Goal: Task Accomplishment & Management: Use online tool/utility

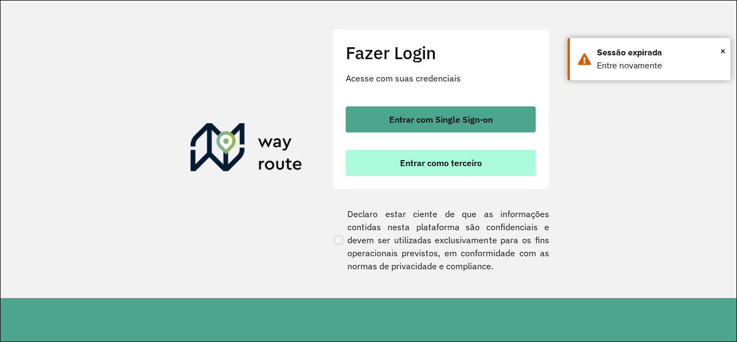
click at [488, 167] on button "Entrar como terceiro" at bounding box center [441, 163] width 190 height 26
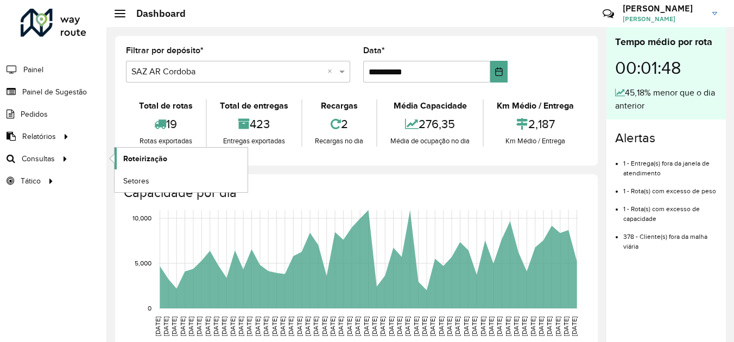
click at [153, 160] on span "Roteirização" at bounding box center [145, 158] width 44 height 11
click at [48, 158] on span "Consultas" at bounding box center [39, 158] width 35 height 11
click at [147, 156] on span "Roteirização" at bounding box center [145, 158] width 44 height 11
click at [173, 163] on link "Roteirização" at bounding box center [180, 159] width 133 height 22
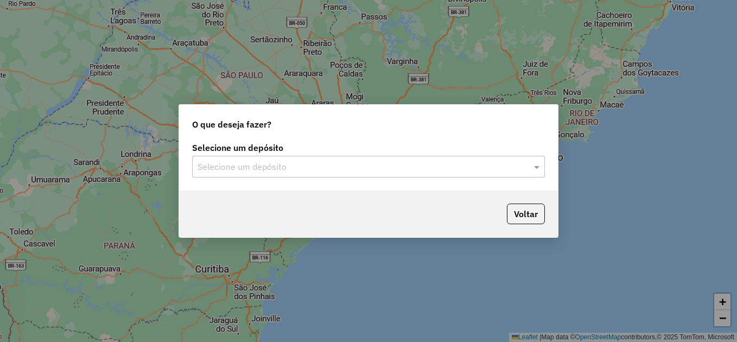
click at [425, 169] on input "text" at bounding box center [358, 167] width 320 height 13
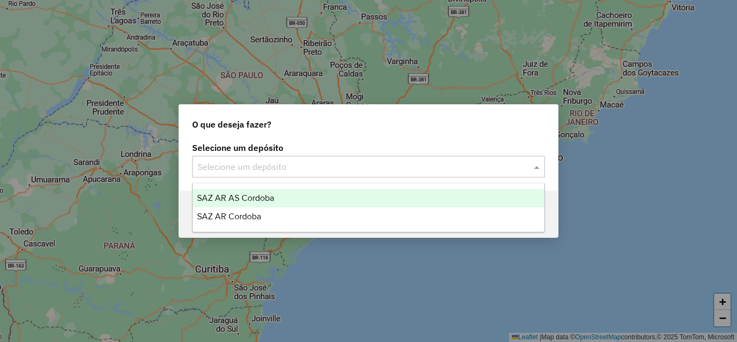
click at [236, 199] on span "SAZ AR AS Cordoba" at bounding box center [235, 197] width 77 height 9
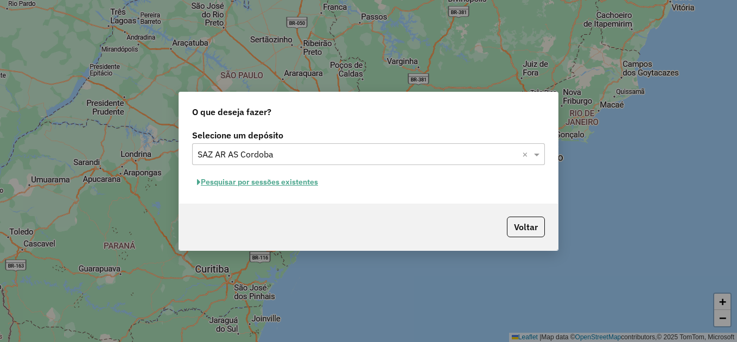
click at [301, 183] on button "Pesquisar por sessões existentes" at bounding box center [257, 182] width 131 height 17
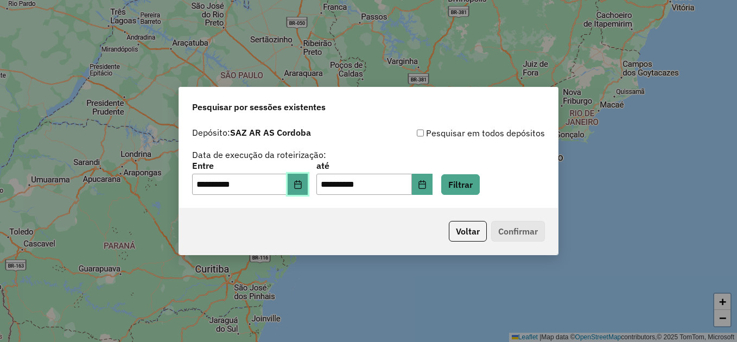
click at [302, 182] on icon "Choose Date" at bounding box center [298, 184] width 9 height 9
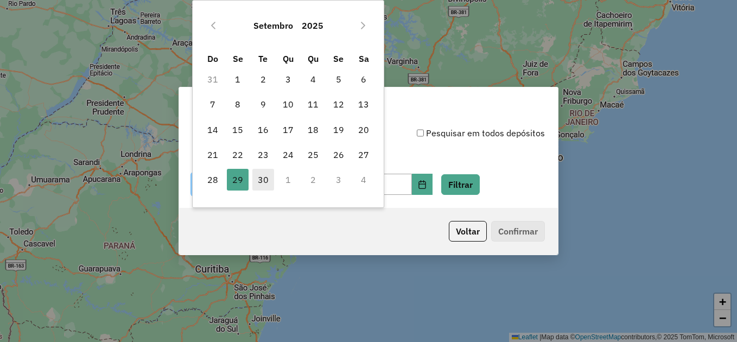
click at [266, 178] on span "30" at bounding box center [263, 180] width 22 height 22
type input "**********"
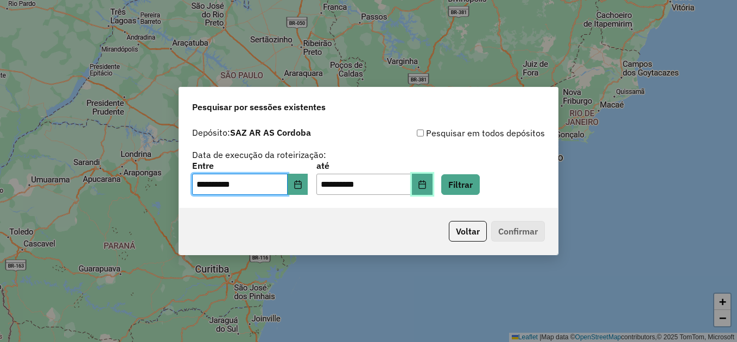
click at [425, 181] on icon "Choose Date" at bounding box center [421, 184] width 7 height 9
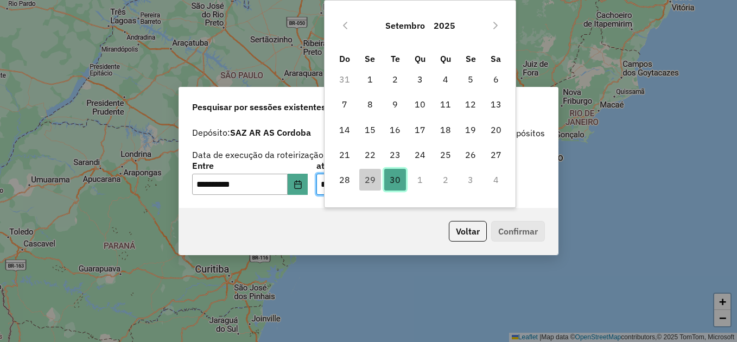
click at [398, 176] on span "30" at bounding box center [395, 180] width 22 height 22
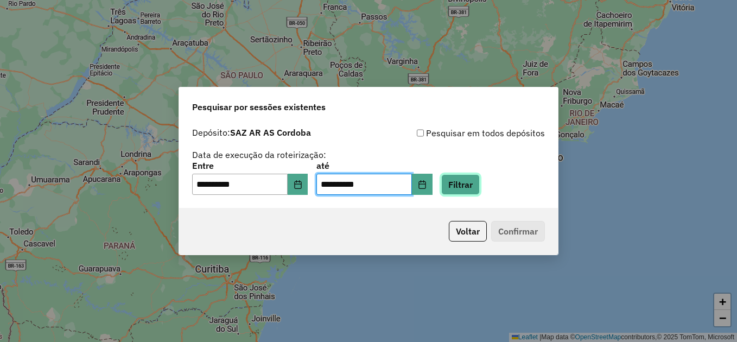
click at [470, 184] on button "Filtrar" at bounding box center [460, 184] width 39 height 21
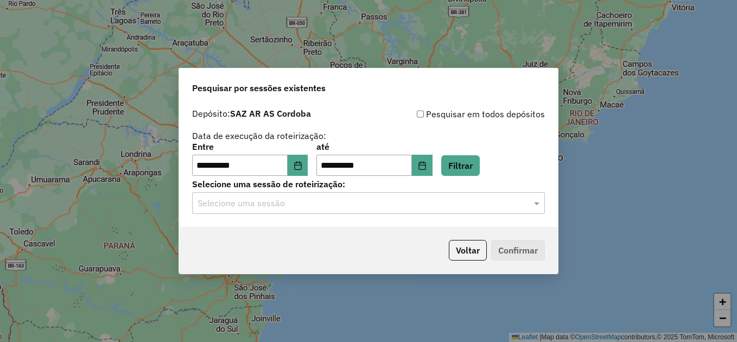
click at [263, 206] on input "text" at bounding box center [358, 203] width 320 height 13
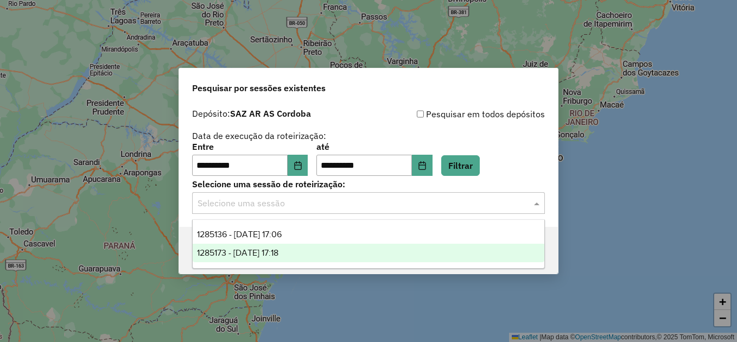
click at [312, 249] on div "1285173 - 30/09/2025 17:18" at bounding box center [369, 253] width 352 height 18
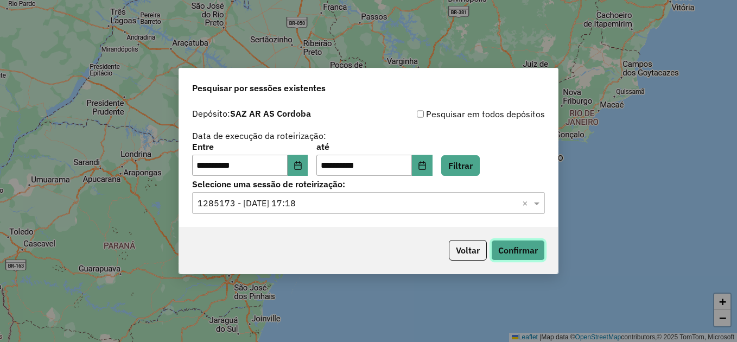
click at [522, 250] on button "Confirmar" at bounding box center [518, 250] width 54 height 21
click at [642, 96] on div "**********" at bounding box center [368, 171] width 737 height 342
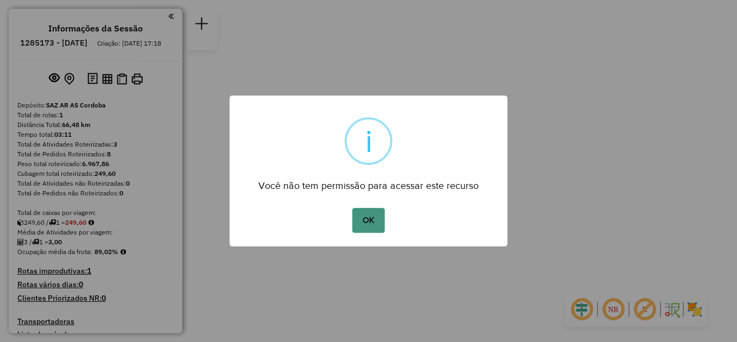
click at [370, 225] on button "OK" at bounding box center [368, 220] width 32 height 25
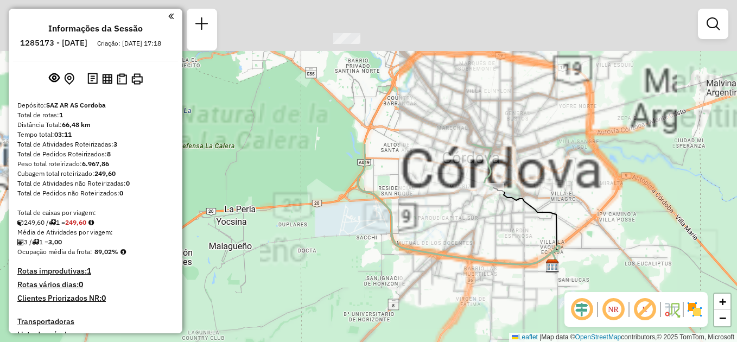
drag, startPoint x: 384, startPoint y: 139, endPoint x: 351, endPoint y: 300, distance: 164.1
click at [363, 319] on div "Janela de atendimento Grade de atendimento Capacidade Transportadoras Veículos …" at bounding box center [368, 171] width 737 height 342
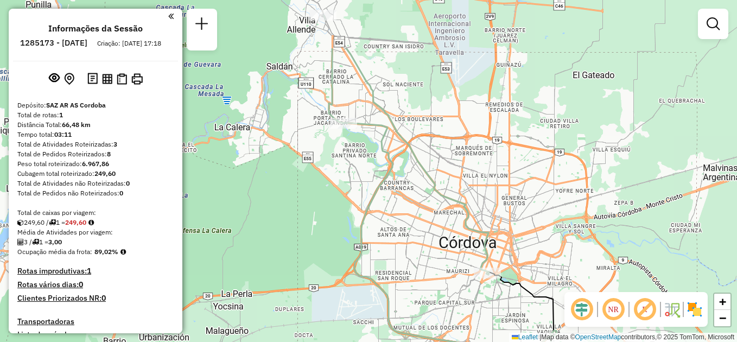
drag, startPoint x: 364, startPoint y: 264, endPoint x: 368, endPoint y: 314, distance: 50.2
click at [368, 314] on icon at bounding box center [450, 236] width 214 height 227
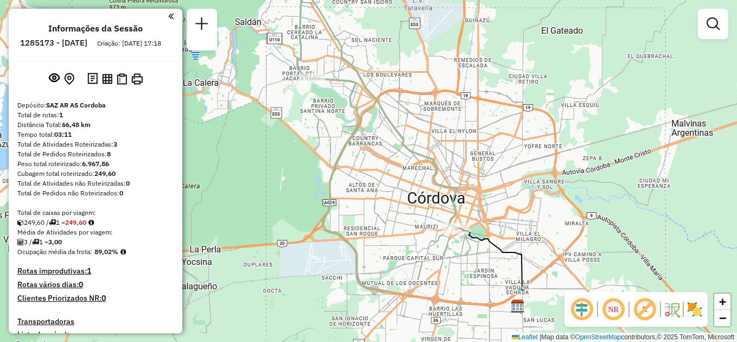
drag, startPoint x: 362, startPoint y: 283, endPoint x: 315, endPoint y: 177, distance: 116.1
click at [315, 177] on icon at bounding box center [418, 184] width 214 height 213
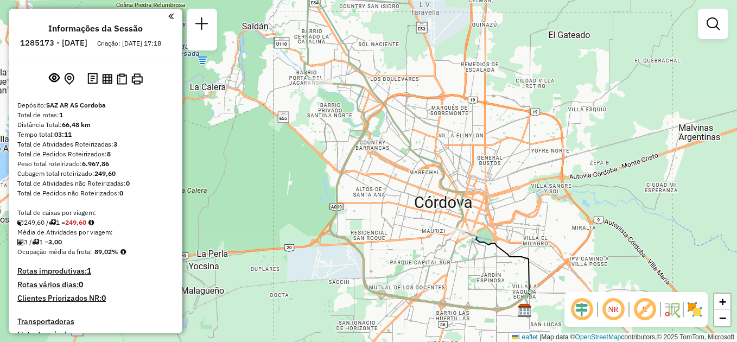
drag, startPoint x: 514, startPoint y: 193, endPoint x: 527, endPoint y: 221, distance: 30.8
click at [532, 221] on div "Janela de atendimento Grade de atendimento Capacidade Transportadoras Veículos …" at bounding box center [368, 171] width 737 height 342
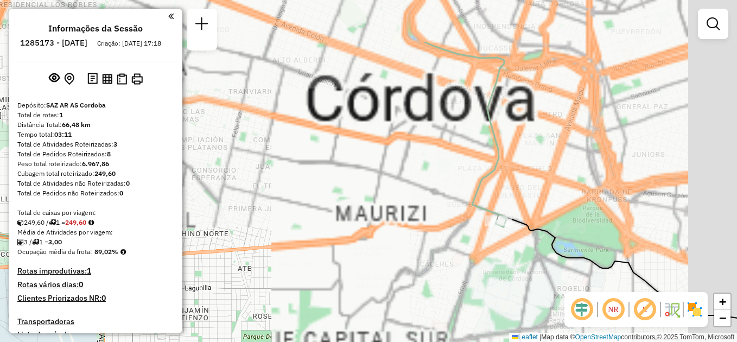
drag, startPoint x: 534, startPoint y: 211, endPoint x: 485, endPoint y: 233, distance: 54.4
click at [475, 285] on div "Janela de atendimento Grade de atendimento Capacidade Transportadoras Veículos …" at bounding box center [368, 171] width 737 height 342
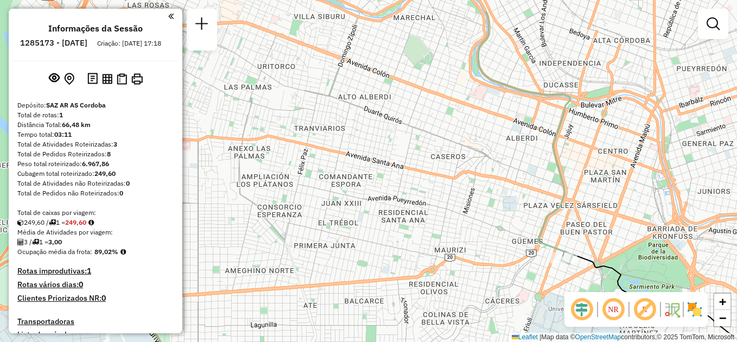
drag, startPoint x: 427, startPoint y: 283, endPoint x: 501, endPoint y: 329, distance: 86.7
click at [501, 329] on div "Janela de atendimento Grade de atendimento Capacidade Transportadoras Veículos …" at bounding box center [368, 171] width 737 height 342
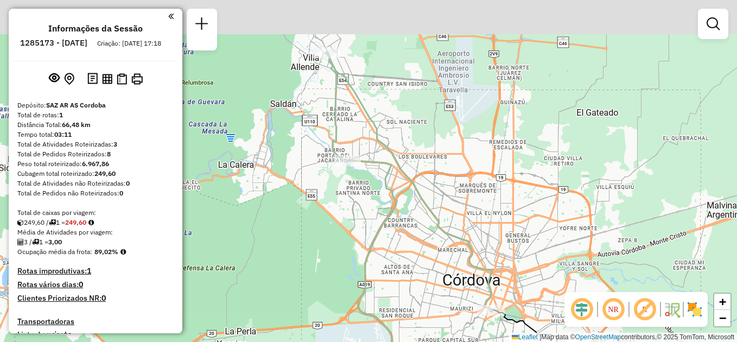
drag, startPoint x: 420, startPoint y: 177, endPoint x: 459, endPoint y: 307, distance: 134.8
click at [460, 308] on div "Janela de atendimento Grade de atendimento Capacidade Transportadoras Veículos …" at bounding box center [368, 171] width 737 height 342
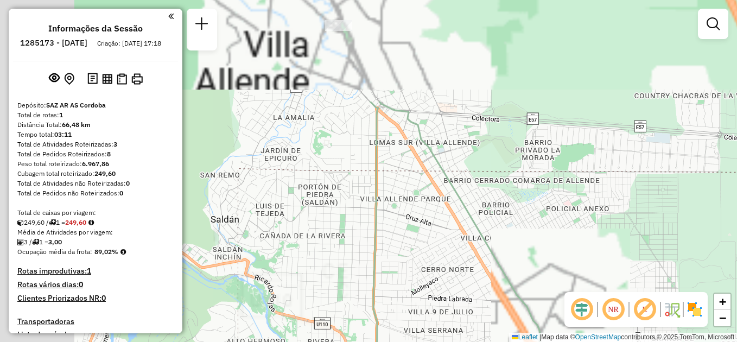
drag, startPoint x: 405, startPoint y: 192, endPoint x: 499, endPoint y: 289, distance: 134.7
click at [519, 309] on div "Janela de atendimento Grade de atendimento Capacidade Transportadoras Veículos …" at bounding box center [368, 171] width 737 height 342
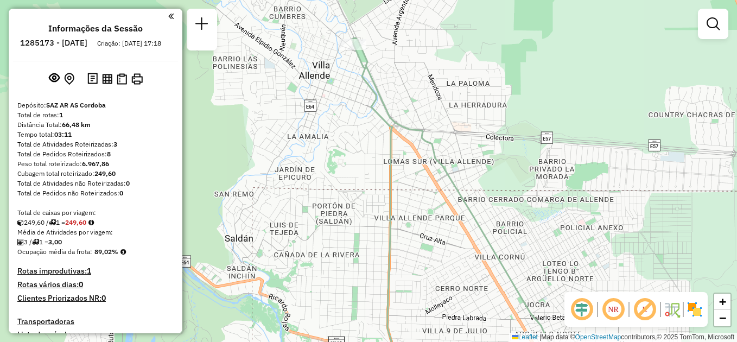
drag, startPoint x: 391, startPoint y: 213, endPoint x: 444, endPoint y: 292, distance: 95.4
click at [448, 293] on div "Janela de atendimento Grade de atendimento Capacidade Transportadoras Veículos …" at bounding box center [368, 171] width 737 height 342
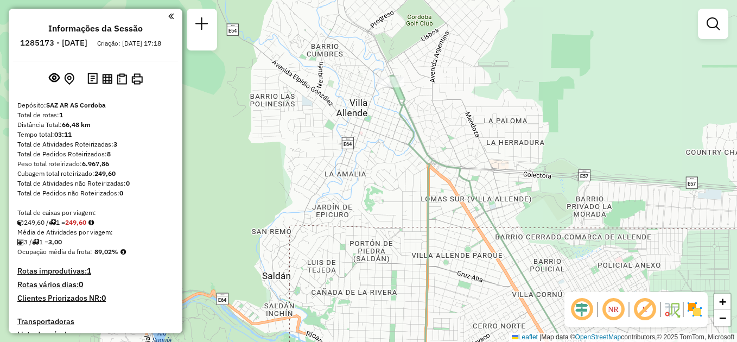
drag, startPoint x: 392, startPoint y: 263, endPoint x: 353, endPoint y: 147, distance: 122.5
click at [354, 149] on div "Janela de atendimento Grade de atendimento Capacidade Transportadoras Veículos …" at bounding box center [368, 171] width 737 height 342
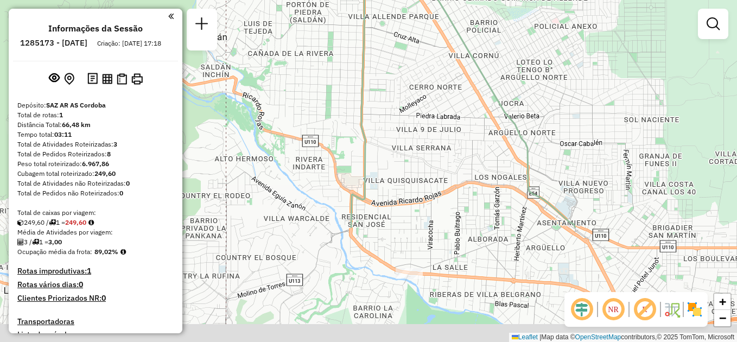
drag, startPoint x: 389, startPoint y: 273, endPoint x: 351, endPoint y: 103, distance: 174.6
click at [351, 103] on icon at bounding box center [451, 32] width 248 height 391
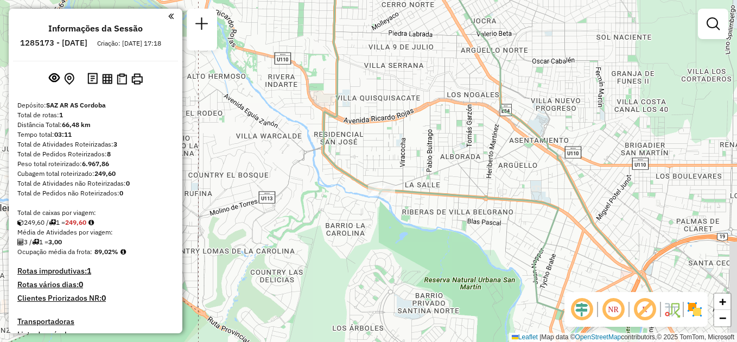
drag, startPoint x: 462, startPoint y: 259, endPoint x: 439, endPoint y: 200, distance: 63.6
click at [439, 200] on div "Janela de atendimento Grade de atendimento Capacidade Transportadoras Veículos …" at bounding box center [368, 171] width 737 height 342
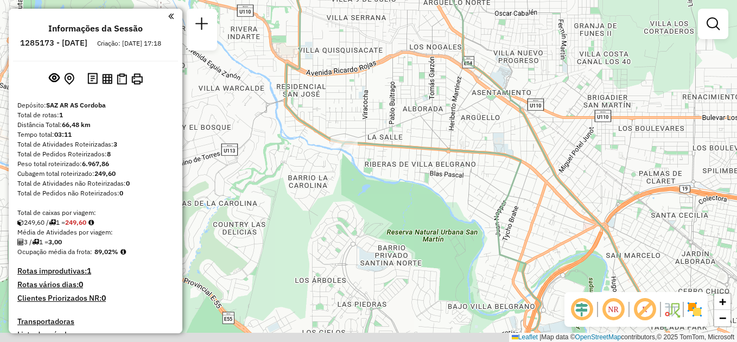
drag, startPoint x: 434, startPoint y: 259, endPoint x: 374, endPoint y: 167, distance: 109.9
click at [384, 189] on div "Janela de atendimento Grade de atendimento Capacidade Transportadoras Veículos …" at bounding box center [368, 171] width 737 height 342
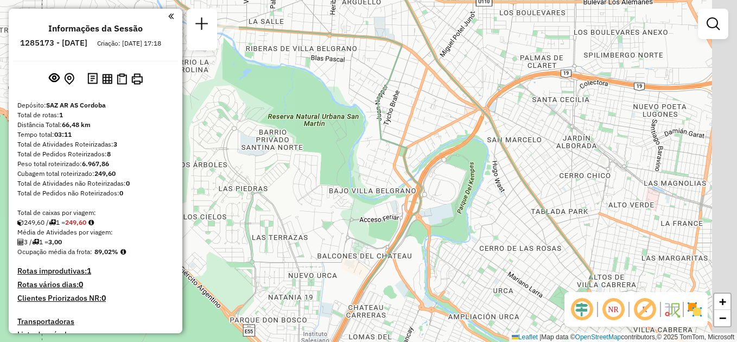
drag, startPoint x: 442, startPoint y: 254, endPoint x: 285, endPoint y: 131, distance: 199.0
click at [285, 131] on div "Janela de atendimento Grade de atendimento Capacidade Transportadoras Veículos …" at bounding box center [368, 171] width 737 height 342
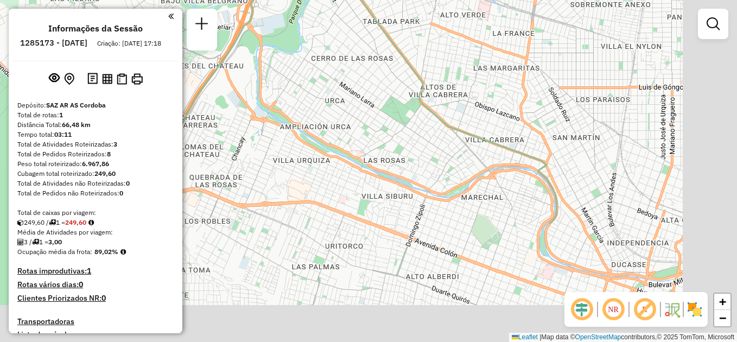
drag, startPoint x: 364, startPoint y: 154, endPoint x: 296, endPoint y: 69, distance: 108.9
click at [298, 72] on div "Janela de atendimento Grade de atendimento Capacidade Transportadoras Veículos …" at bounding box center [368, 171] width 737 height 342
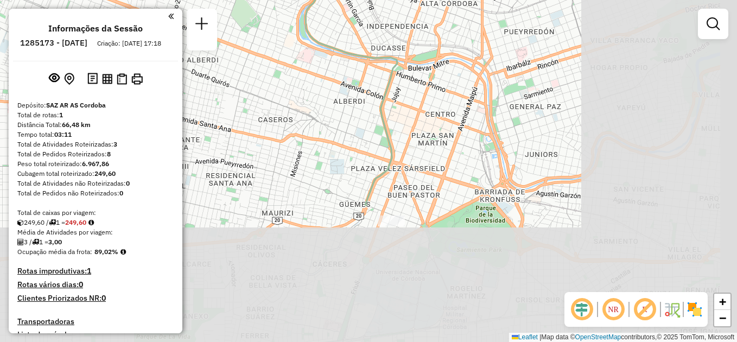
drag, startPoint x: 518, startPoint y: 244, endPoint x: 313, endPoint y: 71, distance: 268.5
click at [313, 71] on div "Janela de atendimento Grade de atendimento Capacidade Transportadoras Veículos …" at bounding box center [368, 171] width 737 height 342
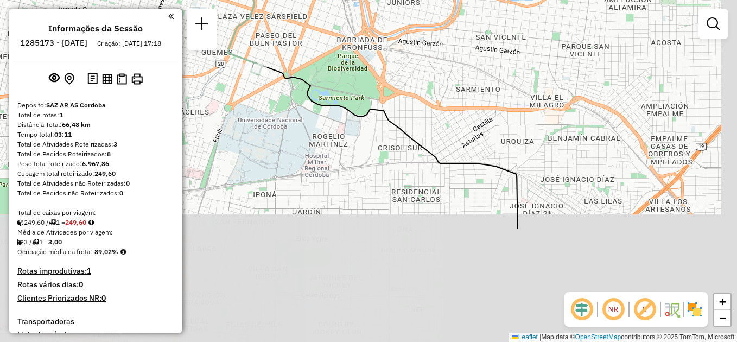
drag, startPoint x: 417, startPoint y: 272, endPoint x: 281, endPoint y: 117, distance: 206.4
click at [279, 117] on div "Janela de atendimento Grade de atendimento Capacidade Transportadoras Veículos …" at bounding box center [368, 171] width 737 height 342
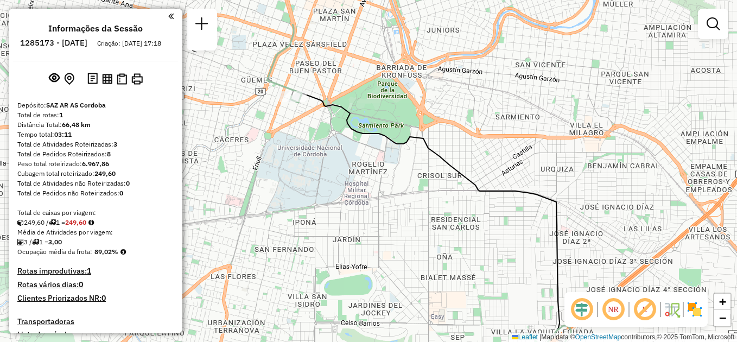
drag, startPoint x: 348, startPoint y: 152, endPoint x: 449, endPoint y: 232, distance: 128.2
click at [480, 267] on div "Janela de atendimento Grade de atendimento Capacidade Transportadoras Veículos …" at bounding box center [368, 171] width 737 height 342
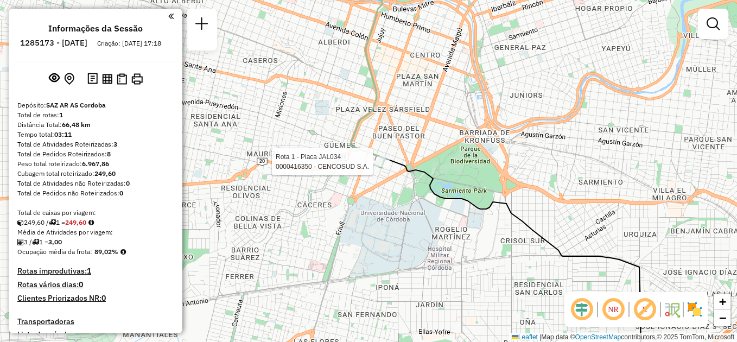
scroll to position [131, 0]
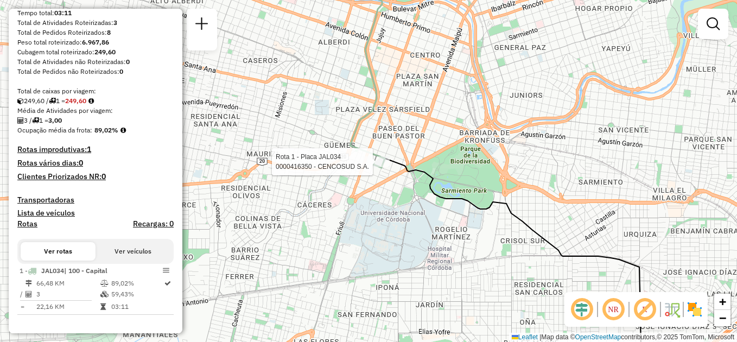
select select "**********"
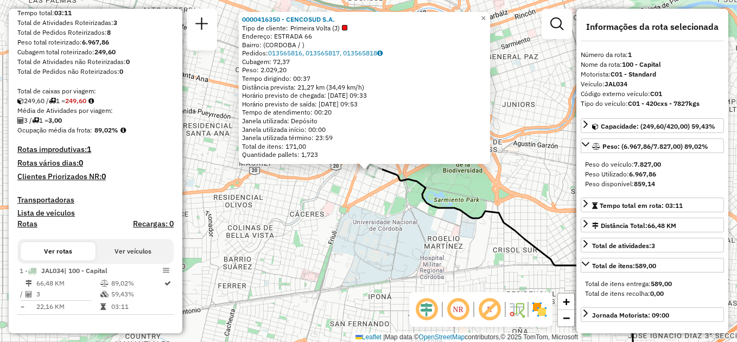
click at [362, 232] on div "0000416350 - CENCOSUD S.A. Tipo de cliente: Primeira Volta (J) Endereço: ESTRAD…" at bounding box center [368, 171] width 737 height 342
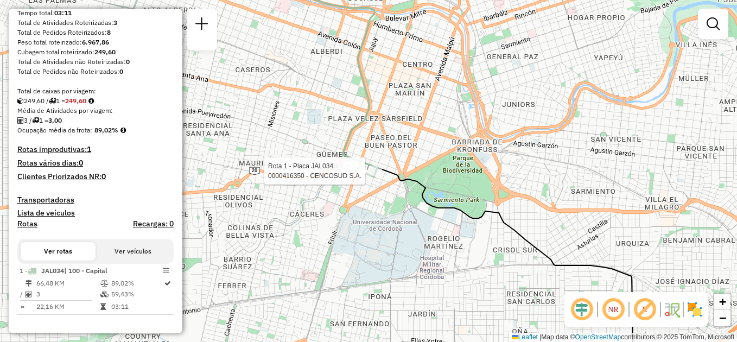
select select "**********"
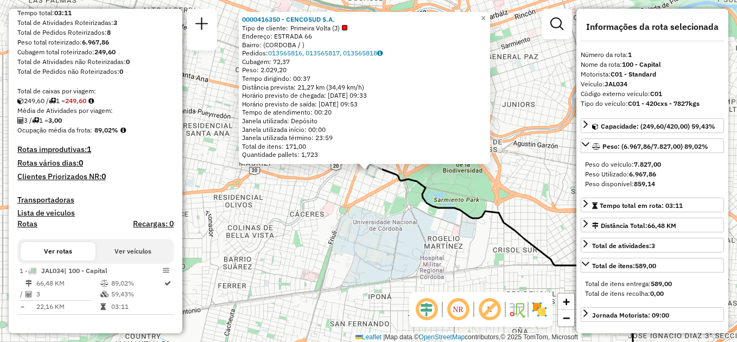
click at [295, 229] on div "0000416350 - CENCOSUD S.A. Tipo de cliente: Primeira Volta (J) Endereço: ESTRAD…" at bounding box center [368, 171] width 737 height 342
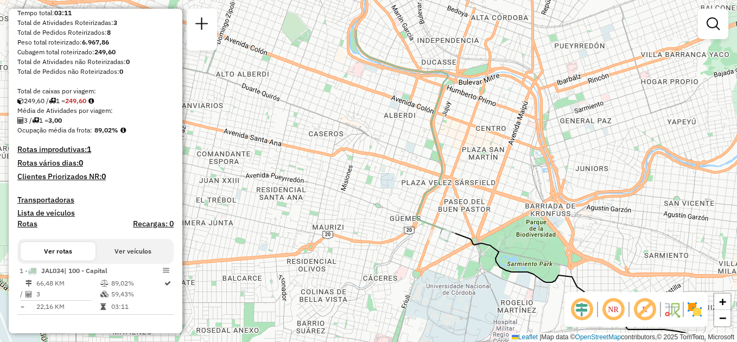
drag, startPoint x: 269, startPoint y: 215, endPoint x: 436, endPoint y: 360, distance: 221.2
click at [436, 341] on html "Aguarde... Pop-up bloqueado! Seu navegador bloqueou automáticamente a abertura …" at bounding box center [368, 171] width 737 height 342
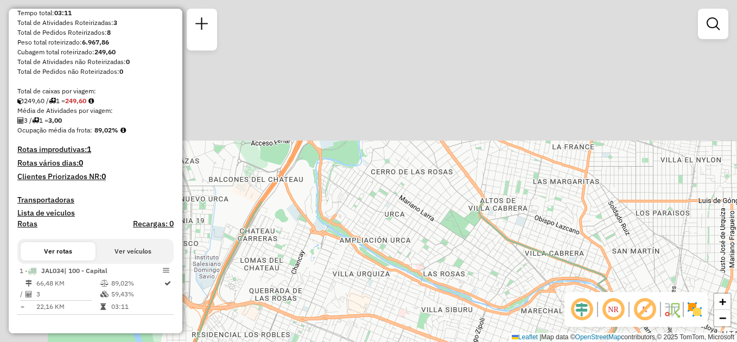
drag, startPoint x: 339, startPoint y: 110, endPoint x: 502, endPoint y: 357, distance: 295.7
click at [502, 341] on html "Aguarde... Pop-up bloqueado! Seu navegador bloqueou automáticamente a abertura …" at bounding box center [368, 171] width 737 height 342
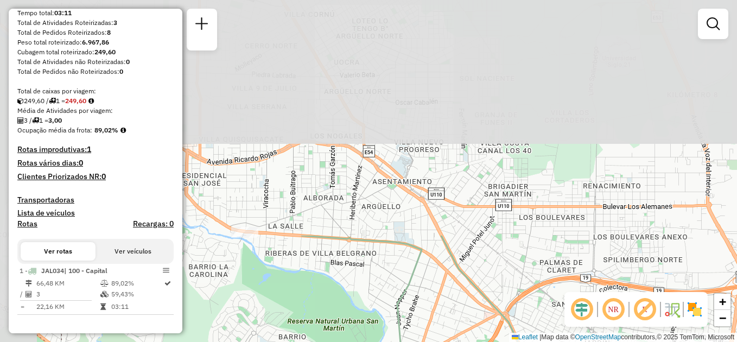
drag, startPoint x: 358, startPoint y: 81, endPoint x: 478, endPoint y: 351, distance: 295.4
click at [478, 341] on html "Aguarde... Pop-up bloqueado! Seu navegador bloqueou automáticamente a abertura …" at bounding box center [368, 171] width 737 height 342
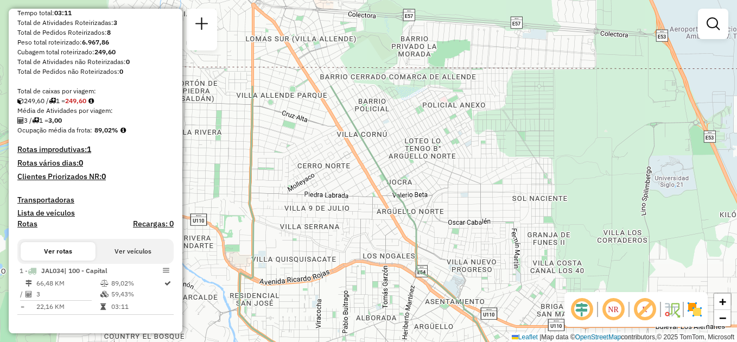
drag, startPoint x: 364, startPoint y: 107, endPoint x: 470, endPoint y: 308, distance: 227.9
click at [477, 317] on icon at bounding box center [414, 291] width 350 height 410
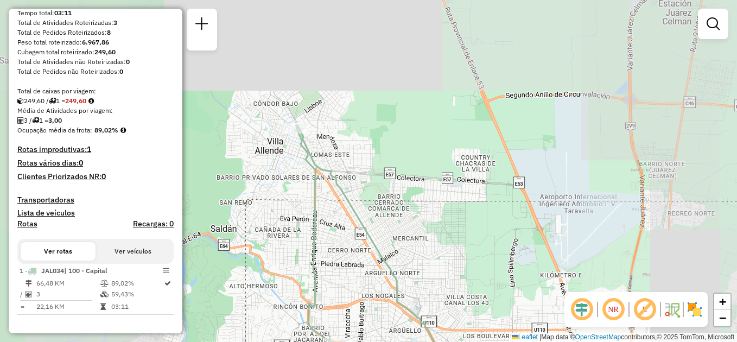
drag, startPoint x: 284, startPoint y: 168, endPoint x: 317, endPoint y: 204, distance: 49.2
click at [324, 229] on div "Janela de atendimento Grade de atendimento Capacidade Transportadoras Veículos …" at bounding box center [368, 171] width 737 height 342
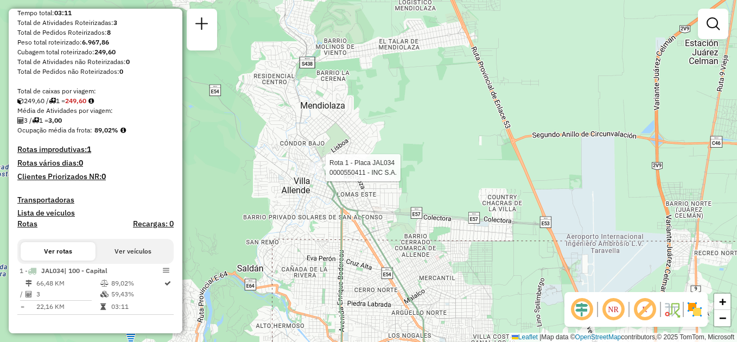
select select "**********"
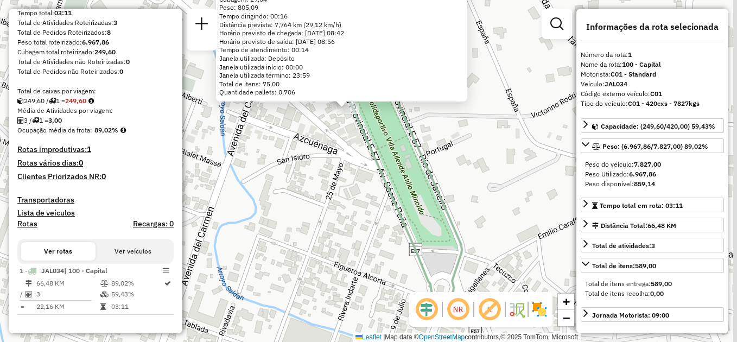
drag, startPoint x: 448, startPoint y: 263, endPoint x: 425, endPoint y: 201, distance: 66.4
click at [425, 201] on div "0000550411 - INC S.A. Endereço: AV. S�ENZ PE�A 130 Bairro: (CORDOBA / ) Pedidos…" at bounding box center [368, 171] width 737 height 342
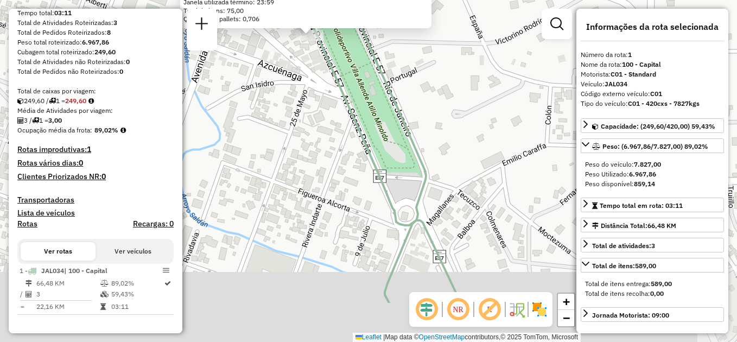
drag, startPoint x: 440, startPoint y: 265, endPoint x: 404, endPoint y: 192, distance: 81.5
click at [404, 192] on div "0000550411 - INC S.A. Endereço: AV. S�ENZ PE�A 130 Bairro: (CORDOBA / ) Pedidos…" at bounding box center [368, 171] width 737 height 342
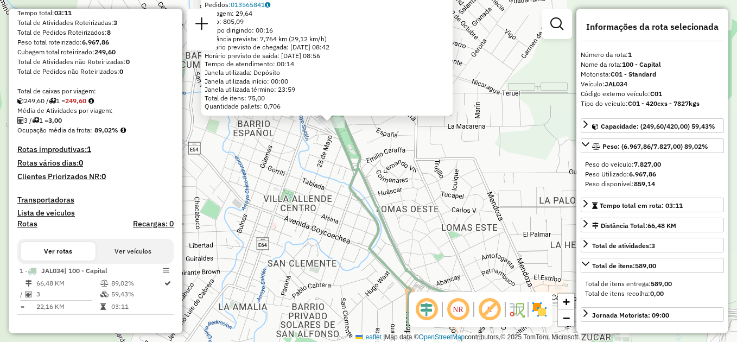
drag, startPoint x: 451, startPoint y: 240, endPoint x: 385, endPoint y: 192, distance: 82.4
click at [385, 192] on div "0000550411 - INC S.A. Endereço: AV. S�ENZ PE�A 130 Bairro: (CORDOBA / ) Pedidos…" at bounding box center [368, 171] width 737 height 342
click at [378, 183] on div "0000550411 - INC S.A. Endereço: AV. S�ENZ PE�A 130 Bairro: (CORDOBA / ) Pedidos…" at bounding box center [368, 171] width 737 height 342
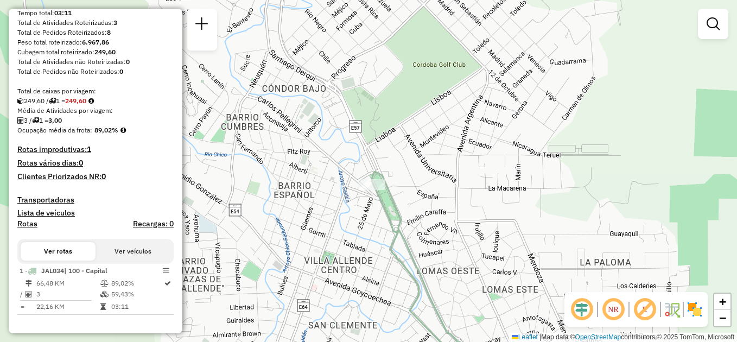
drag, startPoint x: 384, startPoint y: 175, endPoint x: 400, endPoint y: 213, distance: 41.5
click at [416, 231] on div "Janela de atendimento Grade de atendimento Capacidade Transportadoras Veículos …" at bounding box center [368, 171] width 737 height 342
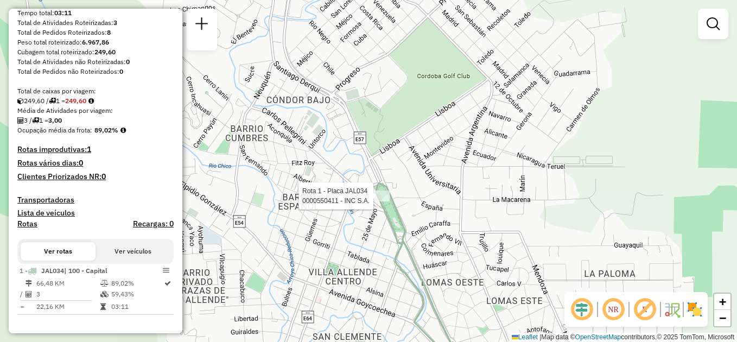
select select "**********"
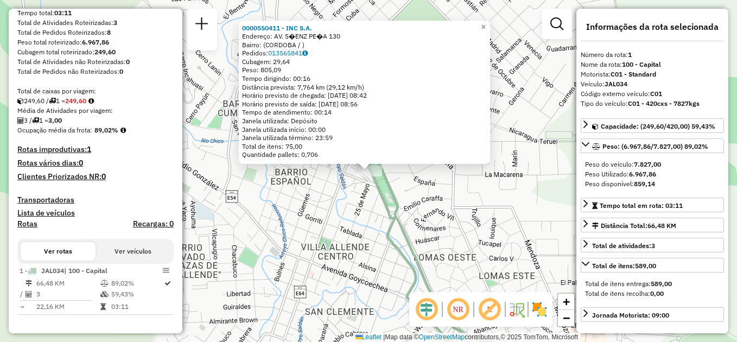
drag, startPoint x: 310, startPoint y: 153, endPoint x: 339, endPoint y: 154, distance: 29.3
click at [339, 154] on div "Quantidade pallets: 0,706" at bounding box center [364, 154] width 245 height 9
drag, startPoint x: 339, startPoint y: 154, endPoint x: 416, endPoint y: 183, distance: 82.4
click at [416, 183] on div "0000550411 - INC S.A. Endereço: AV. S�ENZ PE�A 130 Bairro: (CORDOBA / ) Pedidos…" at bounding box center [368, 171] width 737 height 342
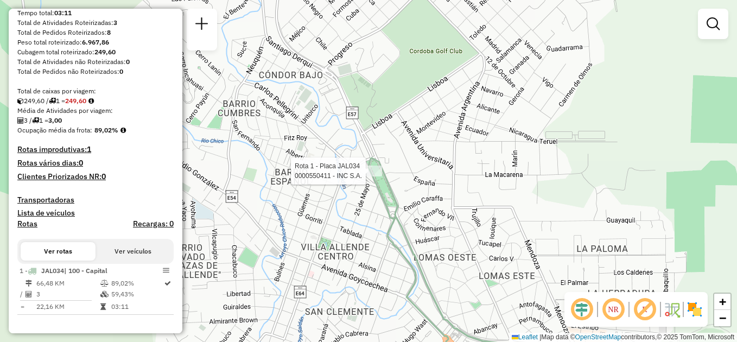
select select "**********"
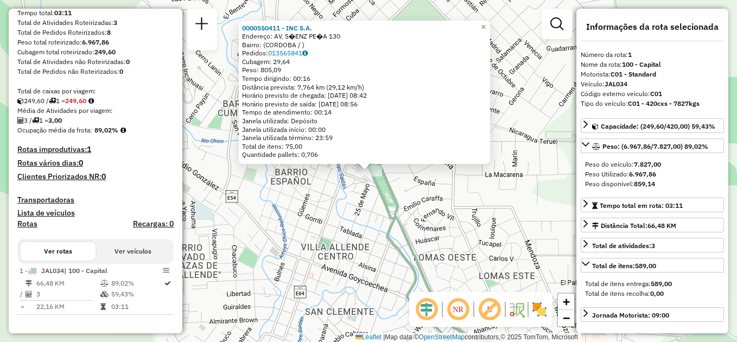
drag, startPoint x: 316, startPoint y: 154, endPoint x: 334, endPoint y: 154, distance: 17.4
click at [334, 154] on div "Quantidade pallets: 0,706" at bounding box center [364, 154] width 245 height 9
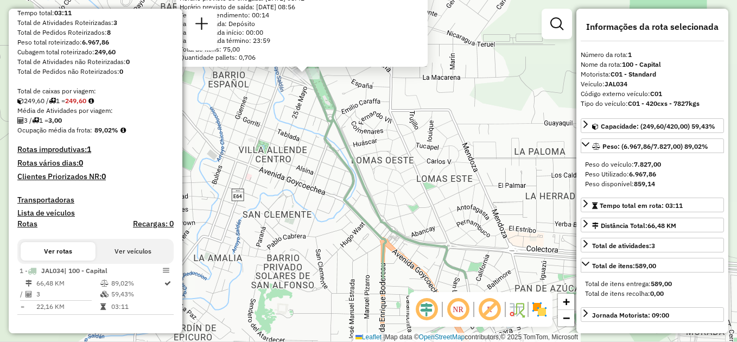
drag, startPoint x: 334, startPoint y: 154, endPoint x: 291, endPoint y: 139, distance: 45.3
click at [291, 139] on div "0000550411 - INC S.A. Endereço: AV. S�ENZ PE�A 130 Bairro: (CORDOBA / ) Pedidos…" at bounding box center [368, 171] width 737 height 342
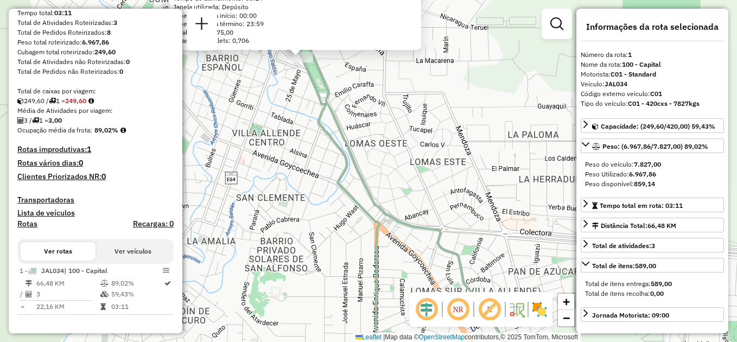
drag, startPoint x: 385, startPoint y: 255, endPoint x: 247, endPoint y: 34, distance: 260.8
click at [247, 34] on div "0000550411 - INC S.A. Endereço: AV. S�ENZ PE�A 130 Bairro: (CORDOBA / ) Pedidos…" at bounding box center [368, 171] width 737 height 342
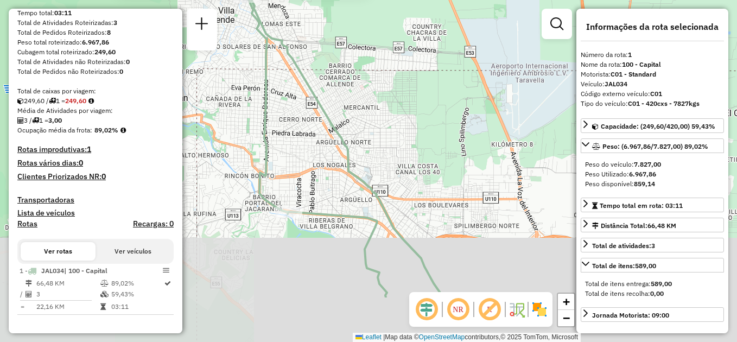
drag, startPoint x: 447, startPoint y: 219, endPoint x: 389, endPoint y: 117, distance: 117.4
click at [386, 96] on div "0000550411 - INC S.A. Endereço: AV. S�ENZ PE�A 130 Bairro: (CORDOBA / ) Pedidos…" at bounding box center [368, 171] width 737 height 342
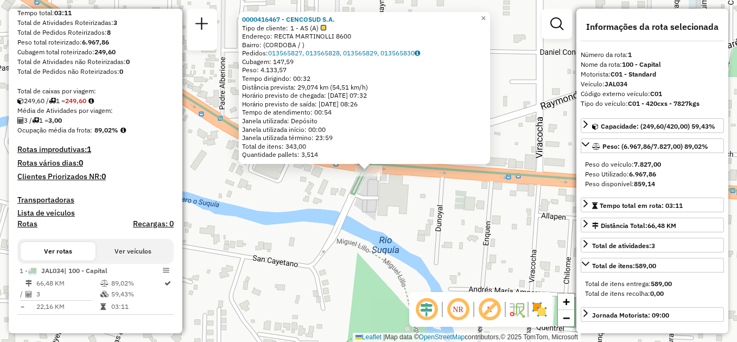
click at [334, 202] on div "0000416467 - CENCOSUD S.A. Tipo de cliente: 1 - AS (A) Endereço: RECTA MARTINOL…" at bounding box center [368, 171] width 737 height 342
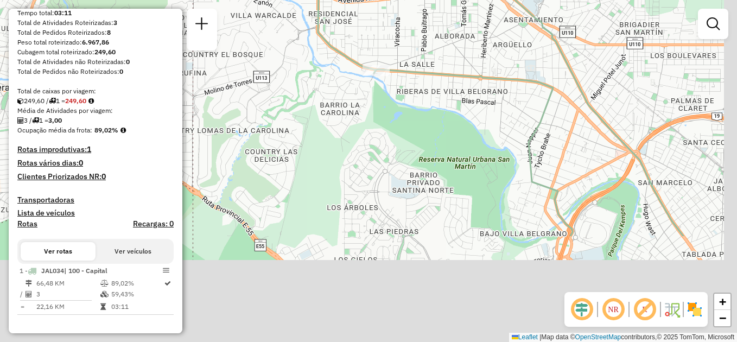
drag, startPoint x: 354, startPoint y: 260, endPoint x: 325, endPoint y: 105, distance: 157.4
click at [325, 105] on div "Janela de atendimento Grade de atendimento Capacidade Transportadoras Veículos …" at bounding box center [368, 171] width 737 height 342
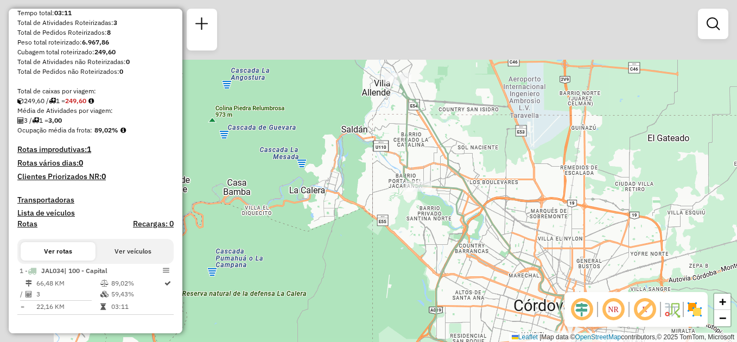
drag, startPoint x: 373, startPoint y: 168, endPoint x: 434, endPoint y: 260, distance: 110.2
click at [441, 266] on div "Janela de atendimento Grade de atendimento Capacidade Transportadoras Veículos …" at bounding box center [368, 171] width 737 height 342
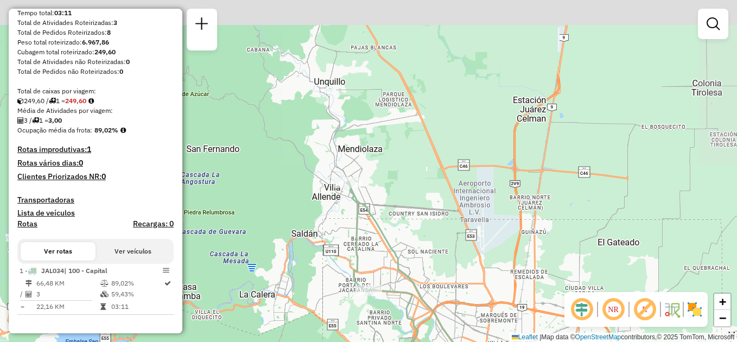
drag, startPoint x: 502, startPoint y: 168, endPoint x: 398, endPoint y: 221, distance: 116.7
click at [447, 257] on div "Janela de atendimento Grade de atendimento Capacidade Transportadoras Veículos …" at bounding box center [368, 171] width 737 height 342
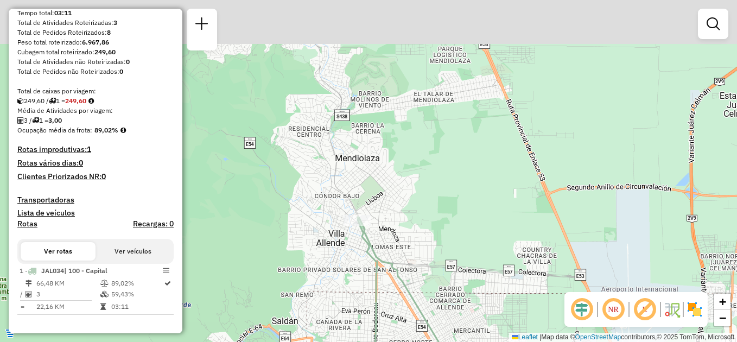
drag, startPoint x: 339, startPoint y: 205, endPoint x: 383, endPoint y: 271, distance: 79.9
click at [383, 272] on icon at bounding box center [429, 330] width 143 height 227
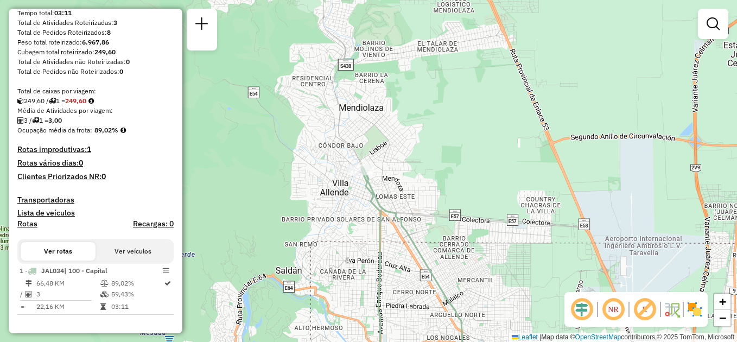
drag, startPoint x: 450, startPoint y: 291, endPoint x: 424, endPoint y: 145, distance: 148.2
click at [424, 146] on div "Janela de atendimento Grade de atendimento Capacidade Transportadoras Veículos …" at bounding box center [368, 171] width 737 height 342
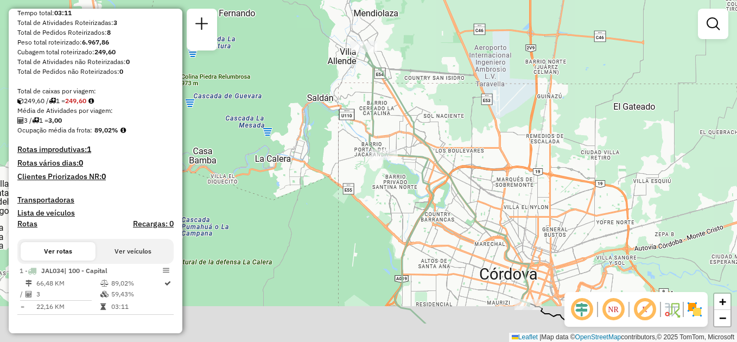
drag, startPoint x: 453, startPoint y: 170, endPoint x: 427, endPoint y: 99, distance: 76.4
click at [427, 100] on icon at bounding box center [447, 175] width 166 height 261
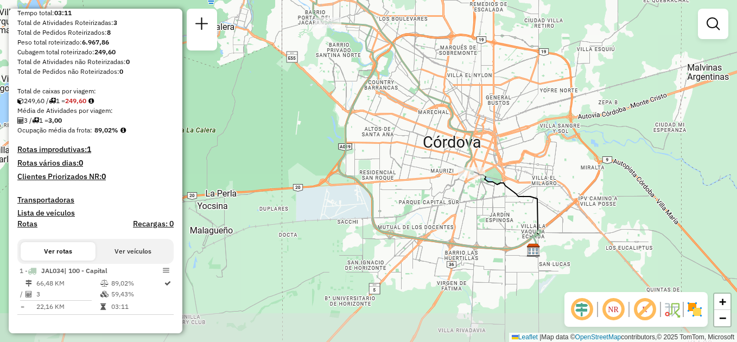
drag, startPoint x: 470, startPoint y: 186, endPoint x: 442, endPoint y: 128, distance: 65.0
click at [442, 128] on div "Janela de atendimento Grade de atendimento Capacidade Transportadoras Veículos …" at bounding box center [368, 171] width 737 height 342
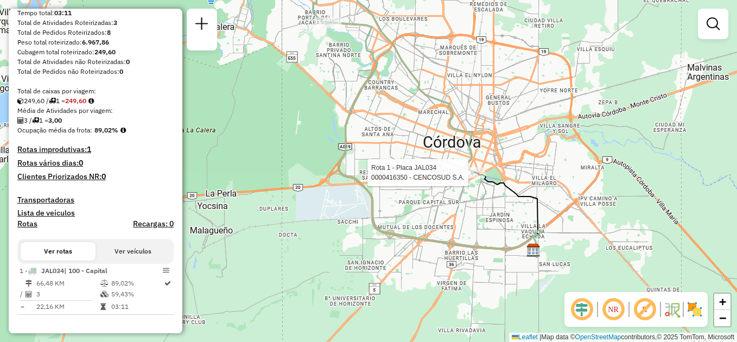
select select "**********"
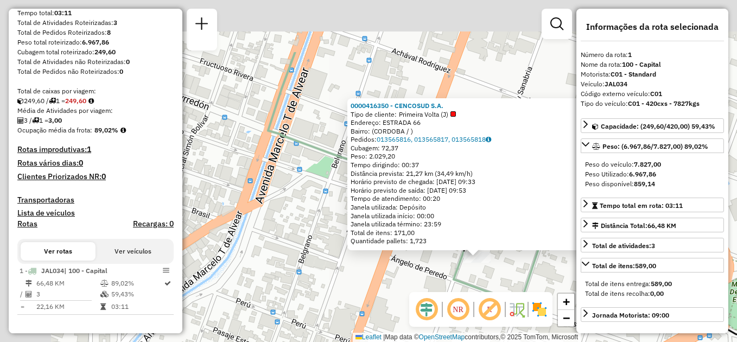
drag, startPoint x: 319, startPoint y: 204, endPoint x: 485, endPoint y: 311, distance: 197.8
click at [489, 320] on hb-router-mapa "Informações da Sessão 1285173 - 30/09/2025 Criação: 29/09/2025 17:18 Depósito: …" at bounding box center [368, 171] width 737 height 342
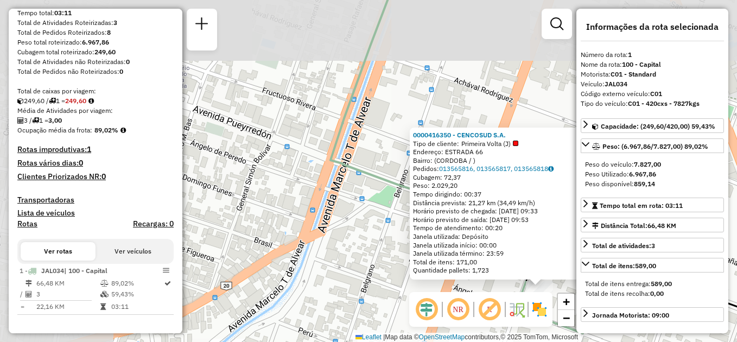
click at [342, 215] on div "0000416350 - CENCOSUD S.A. Tipo de cliente: Primeira Volta (J) Endereço: ESTRAD…" at bounding box center [368, 171] width 737 height 342
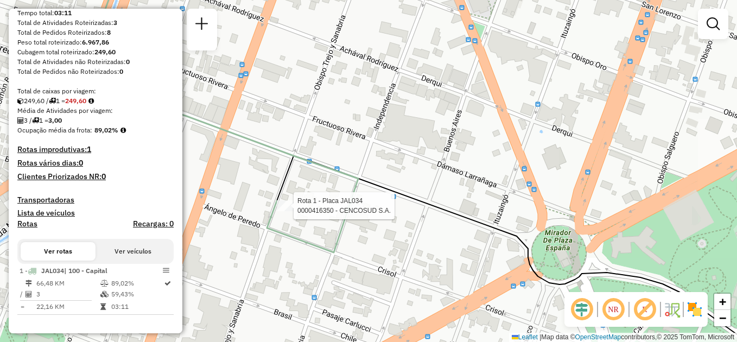
select select "**********"
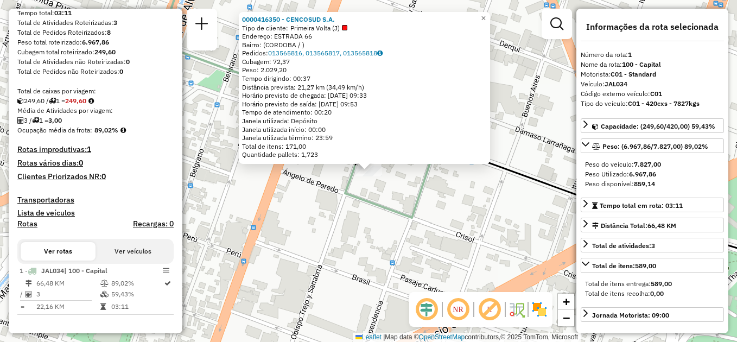
click at [286, 219] on div "0000416350 - CENCOSUD S.A. Tipo de cliente: Primeira Volta (J) Endereço: ESTRAD…" at bounding box center [368, 171] width 737 height 342
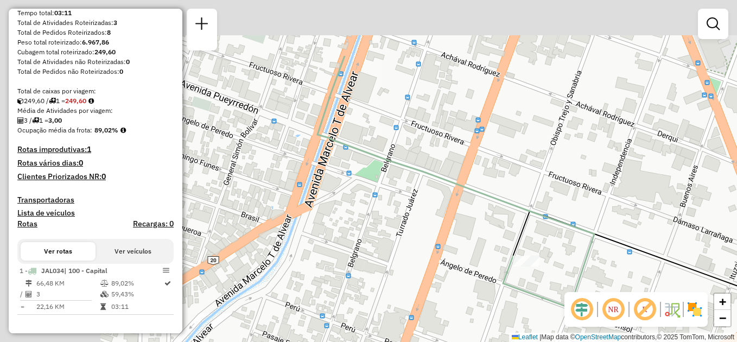
drag, startPoint x: 233, startPoint y: 172, endPoint x: 387, endPoint y: 259, distance: 177.6
click at [393, 263] on div "Janela de atendimento Grade de atendimento Capacidade Transportadoras Veículos …" at bounding box center [368, 171] width 737 height 342
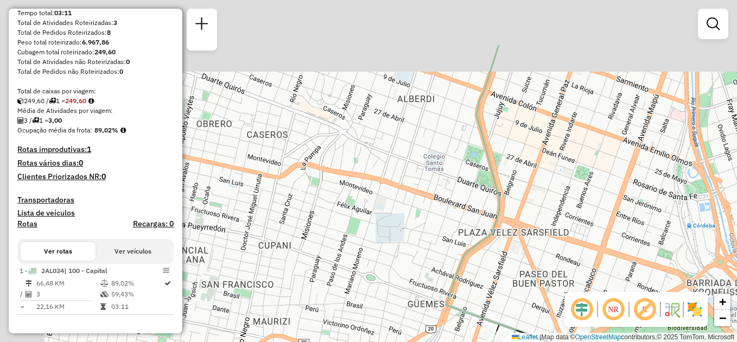
drag, startPoint x: 391, startPoint y: 261, endPoint x: 426, endPoint y: 279, distance: 39.6
click at [427, 282] on div "Janela de atendimento Grade de atendimento Capacidade Transportadoras Veículos …" at bounding box center [368, 171] width 737 height 342
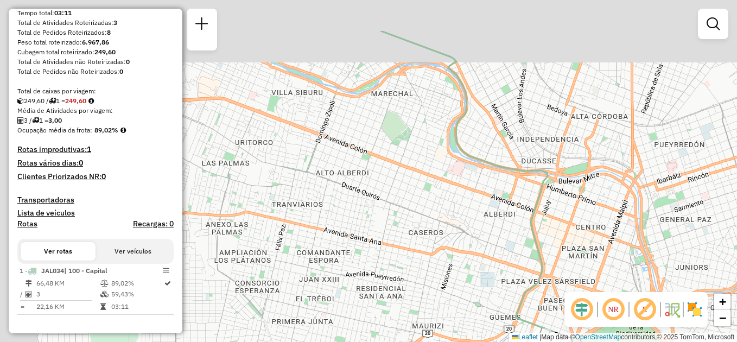
drag, startPoint x: 381, startPoint y: 240, endPoint x: 488, endPoint y: 269, distance: 110.2
click at [501, 287] on div "Janela de atendimento Grade de atendimento Capacidade Transportadoras Veículos …" at bounding box center [368, 171] width 737 height 342
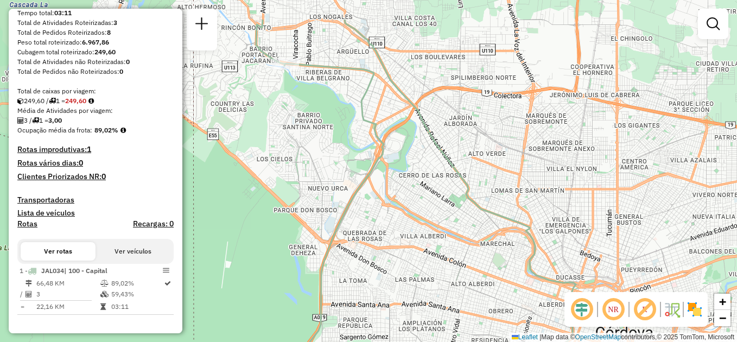
drag, startPoint x: 399, startPoint y: 266, endPoint x: 440, endPoint y: 356, distance: 98.6
click at [440, 341] on html "Aguarde... Pop-up bloqueado! Seu navegador bloqueou automáticamente a abertura …" at bounding box center [368, 171] width 737 height 342
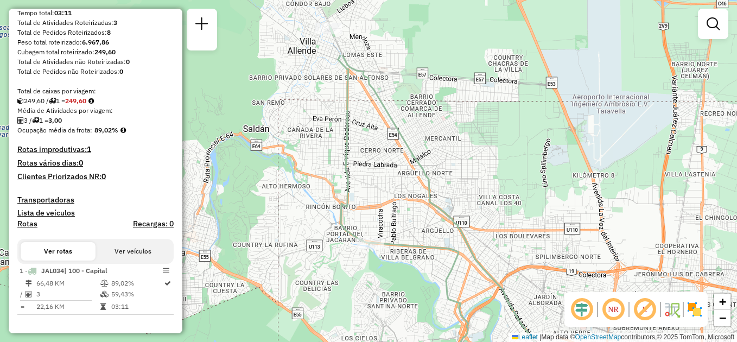
drag, startPoint x: 319, startPoint y: 241, endPoint x: 358, endPoint y: 322, distance: 89.8
click at [361, 334] on div "Janela de atendimento Grade de atendimento Capacidade Transportadoras Veículos …" at bounding box center [368, 171] width 737 height 342
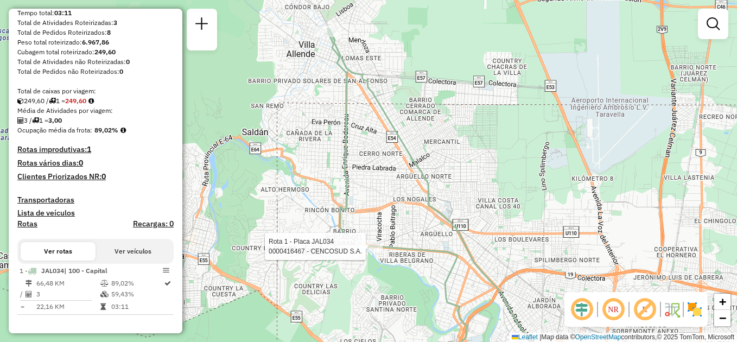
click at [368, 252] on div at bounding box center [368, 246] width 27 height 11
select select "**********"
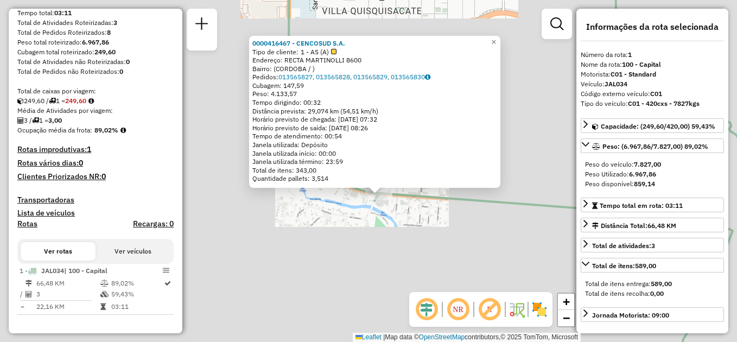
drag, startPoint x: 435, startPoint y: 259, endPoint x: 195, endPoint y: 96, distance: 289.9
click at [195, 96] on div "0000416467 - CENCOSUD S.A. Tipo de cliente: 1 - AS (A) Endereço: RECTA MARTINOL…" at bounding box center [368, 171] width 737 height 342
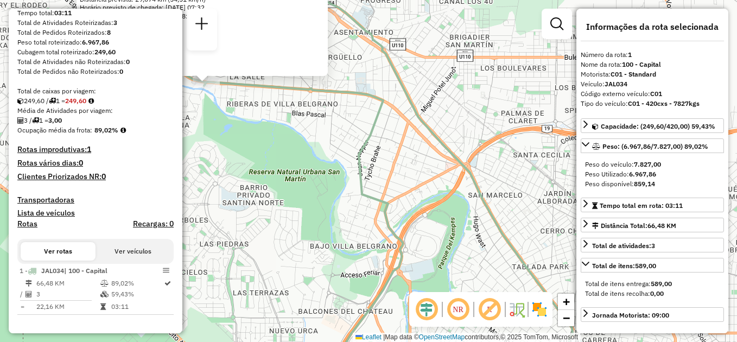
drag, startPoint x: 384, startPoint y: 221, endPoint x: 323, endPoint y: 96, distance: 139.8
click at [324, 95] on icon at bounding box center [303, 218] width 199 height 273
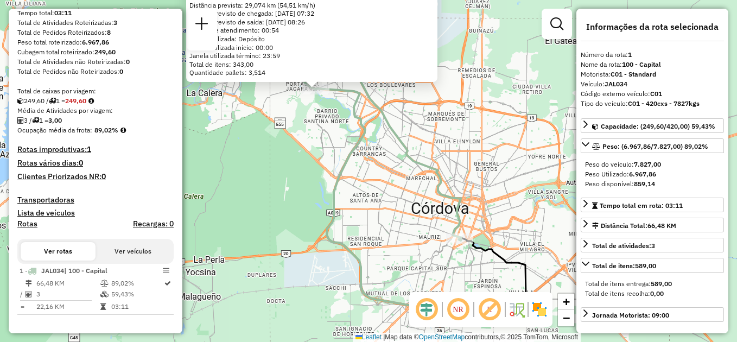
drag, startPoint x: 444, startPoint y: 177, endPoint x: 412, endPoint y: 136, distance: 51.8
click at [412, 136] on icon at bounding box center [378, 109] width 166 height 261
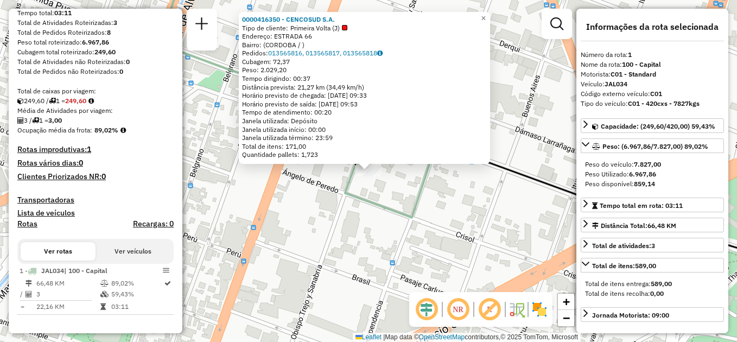
click at [334, 204] on div "0000416350 - CENCOSUD S.A. Tipo de cliente: Primeira Volta (J) Endereço: ESTRAD…" at bounding box center [368, 171] width 737 height 342
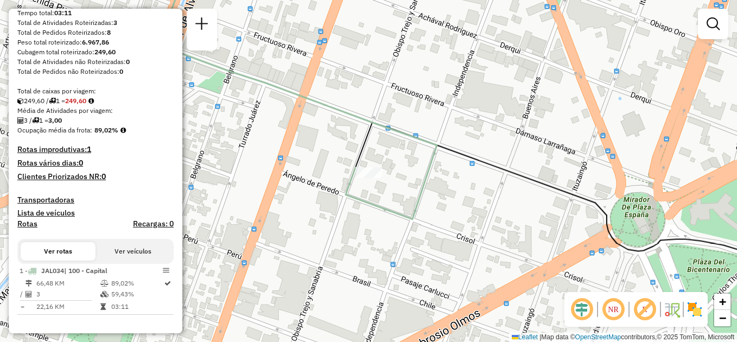
drag, startPoint x: 249, startPoint y: 129, endPoint x: 502, endPoint y: 332, distance: 324.7
click at [502, 332] on div "Janela de atendimento Grade de atendimento Capacidade Transportadoras Veículos …" at bounding box center [368, 171] width 737 height 342
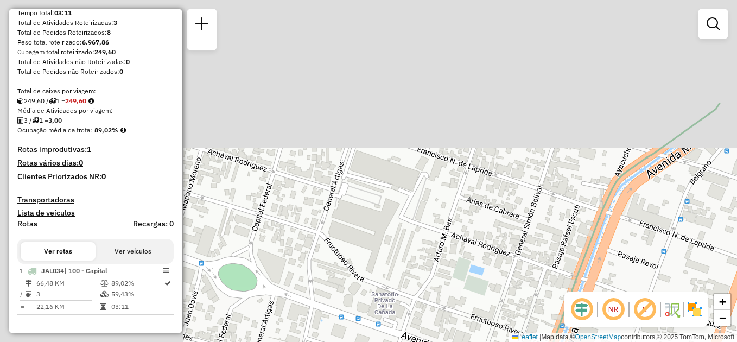
drag, startPoint x: 368, startPoint y: 227, endPoint x: 380, endPoint y: 266, distance: 40.5
click at [497, 341] on html "Aguarde... Pop-up bloqueado! Seu navegador bloqueou automáticamente a abertura …" at bounding box center [368, 171] width 737 height 342
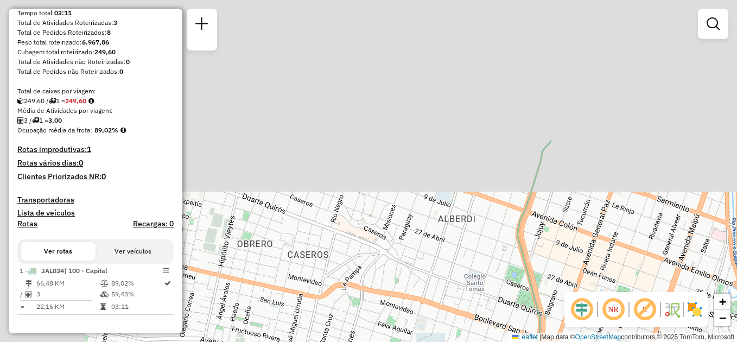
drag, startPoint x: 302, startPoint y: 189, endPoint x: 429, endPoint y: 345, distance: 200.6
click at [429, 341] on html "Aguarde... Pop-up bloqueado! Seu navegador bloqueou automáticamente a abertura …" at bounding box center [368, 171] width 737 height 342
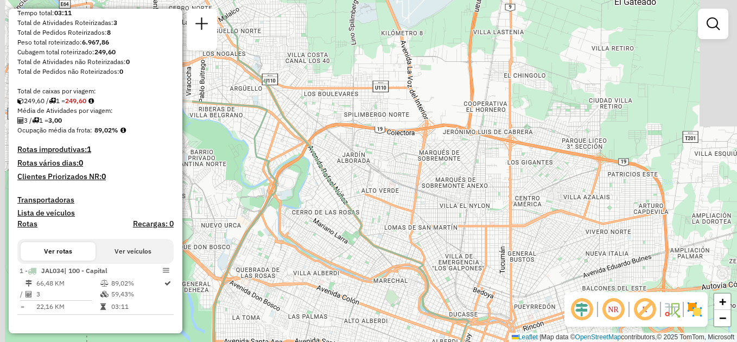
drag, startPoint x: 348, startPoint y: 187, endPoint x: 403, endPoint y: 319, distance: 142.3
click at [404, 319] on icon at bounding box center [309, 206] width 321 height 396
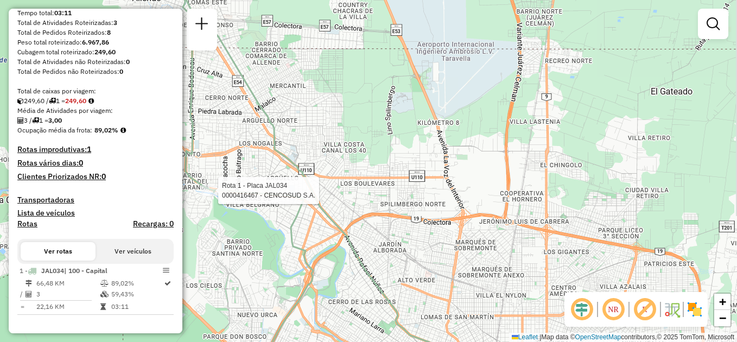
select select "**********"
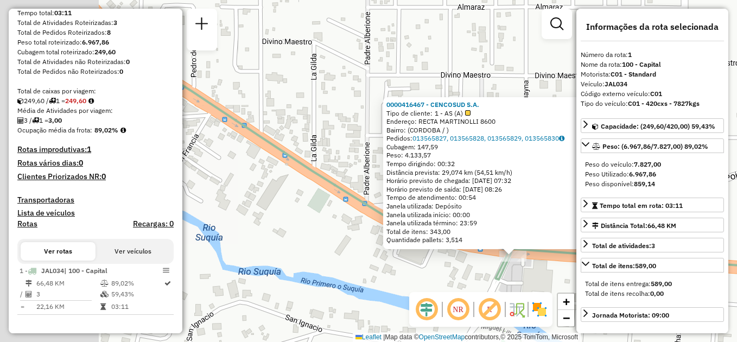
drag, startPoint x: 335, startPoint y: 206, endPoint x: 567, endPoint y: 341, distance: 268.2
click at [572, 341] on html "Aguarde... Pop-up bloqueado! Seu navegador bloqueou automáticamente a abertura …" at bounding box center [368, 171] width 737 height 342
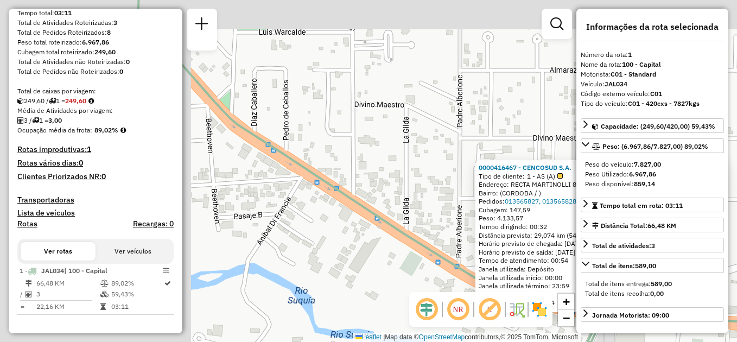
click at [333, 139] on div "0000416467 - CENCOSUD S.A. Tipo de cliente: 1 - AS (A) Endereço: RECTA MARTINOL…" at bounding box center [368, 171] width 737 height 342
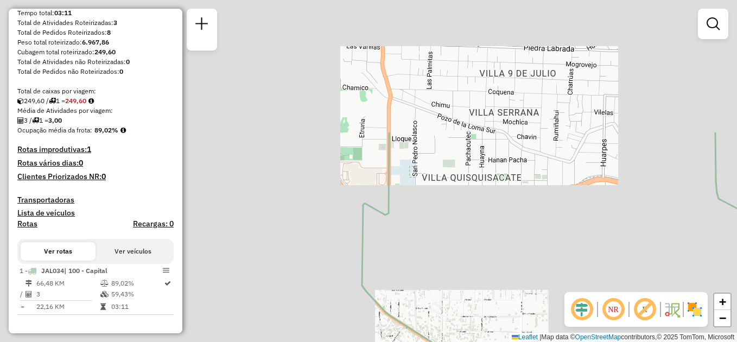
drag, startPoint x: 350, startPoint y: 119, endPoint x: 428, endPoint y: 298, distance: 195.7
click at [429, 302] on div "Janela de atendimento Grade de atendimento Capacidade Transportadoras Veículos …" at bounding box center [368, 171] width 737 height 342
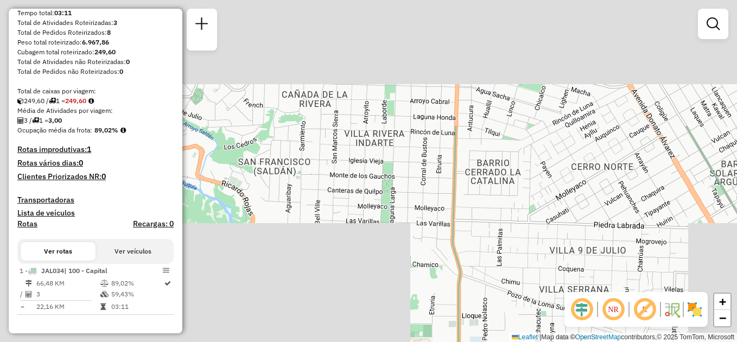
drag, startPoint x: 333, startPoint y: 142, endPoint x: 395, endPoint y: 298, distance: 168.1
click at [398, 302] on div "Janela de atendimento Grade de atendimento Capacidade Transportadoras Veículos …" at bounding box center [368, 171] width 737 height 342
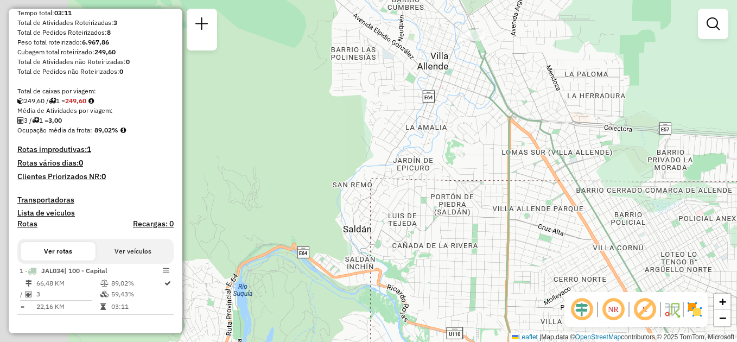
drag, startPoint x: 310, startPoint y: 171, endPoint x: 431, endPoint y: 256, distance: 147.2
click at [431, 256] on div "Janela de atendimento Grade de atendimento Capacidade Transportadoras Veículos …" at bounding box center [368, 171] width 737 height 342
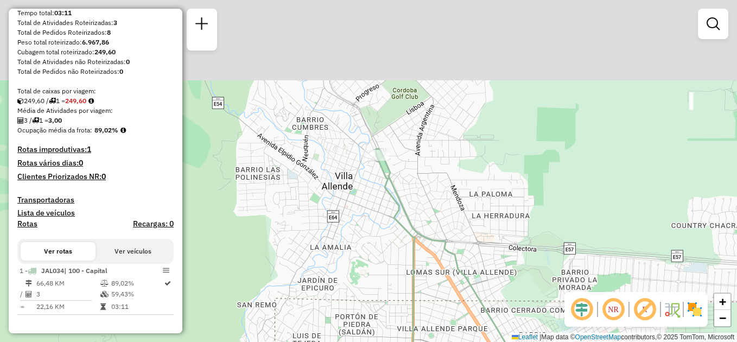
drag, startPoint x: 386, startPoint y: 245, endPoint x: 308, endPoint y: 360, distance: 138.8
click at [308, 341] on html "Aguarde... Pop-up bloqueado! Seu navegador bloqueou automáticamente a abertura …" at bounding box center [368, 171] width 737 height 342
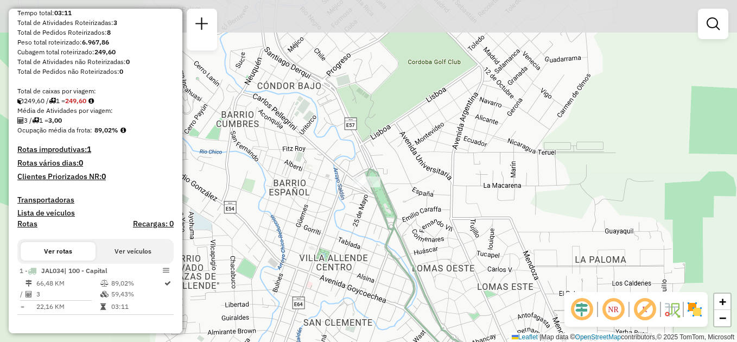
drag, startPoint x: 434, startPoint y: 156, endPoint x: 362, endPoint y: 216, distance: 93.2
click at [377, 242] on icon at bounding box center [471, 320] width 208 height 302
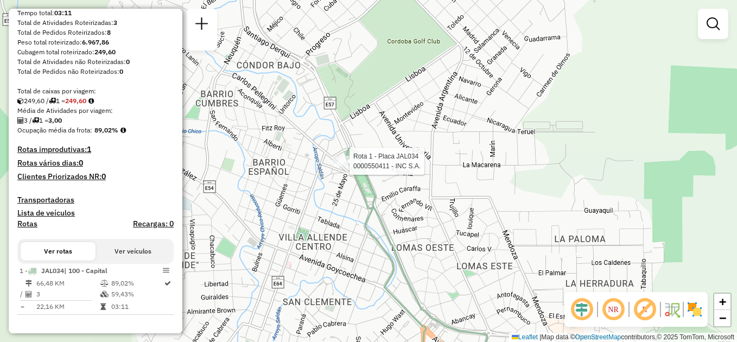
select select "**********"
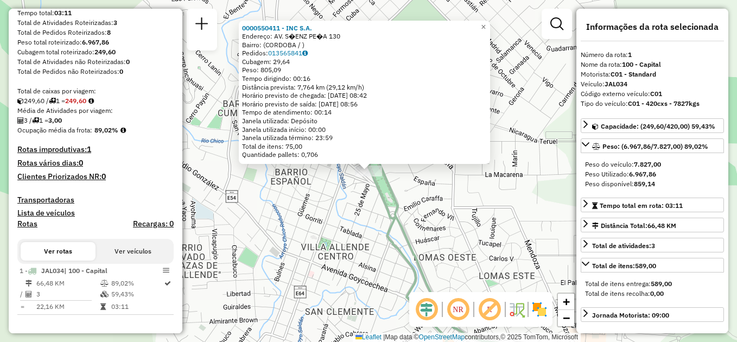
click at [326, 238] on div "Rota 1 - Placa JAL034 0000550411 - INC S.A. 0000550411 - INC S.A. Endereço: AV.…" at bounding box center [368, 171] width 737 height 342
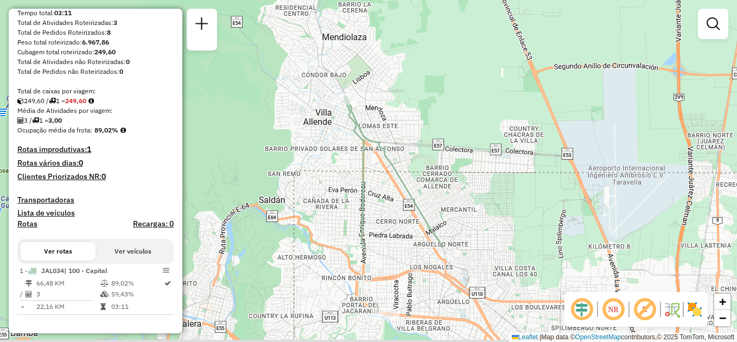
drag, startPoint x: 434, startPoint y: 246, endPoint x: 399, endPoint y: 97, distance: 153.2
click at [402, 109] on div "Janela de atendimento Grade de atendimento Capacidade Transportadoras Veículos …" at bounding box center [368, 171] width 737 height 342
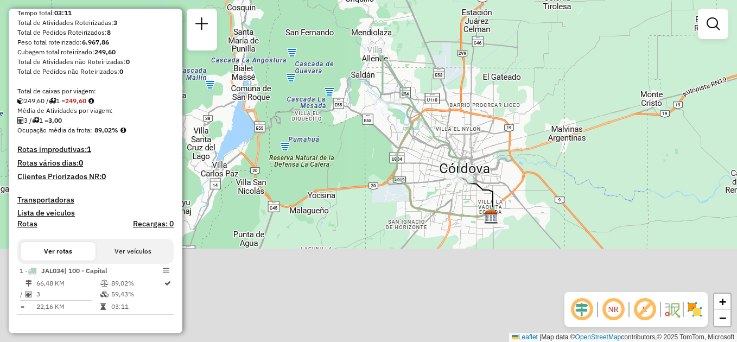
drag, startPoint x: 464, startPoint y: 171, endPoint x: 450, endPoint y: 130, distance: 44.1
click at [450, 130] on icon at bounding box center [419, 114] width 83 height 130
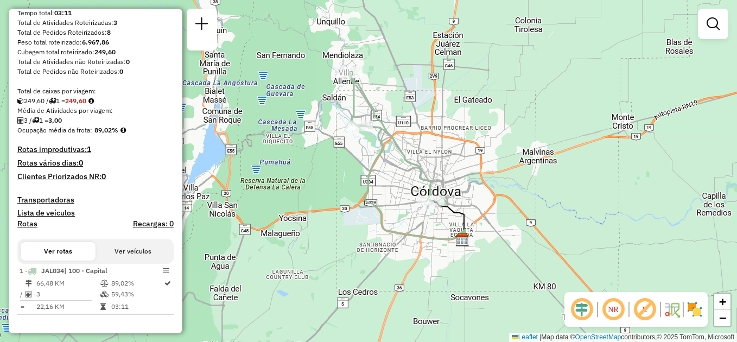
drag, startPoint x: 409, startPoint y: 193, endPoint x: 387, endPoint y: 220, distance: 34.8
click at [387, 220] on div "Janela de atendimento Grade de atendimento Capacidade Transportadoras Veículos …" at bounding box center [368, 171] width 737 height 342
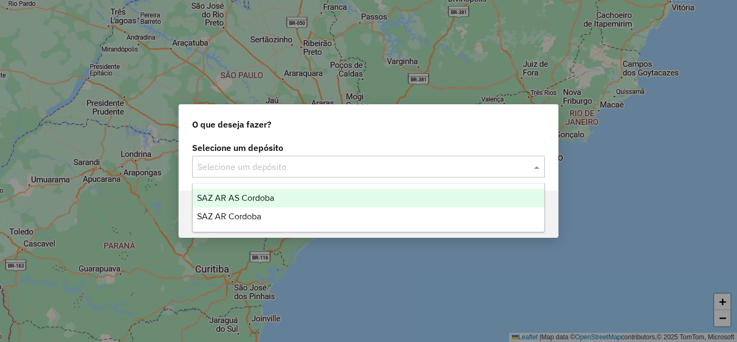
click at [311, 168] on input "text" at bounding box center [358, 167] width 320 height 13
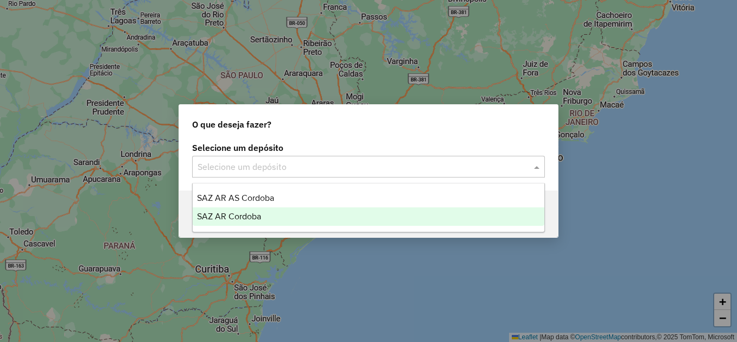
click at [268, 216] on div "SAZ AR Cordoba" at bounding box center [369, 216] width 352 height 18
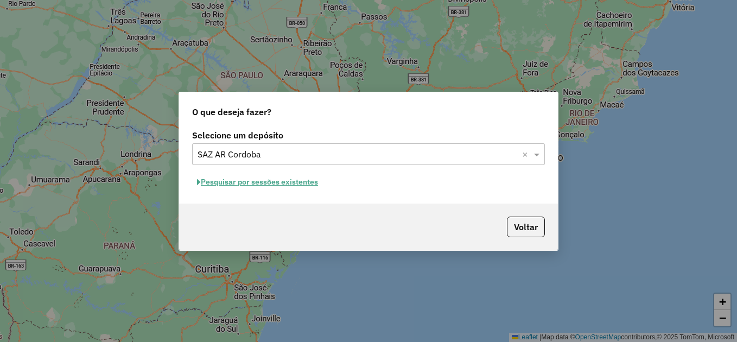
click at [282, 182] on button "Pesquisar por sessões existentes" at bounding box center [257, 182] width 131 height 17
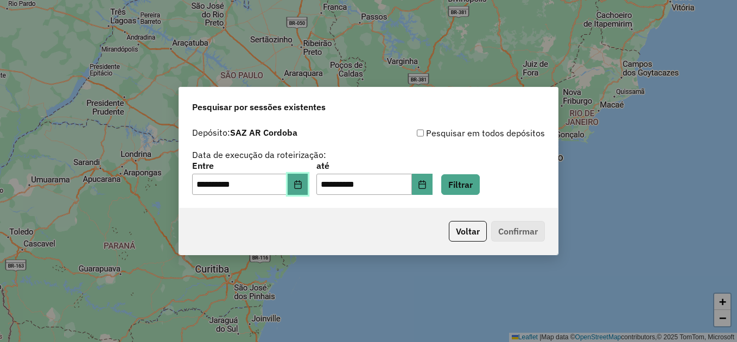
click at [308, 187] on button "Choose Date" at bounding box center [298, 185] width 21 height 22
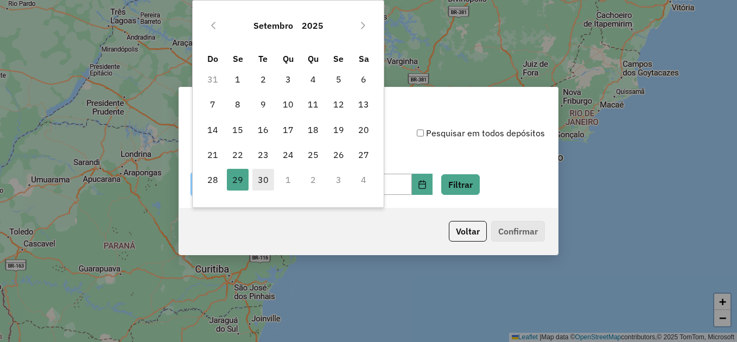
click at [265, 182] on span "30" at bounding box center [263, 180] width 22 height 22
type input "**********"
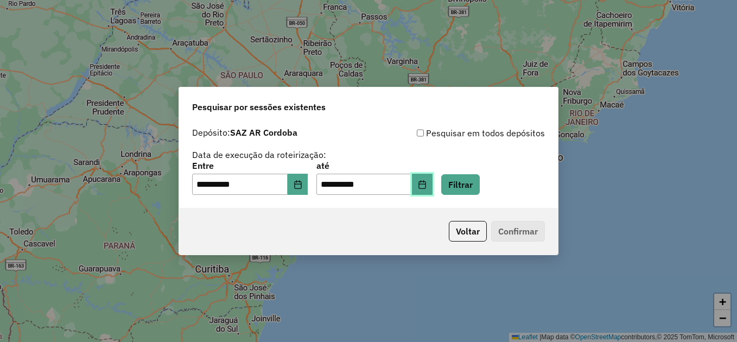
click at [427, 180] on icon "Choose Date" at bounding box center [422, 184] width 9 height 9
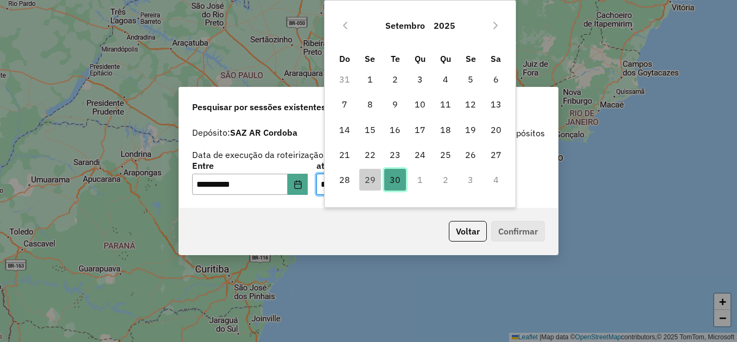
click at [398, 180] on span "30" at bounding box center [395, 180] width 22 height 22
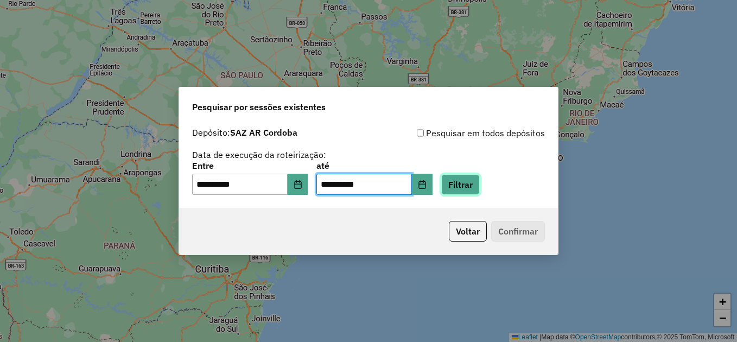
click at [480, 182] on button "Filtrar" at bounding box center [460, 184] width 39 height 21
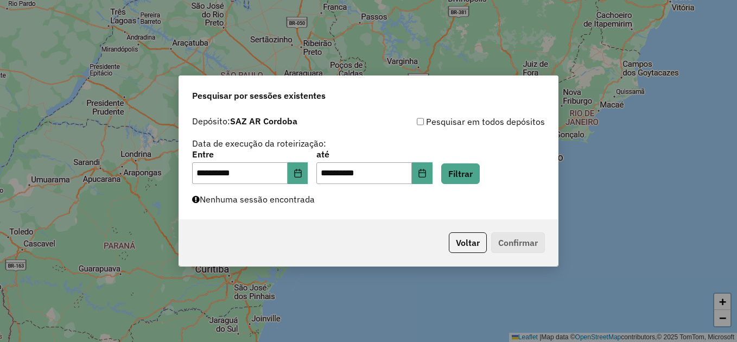
click at [283, 202] on label "Nenhuma sessão encontrada" at bounding box center [253, 199] width 123 height 13
click at [336, 214] on div "**********" at bounding box center [368, 165] width 379 height 109
drag, startPoint x: 599, startPoint y: 213, endPoint x: 593, endPoint y: 212, distance: 6.5
click at [600, 212] on div "**********" at bounding box center [368, 171] width 737 height 342
click at [463, 244] on button "Voltar" at bounding box center [468, 242] width 38 height 21
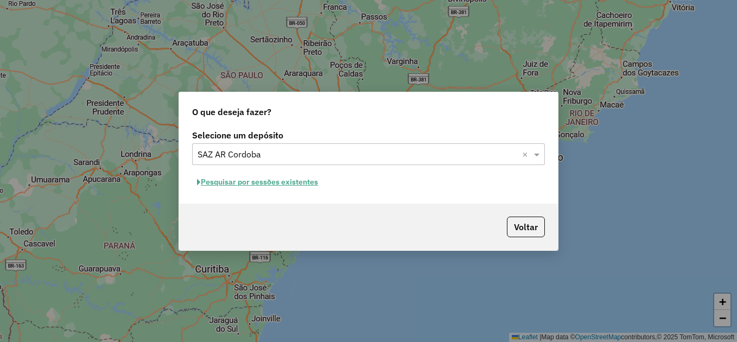
click at [602, 249] on div "O que deseja fazer? Selecione um depósito Selecione um depósito × SAZ AR Cordob…" at bounding box center [368, 171] width 737 height 342
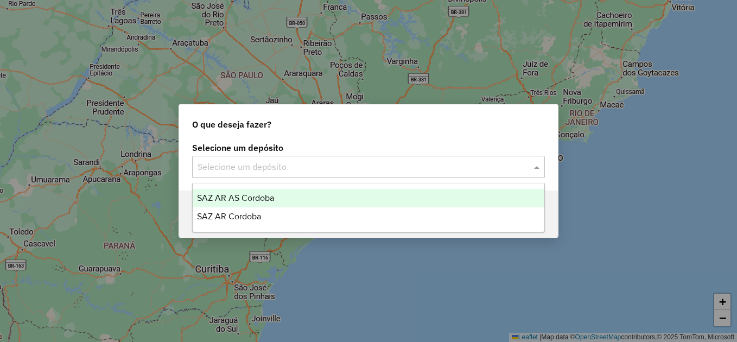
click at [291, 168] on input "text" at bounding box center [358, 167] width 320 height 13
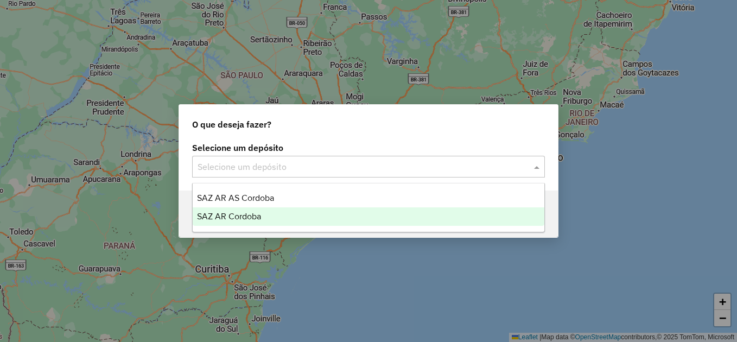
click at [268, 215] on div "SAZ AR Cordoba" at bounding box center [369, 216] width 352 height 18
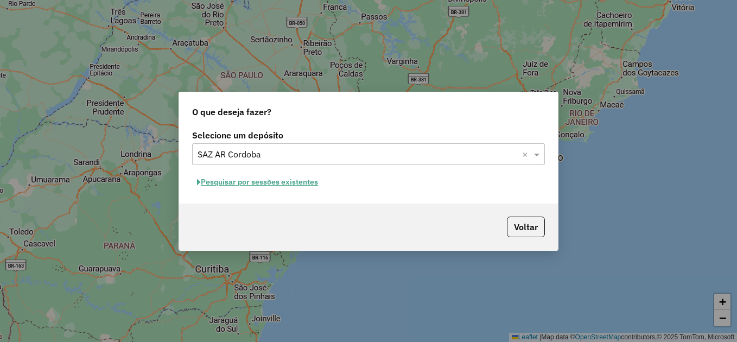
click at [290, 179] on button "Pesquisar por sessões existentes" at bounding box center [257, 182] width 131 height 17
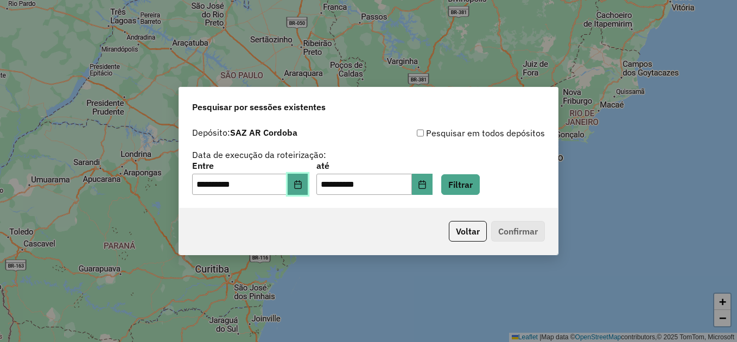
click at [308, 187] on button "Choose Date" at bounding box center [298, 185] width 21 height 22
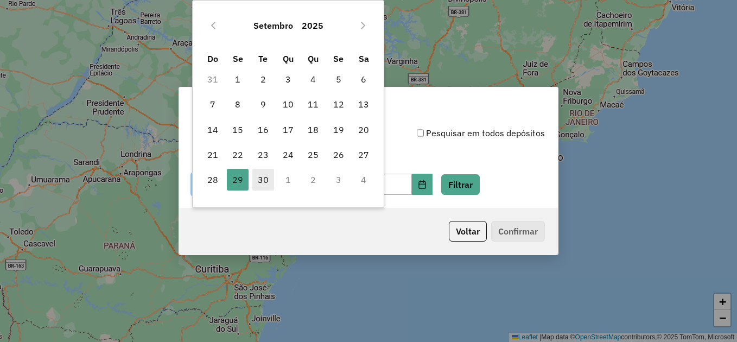
click at [265, 175] on span "30" at bounding box center [263, 180] width 22 height 22
type input "**********"
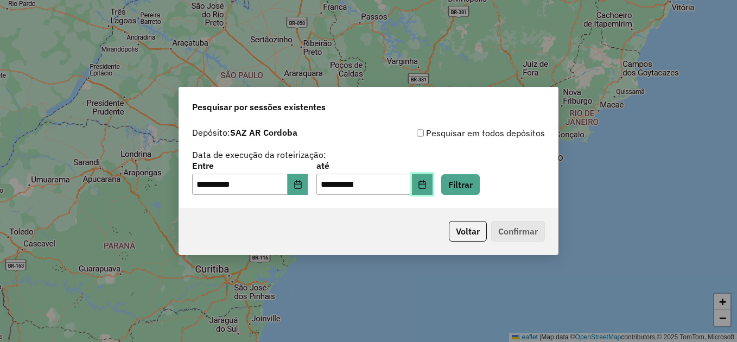
click at [432, 186] on button "Choose Date" at bounding box center [422, 185] width 21 height 22
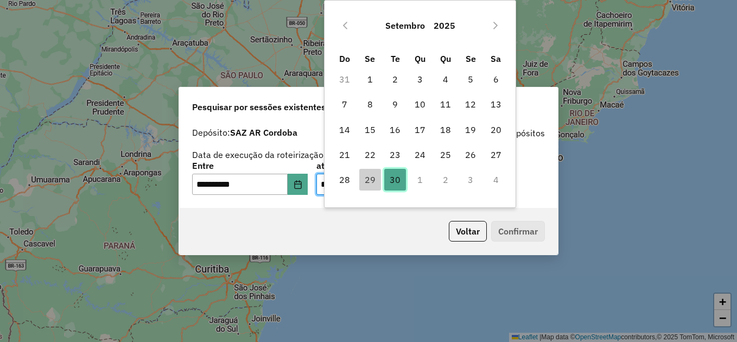
click at [386, 174] on span "30" at bounding box center [395, 180] width 22 height 22
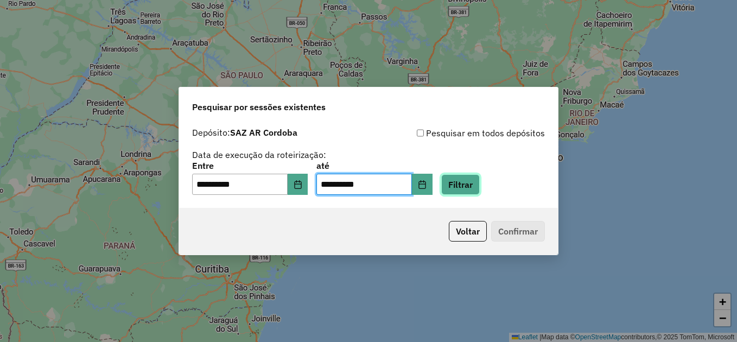
click at [476, 184] on button "Filtrar" at bounding box center [460, 184] width 39 height 21
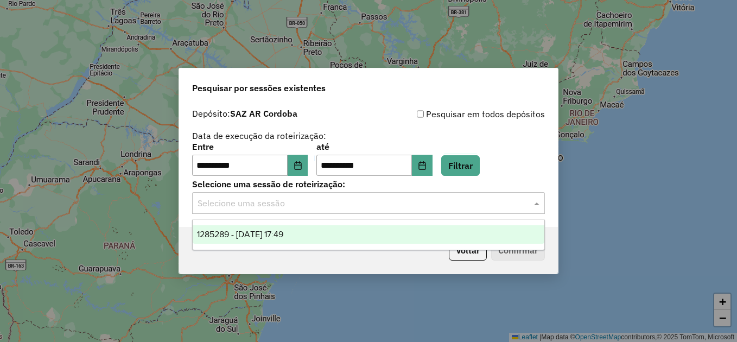
click at [284, 204] on input "text" at bounding box center [358, 203] width 320 height 13
click at [270, 234] on span "1285289 - 30/09/2025 17:49" at bounding box center [240, 234] width 86 height 9
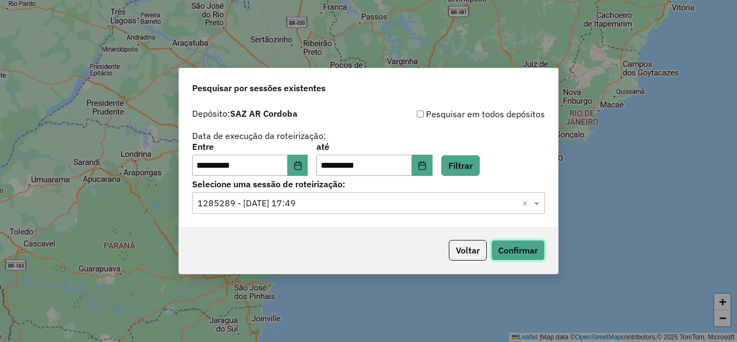
click at [513, 252] on button "Confirmar" at bounding box center [518, 250] width 54 height 21
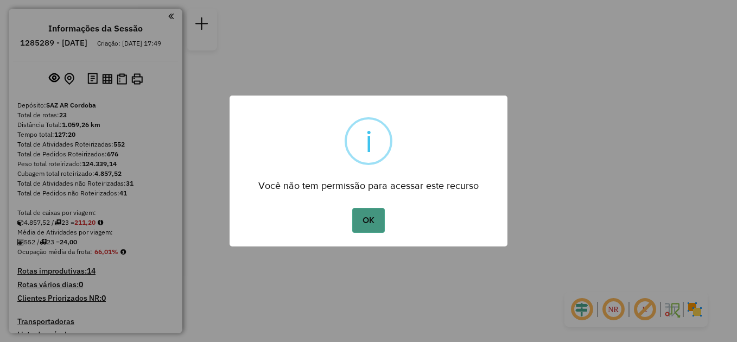
click at [367, 220] on button "OK" at bounding box center [368, 220] width 32 height 25
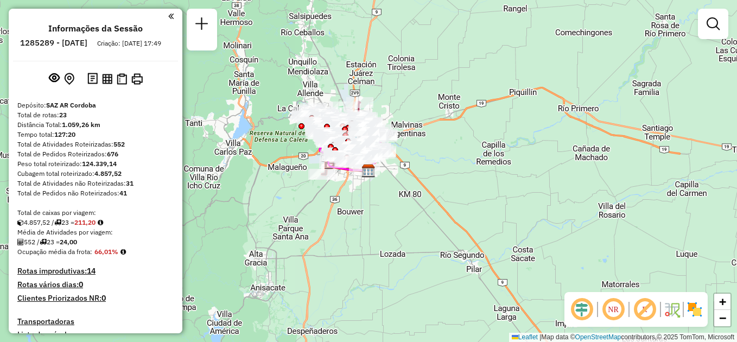
click at [163, 17] on div at bounding box center [93, 16] width 161 height 15
click at [168, 15] on em at bounding box center [170, 16] width 5 height 10
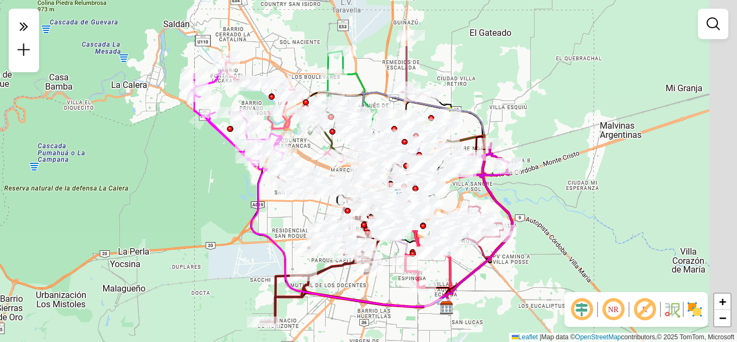
drag, startPoint x: 462, startPoint y: 236, endPoint x: 404, endPoint y: 315, distance: 98.2
click at [404, 308] on icon at bounding box center [352, 238] width 202 height 139
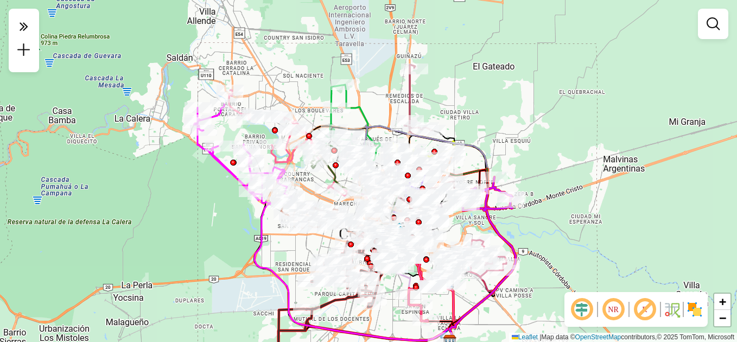
drag, startPoint x: 569, startPoint y: 112, endPoint x: 569, endPoint y: 140, distance: 27.7
click at [570, 143] on div "Janela de atendimento Grade de atendimento Capacidade Transportadoras Veículos …" at bounding box center [368, 171] width 737 height 342
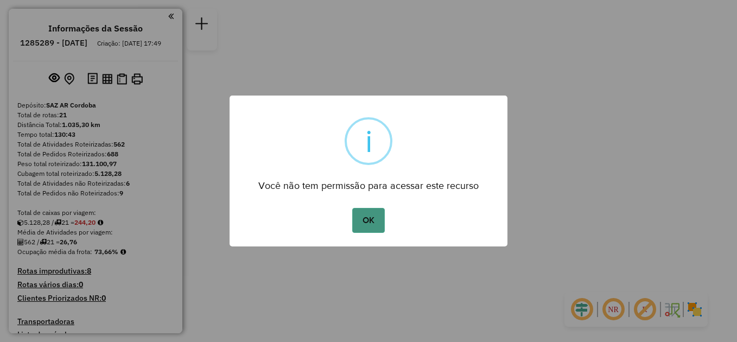
click at [359, 222] on button "OK" at bounding box center [368, 220] width 32 height 25
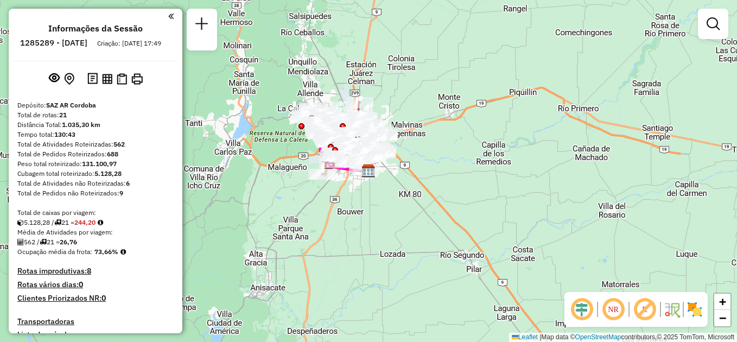
click at [168, 21] on em at bounding box center [170, 16] width 5 height 10
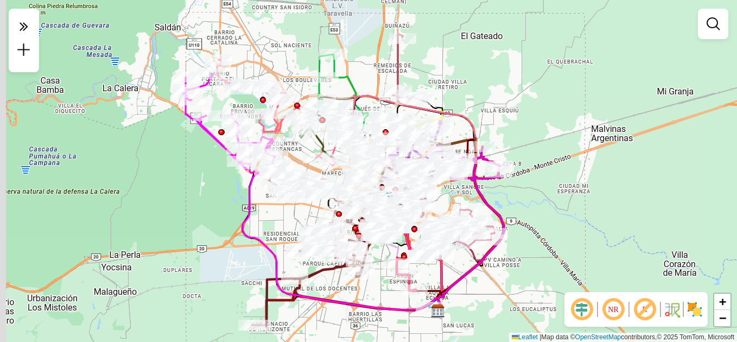
drag, startPoint x: 243, startPoint y: 238, endPoint x: 261, endPoint y: 277, distance: 43.2
click at [261, 277] on icon at bounding box center [344, 241] width 202 height 139
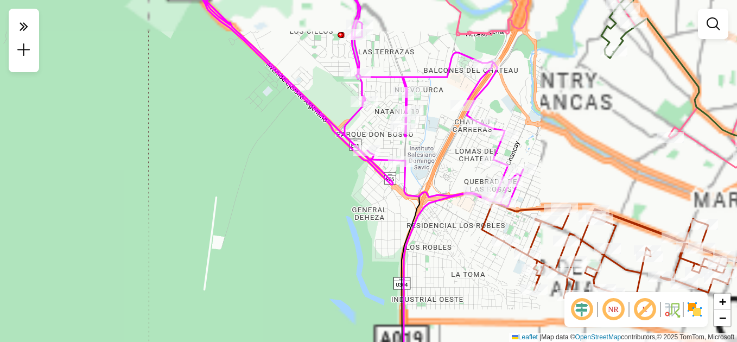
drag, startPoint x: 294, startPoint y: 192, endPoint x: 212, endPoint y: 245, distance: 97.8
click at [216, 247] on div "Janela de atendimento Grade de atendimento Capacidade Transportadoras Veículos …" at bounding box center [368, 171] width 737 height 342
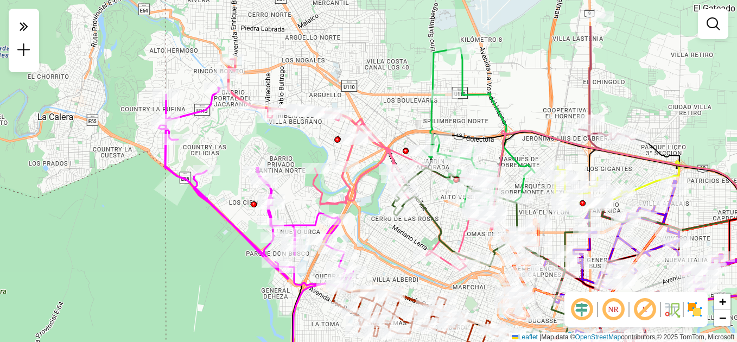
drag, startPoint x: 203, startPoint y: 188, endPoint x: 214, endPoint y: 249, distance: 61.2
click at [214, 249] on div "Janela de atendimento Grade de atendimento Capacidade Transportadoras Veículos …" at bounding box center [368, 171] width 737 height 342
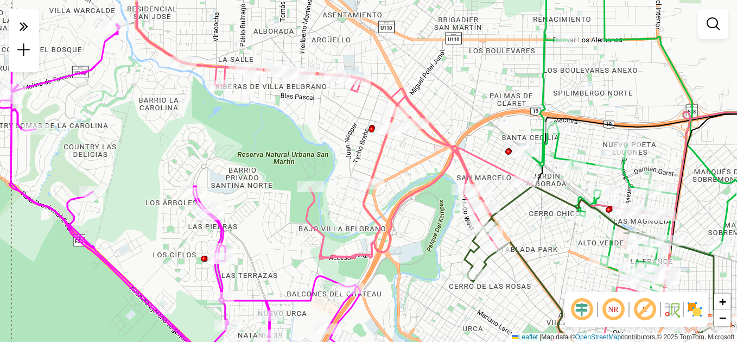
click at [269, 125] on div "Janela de atendimento Grade de atendimento Capacidade Transportadoras Veículos …" at bounding box center [368, 171] width 737 height 342
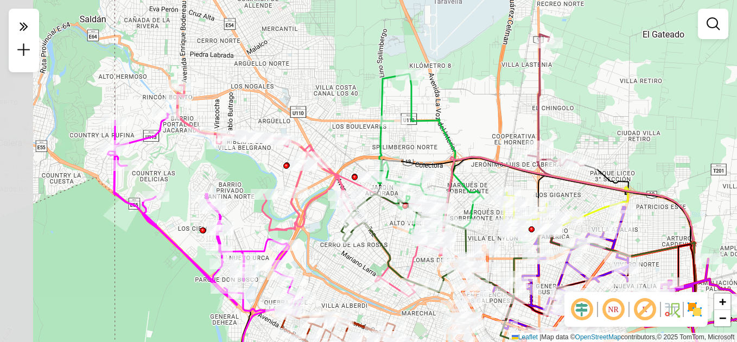
drag, startPoint x: 36, startPoint y: 291, endPoint x: 120, endPoint y: 253, distance: 92.5
click at [120, 257] on div "Janela de atendimento Grade de atendimento Capacidade Transportadoras Veículos …" at bounding box center [368, 171] width 737 height 342
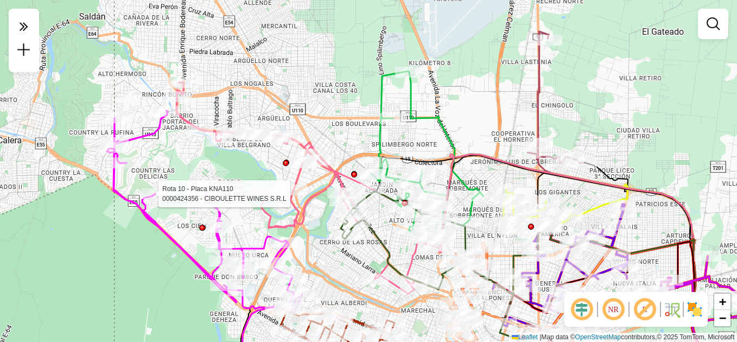
select select "**********"
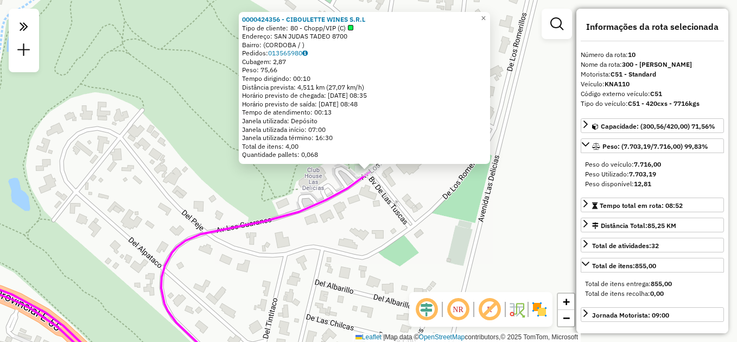
click at [355, 215] on div "0000424356 - CIBOULETTE WINES S.R.L Tipo de cliente: 80 - Chopp/VIP (C) Endereç…" at bounding box center [368, 171] width 737 height 342
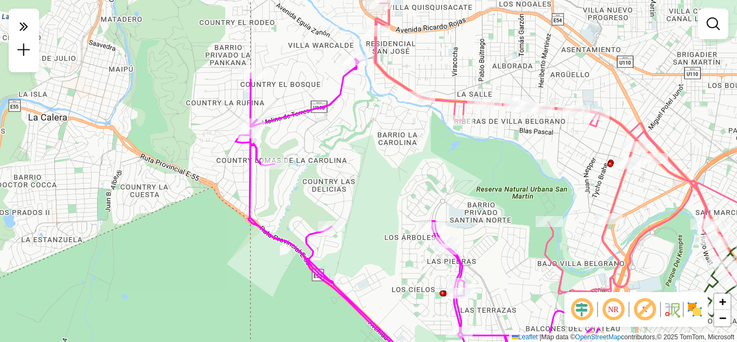
drag, startPoint x: 358, startPoint y: 278, endPoint x: 362, endPoint y: 269, distance: 10.0
click at [362, 269] on div "Janela de atendimento Grade de atendimento Capacidade Transportadoras Veículos …" at bounding box center [368, 171] width 737 height 342
drag, startPoint x: 330, startPoint y: 167, endPoint x: 353, endPoint y: 217, distance: 54.2
click at [353, 217] on div "Janela de atendimento Grade de atendimento Capacidade Transportadoras Veículos …" at bounding box center [368, 171] width 737 height 342
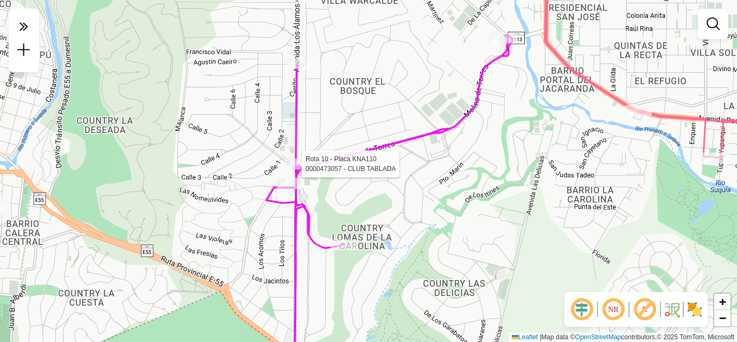
select select "**********"
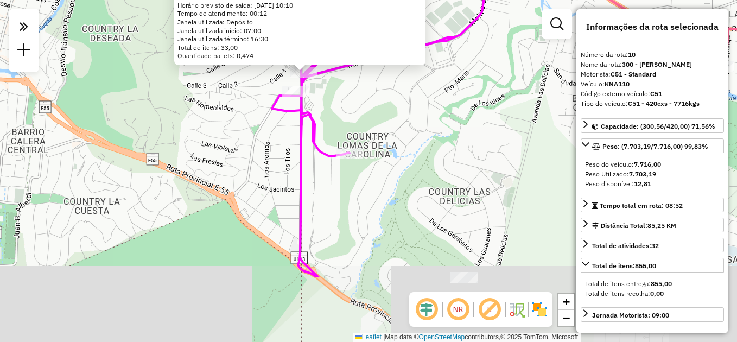
drag, startPoint x: 460, startPoint y: 264, endPoint x: 404, endPoint y: 164, distance: 115.2
click at [396, 165] on div "0000473057 - CLUB TABLADA Endereço: MOLINO DE TORRES 5301 Bairro: (CORDOBA / ) …" at bounding box center [368, 171] width 737 height 342
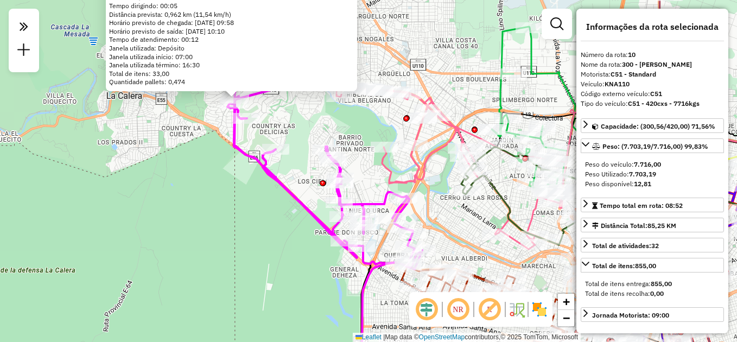
click at [440, 227] on div "0000473057 - CLUB TABLADA Endereço: MOLINO DE TORRES 5301 Bairro: (CORDOBA / ) …" at bounding box center [368, 171] width 737 height 342
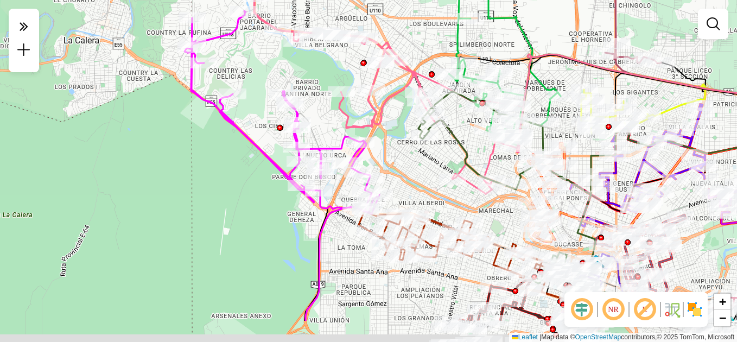
drag, startPoint x: 446, startPoint y: 226, endPoint x: 397, endPoint y: 162, distance: 81.0
click at [399, 164] on div "Janela de atendimento Grade de atendimento Capacidade Transportadoras Veículos …" at bounding box center [368, 171] width 737 height 342
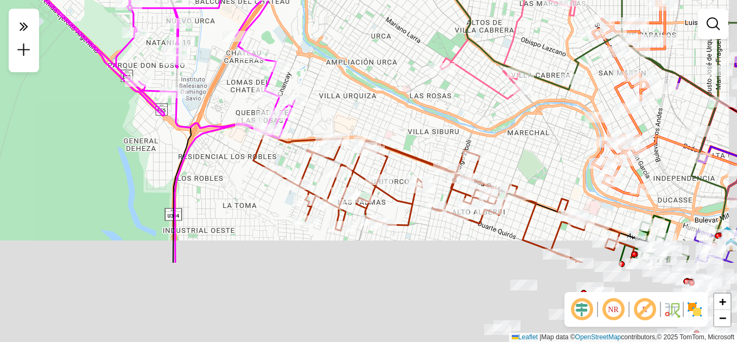
drag, startPoint x: 429, startPoint y: 203, endPoint x: 343, endPoint y: 49, distance: 176.1
click at [343, 49] on div "Janela de atendimento Grade de atendimento Capacidade Transportadoras Veículos …" at bounding box center [368, 171] width 737 height 342
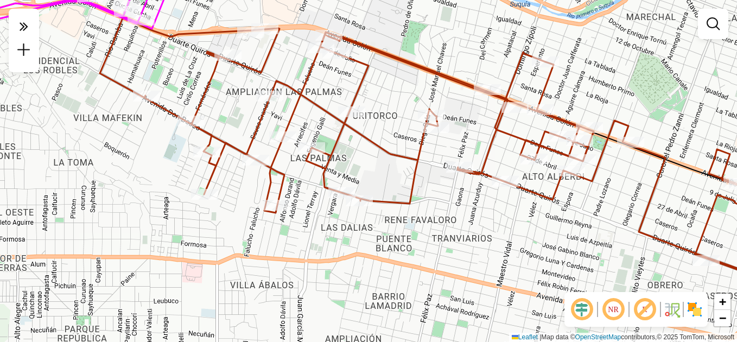
drag, startPoint x: 371, startPoint y: 142, endPoint x: 345, endPoint y: 45, distance: 100.7
click at [345, 45] on div "Janela de atendimento Grade de atendimento Capacidade Transportadoras Veículos …" at bounding box center [368, 171] width 737 height 342
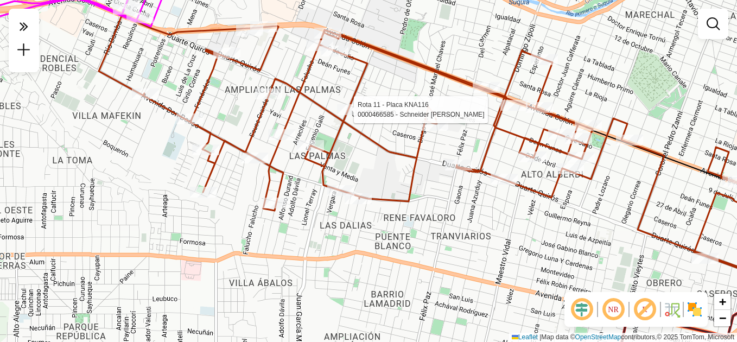
select select "**********"
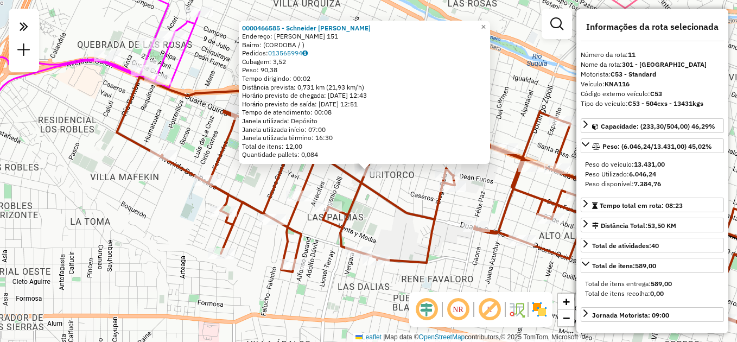
click at [398, 220] on div "0000466585 - Schneider Ricardo Roberto Endereço: JUAN GARCIA MARTINEZ 151 Bairr…" at bounding box center [368, 171] width 737 height 342
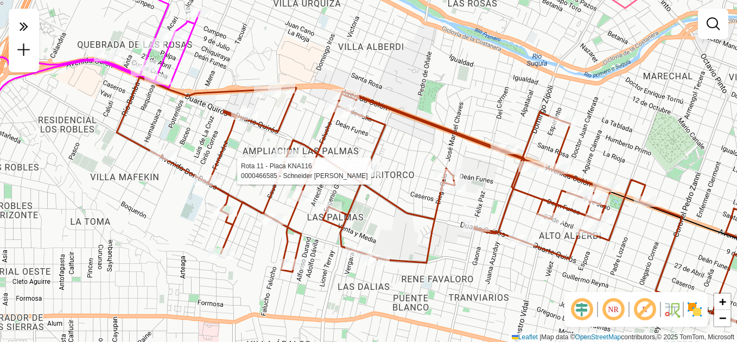
select select "**********"
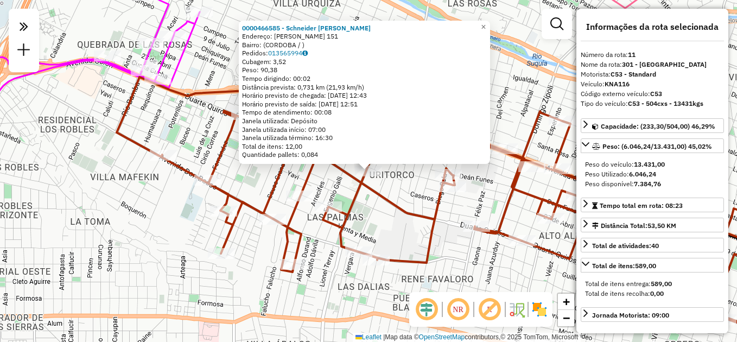
click at [411, 238] on div "0000466585 - Schneider Ricardo Roberto Endereço: JUAN GARCIA MARTINEZ 151 Bairr…" at bounding box center [368, 171] width 737 height 342
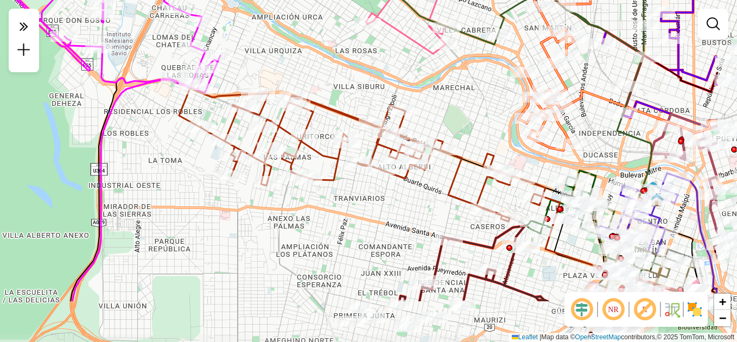
drag, startPoint x: 502, startPoint y: 292, endPoint x: 409, endPoint y: 217, distance: 119.7
click at [409, 217] on div "Janela de atendimento Grade de atendimento Capacidade Transportadoras Veículos …" at bounding box center [368, 171] width 737 height 342
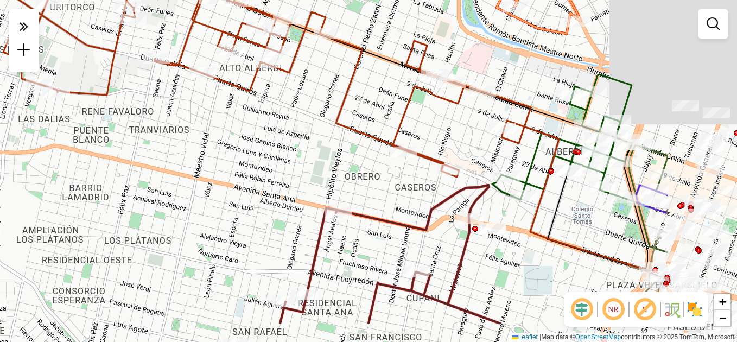
drag, startPoint x: 454, startPoint y: 232, endPoint x: 311, endPoint y: 180, distance: 152.1
click at [311, 180] on div "Janela de atendimento Grade de atendimento Capacidade Transportadoras Veículos …" at bounding box center [368, 171] width 737 height 342
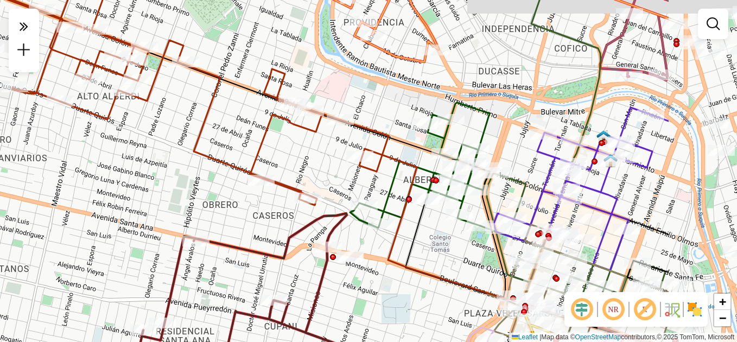
drag, startPoint x: 562, startPoint y: 232, endPoint x: 421, endPoint y: 252, distance: 142.5
click at [423, 260] on div "Janela de atendimento Grade de atendimento Capacidade Transportadoras Veículos …" at bounding box center [368, 171] width 737 height 342
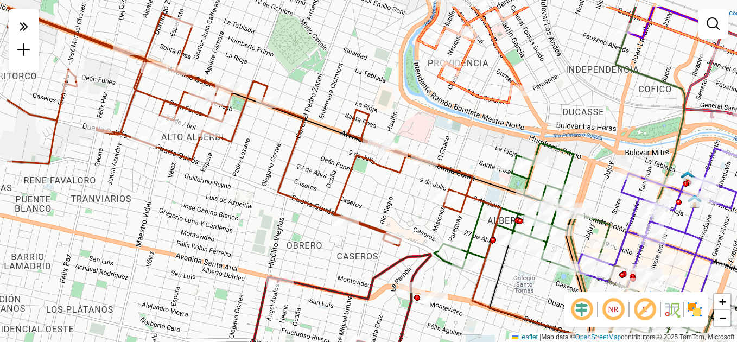
drag, startPoint x: 252, startPoint y: 206, endPoint x: 335, endPoint y: 236, distance: 87.5
click at [335, 247] on div "Janela de atendimento Grade de atendimento Capacidade Transportadoras Veículos …" at bounding box center [368, 171] width 737 height 342
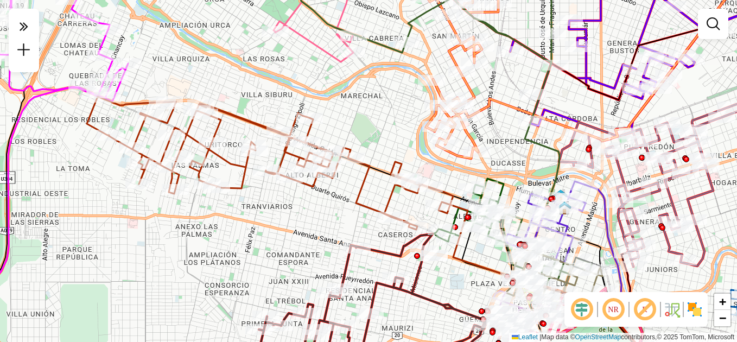
drag, startPoint x: 272, startPoint y: 214, endPoint x: 319, endPoint y: 204, distance: 48.2
click at [320, 204] on div "Janela de atendimento Grade de atendimento Capacidade Transportadoras Veículos …" at bounding box center [368, 171] width 737 height 342
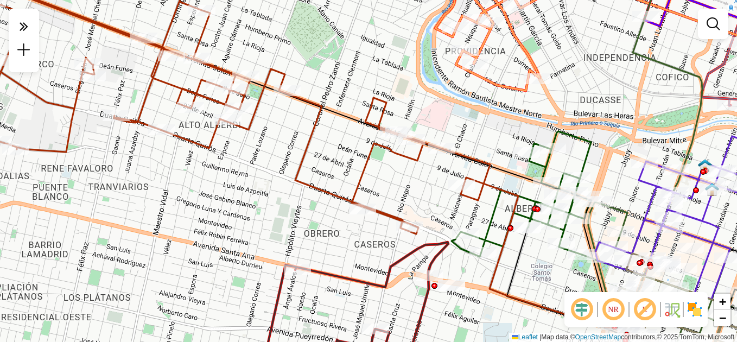
drag, startPoint x: 532, startPoint y: 262, endPoint x: 434, endPoint y: 252, distance: 98.7
click at [434, 252] on div "Janela de atendimento Grade de atendimento Capacidade Transportadoras Veículos …" at bounding box center [368, 171] width 737 height 342
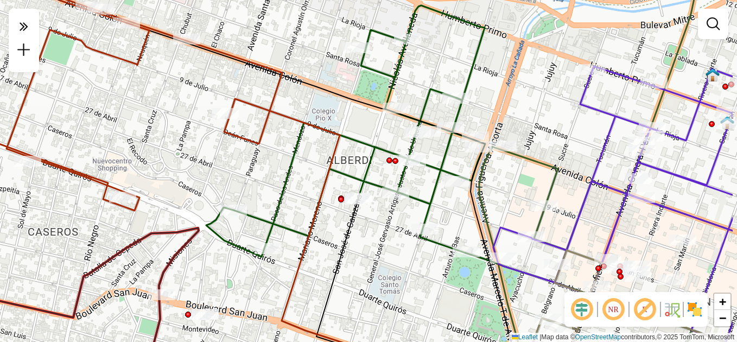
drag, startPoint x: 449, startPoint y: 246, endPoint x: 371, endPoint y: 254, distance: 78.6
click at [371, 254] on div "Janela de atendimento Grade de atendimento Capacidade Transportadoras Veículos …" at bounding box center [368, 171] width 737 height 342
select select "**********"
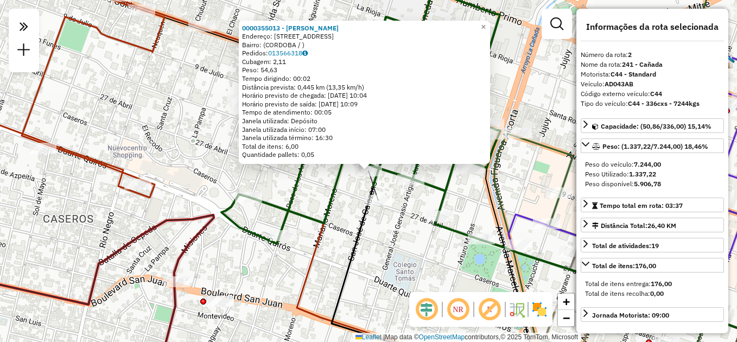
click at [384, 233] on div "0000355013 - Bonifacio Perez Rocio Endereço: SAN JOSE DE CALASANZ 58 Bairro: (C…" at bounding box center [368, 171] width 737 height 342
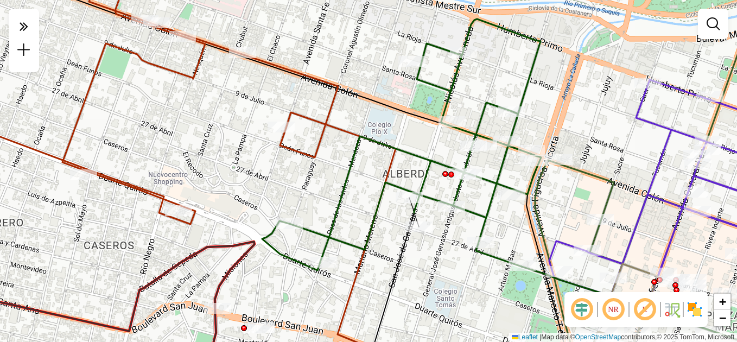
drag, startPoint x: 252, startPoint y: 157, endPoint x: 292, endPoint y: 183, distance: 47.1
click at [292, 183] on div "Janela de atendimento Grade de atendimento Capacidade Transportadoras Veículos …" at bounding box center [368, 171] width 737 height 342
select select "**********"
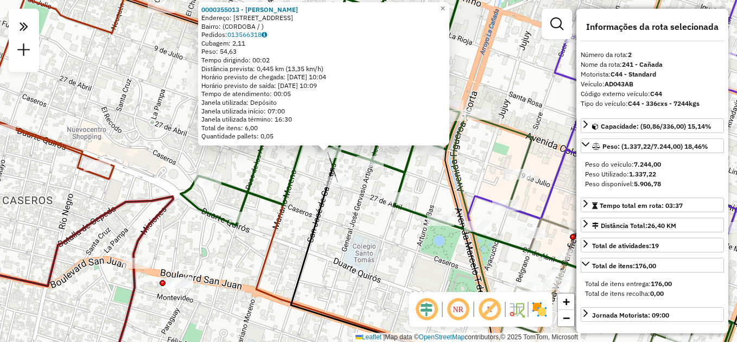
drag, startPoint x: 399, startPoint y: 244, endPoint x: 353, endPoint y: 219, distance: 52.2
click at [354, 223] on div "0000355013 - Bonifacio Perez Rocio Endereço: SAN JOSE DE CALASANZ 58 Bairro: (C…" at bounding box center [368, 171] width 737 height 342
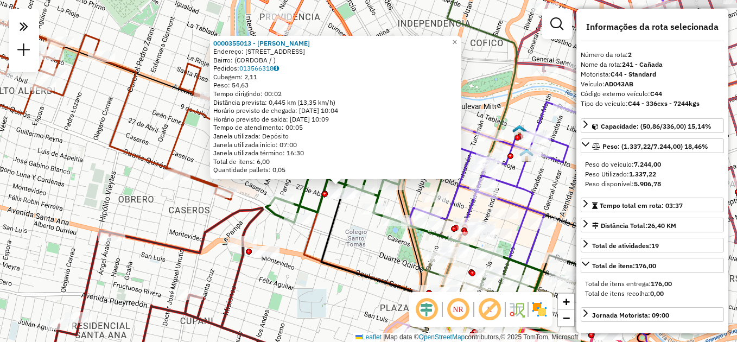
click at [360, 235] on div "0000355013 - Bonifacio Perez Rocio Endereço: SAN JOSE DE CALASANZ 58 Bairro: (C…" at bounding box center [368, 171] width 737 height 342
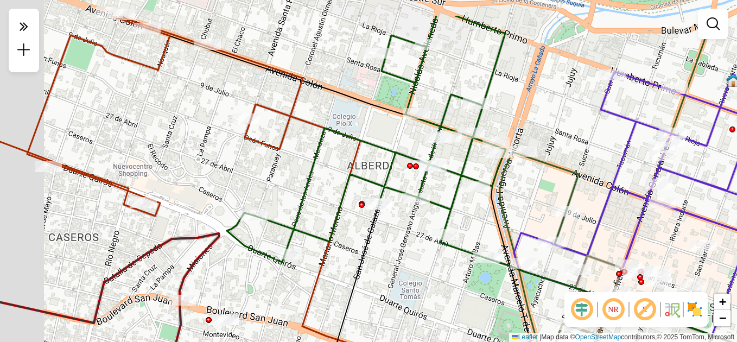
drag, startPoint x: 388, startPoint y: 237, endPoint x: 449, endPoint y: 291, distance: 81.1
click at [449, 291] on div "Janela de atendimento Grade de atendimento Capacidade Transportadoras Veículos …" at bounding box center [368, 171] width 737 height 342
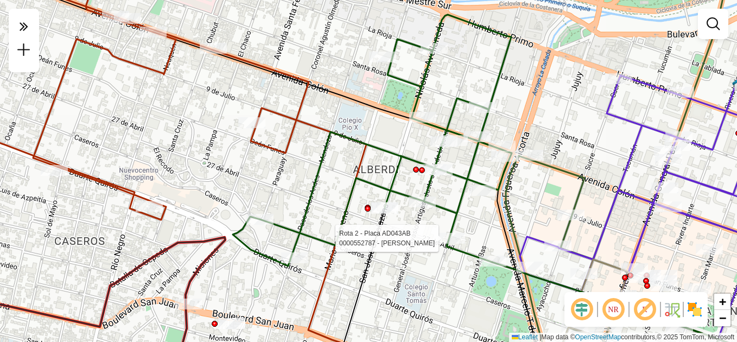
select select "**********"
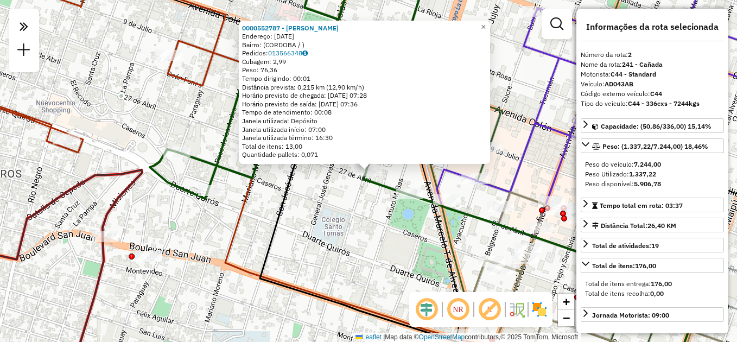
click at [424, 257] on div "0000552787 - [PERSON_NAME]: [DATE] Bairro: ([GEOGRAPHIC_DATA] / ) Pedidos: 0135…" at bounding box center [368, 171] width 737 height 342
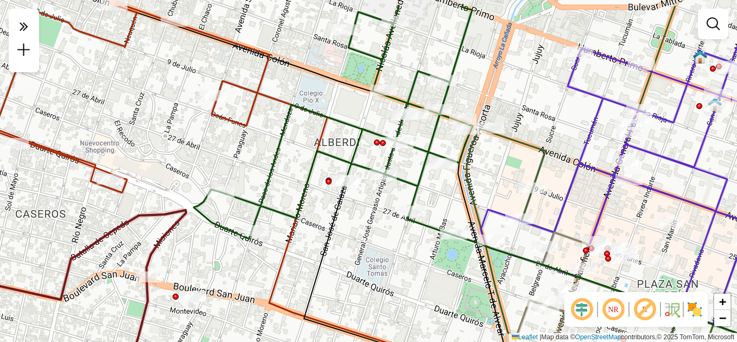
drag, startPoint x: 359, startPoint y: 233, endPoint x: 424, endPoint y: 285, distance: 83.7
click at [422, 285] on div "Janela de atendimento Grade de atendimento Capacidade Transportadoras Veículos …" at bounding box center [368, 171] width 737 height 342
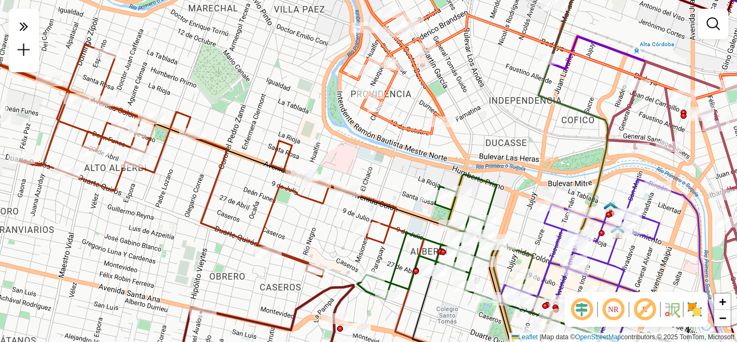
drag, startPoint x: 334, startPoint y: 209, endPoint x: 374, endPoint y: 243, distance: 52.4
click at [374, 243] on icon at bounding box center [180, 159] width 429 height 233
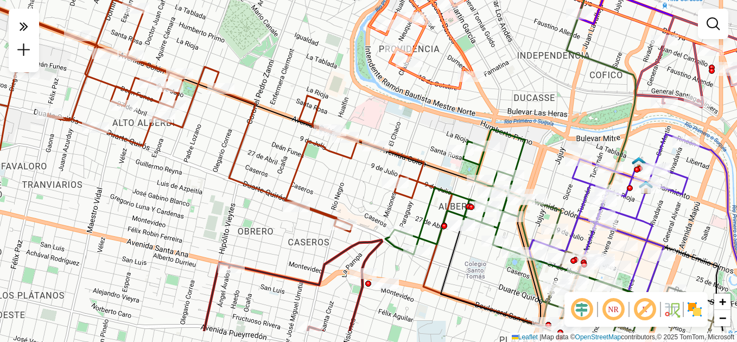
drag, startPoint x: 319, startPoint y: 226, endPoint x: 347, endPoint y: 181, distance: 53.1
click at [347, 181] on div "Janela de atendimento Grade de atendimento Capacidade Transportadoras Veículos …" at bounding box center [368, 171] width 737 height 342
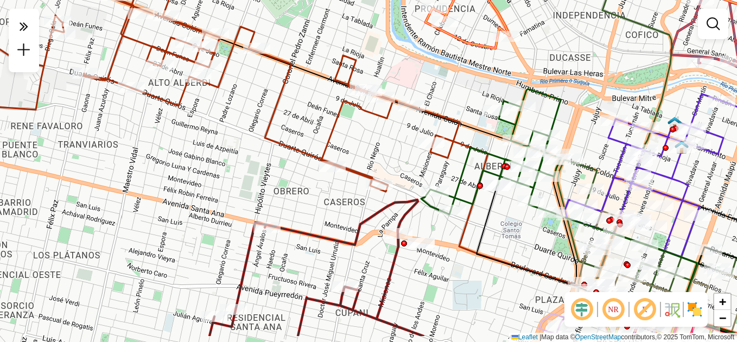
drag, startPoint x: 328, startPoint y: 177, endPoint x: 364, endPoint y: 137, distance: 53.8
click at [364, 137] on div "Janela de atendimento Grade de atendimento Capacidade Transportadoras Veículos …" at bounding box center [368, 171] width 737 height 342
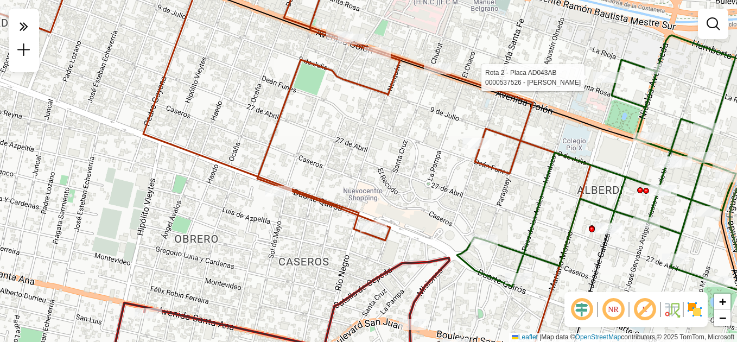
select select "**********"
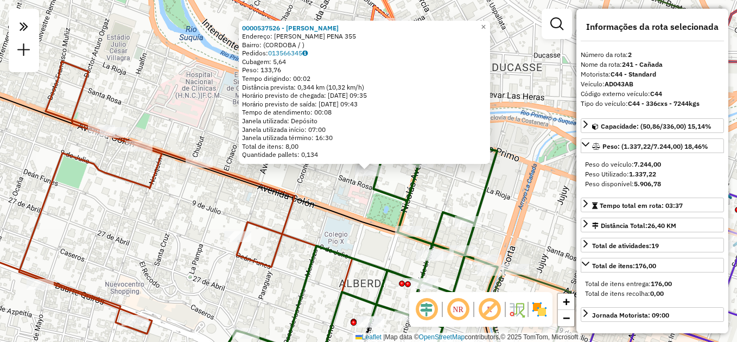
click at [325, 204] on icon at bounding box center [213, 223] width 574 height 306
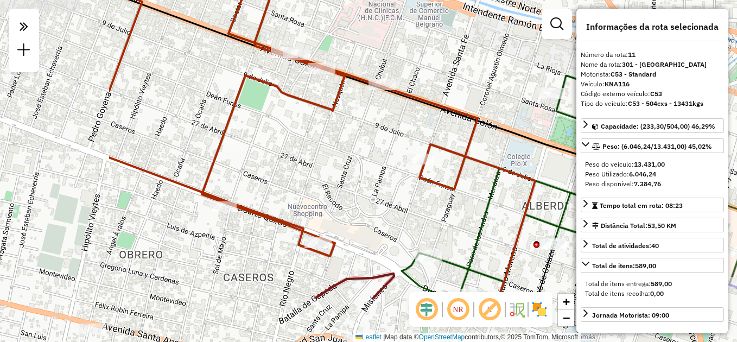
drag, startPoint x: 338, startPoint y: 226, endPoint x: 520, endPoint y: 147, distance: 199.3
click at [521, 148] on div "Janela de atendimento Grade de atendimento Capacidade Transportadoras Veículos …" at bounding box center [368, 171] width 737 height 342
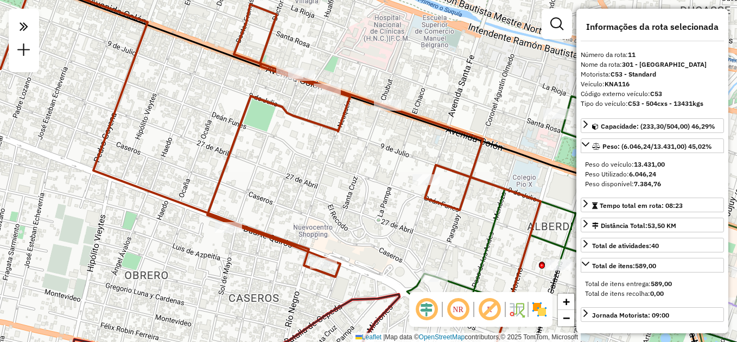
drag, startPoint x: 381, startPoint y: 165, endPoint x: 396, endPoint y: 201, distance: 39.2
click at [396, 201] on div "Janela de atendimento Grade de atendimento Capacidade Transportadoras Veículos …" at bounding box center [368, 171] width 737 height 342
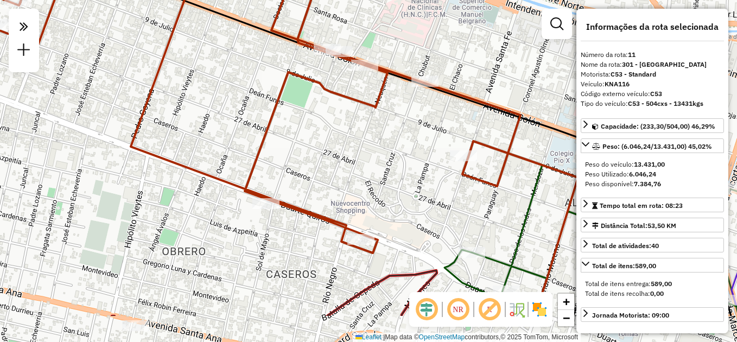
drag, startPoint x: 389, startPoint y: 207, endPoint x: 400, endPoint y: 133, distance: 74.7
click at [400, 133] on div "Janela de atendimento Grade de atendimento Capacidade Transportadoras Veículos …" at bounding box center [368, 171] width 737 height 342
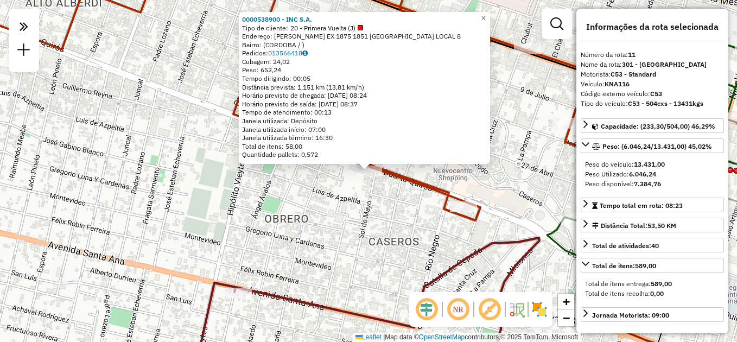
click at [333, 215] on div "0000538900 - INC S.A. Tipo de cliente: 20 - Primera Vuelta (J) Endereço: DUARTE…" at bounding box center [368, 171] width 737 height 342
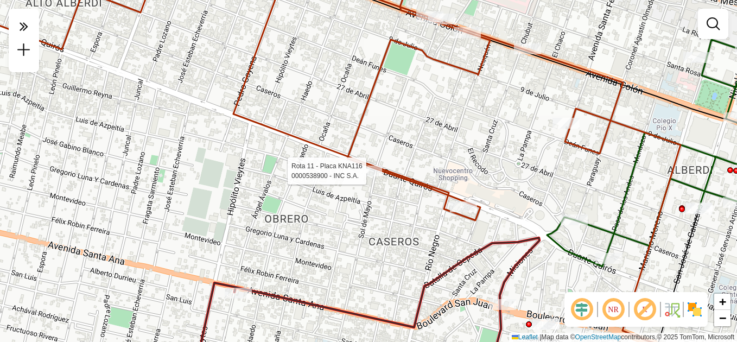
select select "**********"
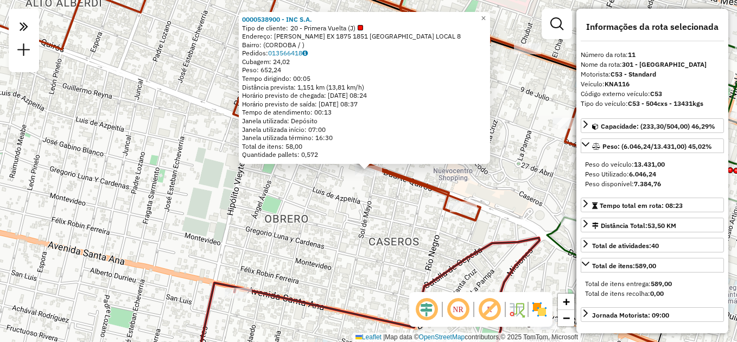
click at [399, 217] on div "0000538900 - INC S.A. Tipo de cliente: 20 - Primera Vuelta (J) Endereço: DUARTE…" at bounding box center [368, 171] width 737 height 342
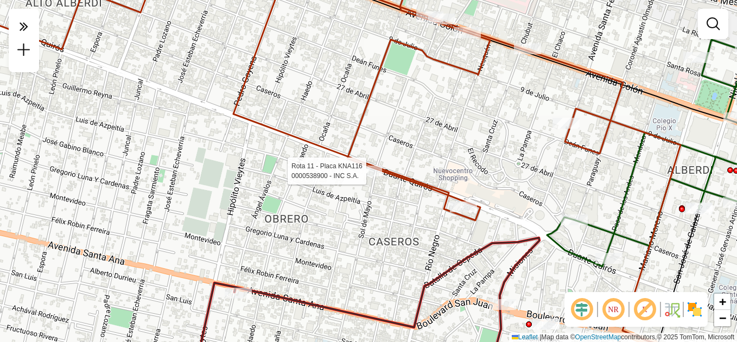
select select "**********"
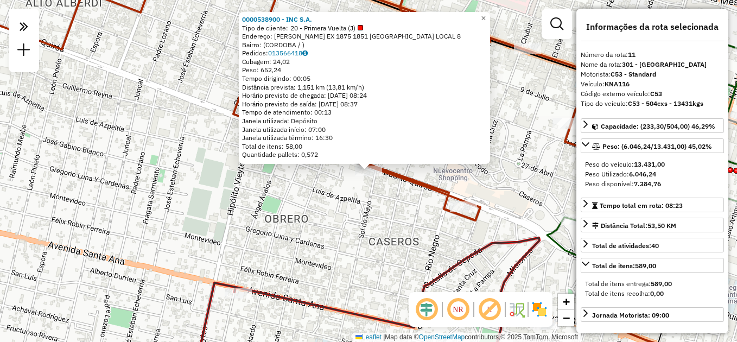
click at [405, 246] on div "0000538900 - INC S.A. Tipo de cliente: 20 - Primera Vuelta (J) Endereço: DUARTE…" at bounding box center [368, 171] width 737 height 342
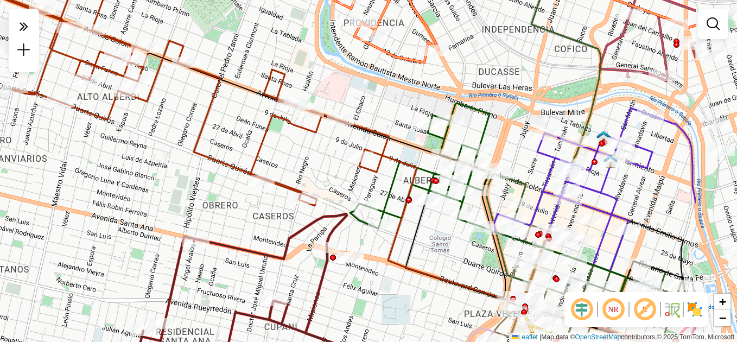
drag, startPoint x: 439, startPoint y: 186, endPoint x: 317, endPoint y: 163, distance: 124.1
click at [317, 163] on div "Janela de atendimento Grade de atendimento Capacidade Transportadoras Veículos …" at bounding box center [368, 171] width 737 height 342
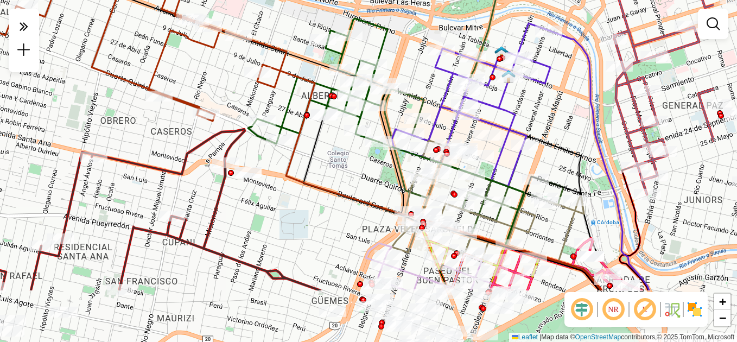
drag, startPoint x: 434, startPoint y: 297, endPoint x: 337, endPoint y: 212, distance: 128.8
click at [339, 213] on div "Janela de atendimento Grade de atendimento Capacidade Transportadoras Veículos …" at bounding box center [368, 171] width 737 height 342
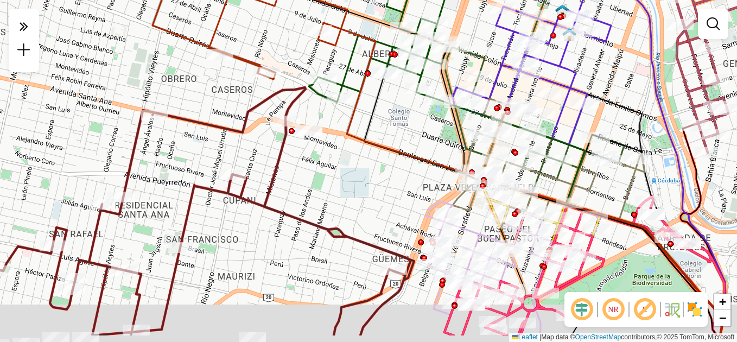
drag, startPoint x: 292, startPoint y: 227, endPoint x: 353, endPoint y: 186, distance: 73.4
click at [353, 186] on div "Janela de atendimento Grade de atendimento Capacidade Transportadoras Veículos …" at bounding box center [368, 171] width 737 height 342
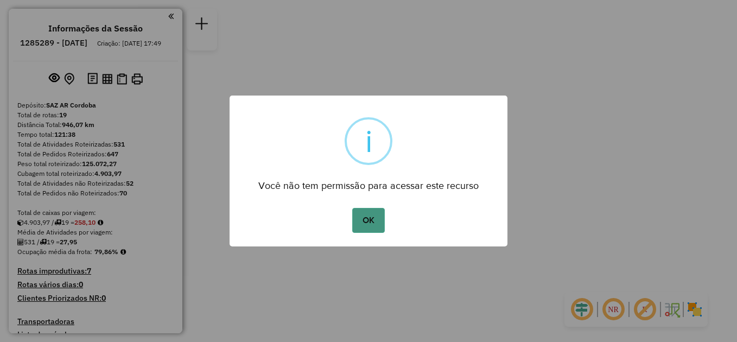
click at [370, 214] on button "OK" at bounding box center [368, 220] width 32 height 25
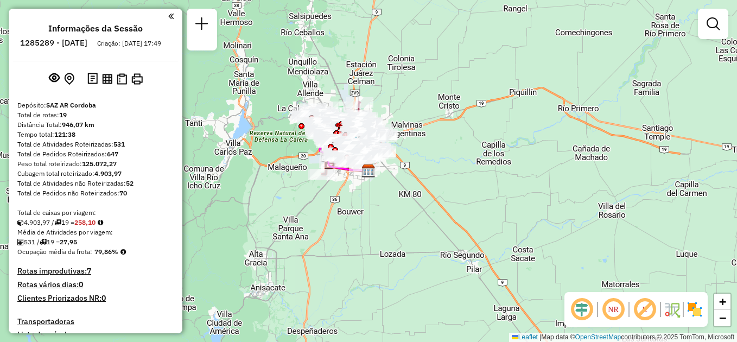
click at [169, 19] on em at bounding box center [170, 16] width 5 height 10
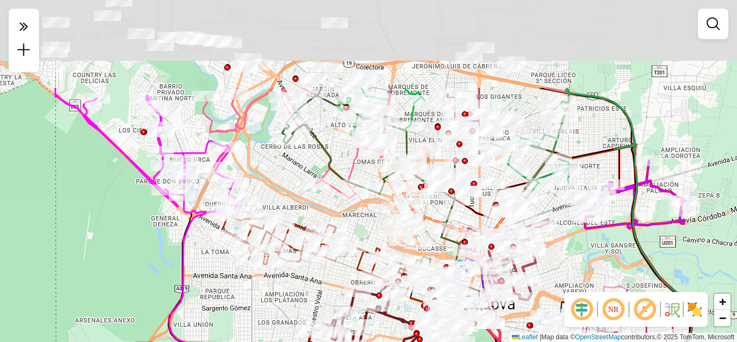
drag, startPoint x: 402, startPoint y: 82, endPoint x: 377, endPoint y: 220, distance: 139.6
click at [377, 220] on div "Janela de atendimento Grade de atendimento Capacidade Transportadoras Veículos …" at bounding box center [368, 171] width 737 height 342
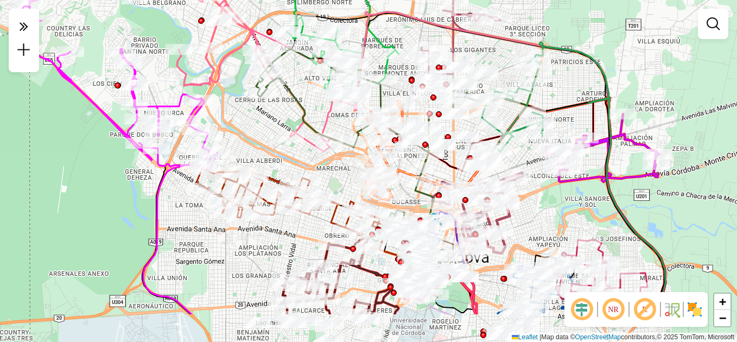
drag, startPoint x: 335, startPoint y: 297, endPoint x: 277, endPoint y: 182, distance: 128.9
click at [277, 183] on div "Janela de atendimento Grade de atendimento Capacidade Transportadoras Veículos …" at bounding box center [368, 171] width 737 height 342
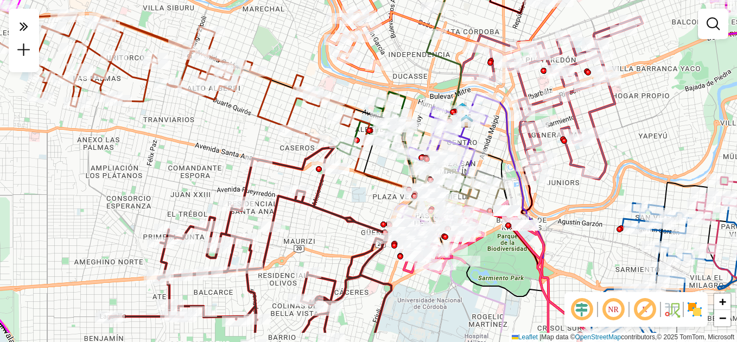
drag, startPoint x: 347, startPoint y: 212, endPoint x: 289, endPoint y: 171, distance: 70.9
click at [285, 168] on icon at bounding box center [251, 240] width 282 height 186
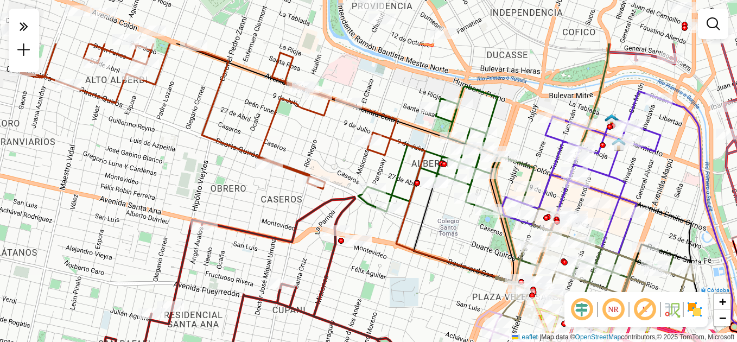
drag, startPoint x: 379, startPoint y: 174, endPoint x: 363, endPoint y: 249, distance: 76.6
click at [365, 254] on div "Janela de atendimento Grade de atendimento Capacidade Transportadoras Veículos …" at bounding box center [368, 171] width 737 height 342
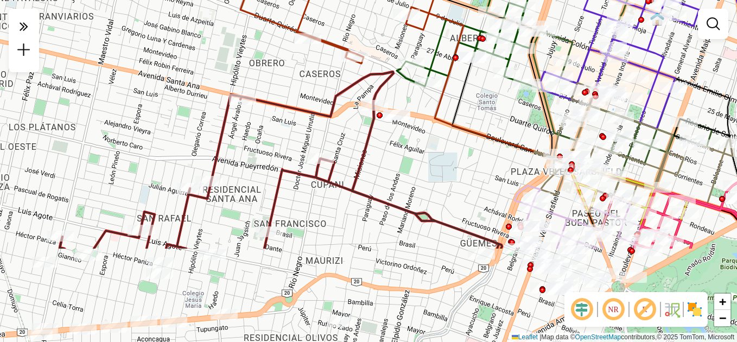
click at [436, 184] on div "Janela de atendimento Grade de atendimento Capacidade Transportadoras Veículos …" at bounding box center [368, 171] width 737 height 342
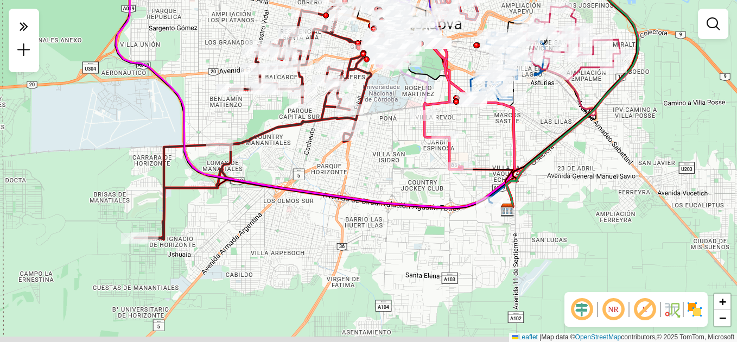
drag, startPoint x: 333, startPoint y: 272, endPoint x: 334, endPoint y: 186, distance: 86.8
click at [334, 186] on div "Janela de atendimento Grade de atendimento Capacidade Transportadoras Veículos …" at bounding box center [368, 171] width 737 height 342
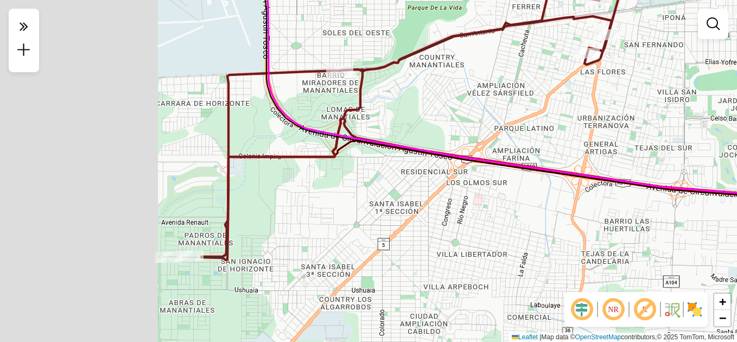
drag, startPoint x: 259, startPoint y: 177, endPoint x: 573, endPoint y: 144, distance: 315.9
click at [573, 146] on div "Janela de atendimento Grade de atendimento Capacidade Transportadoras Veículos …" at bounding box center [368, 171] width 737 height 342
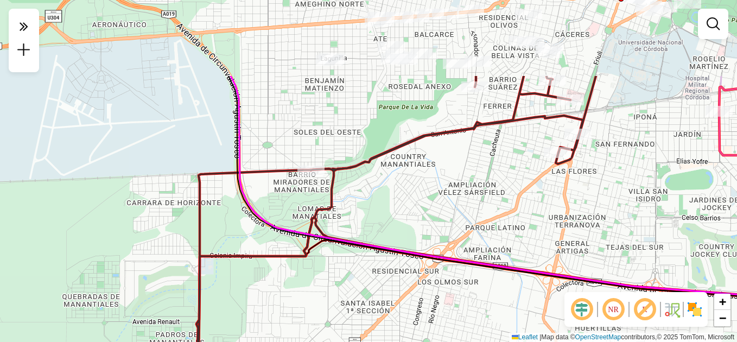
drag, startPoint x: 647, startPoint y: 138, endPoint x: 488, endPoint y: 360, distance: 272.6
click at [488, 341] on html "Aguarde... Pop-up bloqueado! Seu navegador bloqueou automáticamente a abertura …" at bounding box center [368, 171] width 737 height 342
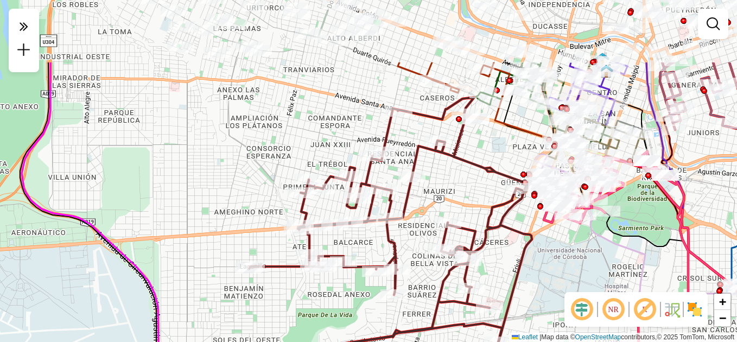
drag, startPoint x: 567, startPoint y: 211, endPoint x: 579, endPoint y: 307, distance: 97.4
click at [579, 307] on hb-router-mapa "NR R Janela de atendimento Grade de atendimento Capacidade Transportadoras Veíc…" at bounding box center [368, 171] width 737 height 342
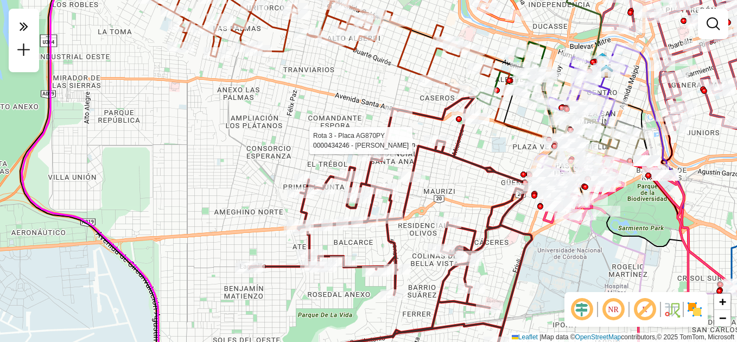
select select "**********"
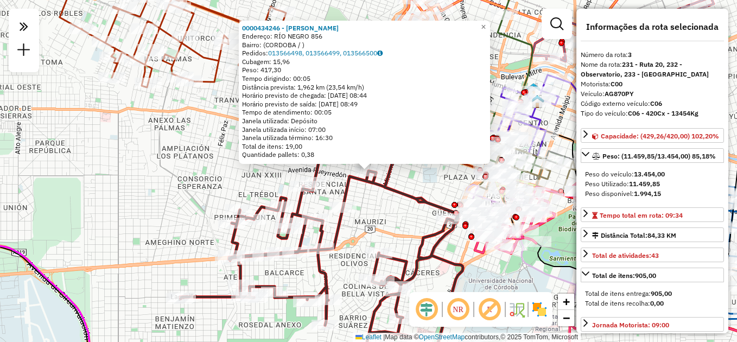
click at [494, 281] on div "0000434246 - Moreyra Sandra Elizabeth Endereço: RÍO NEGRO 856 Bairro: (CORDOBA …" at bounding box center [368, 171] width 737 height 342
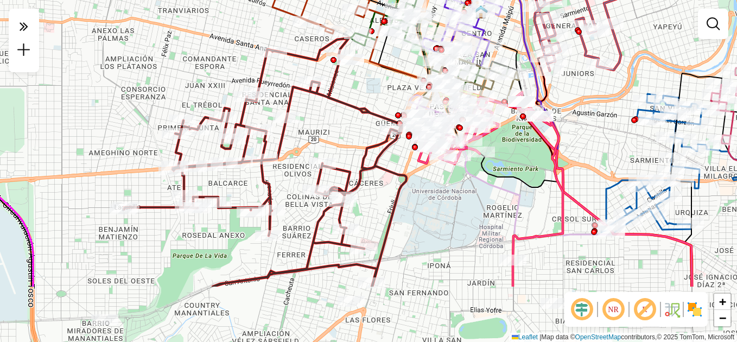
drag, startPoint x: 398, startPoint y: 233, endPoint x: 330, endPoint y: 122, distance: 130.6
click at [330, 122] on icon at bounding box center [265, 162] width 282 height 249
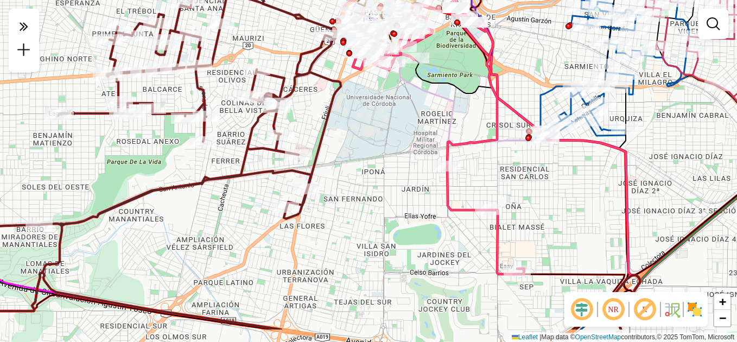
drag, startPoint x: 438, startPoint y: 228, endPoint x: 479, endPoint y: 268, distance: 56.4
click at [479, 268] on div "Janela de atendimento Grade de atendimento Capacidade Transportadoras Veículos …" at bounding box center [368, 171] width 737 height 342
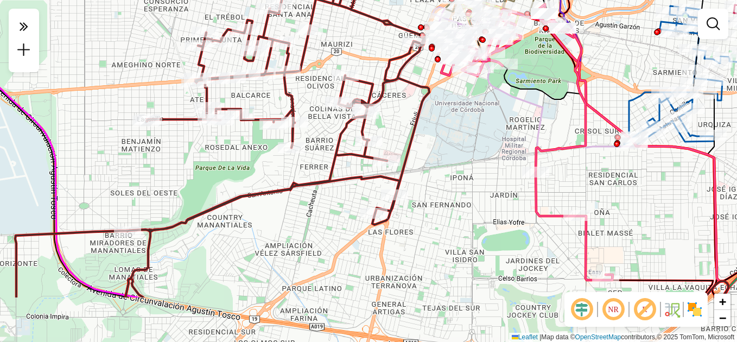
drag, startPoint x: 419, startPoint y: 236, endPoint x: 429, endPoint y: 157, distance: 79.3
click at [429, 157] on div "Janela de atendimento Grade de atendimento Capacidade Transportadoras Veículos …" at bounding box center [368, 171] width 737 height 342
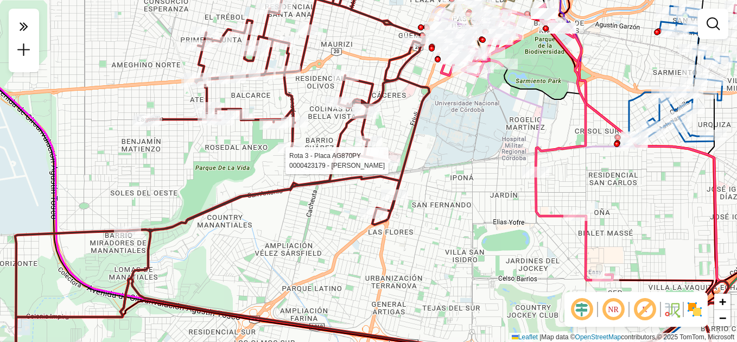
select select "**********"
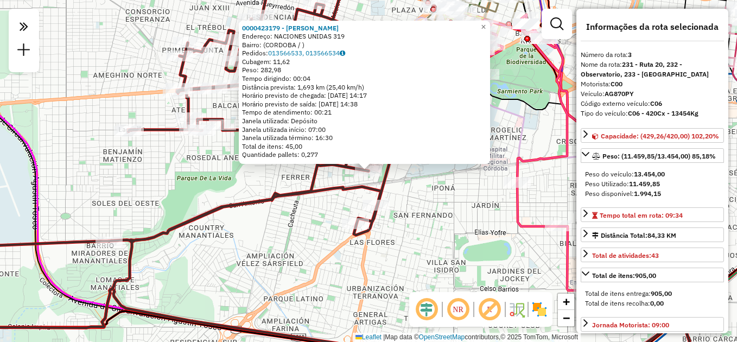
click at [442, 176] on div "0000423179 - Diaz Luis Alberto Endereço: NACIONES UNIDAS 319 Bairro: (CORDOBA /…" at bounding box center [368, 171] width 737 height 342
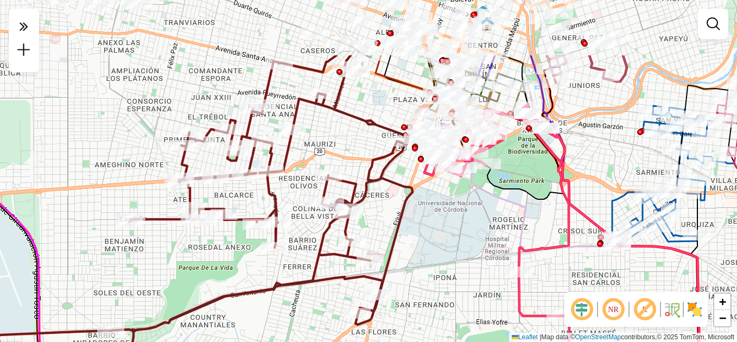
drag, startPoint x: 344, startPoint y: 48, endPoint x: 340, endPoint y: 147, distance: 98.9
click at [343, 144] on div "Janela de atendimento Grade de atendimento Capacidade Transportadoras Veículos …" at bounding box center [368, 171] width 737 height 342
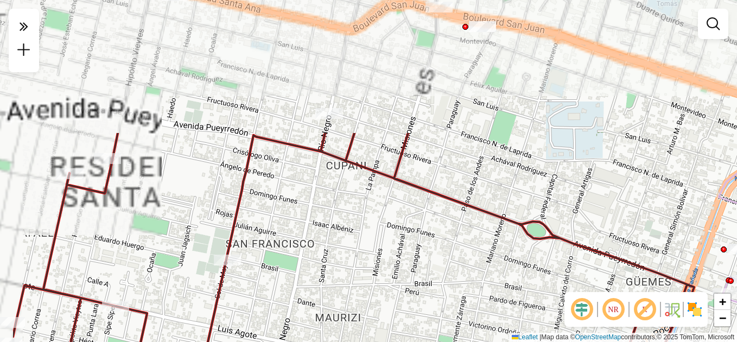
drag, startPoint x: 382, startPoint y: 156, endPoint x: 468, endPoint y: 320, distance: 184.9
click at [468, 320] on div "Janela de atendimento Grade de atendimento Capacidade Transportadoras Veículos …" at bounding box center [368, 171] width 737 height 342
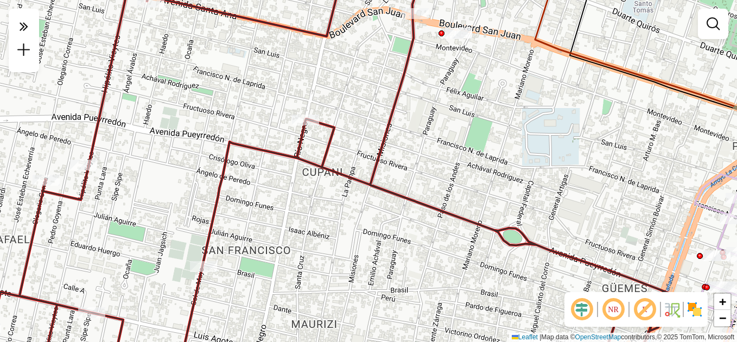
drag, startPoint x: 433, startPoint y: 269, endPoint x: 342, endPoint y: 334, distance: 112.0
click at [342, 334] on div "Janela de atendimento Grade de atendimento Capacidade Transportadoras Veículos …" at bounding box center [368, 171] width 737 height 342
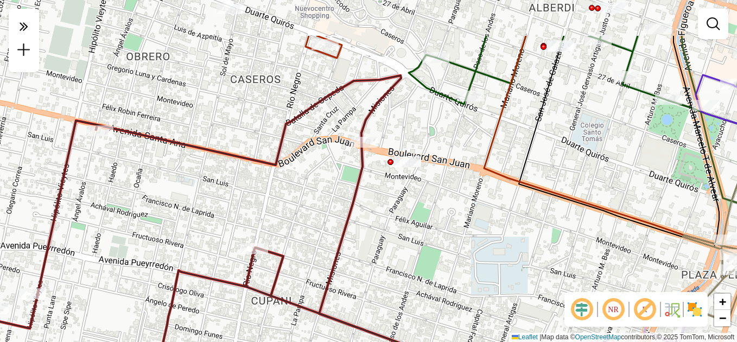
drag, startPoint x: 393, startPoint y: 258, endPoint x: 397, endPoint y: 279, distance: 21.5
click at [397, 279] on div "Janela de atendimento Grade de atendimento Capacidade Transportadoras Veículos …" at bounding box center [368, 171] width 737 height 342
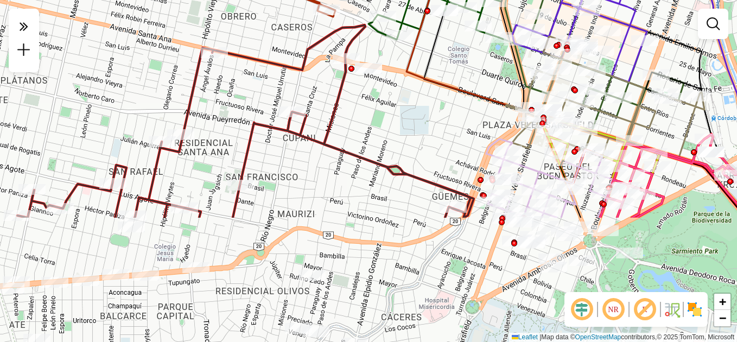
drag, startPoint x: 412, startPoint y: 225, endPoint x: 378, endPoint y: 116, distance: 114.7
click at [378, 116] on div "Janela de atendimento Grade de atendimento Capacidade Transportadoras Veículos …" at bounding box center [368, 171] width 737 height 342
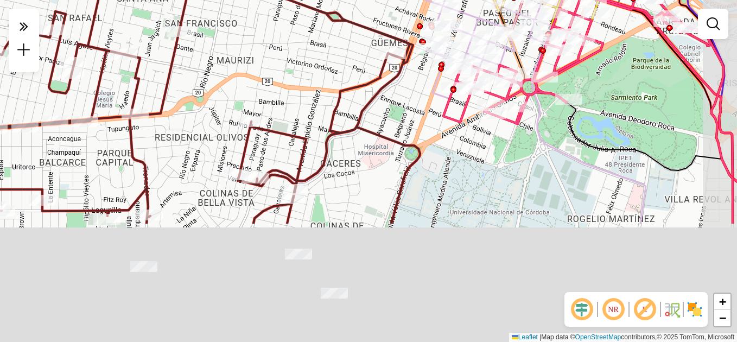
drag, startPoint x: 448, startPoint y: 267, endPoint x: 387, endPoint y: 107, distance: 171.4
click at [387, 107] on div "Janela de atendimento Grade de atendimento Capacidade Transportadoras Veículos …" at bounding box center [368, 171] width 737 height 342
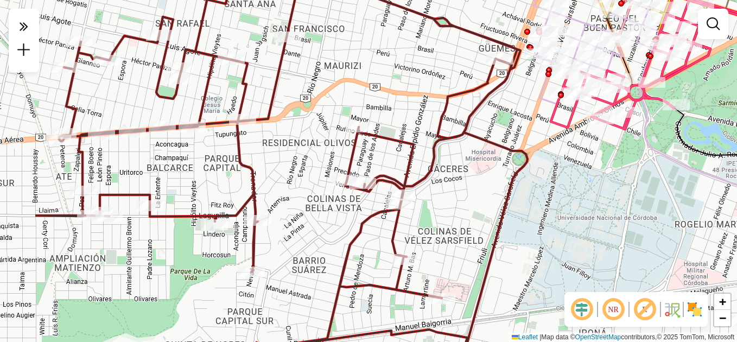
drag, startPoint x: 367, startPoint y: 163, endPoint x: 476, endPoint y: 176, distance: 109.8
click at [476, 176] on div "Janela de atendimento Grade de atendimento Capacidade Transportadoras Veículos …" at bounding box center [368, 171] width 737 height 342
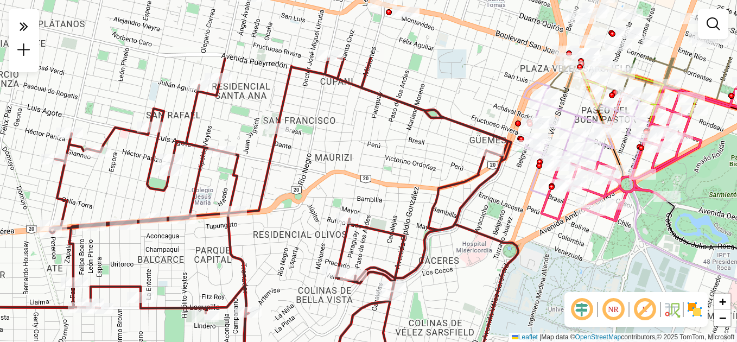
drag, startPoint x: 410, startPoint y: 93, endPoint x: 399, endPoint y: 168, distance: 75.7
click at [399, 168] on div "Janela de atendimento Grade de atendimento Capacidade Transportadoras Veículos …" at bounding box center [368, 171] width 737 height 342
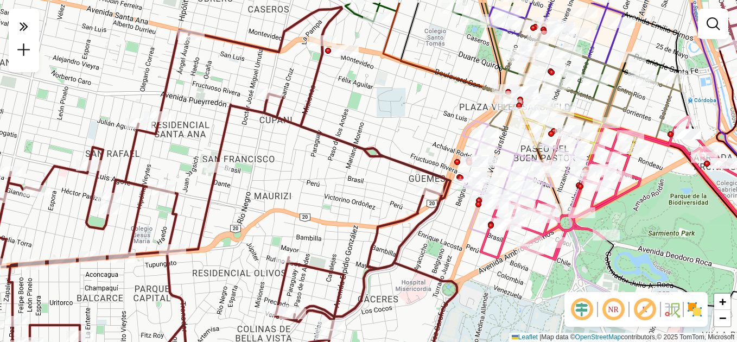
drag, startPoint x: 427, startPoint y: 117, endPoint x: 367, endPoint y: 154, distance: 70.2
click at [367, 154] on icon at bounding box center [174, 210] width 565 height 406
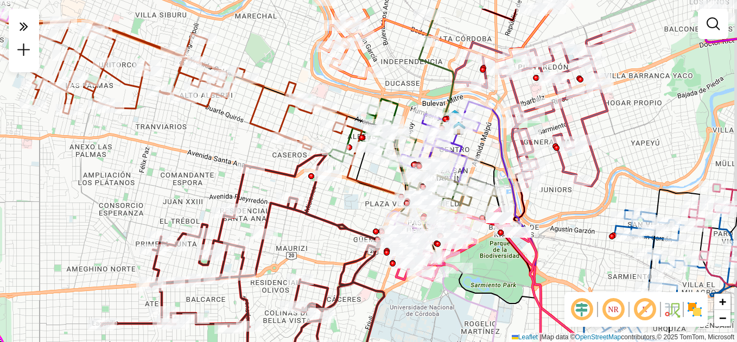
drag, startPoint x: 371, startPoint y: 146, endPoint x: 363, endPoint y: 190, distance: 44.6
click at [363, 190] on icon at bounding box center [502, 270] width 336 height 297
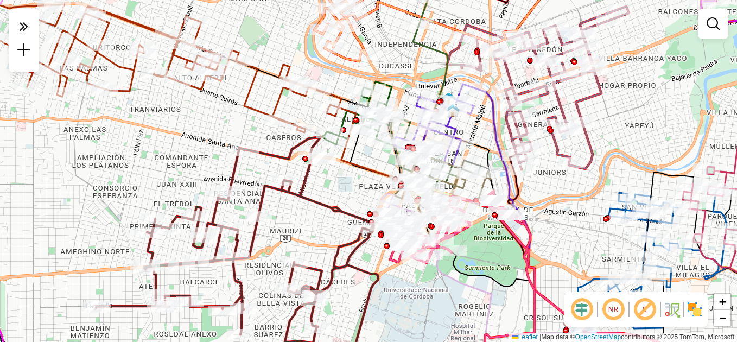
drag, startPoint x: 345, startPoint y: 196, endPoint x: 339, endPoint y: 178, distance: 19.4
click at [339, 178] on div "Janela de atendimento Grade de atendimento Capacidade Transportadoras Veículos …" at bounding box center [368, 171] width 737 height 342
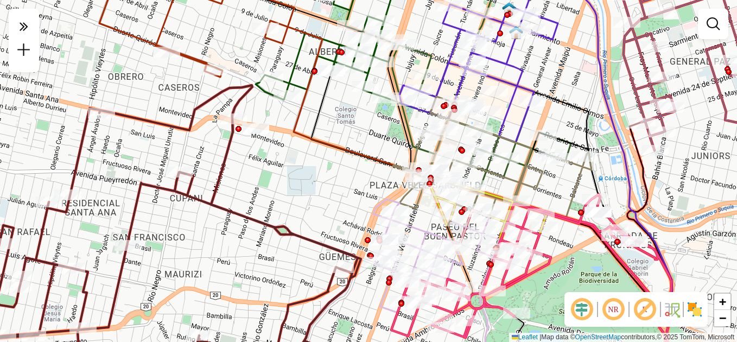
drag, startPoint x: 391, startPoint y: 170, endPoint x: 341, endPoint y: 158, distance: 51.7
click at [341, 158] on div "Janela de atendimento Grade de atendimento Capacidade Transportadoras Veículos …" at bounding box center [368, 171] width 737 height 342
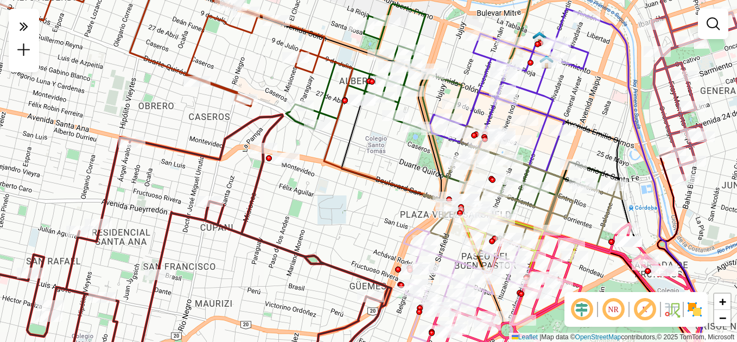
drag, startPoint x: 348, startPoint y: 198, endPoint x: 383, endPoint y: 250, distance: 62.2
click at [385, 251] on div "Janela de atendimento Grade de atendimento Capacidade Transportadoras Veículos …" at bounding box center [368, 171] width 737 height 342
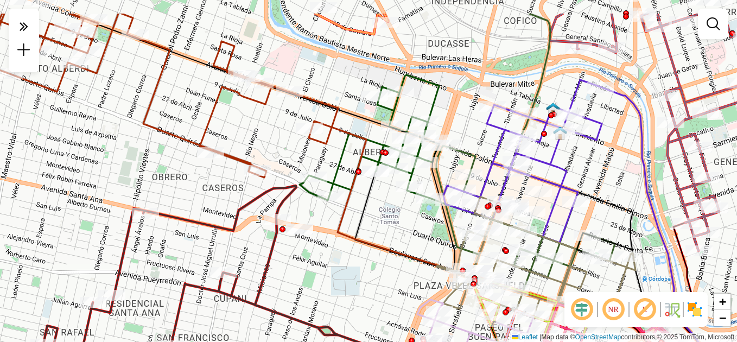
drag, startPoint x: 349, startPoint y: 180, endPoint x: 353, endPoint y: 222, distance: 42.5
click at [355, 228] on icon at bounding box center [529, 297] width 348 height 252
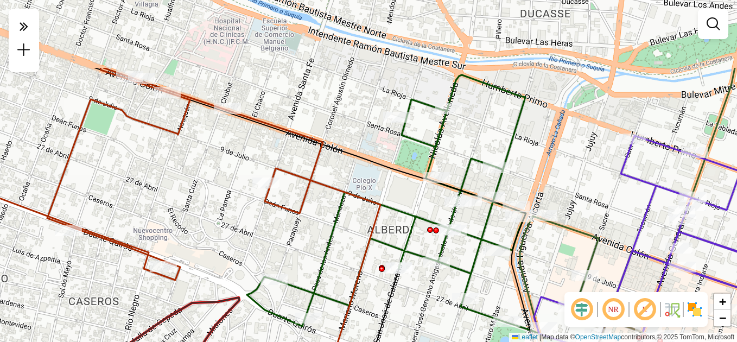
drag, startPoint x: 321, startPoint y: 96, endPoint x: 352, endPoint y: 198, distance: 106.6
click at [352, 198] on icon at bounding box center [434, 323] width 327 height 310
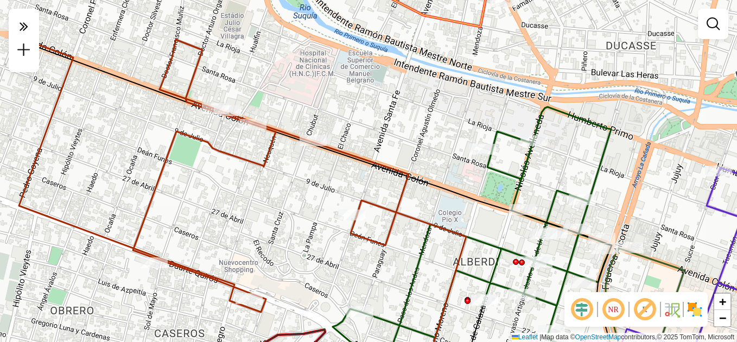
drag, startPoint x: 175, startPoint y: 182, endPoint x: 260, endPoint y: 213, distance: 90.6
click at [260, 213] on div "Janela de atendimento Grade de atendimento Capacidade Transportadoras Veículos …" at bounding box center [368, 171] width 737 height 342
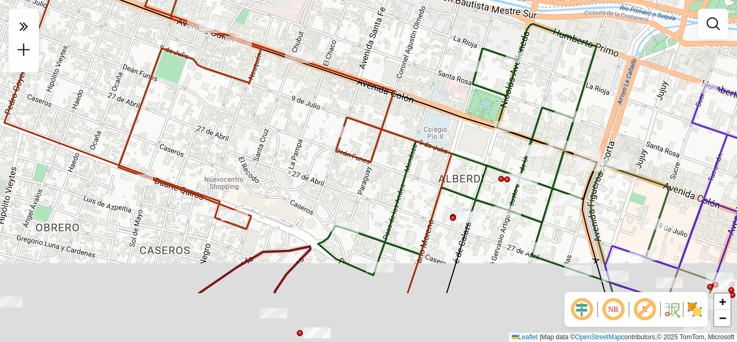
drag, startPoint x: 281, startPoint y: 220, endPoint x: 262, endPoint y: 118, distance: 103.1
click at [262, 118] on div "Janela de atendimento Grade de atendimento Capacidade Transportadoras Veículos …" at bounding box center [368, 171] width 737 height 342
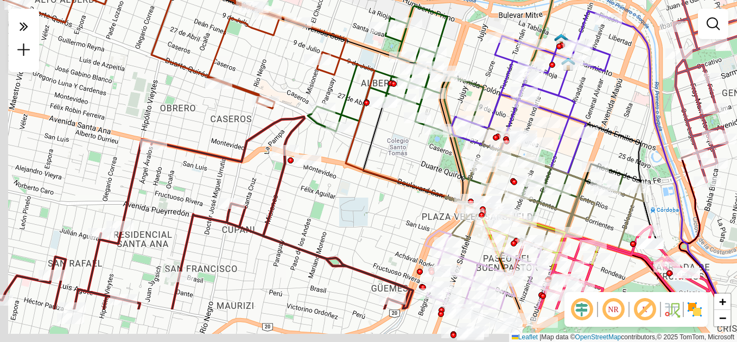
drag, startPoint x: 285, startPoint y: 194, endPoint x: 314, endPoint y: 125, distance: 74.5
click at [307, 125] on icon at bounding box center [185, 213] width 456 height 193
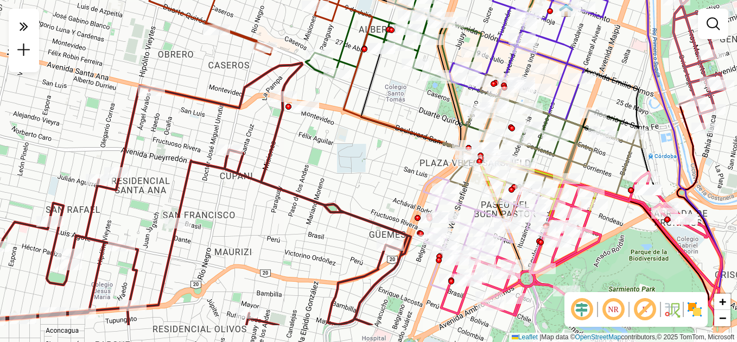
drag, startPoint x: 371, startPoint y: 181, endPoint x: 376, endPoint y: 120, distance: 61.5
click at [376, 120] on div "Janela de atendimento Grade de atendimento Capacidade Transportadoras Veículos …" at bounding box center [368, 171] width 737 height 342
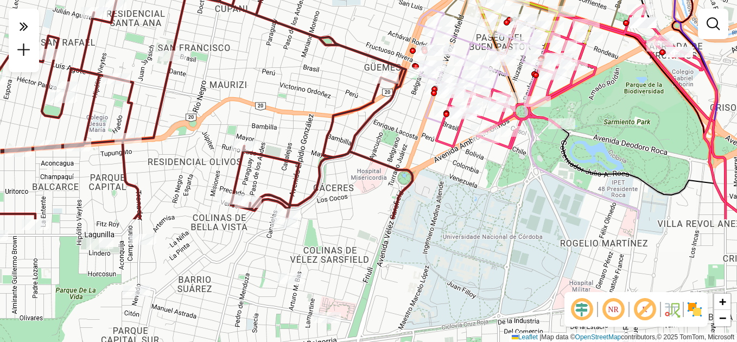
drag, startPoint x: 372, startPoint y: 205, endPoint x: 358, endPoint y: 48, distance: 157.5
click at [358, 48] on icon at bounding box center [179, 57] width 468 height 323
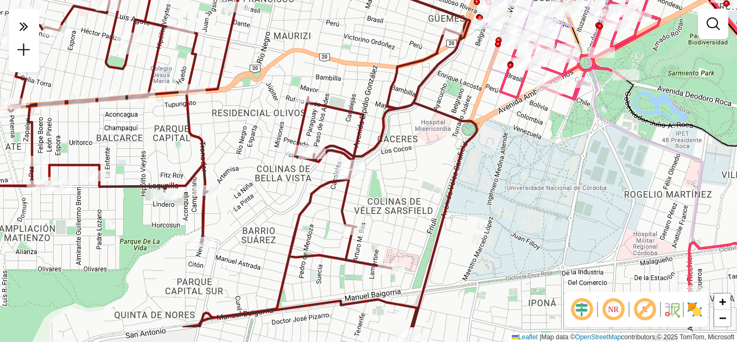
drag, startPoint x: 387, startPoint y: 198, endPoint x: 505, endPoint y: 134, distance: 134.3
click at [493, 142] on div "Janela de atendimento Grade de atendimento Capacidade Transportadoras Veículos …" at bounding box center [368, 171] width 737 height 342
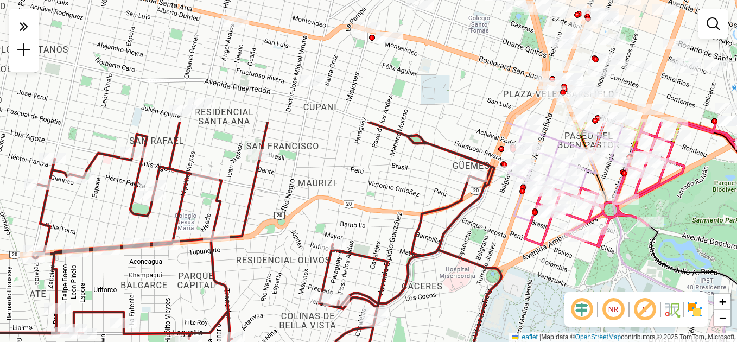
drag, startPoint x: 471, startPoint y: 102, endPoint x: 440, endPoint y: 251, distance: 152.4
click at [451, 277] on icon at bounding box center [218, 327] width 565 height 410
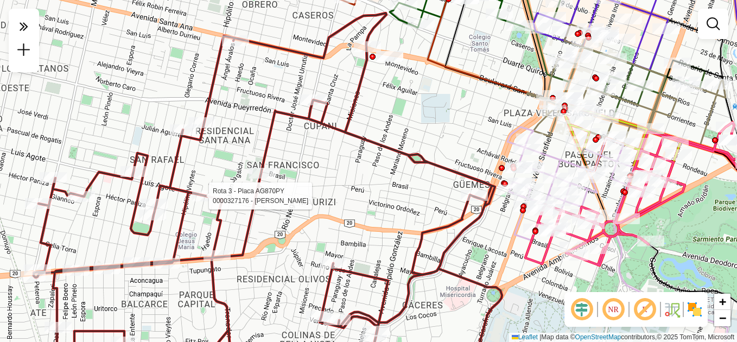
select select "**********"
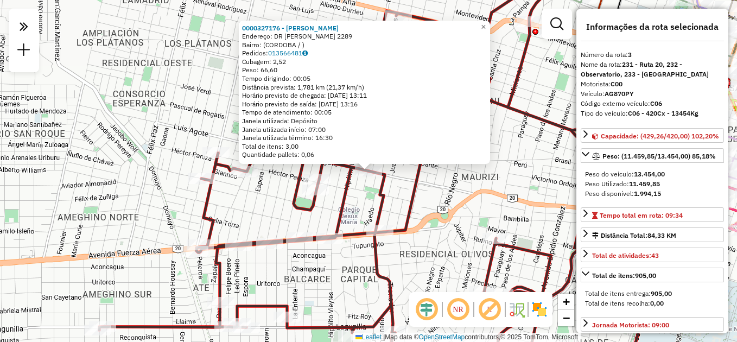
click at [419, 207] on div "0000327176 - Antoniazzi Ariel Endereço: DR LUIS AGOTE 2289 Bairro: (CORDOBA / )…" at bounding box center [368, 171] width 737 height 342
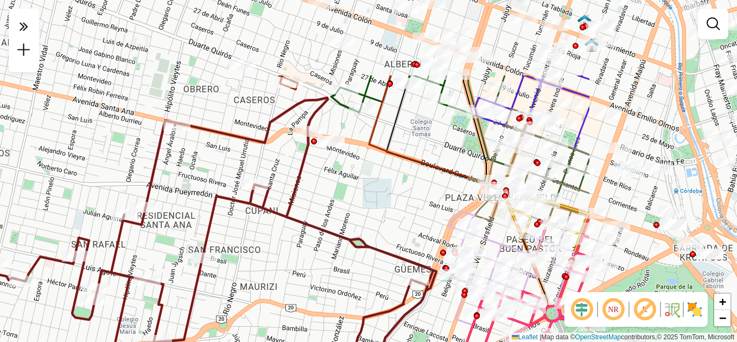
drag, startPoint x: 506, startPoint y: 196, endPoint x: 285, endPoint y: 306, distance: 247.0
click at [285, 306] on div "Janela de atendimento Grade de atendimento Capacidade Transportadoras Veículos …" at bounding box center [368, 171] width 737 height 342
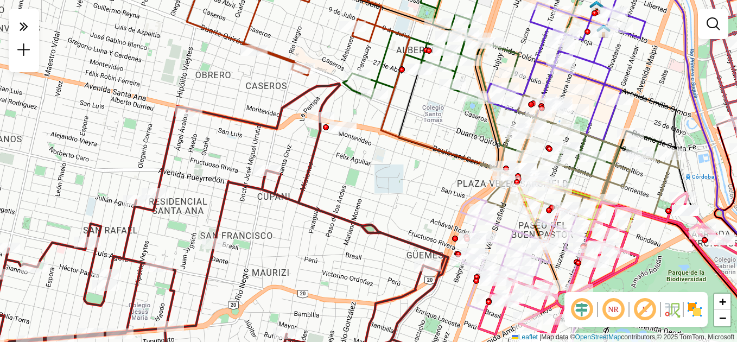
drag, startPoint x: 266, startPoint y: 267, endPoint x: 292, endPoint y: 204, distance: 68.3
click at [271, 263] on div "Janela de atendimento Grade de atendimento Capacidade Transportadoras Veículos …" at bounding box center [368, 171] width 737 height 342
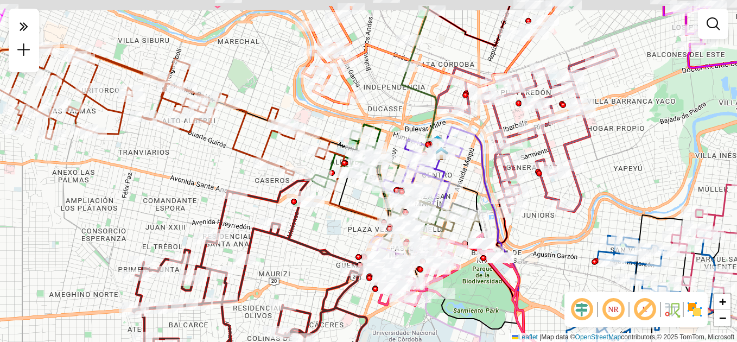
click at [340, 219] on div "Janela de atendimento Grade de atendimento Capacidade Transportadoras Veículos …" at bounding box center [368, 171] width 737 height 342
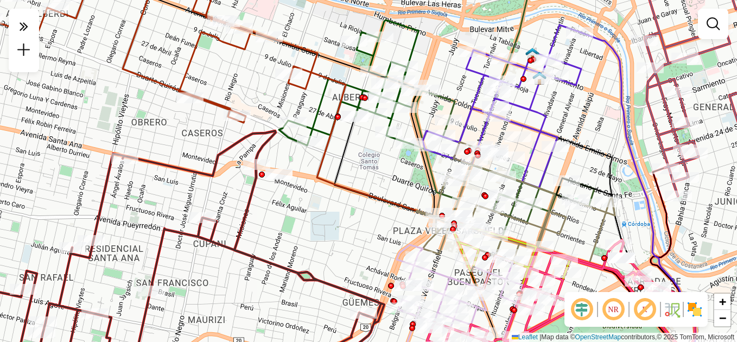
drag, startPoint x: 322, startPoint y: 208, endPoint x: 316, endPoint y: 192, distance: 17.8
click at [316, 192] on div "Janela de atendimento Grade de atendimento Capacidade Transportadoras Veículos …" at bounding box center [368, 171] width 737 height 342
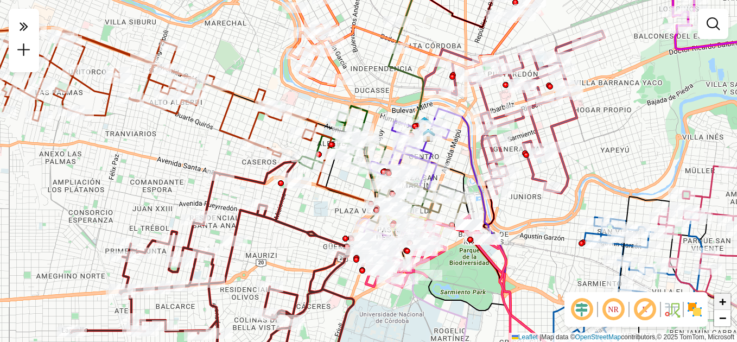
click at [721, 302] on span "+" at bounding box center [722, 302] width 7 height 14
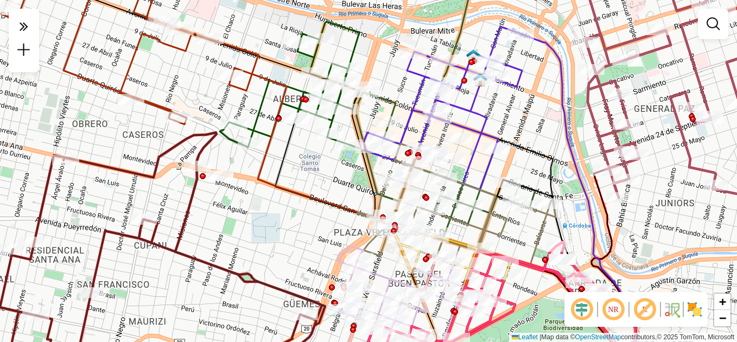
drag, startPoint x: 328, startPoint y: 253, endPoint x: 320, endPoint y: 237, distance: 18.0
click at [320, 237] on div "Janela de atendimento Grade de atendimento Capacidade Transportadoras Veículos …" at bounding box center [368, 171] width 737 height 342
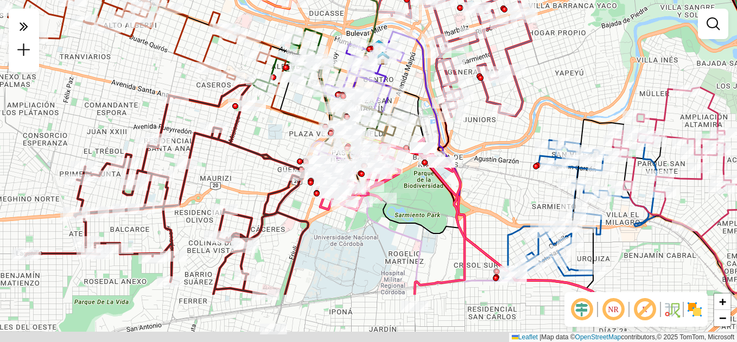
drag, startPoint x: 255, startPoint y: 231, endPoint x: 282, endPoint y: 139, distance: 95.5
click at [282, 139] on div "Janela de atendimento Grade de atendimento Capacidade Transportadoras Veículos …" at bounding box center [368, 171] width 737 height 342
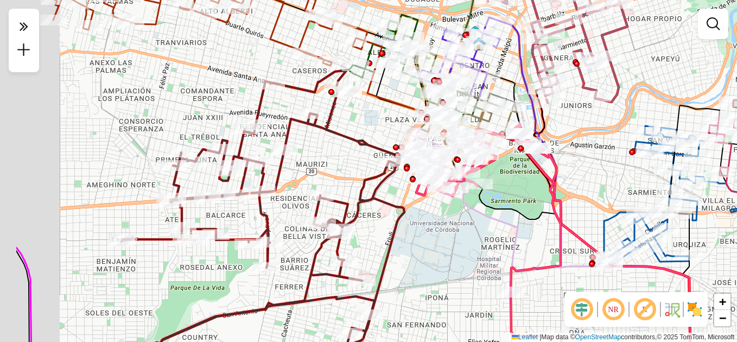
drag, startPoint x: 337, startPoint y: 254, endPoint x: 434, endPoint y: 246, distance: 97.4
click at [434, 250] on div "Janela de atendimento Grade de atendimento Capacidade Transportadoras Veículos …" at bounding box center [368, 171] width 737 height 342
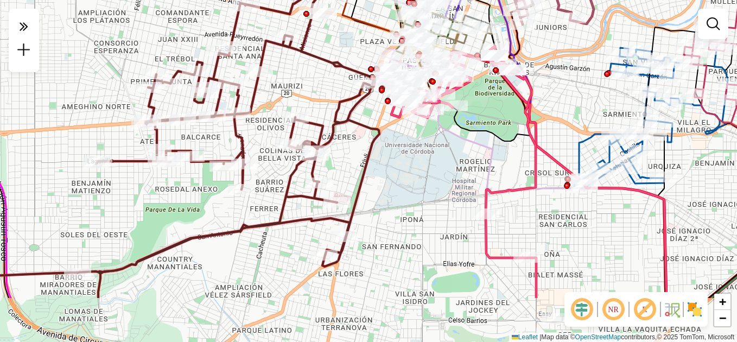
drag, startPoint x: 262, startPoint y: 188, endPoint x: 274, endPoint y: 110, distance: 79.1
click at [274, 110] on div "Janela de atendimento Grade de atendimento Capacidade Transportadoras Veículos …" at bounding box center [368, 171] width 737 height 342
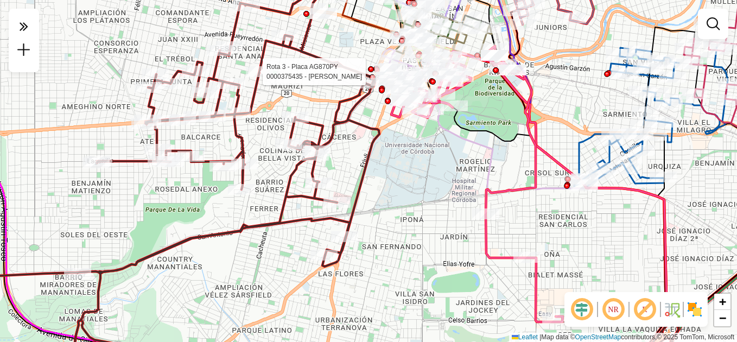
select select "**********"
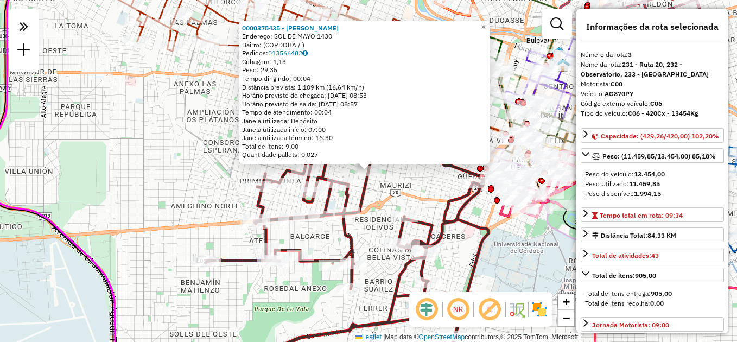
click at [434, 181] on div "0000375435 - Peralta Lorena Andrea Endereço: SOL DE MAYO 1430 Bairro: (CORDOBA …" at bounding box center [368, 171] width 737 height 342
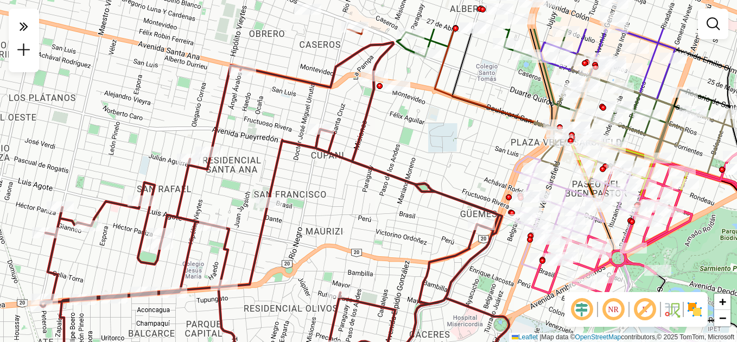
drag, startPoint x: 410, startPoint y: 163, endPoint x: 368, endPoint y: 226, distance: 75.9
click at [368, 226] on div "Janela de atendimento Grade de atendimento Capacidade Transportadoras Veículos …" at bounding box center [368, 171] width 737 height 342
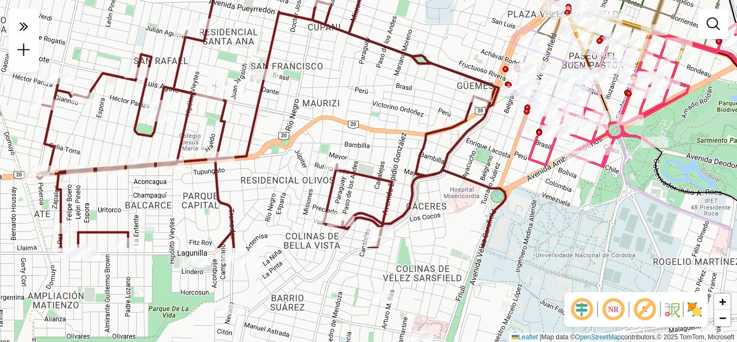
drag, startPoint x: 327, startPoint y: 206, endPoint x: 320, endPoint y: 87, distance: 119.0
click at [320, 87] on div "Janela de atendimento Grade de atendimento Capacidade Transportadoras Veículos …" at bounding box center [368, 171] width 737 height 342
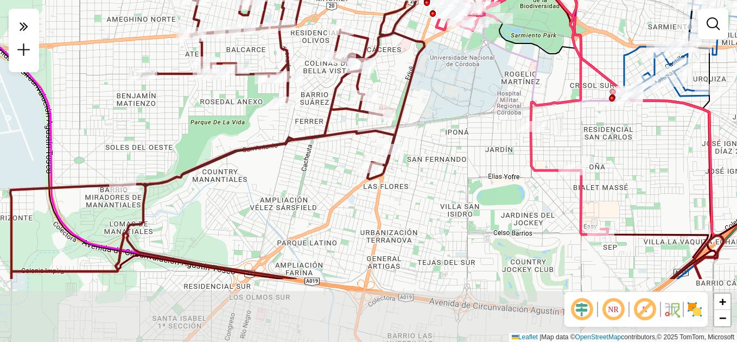
drag, startPoint x: 421, startPoint y: 182, endPoint x: 423, endPoint y: 115, distance: 67.3
click at [432, 92] on div "Janela de atendimento Grade de atendimento Capacidade Transportadoras Veículos …" at bounding box center [368, 171] width 737 height 342
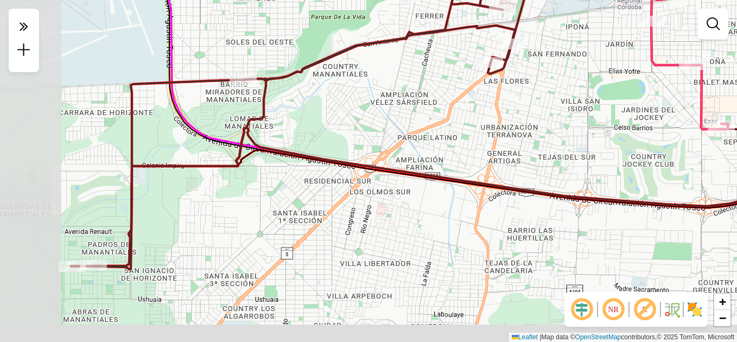
drag, startPoint x: 353, startPoint y: 180, endPoint x: 450, endPoint y: 86, distance: 135.5
click at [474, 74] on div "Janela de atendimento Grade de atendimento Capacidade Transportadoras Veículos …" at bounding box center [368, 171] width 737 height 342
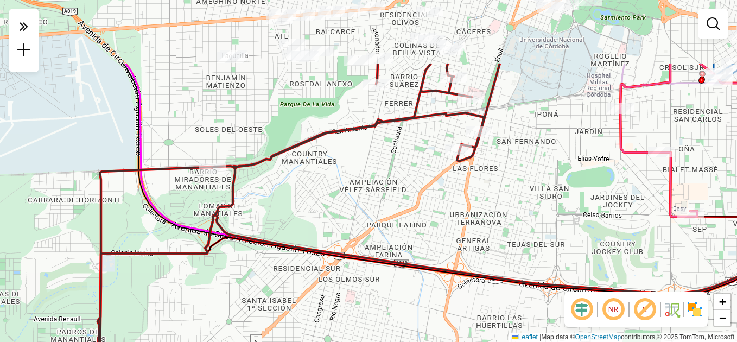
drag, startPoint x: 403, startPoint y: 105, endPoint x: 369, endPoint y: 203, distance: 104.0
click at [369, 203] on div "Janela de atendimento Grade de atendimento Capacidade Transportadoras Veículos …" at bounding box center [368, 171] width 737 height 342
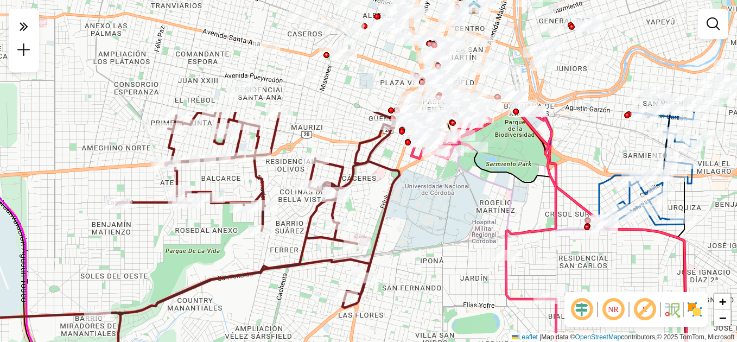
drag, startPoint x: 423, startPoint y: 113, endPoint x: 293, endPoint y: 195, distance: 154.2
click at [308, 256] on icon at bounding box center [162, 307] width 474 height 391
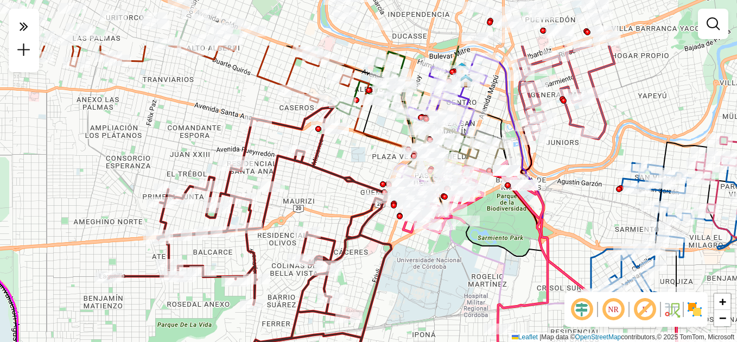
drag, startPoint x: 300, startPoint y: 124, endPoint x: 294, endPoint y: 198, distance: 73.5
click at [294, 198] on div "Janela de atendimento Grade de atendimento Capacidade Transportadoras Veículos …" at bounding box center [368, 171] width 737 height 342
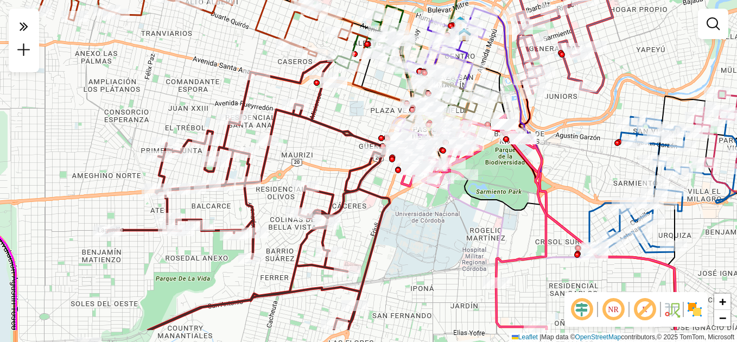
drag, startPoint x: 327, startPoint y: 216, endPoint x: 331, endPoint y: 153, distance: 63.1
click at [331, 153] on div "Janela de atendimento Grade de atendimento Capacidade Transportadoras Veículos …" at bounding box center [368, 171] width 737 height 342
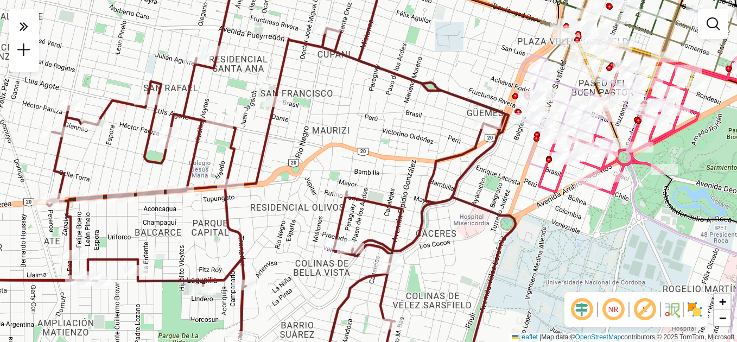
drag, startPoint x: 351, startPoint y: 130, endPoint x: 409, endPoint y: 129, distance: 58.6
click at [409, 129] on div "Janela de atendimento Grade de atendimento Capacidade Transportadoras Veículos …" at bounding box center [368, 171] width 737 height 342
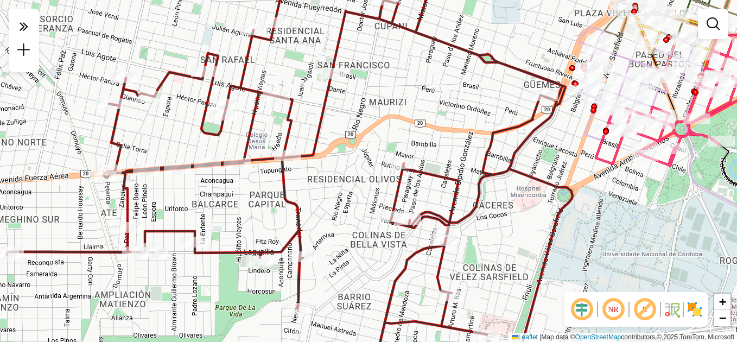
drag, startPoint x: 316, startPoint y: 155, endPoint x: 365, endPoint y: 116, distance: 62.5
click at [366, 118] on div "Janela de atendimento Grade de atendimento Capacidade Transportadoras Veículos …" at bounding box center [368, 171] width 737 height 342
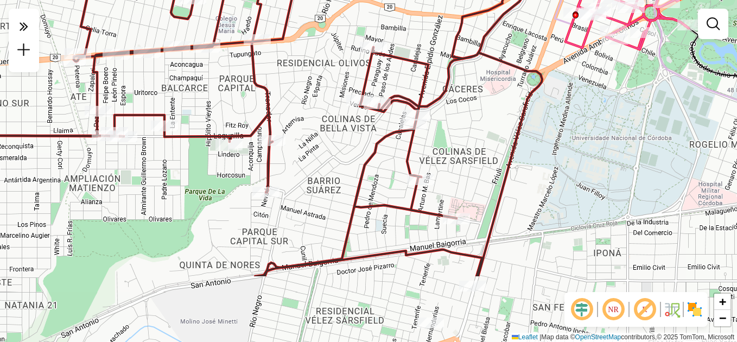
drag, startPoint x: 369, startPoint y: 192, endPoint x: 343, endPoint y: 92, distance: 103.7
click at [343, 92] on div "Janela de atendimento Grade de atendimento Capacidade Transportadoras Veículos …" at bounding box center [368, 171] width 737 height 342
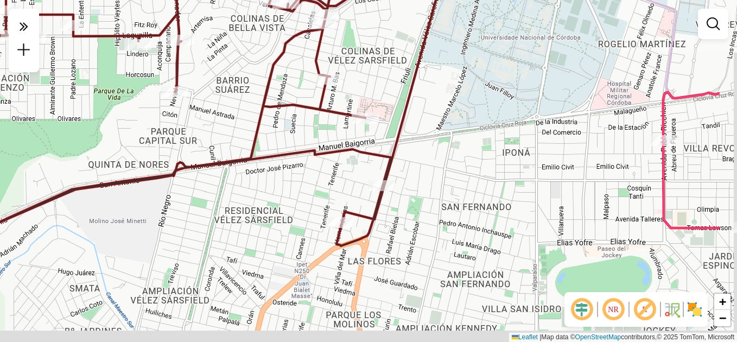
drag, startPoint x: 457, startPoint y: 195, endPoint x: 355, endPoint y: 90, distance: 147.0
click at [355, 90] on div "Janela de atendimento Grade de atendimento Capacidade Transportadoras Veículos …" at bounding box center [368, 171] width 737 height 342
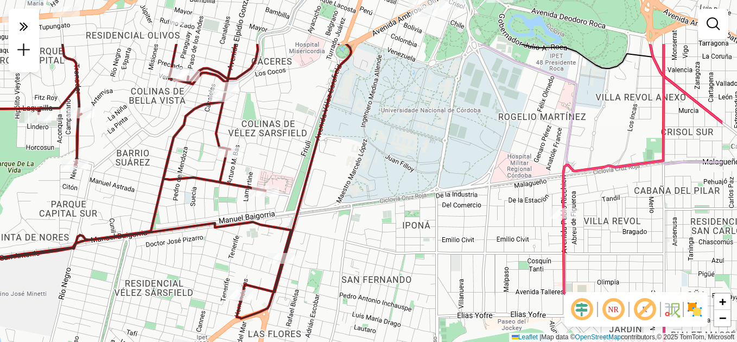
drag, startPoint x: 481, startPoint y: 81, endPoint x: 345, endPoint y: 213, distance: 189.6
click at [345, 212] on div "Janela de atendimento Grade de atendimento Capacidade Transportadoras Veículos …" at bounding box center [368, 171] width 737 height 342
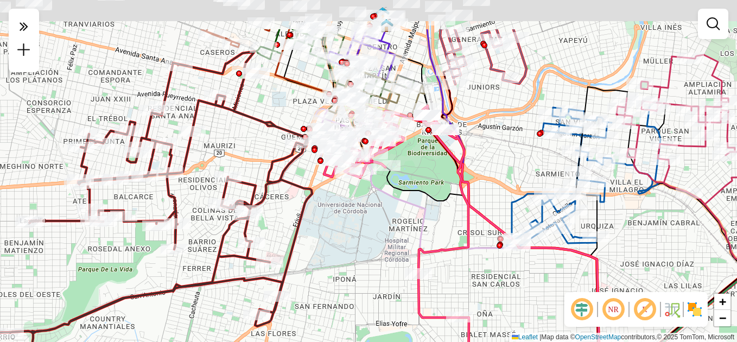
drag, startPoint x: 365, startPoint y: 208, endPoint x: 353, endPoint y: 232, distance: 26.5
click at [353, 232] on div "Janela de atendimento Grade de atendimento Capacidade Transportadoras Veículos …" at bounding box center [368, 171] width 737 height 342
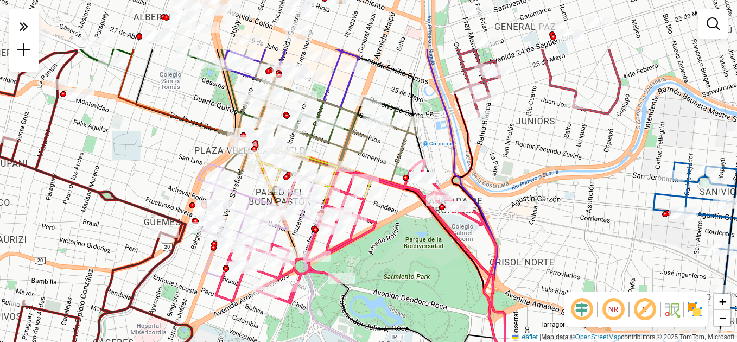
drag, startPoint x: 398, startPoint y: 163, endPoint x: 387, endPoint y: 252, distance: 89.7
click at [389, 253] on div "Janela de atendimento Grade de atendimento Capacidade Transportadoras Veículos …" at bounding box center [368, 171] width 737 height 342
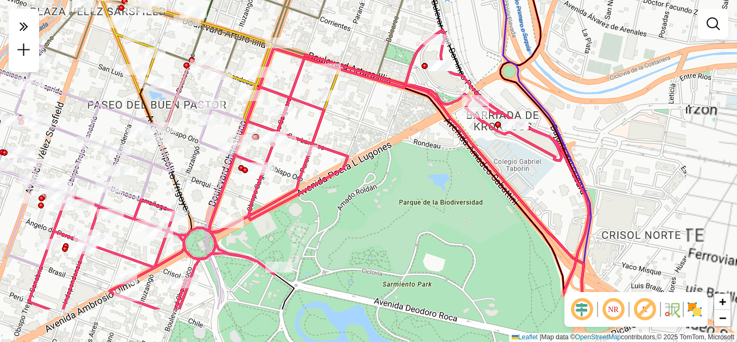
drag, startPoint x: 386, startPoint y: 279, endPoint x: 385, endPoint y: 132, distance: 147.1
click at [385, 132] on div "Janela de atendimento Grade de atendimento Capacidade Transportadoras Veículos …" at bounding box center [368, 171] width 737 height 342
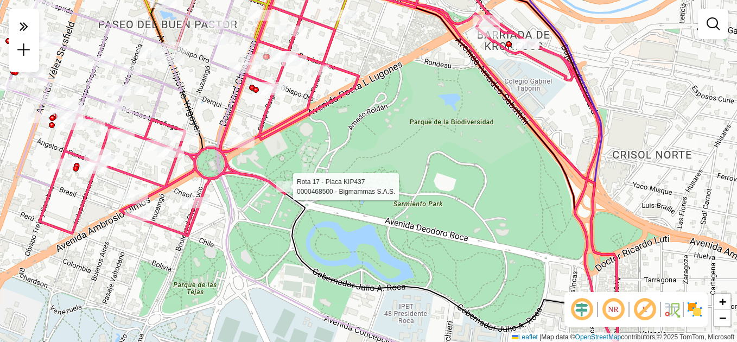
select select "**********"
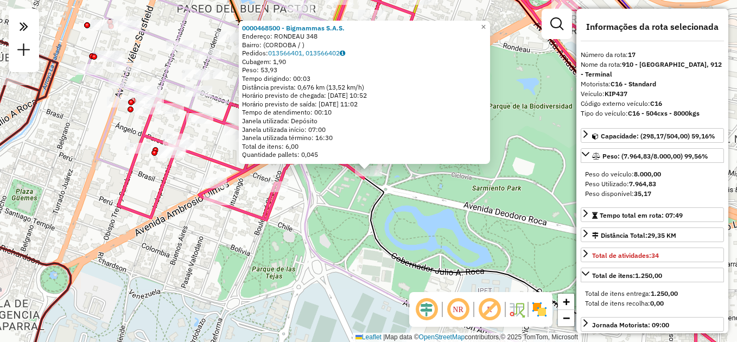
click at [346, 228] on div "0000468500 - Bigmammas S.A.S. Endereço: RONDEAU 348 Bairro: (CORDOBA / ) Pedido…" at bounding box center [368, 171] width 737 height 342
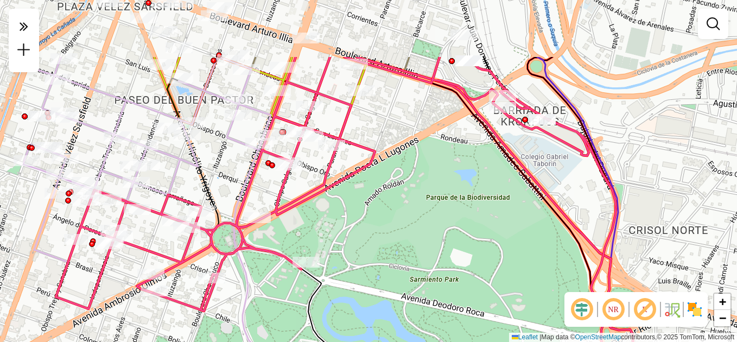
drag, startPoint x: 450, startPoint y: 118, endPoint x: 386, endPoint y: 209, distance: 111.7
click at [386, 209] on div "Janela de atendimento Grade de atendimento Capacidade Transportadoras Veículos …" at bounding box center [368, 171] width 737 height 342
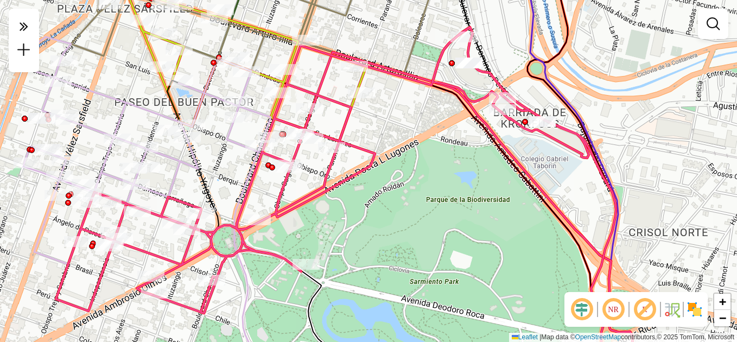
drag, startPoint x: 415, startPoint y: 193, endPoint x: 460, endPoint y: 212, distance: 48.7
click at [460, 212] on div "Janela de atendimento Grade de atendimento Capacidade Transportadoras Veículos …" at bounding box center [368, 171] width 737 height 342
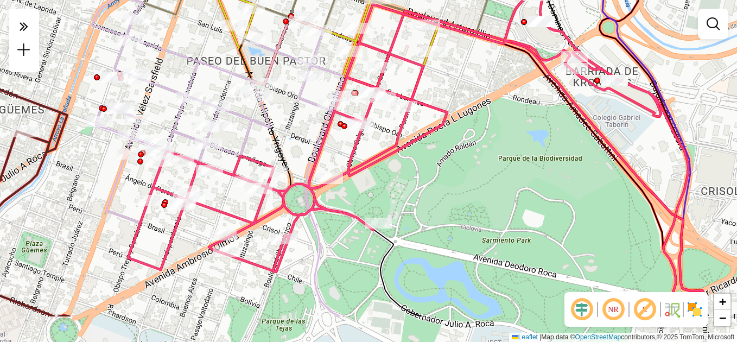
drag, startPoint x: 194, startPoint y: 259, endPoint x: 222, endPoint y: 196, distance: 69.7
click at [222, 196] on div "Janela de atendimento Grade de atendimento Capacidade Transportadoras Veículos …" at bounding box center [368, 171] width 737 height 342
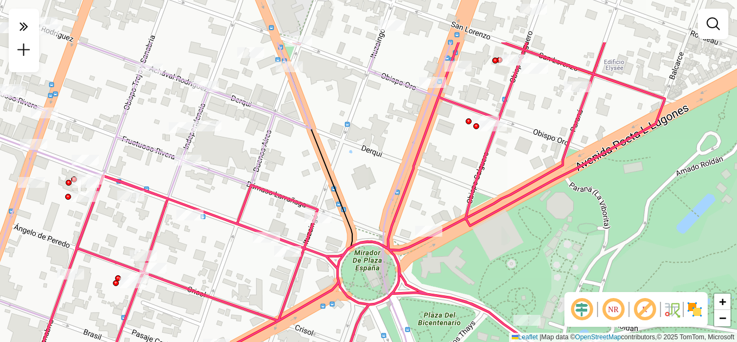
drag, startPoint x: 240, startPoint y: 172, endPoint x: 232, endPoint y: 208, distance: 37.3
click at [231, 249] on div "Janela de atendimento Grade de atendimento Capacidade Transportadoras Veículos …" at bounding box center [368, 171] width 737 height 342
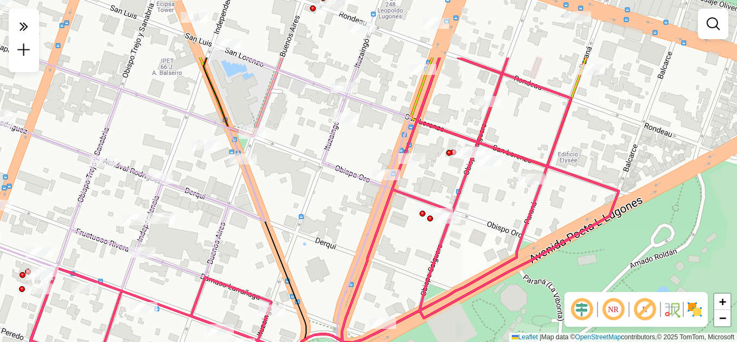
drag, startPoint x: 332, startPoint y: 147, endPoint x: 282, endPoint y: 231, distance: 97.8
click at [282, 231] on div "Janela de atendimento Grade de atendimento Capacidade Transportadoras Veículos …" at bounding box center [368, 171] width 737 height 342
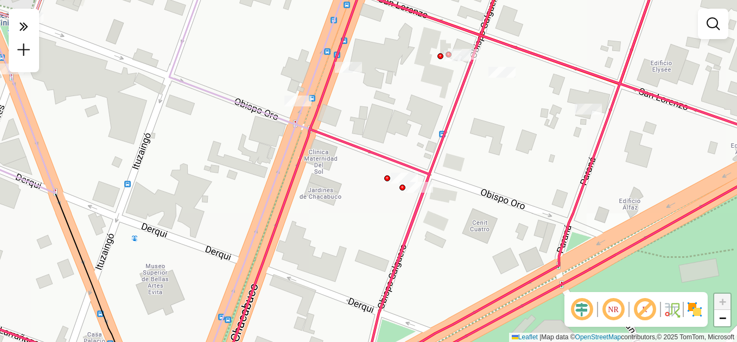
drag, startPoint x: 386, startPoint y: 236, endPoint x: 386, endPoint y: 197, distance: 38.5
click at [386, 231] on div "Janela de atendimento Grade de atendimento Capacidade Transportadoras Veículos …" at bounding box center [368, 171] width 737 height 342
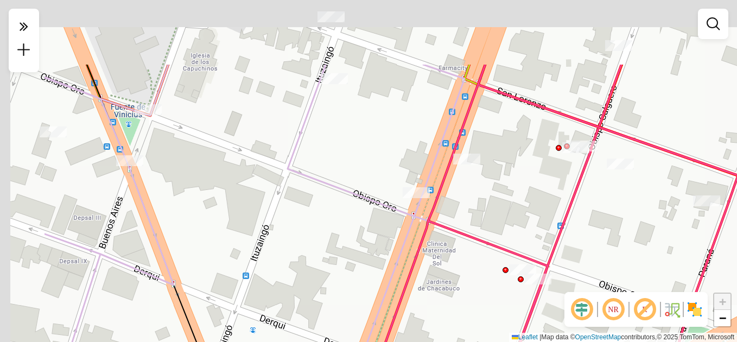
drag, startPoint x: 201, startPoint y: 137, endPoint x: 309, endPoint y: 223, distance: 137.9
click at [309, 223] on div "Janela de atendimento Grade de atendimento Capacidade Transportadoras Veículos …" at bounding box center [368, 171] width 737 height 342
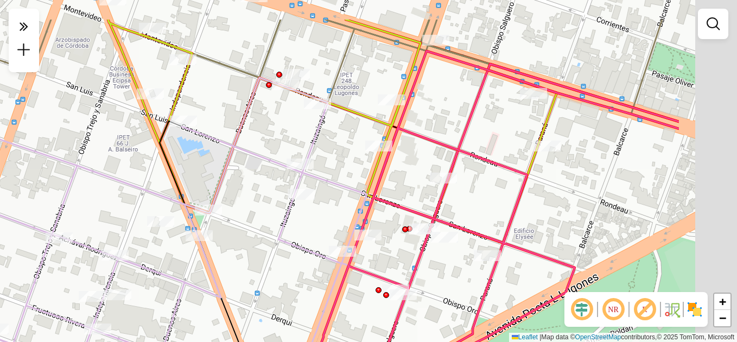
drag, startPoint x: 521, startPoint y: 207, endPoint x: 389, endPoint y: 254, distance: 140.6
click at [389, 260] on div "Janela de atendimento Grade de atendimento Capacidade Transportadoras Veículos …" at bounding box center [368, 171] width 737 height 342
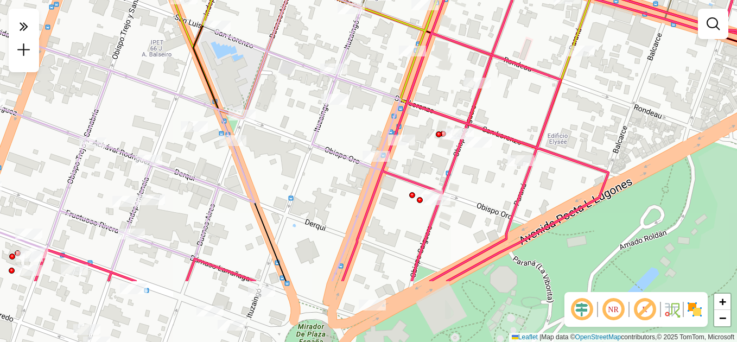
drag, startPoint x: 424, startPoint y: 297, endPoint x: 461, endPoint y: 182, distance: 121.3
click at [461, 182] on div "Janela de atendimento Grade de atendimento Capacidade Transportadoras Veículos …" at bounding box center [368, 171] width 737 height 342
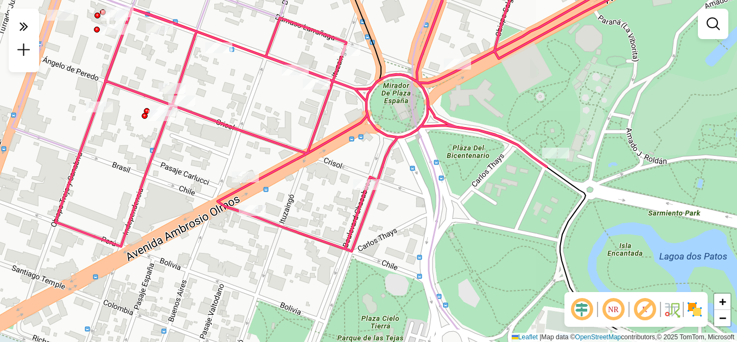
drag, startPoint x: 477, startPoint y: 266, endPoint x: 405, endPoint y: 212, distance: 89.9
click at [411, 212] on icon at bounding box center [437, 124] width 52 height 410
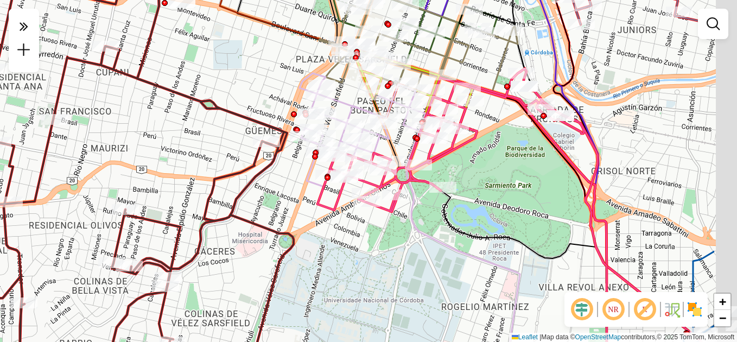
drag, startPoint x: 601, startPoint y: 165, endPoint x: 500, endPoint y: 151, distance: 101.8
click at [500, 153] on div "Janela de atendimento Grade de atendimento Capacidade Transportadoras Veículos …" at bounding box center [368, 171] width 737 height 342
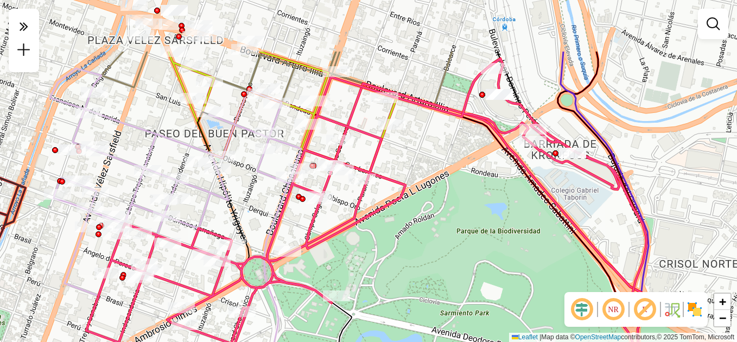
drag, startPoint x: 573, startPoint y: 131, endPoint x: 538, endPoint y: 218, distance: 94.2
click at [541, 219] on div "Janela de atendimento Grade de atendimento Capacidade Transportadoras Veículos …" at bounding box center [368, 171] width 737 height 342
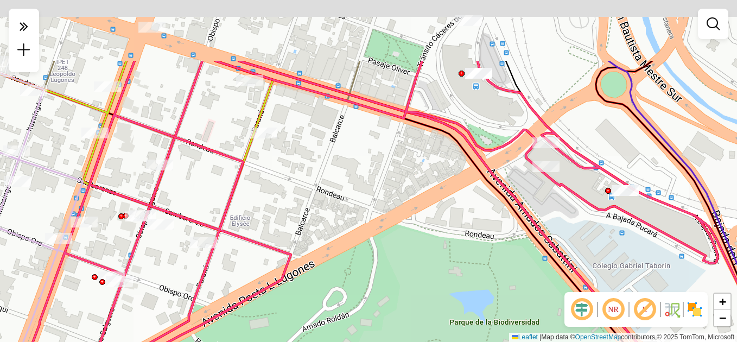
drag, startPoint x: 602, startPoint y: 169, endPoint x: 625, endPoint y: 272, distance: 105.2
click at [625, 272] on div "Janela de atendimento Grade de atendimento Capacidade Transportadoras Veículos …" at bounding box center [368, 171] width 737 height 342
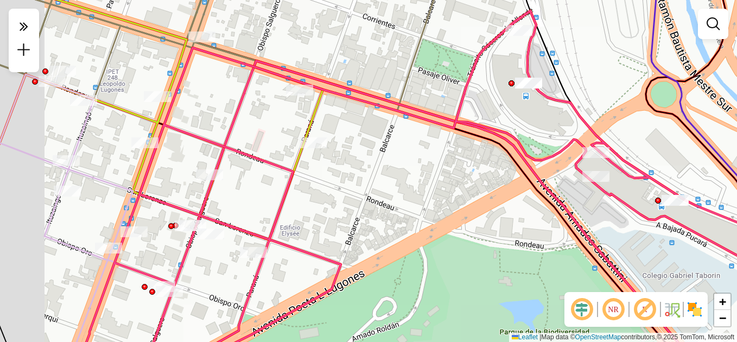
drag, startPoint x: 400, startPoint y: 217, endPoint x: 475, endPoint y: 224, distance: 75.2
click at [475, 224] on div "Janela de atendimento Grade de atendimento Capacidade Transportadoras Veículos …" at bounding box center [368, 171] width 737 height 342
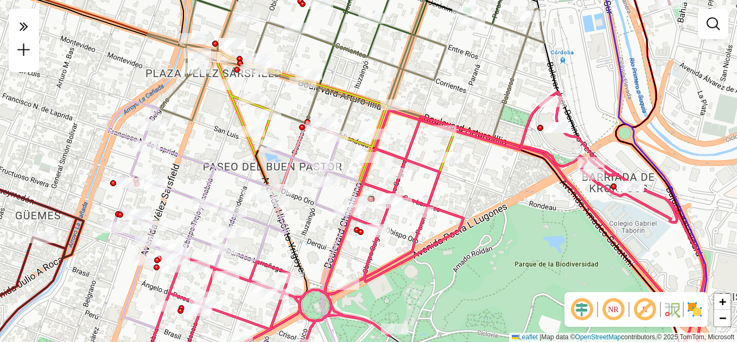
drag, startPoint x: 497, startPoint y: 234, endPoint x: 540, endPoint y: 209, distance: 49.3
click at [540, 209] on div "Janela de atendimento Grade de atendimento Capacidade Transportadoras Veículos …" at bounding box center [368, 171] width 737 height 342
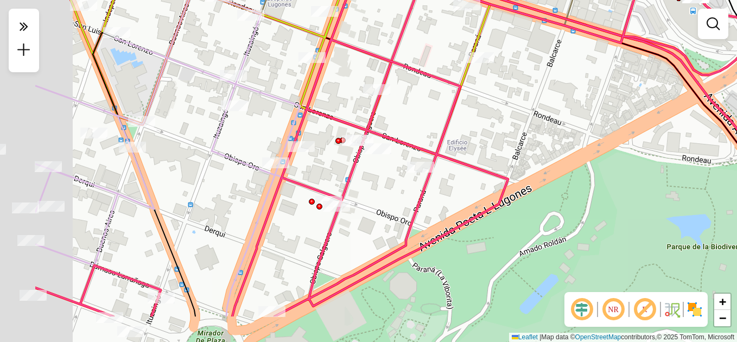
drag, startPoint x: 426, startPoint y: 228, endPoint x: 540, endPoint y: 167, distance: 129.9
click at [540, 167] on div "Janela de atendimento Grade de atendimento Capacidade Transportadoras Veículos …" at bounding box center [368, 171] width 737 height 342
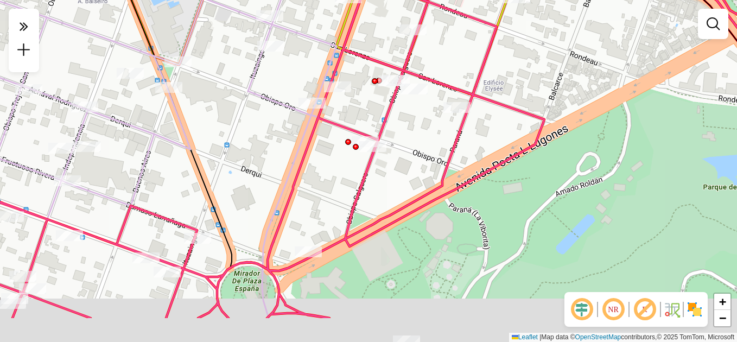
drag, startPoint x: 400, startPoint y: 207, endPoint x: 468, endPoint y: 116, distance: 113.6
click at [468, 116] on div "Janela de atendimento Grade de atendimento Capacidade Transportadoras Veículos …" at bounding box center [368, 171] width 737 height 342
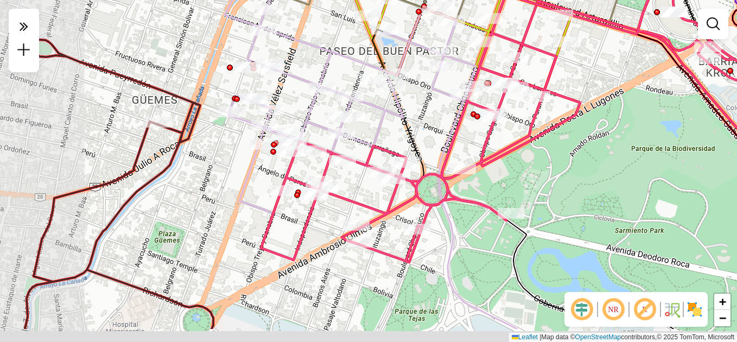
drag, startPoint x: 455, startPoint y: 216, endPoint x: 520, endPoint y: 120, distance: 116.0
click at [520, 120] on div "Janela de atendimento Grade de atendimento Capacidade Transportadoras Veículos …" at bounding box center [368, 171] width 737 height 342
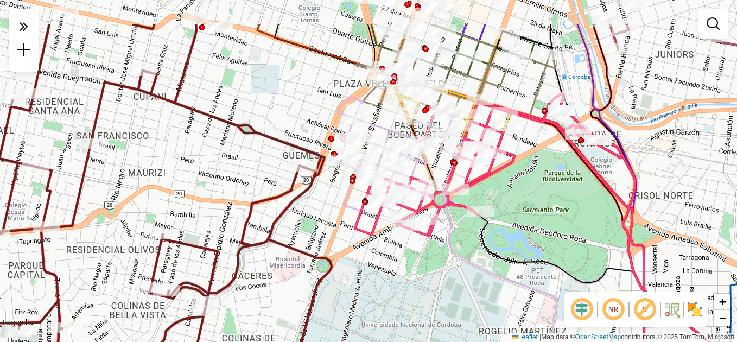
drag, startPoint x: 571, startPoint y: 135, endPoint x: 535, endPoint y: 200, distance: 74.6
click at [537, 200] on div "Janela de atendimento Grade de atendimento Capacidade Transportadoras Veículos …" at bounding box center [368, 171] width 737 height 342
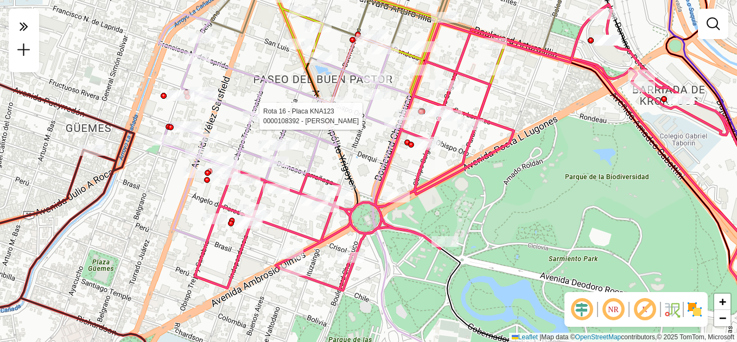
select select "**********"
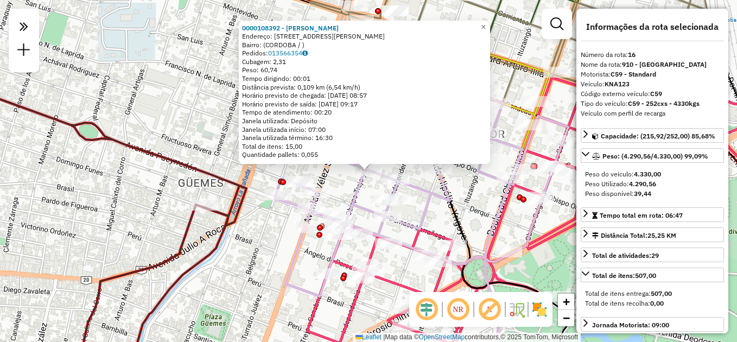
click at [445, 195] on icon at bounding box center [419, 182] width 297 height 227
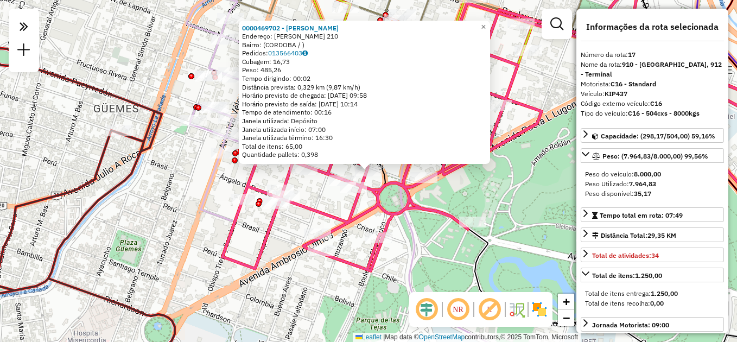
click at [516, 202] on div "0000469702 - Givogri Carlos Federico Endereço: DAMASO LARRANAGA 210 Bairro: (CO…" at bounding box center [368, 171] width 737 height 342
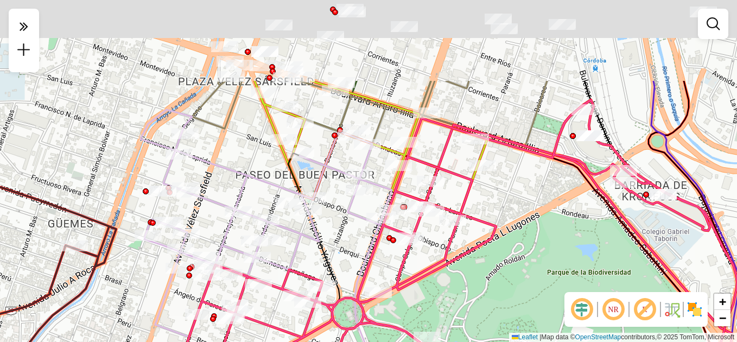
drag, startPoint x: 370, startPoint y: 118, endPoint x: 321, endPoint y: 245, distance: 136.2
click at [320, 251] on div "Janela de atendimento Grade de atendimento Capacidade Transportadoras Veículos …" at bounding box center [368, 171] width 737 height 342
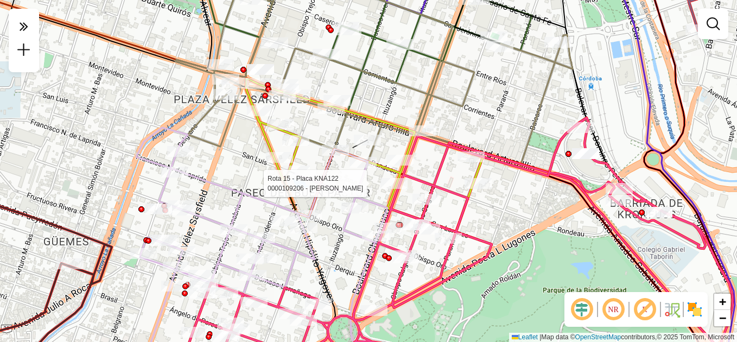
select select "**********"
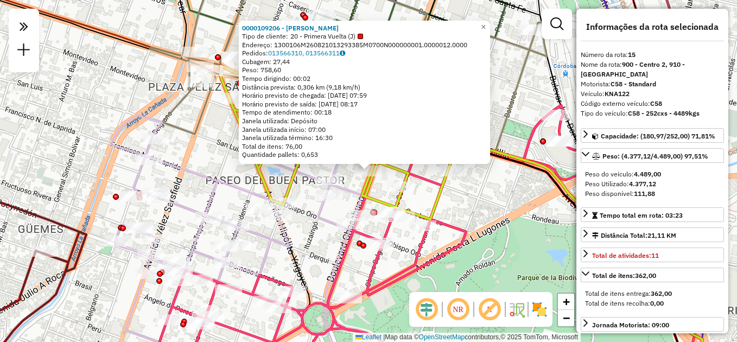
click at [494, 189] on div "0000109206 - BLANCH BENJAMIN LUIS Tipo de cliente: 20 - Primera Vuelta (J) Ende…" at bounding box center [368, 171] width 737 height 342
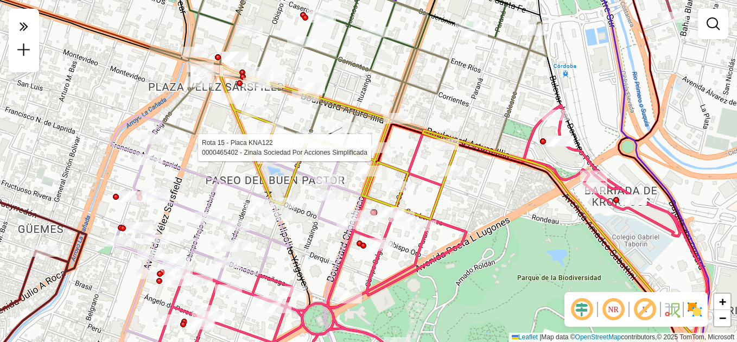
select select "**********"
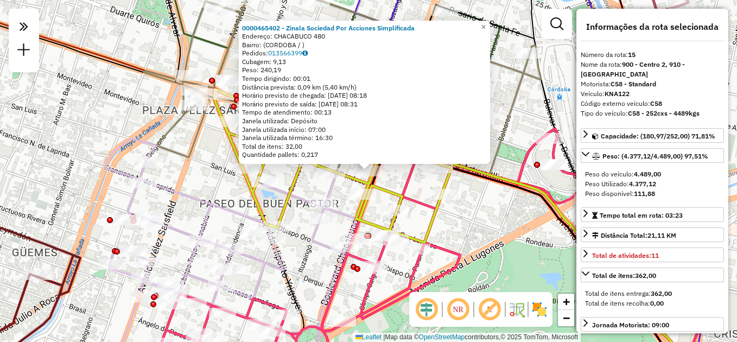
click at [526, 133] on div "0000465402 - Zinala Sociedad Por Acciones Simplificada Endereço: CHACABUCO 480 …" at bounding box center [368, 171] width 737 height 342
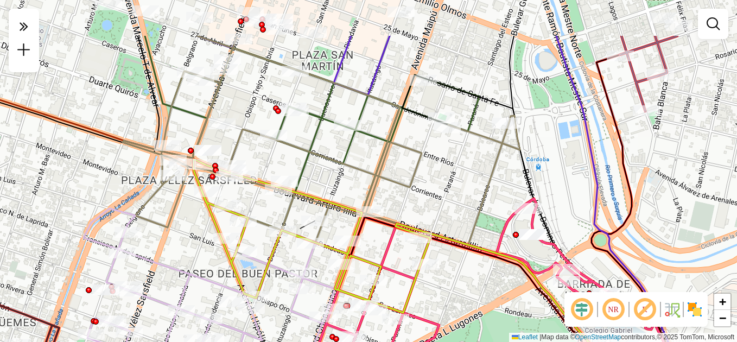
drag, startPoint x: 496, startPoint y: 192, endPoint x: 442, endPoint y: 253, distance: 81.5
click at [470, 267] on div "Janela de atendimento Grade de atendimento Capacidade Transportadoras Veículos …" at bounding box center [368, 171] width 737 height 342
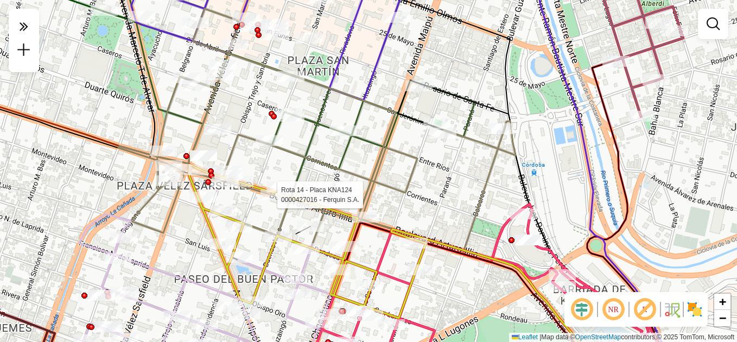
select select "**********"
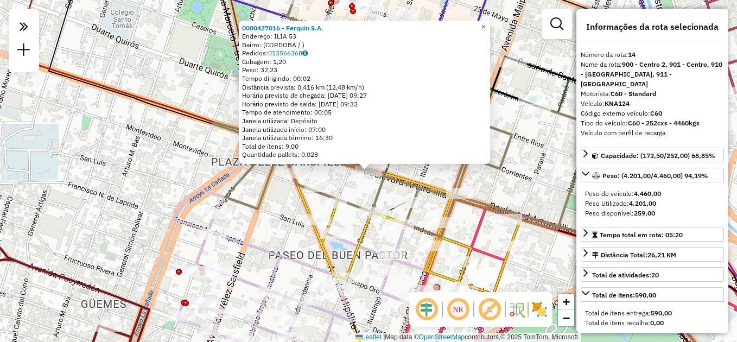
click at [519, 187] on div "0000427016 - Ferquin S.A. Endereço: ILIA 53 Bairro: (CORDOBA / ) Pedidos: 01356…" at bounding box center [368, 171] width 737 height 342
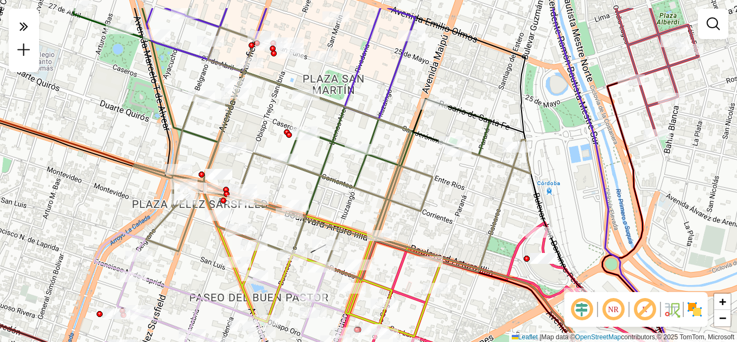
drag, startPoint x: 502, startPoint y: 196, endPoint x: 422, endPoint y: 248, distance: 95.7
click at [422, 248] on div "Janela de atendimento Grade de atendimento Capacidade Transportadoras Veículos …" at bounding box center [368, 171] width 737 height 342
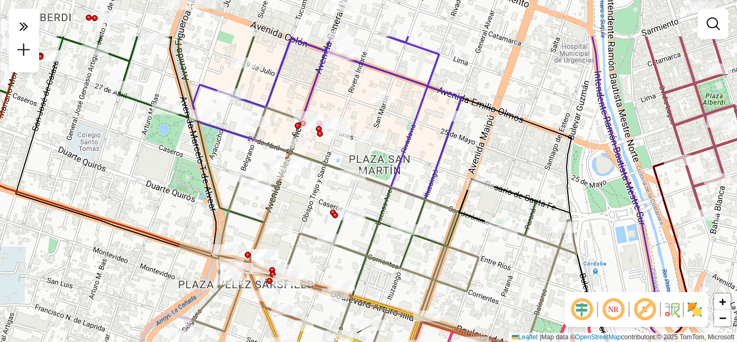
drag, startPoint x: 357, startPoint y: 188, endPoint x: 406, endPoint y: 260, distance: 87.4
click at [406, 260] on icon at bounding box center [358, 185] width 358 height 298
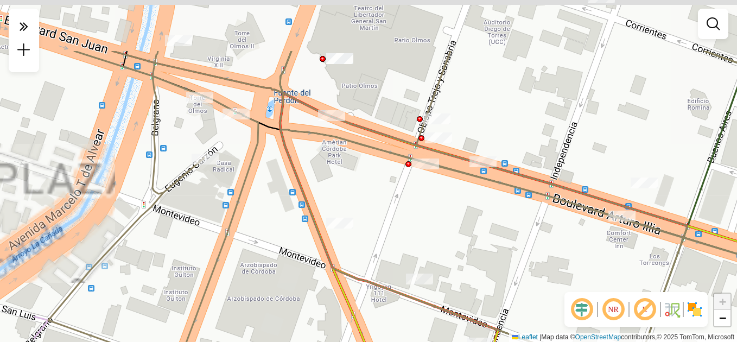
drag, startPoint x: 366, startPoint y: 246, endPoint x: 386, endPoint y: 260, distance: 24.5
click at [386, 260] on div "Rota 11 - Placa KYE215 0000026240 - Moreyra Hugo Leonardo Janela de atendimento…" at bounding box center [368, 171] width 737 height 342
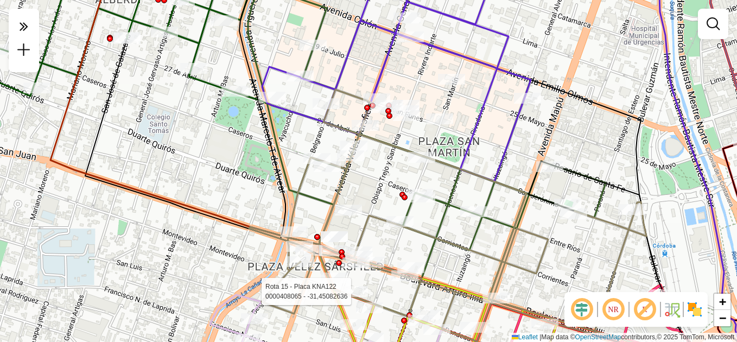
drag, startPoint x: 435, startPoint y: 258, endPoint x: 429, endPoint y: 237, distance: 22.1
click at [429, 237] on icon at bounding box center [447, 216] width 397 height 252
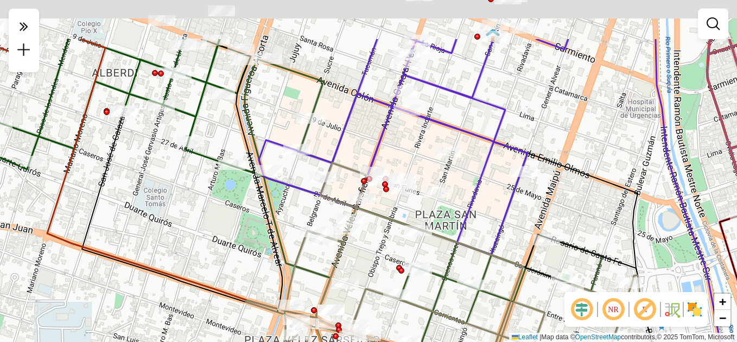
drag, startPoint x: 394, startPoint y: 161, endPoint x: 384, endPoint y: 238, distance: 77.7
click at [390, 247] on div "Rota 15 - Placa KNA122 0000408065 - -31,45082636 Janela de atendimento Grade de…" at bounding box center [368, 171] width 737 height 342
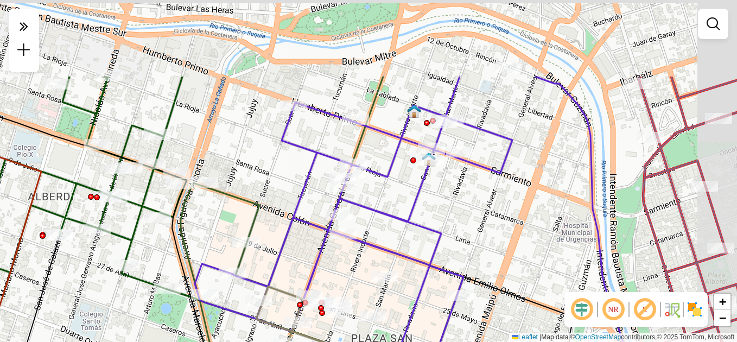
drag, startPoint x: 520, startPoint y: 133, endPoint x: 451, endPoint y: 264, distance: 148.1
click at [451, 264] on div "Rota 15 - Placa KNA122 0000408065 - -31,45082636 Janela de atendimento Grade de…" at bounding box center [368, 171] width 737 height 342
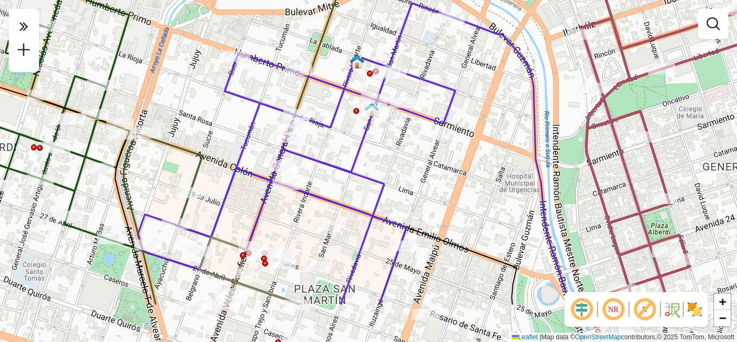
drag, startPoint x: 468, startPoint y: 291, endPoint x: 416, endPoint y: 219, distance: 88.6
click at [416, 219] on div "Rota 15 - Placa KNA122 0000408065 - -31,45082636 Janela de atendimento Grade de…" at bounding box center [368, 171] width 737 height 342
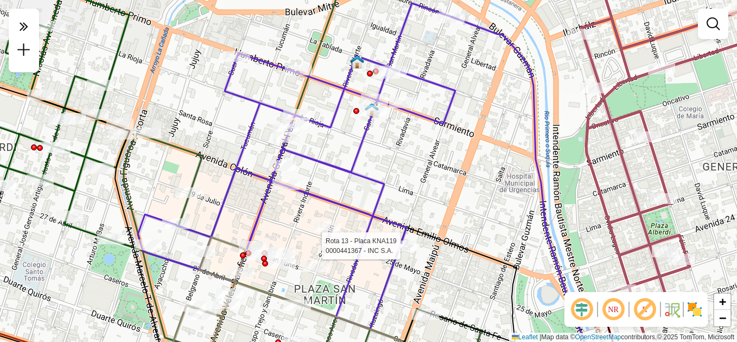
select select "**********"
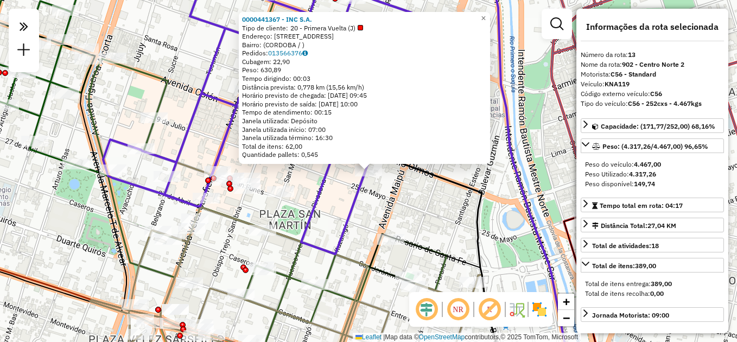
click at [446, 234] on div "0000441367 - INC S.A. Tipo de cliente: 20 - Primera Vuelta (J) Endereço: Alvear…" at bounding box center [368, 171] width 737 height 342
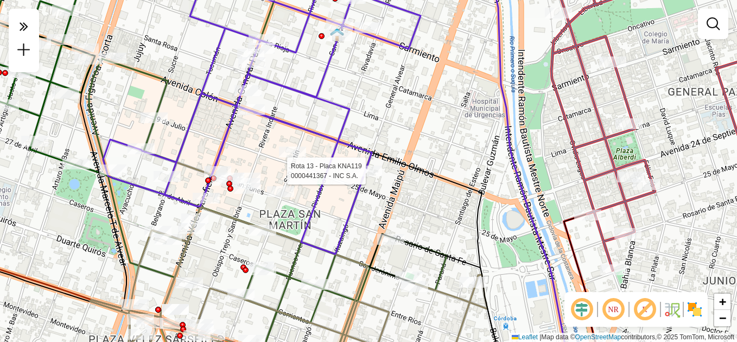
select select "**********"
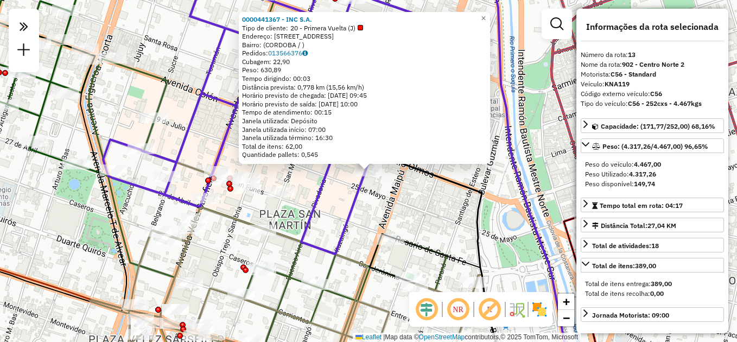
click at [428, 206] on div "0000441367 - INC S.A. Tipo de cliente: 20 - Primera Vuelta (J) Endereço: Alvear…" at bounding box center [368, 171] width 737 height 342
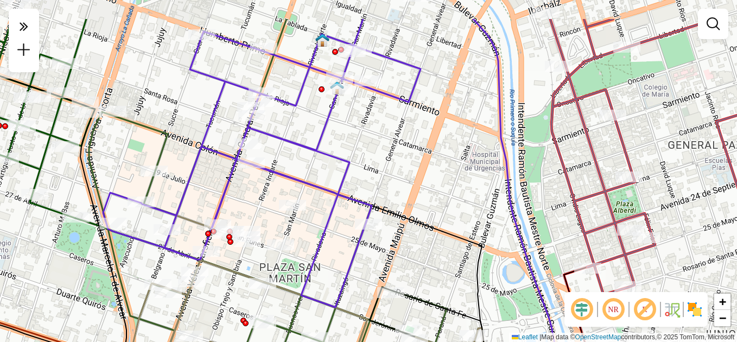
drag, startPoint x: 435, startPoint y: 77, endPoint x: 435, endPoint y: 130, distance: 53.2
click at [435, 130] on div "Janela de atendimento Grade de atendimento Capacidade Transportadoras Veículos …" at bounding box center [368, 171] width 737 height 342
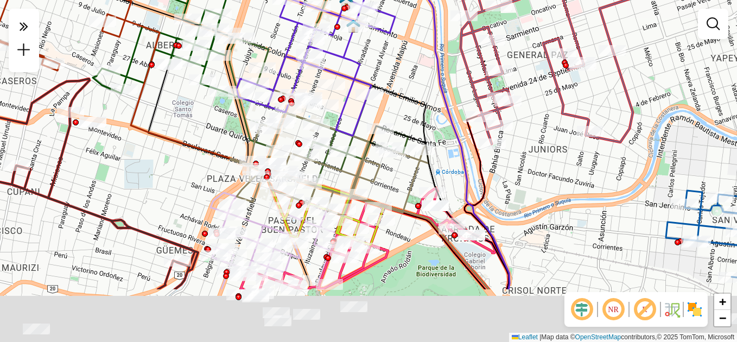
drag, startPoint x: 416, startPoint y: 275, endPoint x: 385, endPoint y: 167, distance: 112.3
click at [385, 167] on div "Janela de atendimento Grade de atendimento Capacidade Transportadoras Veículos …" at bounding box center [368, 171] width 737 height 342
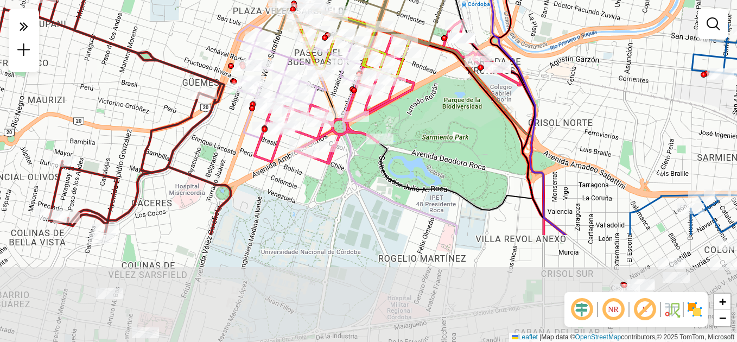
drag, startPoint x: 408, startPoint y: 260, endPoint x: 412, endPoint y: 84, distance: 175.9
click at [412, 84] on div "Janela de atendimento Grade de atendimento Capacidade Transportadoras Veículos …" at bounding box center [368, 171] width 737 height 342
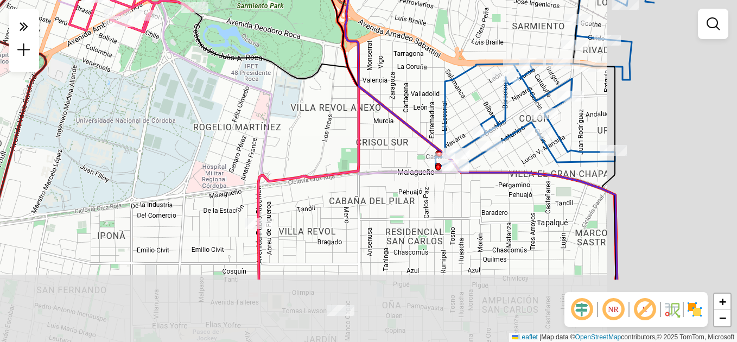
drag, startPoint x: 479, startPoint y: 262, endPoint x: 307, endPoint y: 161, distance: 199.4
click at [310, 162] on div "Janela de atendimento Grade de atendimento Capacidade Transportadoras Veículos …" at bounding box center [368, 171] width 737 height 342
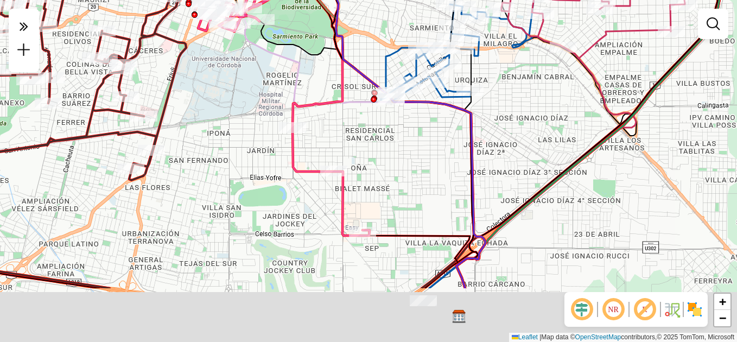
drag, startPoint x: 341, startPoint y: 237, endPoint x: 340, endPoint y: 140, distance: 96.6
click at [340, 140] on div "Janela de atendimento Grade de atendimento Capacidade Transportadoras Veículos …" at bounding box center [368, 171] width 737 height 342
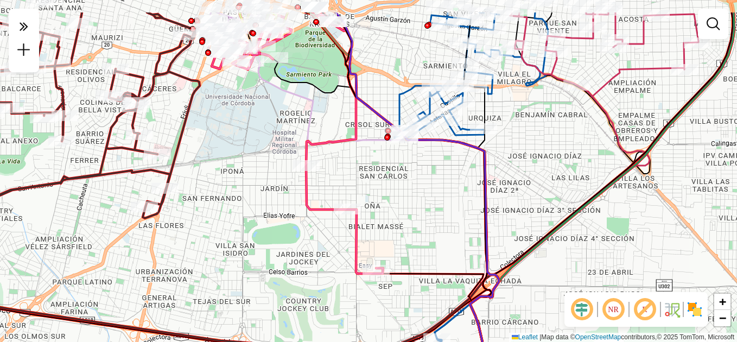
drag, startPoint x: 378, startPoint y: 142, endPoint x: 398, endPoint y: 189, distance: 50.6
click at [398, 189] on div "Janela de atendimento Grade de atendimento Capacidade Transportadoras Veículos …" at bounding box center [368, 171] width 737 height 342
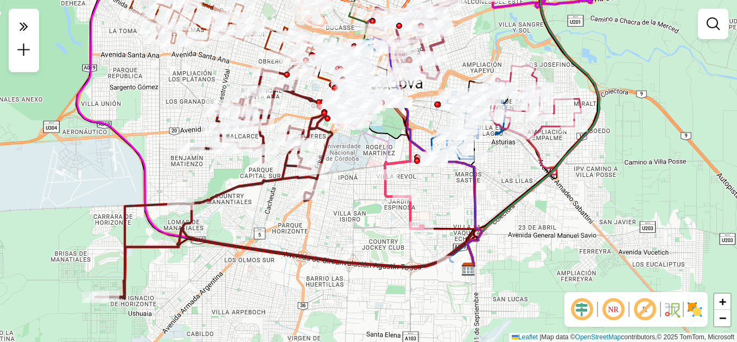
drag, startPoint x: 460, startPoint y: 180, endPoint x: 417, endPoint y: 214, distance: 55.3
click at [422, 225] on div "Janela de atendimento Grade de atendimento Capacidade Transportadoras Veículos …" at bounding box center [368, 171] width 737 height 342
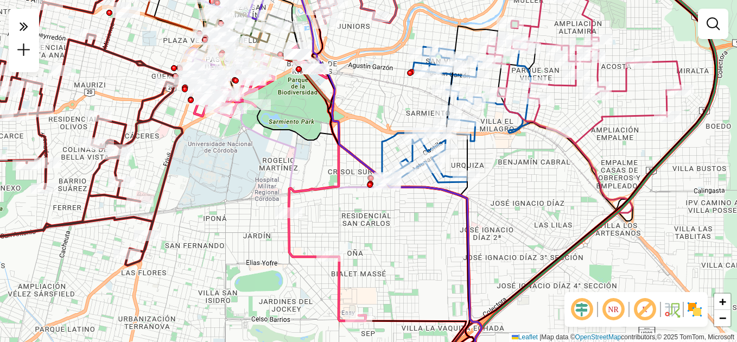
drag, startPoint x: 552, startPoint y: 192, endPoint x: 491, endPoint y: 244, distance: 80.8
click at [510, 250] on div "Janela de atendimento Grade de atendimento Capacidade Transportadoras Veículos …" at bounding box center [368, 171] width 737 height 342
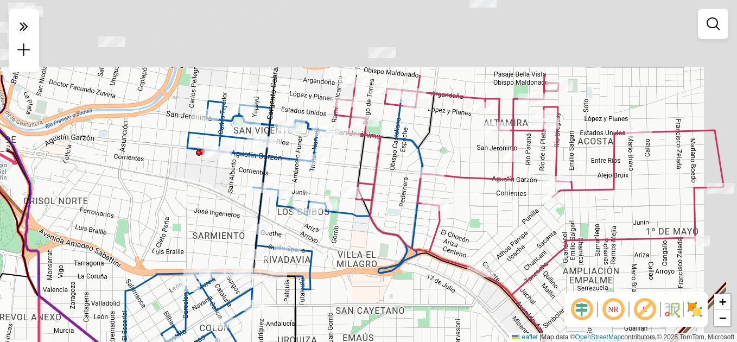
drag, startPoint x: 542, startPoint y: 199, endPoint x: 445, endPoint y: 287, distance: 131.0
click at [452, 307] on div "Janela de atendimento Grade de atendimento Capacidade Transportadoras Veículos …" at bounding box center [368, 171] width 737 height 342
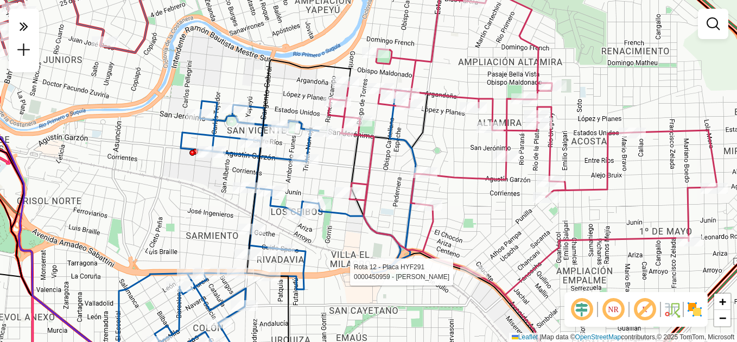
select select "**********"
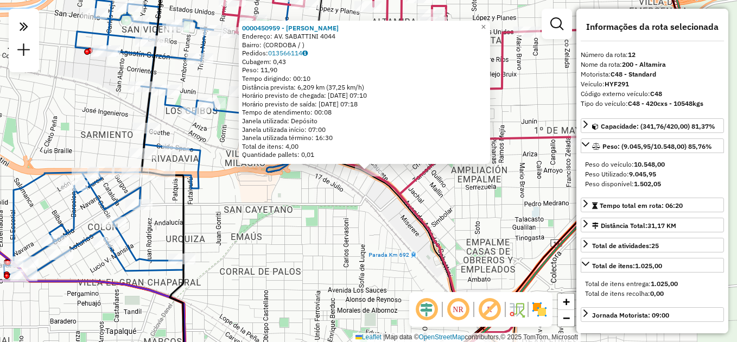
click at [369, 264] on div "0000450959 - DILDA SILVINA MARIEL Endereço: AV. SABATTINI 4044 Bairro: (CORDOBA…" at bounding box center [368, 171] width 737 height 342
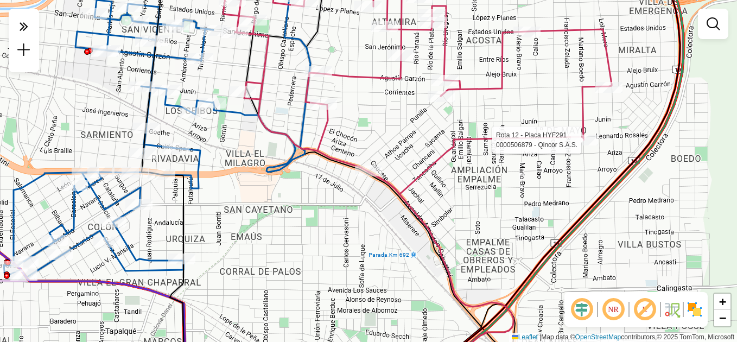
select select "**********"
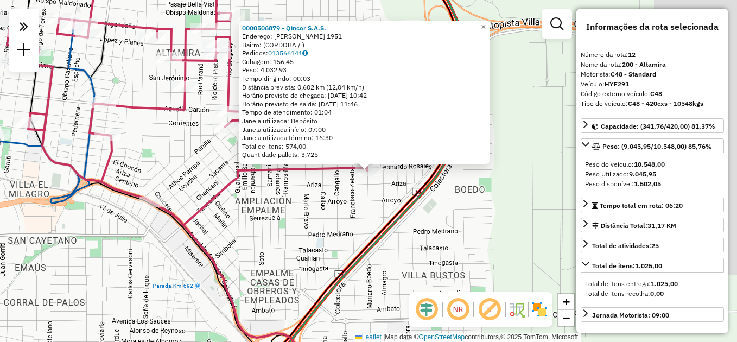
click at [468, 218] on div "0000506879 - Qincor S.A.S. Endereço: MARIANO BOEDO 1951 Bairro: (CORDOBA / ) Pe…" at bounding box center [368, 171] width 737 height 342
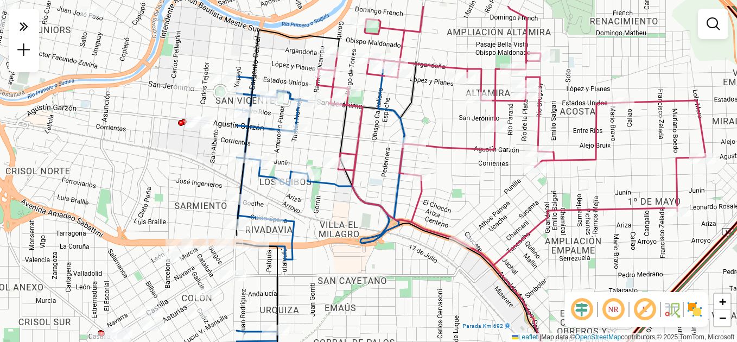
drag, startPoint x: 152, startPoint y: 216, endPoint x: 472, endPoint y: 225, distance: 319.2
click at [474, 233] on div "Janela de atendimento Grade de atendimento Capacidade Transportadoras Veículos …" at bounding box center [368, 171] width 737 height 342
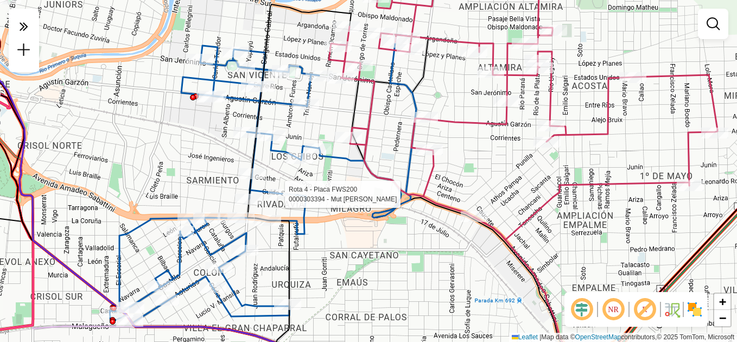
select select "**********"
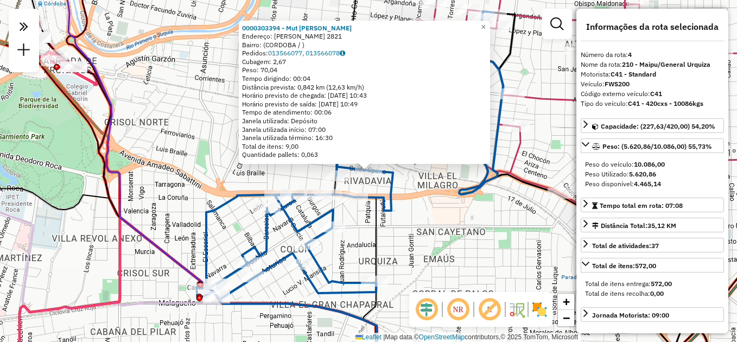
click at [454, 241] on div "0000303394 - Mut Adriana Anabel Endereço: GUIDO SPANO 2821 Bairro: (CORDOBA / )…" at bounding box center [368, 171] width 737 height 342
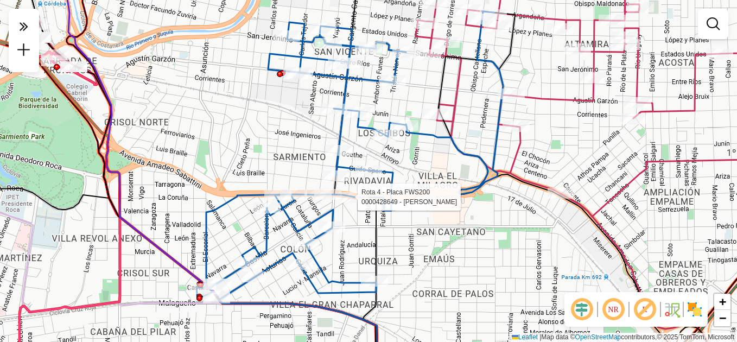
select select "**********"
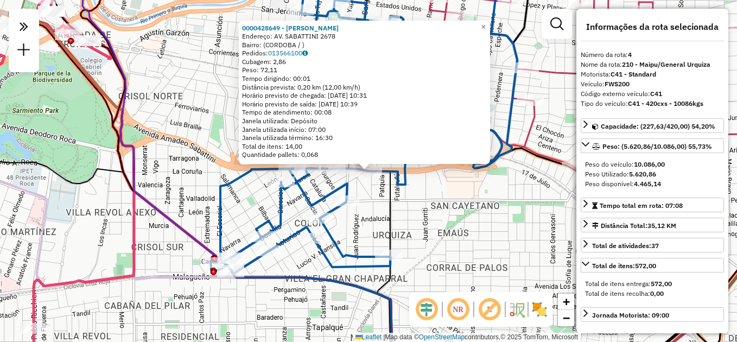
click at [460, 232] on div "0000428649 - Sastre Roger Nicolas Endereço: AV. SABATTINI 2678 Bairro: (CORDOBA…" at bounding box center [368, 171] width 737 height 342
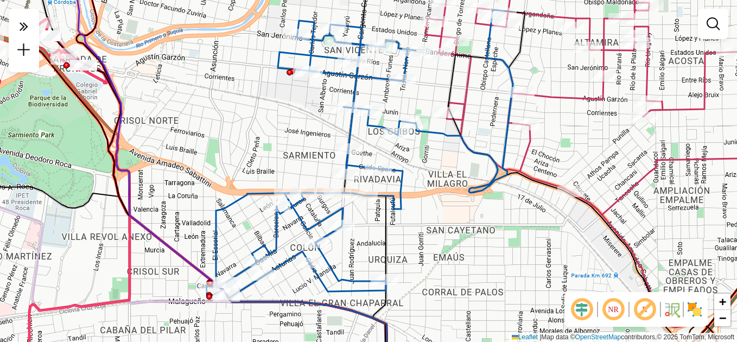
drag, startPoint x: 523, startPoint y: 190, endPoint x: 476, endPoint y: 307, distance: 126.0
click at [476, 307] on div "Janela de atendimento Grade de atendimento Capacidade Transportadoras Veículos …" at bounding box center [368, 171] width 737 height 342
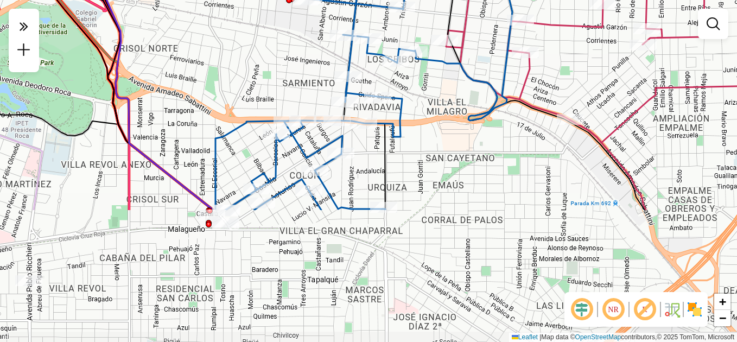
drag, startPoint x: 365, startPoint y: 280, endPoint x: 404, endPoint y: 115, distance: 169.6
click at [404, 115] on icon at bounding box center [363, 74] width 297 height 272
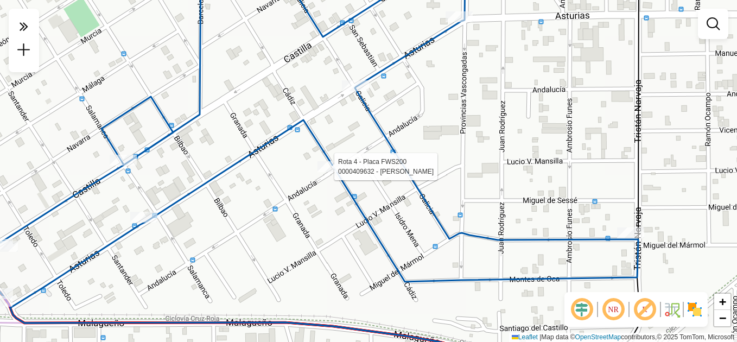
select select "**********"
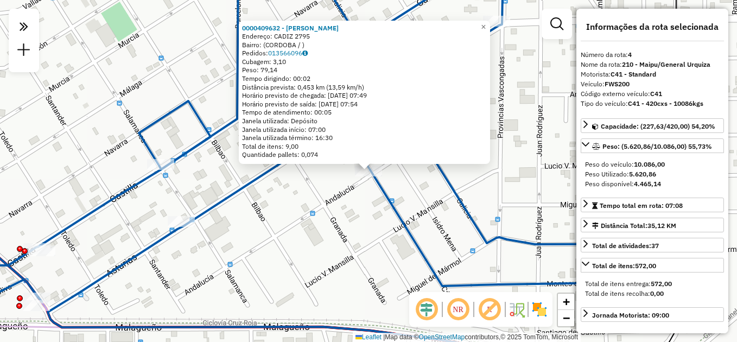
click at [326, 222] on div "0000409632 - Jimenez Geovana Endereço: CADIZ 2795 Bairro: (CORDOBA / ) Pedidos:…" at bounding box center [368, 171] width 737 height 342
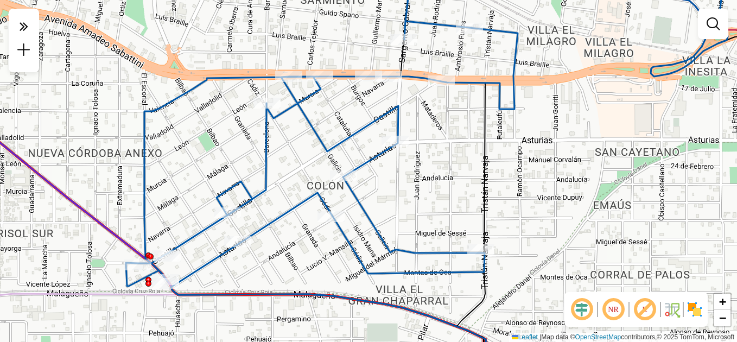
drag, startPoint x: 471, startPoint y: 170, endPoint x: 324, endPoint y: 263, distance: 173.9
click at [324, 263] on div "Janela de atendimento Grade de atendimento Capacidade Transportadoras Veículos …" at bounding box center [368, 171] width 737 height 342
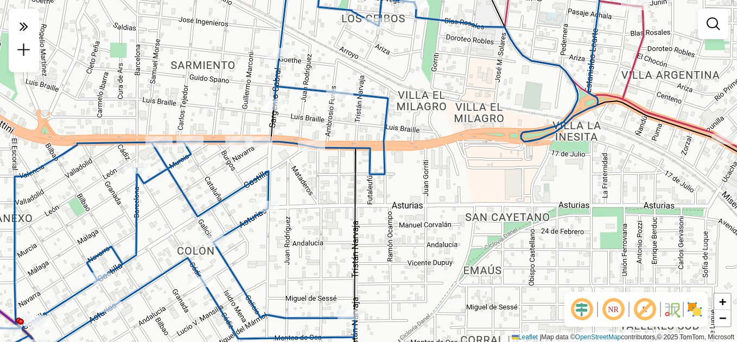
drag, startPoint x: 294, startPoint y: 271, endPoint x: 304, endPoint y: 195, distance: 76.1
click at [304, 198] on div "Janela de atendimento Grade de atendimento Capacidade Transportadoras Veículos …" at bounding box center [368, 171] width 737 height 342
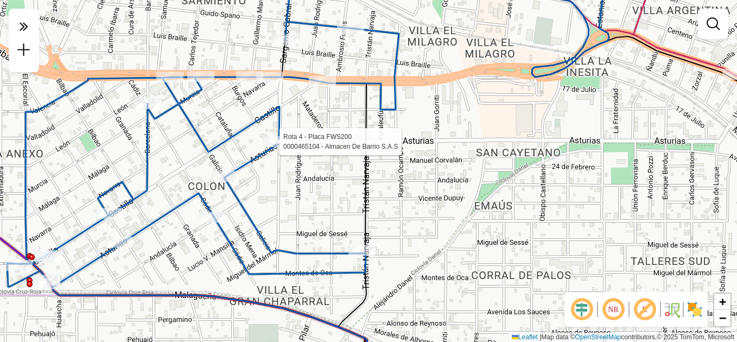
select select "**********"
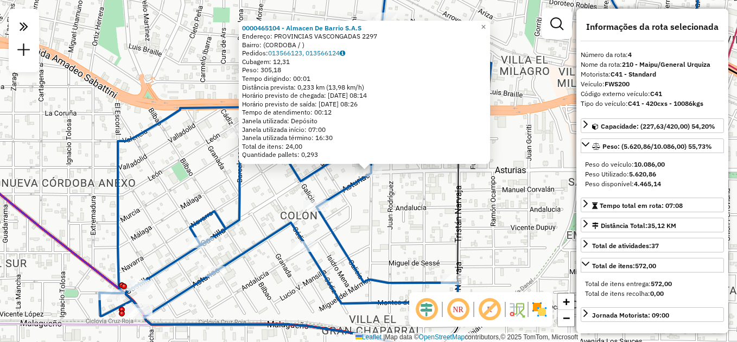
click at [451, 210] on div "0000465104 - [GEOGRAPHIC_DATA] De Barrio S.A.S Endereço: [STREET_ADDRESS] Pedid…" at bounding box center [368, 171] width 737 height 342
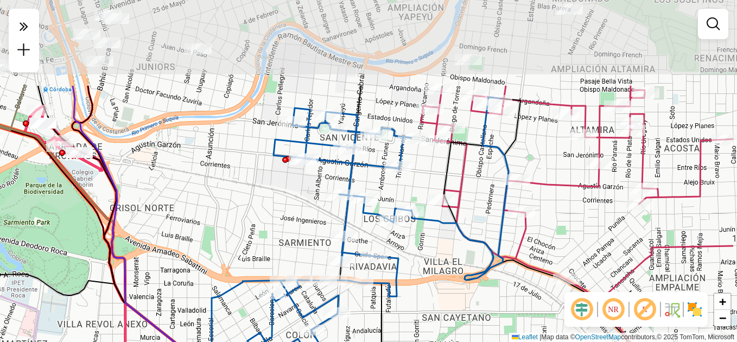
drag, startPoint x: 519, startPoint y: 221, endPoint x: 457, endPoint y: 315, distance: 113.2
click at [457, 315] on div "Janela de atendimento Grade de atendimento Capacidade Transportadoras Veículos …" at bounding box center [368, 171] width 737 height 342
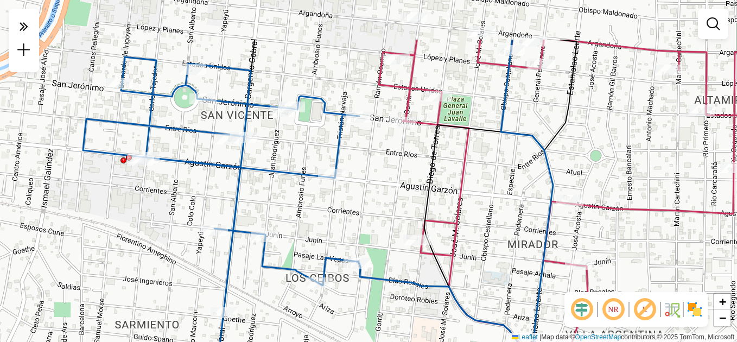
drag, startPoint x: 472, startPoint y: 177, endPoint x: 457, endPoint y: 250, distance: 74.2
click at [457, 250] on icon at bounding box center [588, 242] width 418 height 405
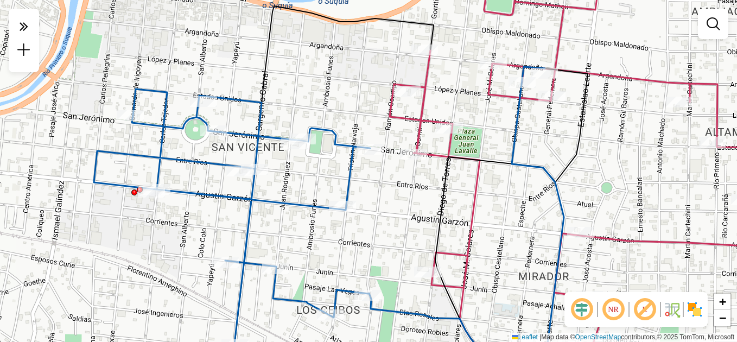
drag, startPoint x: 378, startPoint y: 161, endPoint x: 389, endPoint y: 193, distance: 33.8
click at [389, 193] on div "Janela de atendimento Grade de atendimento Capacidade Transportadoras Veículos …" at bounding box center [368, 171] width 737 height 342
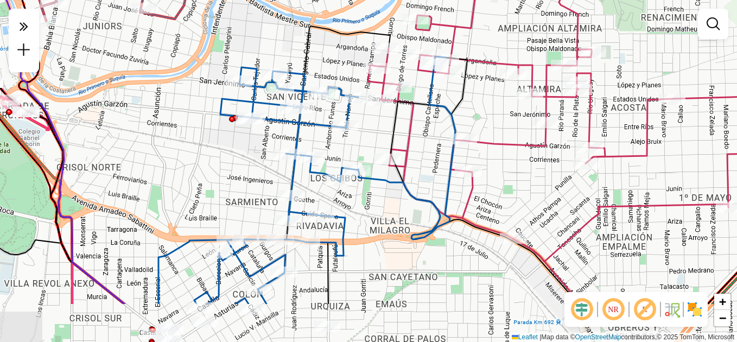
drag, startPoint x: 505, startPoint y: 220, endPoint x: 471, endPoint y: 145, distance: 81.6
click at [486, 147] on icon at bounding box center [562, 112] width 389 height 300
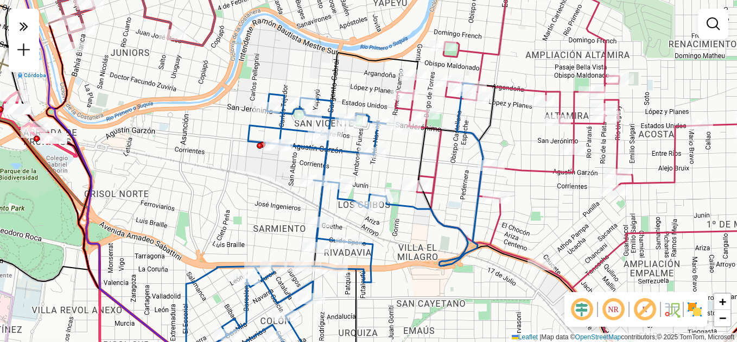
drag, startPoint x: 393, startPoint y: 231, endPoint x: 382, endPoint y: 241, distance: 15.0
click at [417, 259] on div "Janela de atendimento Grade de atendimento Capacidade Transportadoras Veículos …" at bounding box center [368, 171] width 737 height 342
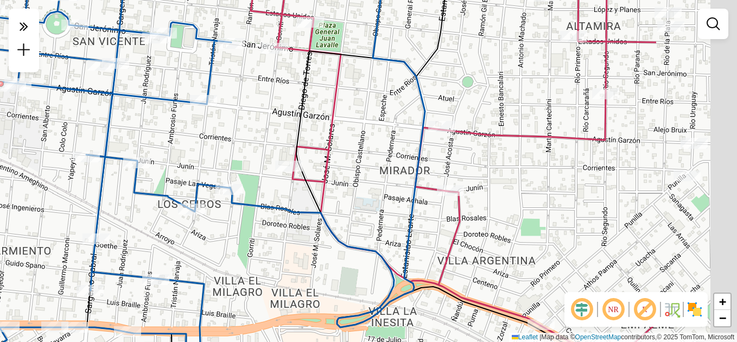
drag, startPoint x: 613, startPoint y: 234, endPoint x: 447, endPoint y: 259, distance: 167.8
click at [447, 259] on div "Janela de atendimento Grade de atendimento Capacidade Transportadoras Veículos …" at bounding box center [368, 171] width 737 height 342
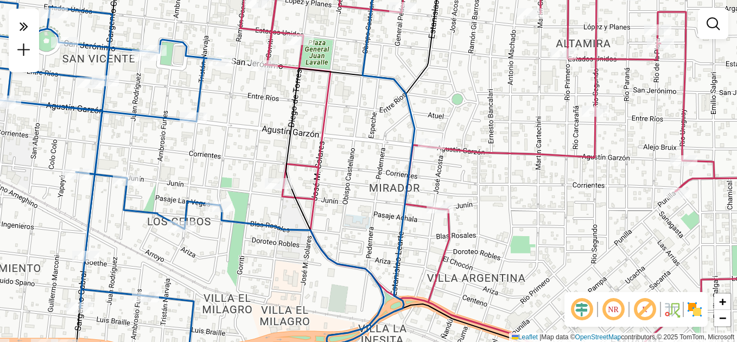
drag, startPoint x: 385, startPoint y: 166, endPoint x: 402, endPoint y: 255, distance: 91.1
click at [402, 255] on div "Janela de atendimento Grade de atendimento Capacidade Transportadoras Veículos …" at bounding box center [368, 171] width 737 height 342
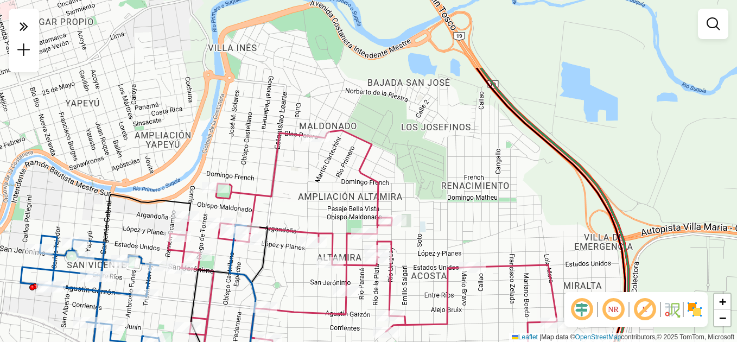
drag, startPoint x: 599, startPoint y: 125, endPoint x: 452, endPoint y: 227, distance: 179.0
click at [452, 227] on div "Janela de atendimento Grade de atendimento Capacidade Transportadoras Veículos …" at bounding box center [368, 171] width 737 height 342
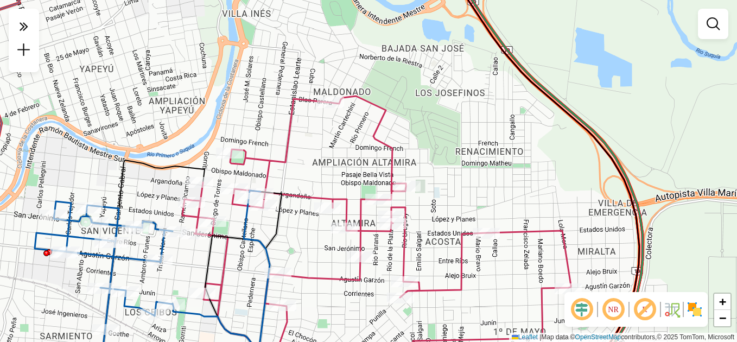
drag, startPoint x: 409, startPoint y: 245, endPoint x: 422, endPoint y: 210, distance: 37.1
click at [422, 211] on div "Janela de atendimento Grade de atendimento Capacidade Transportadoras Veículos …" at bounding box center [368, 171] width 737 height 342
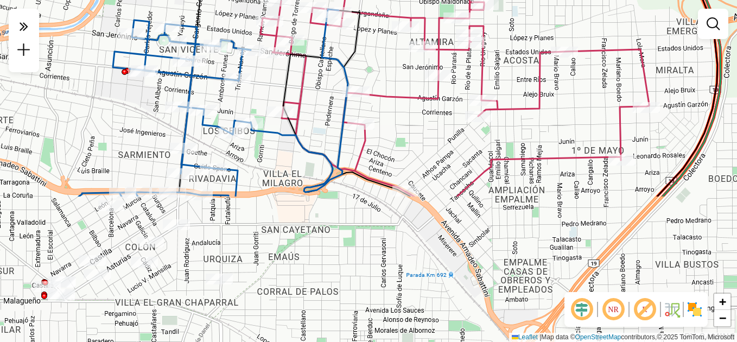
drag, startPoint x: 306, startPoint y: 234, endPoint x: 384, endPoint y: 54, distance: 195.9
click at [384, 54] on div "Janela de atendimento Grade de atendimento Capacidade Transportadoras Veículos …" at bounding box center [368, 171] width 737 height 342
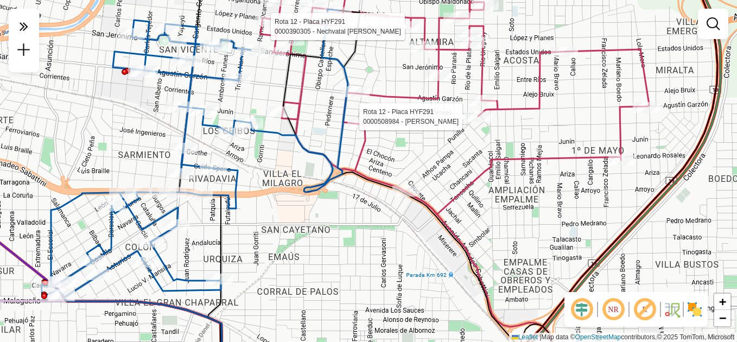
select select "**********"
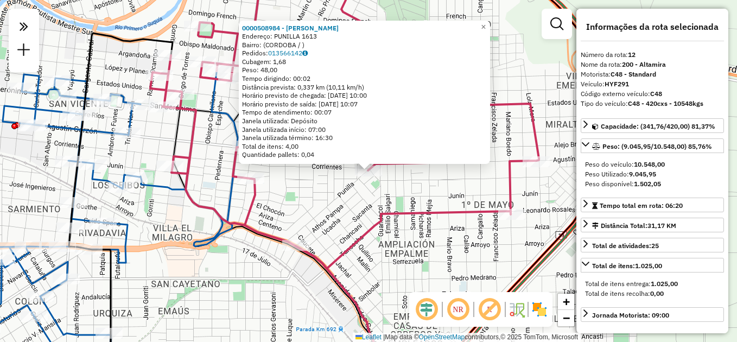
click at [450, 221] on div "0000508984 - Peralta Gaston Nicolas Endereço: PUNILLA 1613 Bairro: (CORDOBA / )…" at bounding box center [368, 171] width 737 height 342
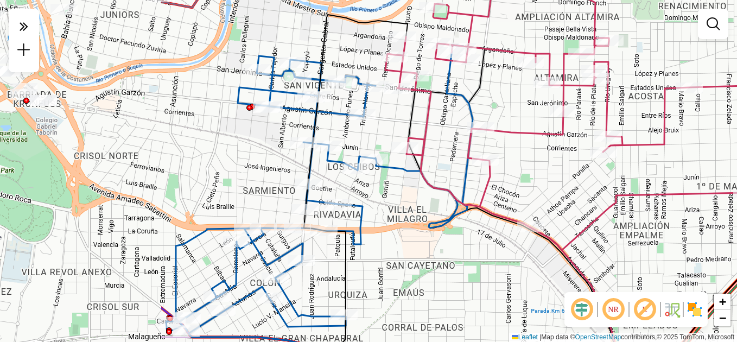
drag, startPoint x: 303, startPoint y: 184, endPoint x: 535, endPoint y: 165, distance: 233.0
click at [535, 165] on div "Janela de atendimento Grade de atendimento Capacidade Transportadoras Veículos …" at bounding box center [368, 171] width 737 height 342
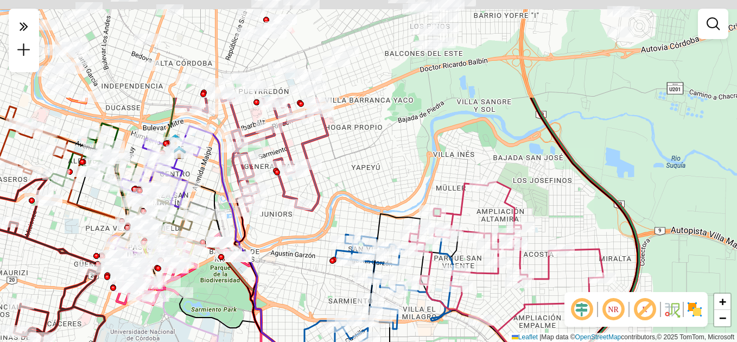
drag, startPoint x: 437, startPoint y: 88, endPoint x: 420, endPoint y: 205, distance: 117.9
click at [445, 221] on icon at bounding box center [506, 257] width 194 height 150
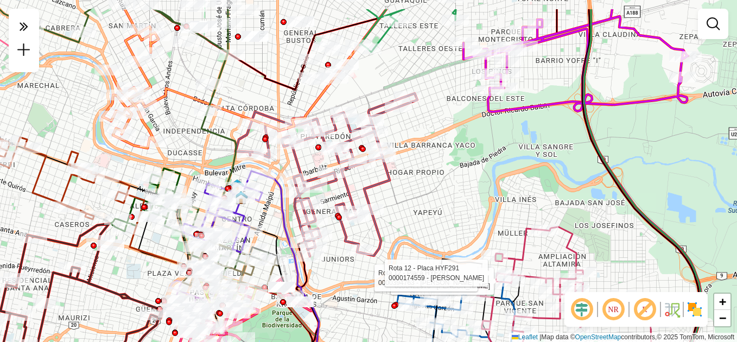
drag, startPoint x: 320, startPoint y: 154, endPoint x: 364, endPoint y: 197, distance: 61.0
click at [383, 198] on div "Rota 12 - Placa HYF291 0000422970 - Macalello Flavia Anabel Rota 12 - Placa HYF…" at bounding box center [368, 171] width 737 height 342
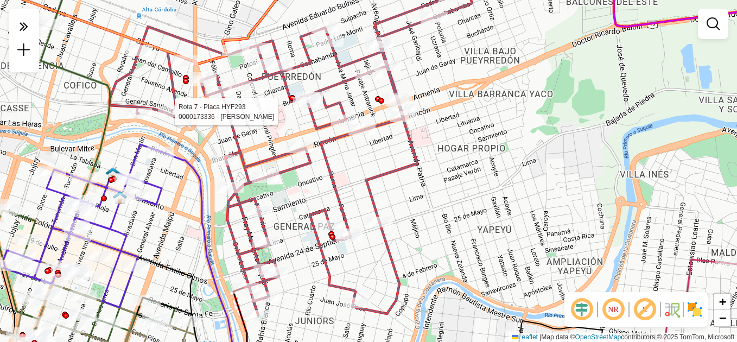
select select "**********"
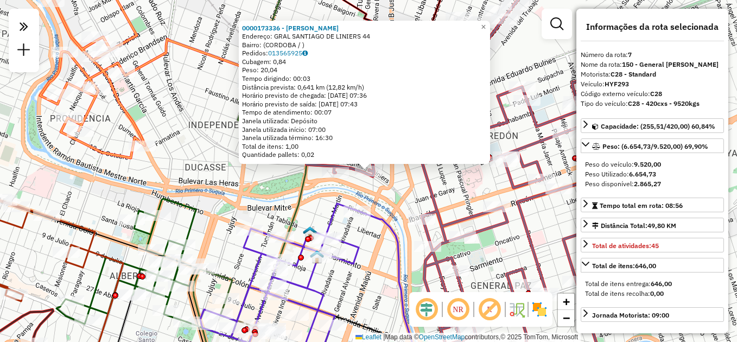
click at [512, 250] on div "0000173336 - Daud Adriana Endereço: GRAL SANTIAGO DE LINIERS 44 Bairro: (CORDOB…" at bounding box center [368, 171] width 737 height 342
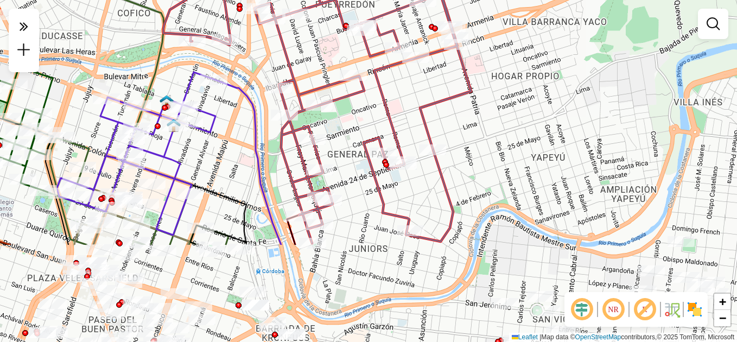
drag, startPoint x: 533, startPoint y: 251, endPoint x: 390, endPoint y: 119, distance: 194.3
click at [390, 119] on icon at bounding box center [344, 81] width 362 height 326
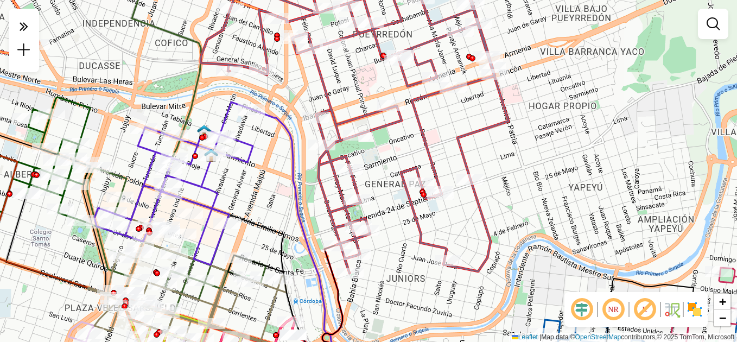
drag, startPoint x: 495, startPoint y: 126, endPoint x: 533, endPoint y: 156, distance: 47.9
click at [533, 156] on div "Janela de atendimento Grade de atendimento Capacidade Transportadoras Veículos …" at bounding box center [368, 171] width 737 height 342
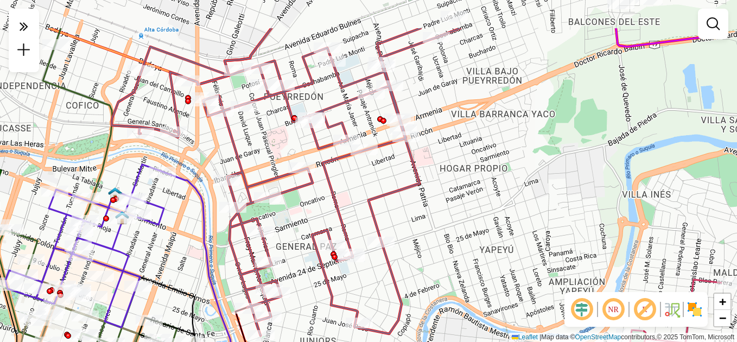
drag, startPoint x: 599, startPoint y: 145, endPoint x: 444, endPoint y: 222, distance: 173.0
click at [477, 221] on div "Janela de atendimento Grade de atendimento Capacidade Transportadoras Veículos …" at bounding box center [368, 171] width 737 height 342
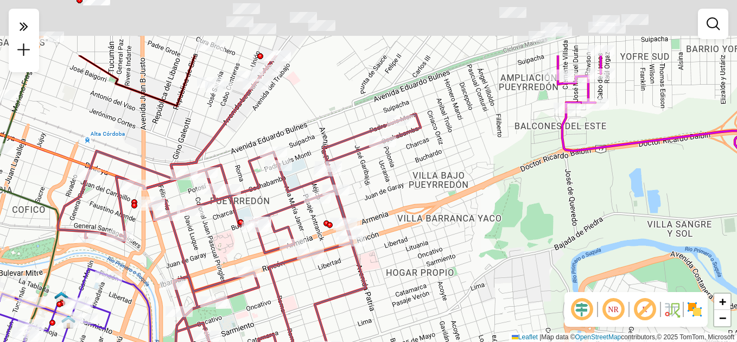
drag, startPoint x: 527, startPoint y: 171, endPoint x: 508, endPoint y: 261, distance: 91.6
click at [508, 261] on div "Janela de atendimento Grade de atendimento Capacidade Transportadoras Veículos …" at bounding box center [368, 171] width 737 height 342
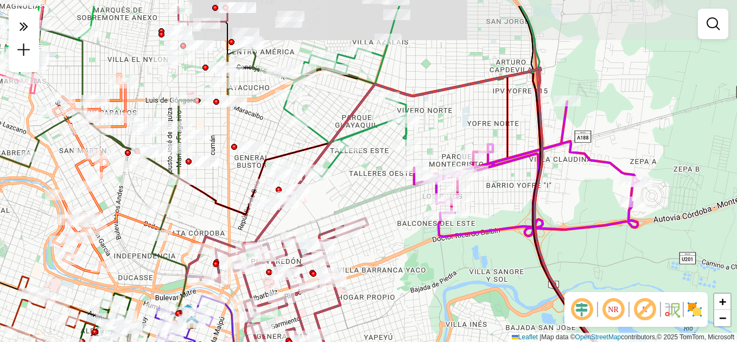
drag, startPoint x: 500, startPoint y: 209, endPoint x: 397, endPoint y: 249, distance: 110.1
click at [399, 249] on div "Janela de atendimento Grade de atendimento Capacidade Transportadoras Veículos …" at bounding box center [368, 171] width 737 height 342
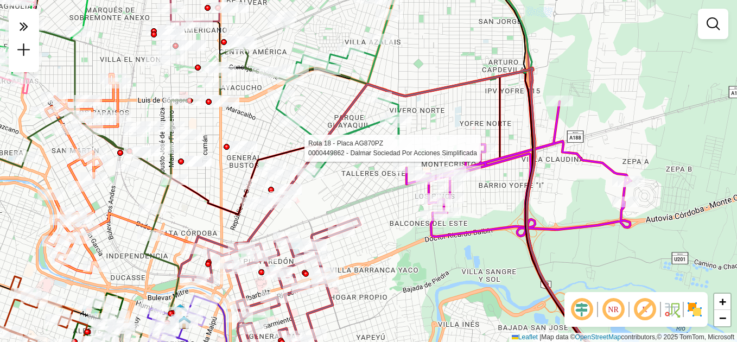
select select "**********"
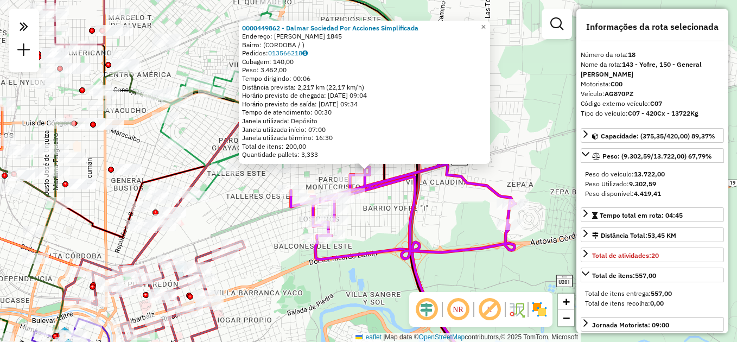
click at [445, 220] on div "0000449862 - Dalmar Sociedad Por Acciones Simplificada Endereço: JACINTO ALTOLA…" at bounding box center [368, 171] width 737 height 342
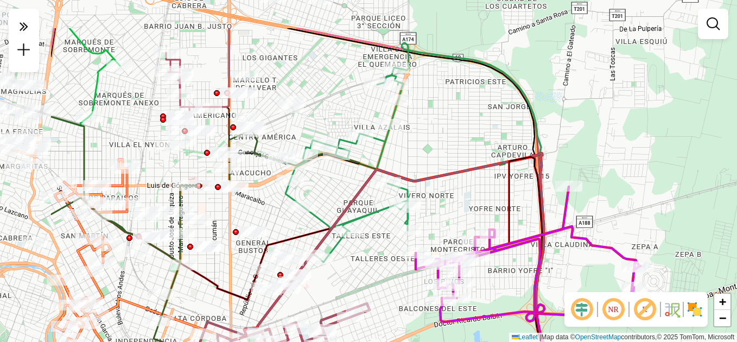
drag, startPoint x: 366, startPoint y: 209, endPoint x: 491, endPoint y: 272, distance: 139.5
click at [491, 272] on div "Janela de atendimento Grade de atendimento Capacidade Transportadoras Veículos …" at bounding box center [368, 171] width 737 height 342
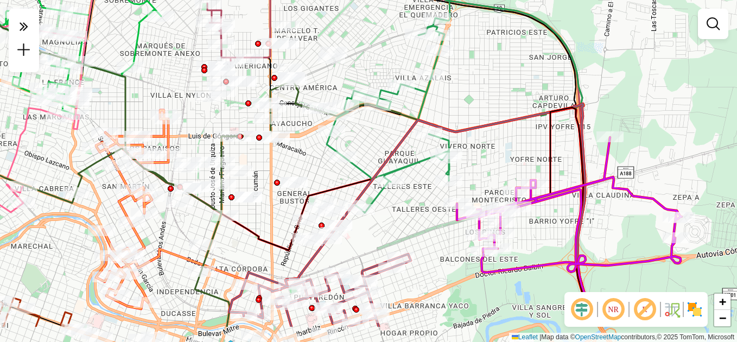
drag, startPoint x: 447, startPoint y: 217, endPoint x: 489, endPoint y: 164, distance: 67.2
click at [489, 164] on div "Janela de atendimento Grade de atendimento Capacidade Transportadoras Veículos …" at bounding box center [368, 171] width 737 height 342
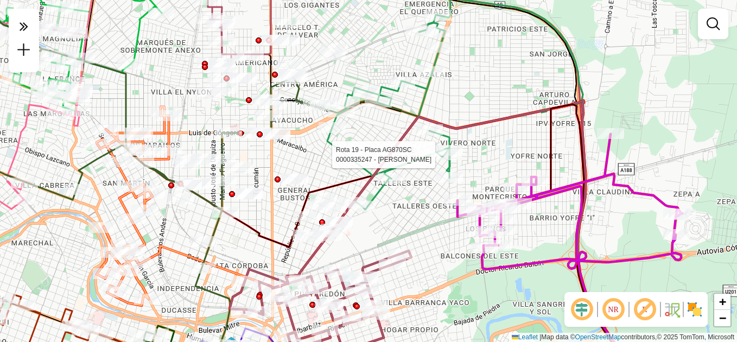
select select "**********"
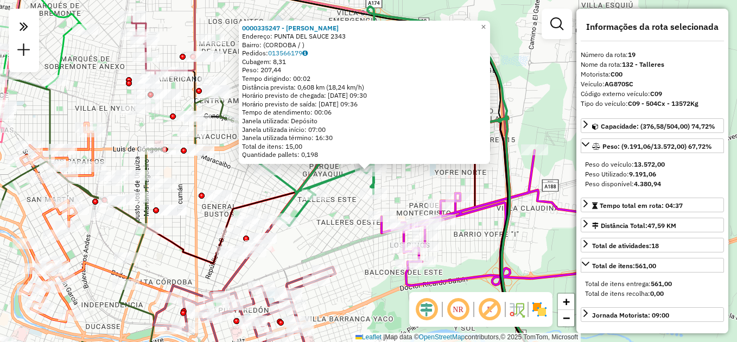
click at [342, 231] on div "0000335247 - Lopez Sonia Mariela Endereço: PUNTA DEL SAUCE 2343 Bairro: (CORDOB…" at bounding box center [368, 171] width 737 height 342
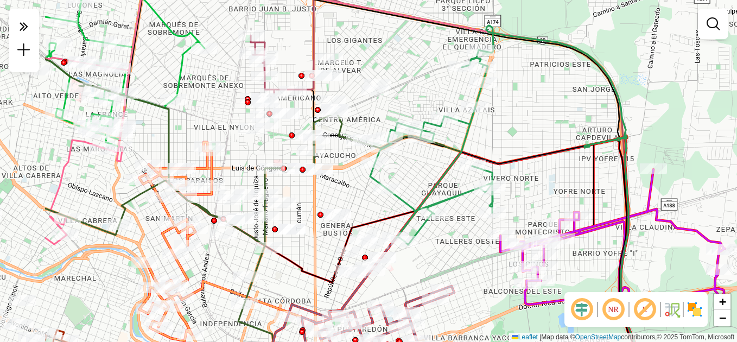
drag, startPoint x: 353, startPoint y: 233, endPoint x: 478, endPoint y: 252, distance: 125.6
click at [476, 252] on div "Janela de atendimento Grade de atendimento Capacidade Transportadoras Veículos …" at bounding box center [368, 171] width 737 height 342
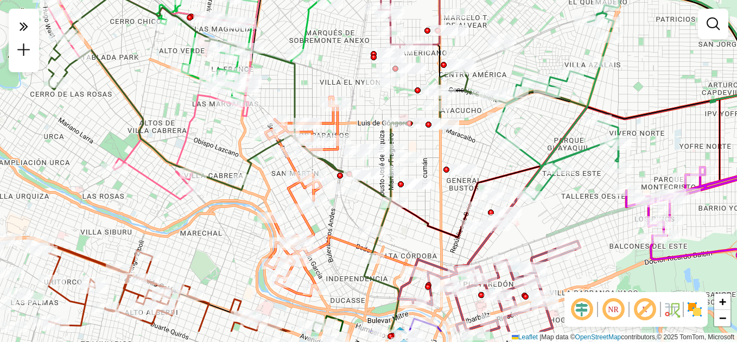
drag, startPoint x: 253, startPoint y: 285, endPoint x: 466, endPoint y: 257, distance: 214.6
click at [456, 257] on icon at bounding box center [252, 162] width 408 height 338
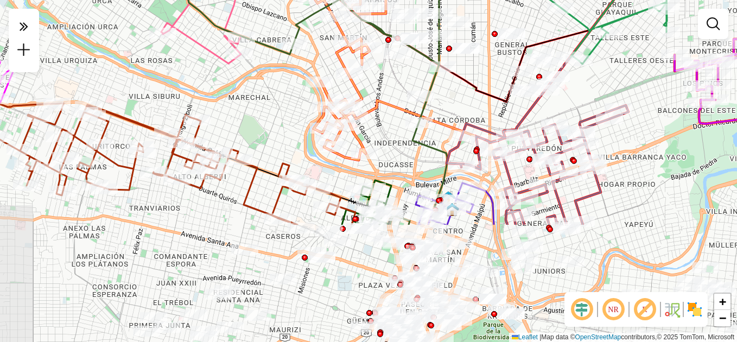
drag, startPoint x: 423, startPoint y: 230, endPoint x: 397, endPoint y: 125, distance: 108.1
click at [397, 125] on div "Janela de atendimento Grade de atendimento Capacidade Transportadoras Veículos …" at bounding box center [368, 171] width 737 height 342
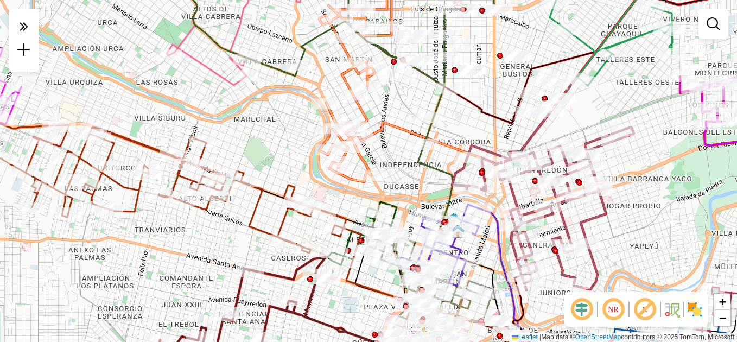
click at [397, 143] on div "Janela de atendimento Grade de atendimento Capacidade Transportadoras Veículos …" at bounding box center [368, 171] width 737 height 342
select select "**********"
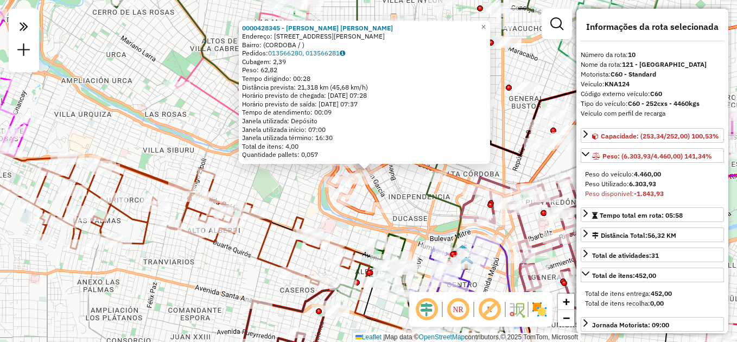
click at [294, 181] on div "0000428345 - Justo Ponciano Paul Montrehuil Endereço: AVENIDA CASTRO BARROS 720…" at bounding box center [368, 171] width 737 height 342
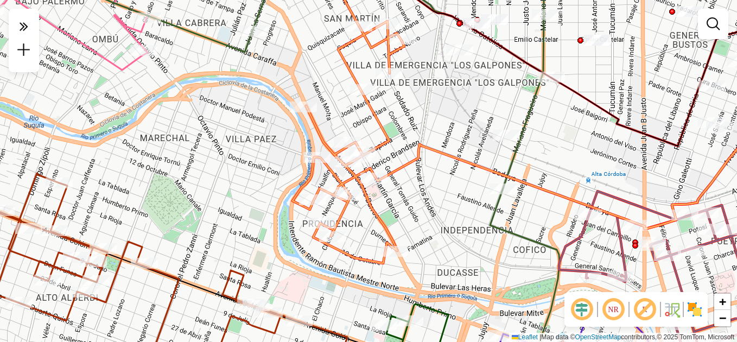
drag, startPoint x: 397, startPoint y: 107, endPoint x: 386, endPoint y: 202, distance: 95.5
click at [391, 208] on div "Janela de atendimento Grade de atendimento Capacidade Transportadoras Veículos …" at bounding box center [368, 171] width 737 height 342
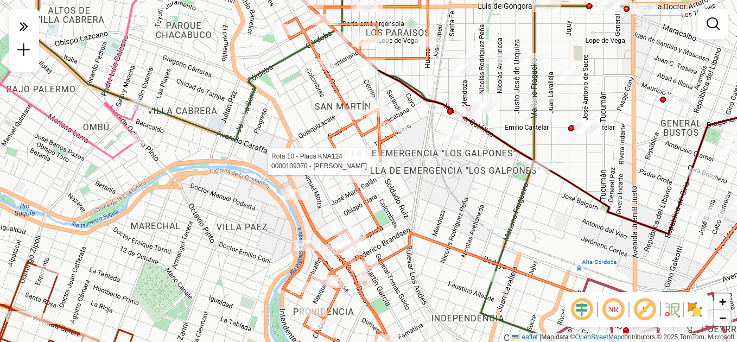
select select "**********"
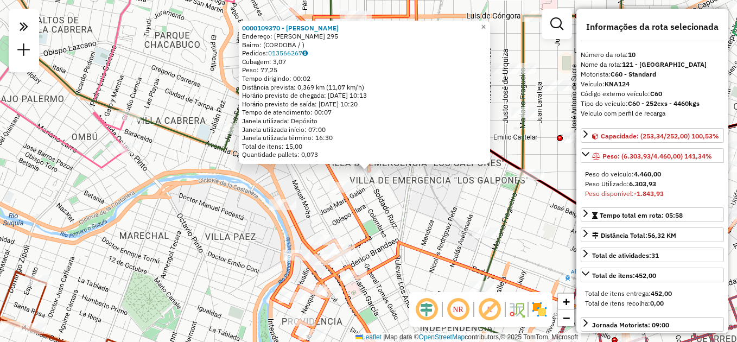
click at [406, 215] on div "0000109370 - Medina Jorge Daniel Endereço: CORNELIO SAAVEDRA 295 Bairro: (CORDO…" at bounding box center [368, 171] width 737 height 342
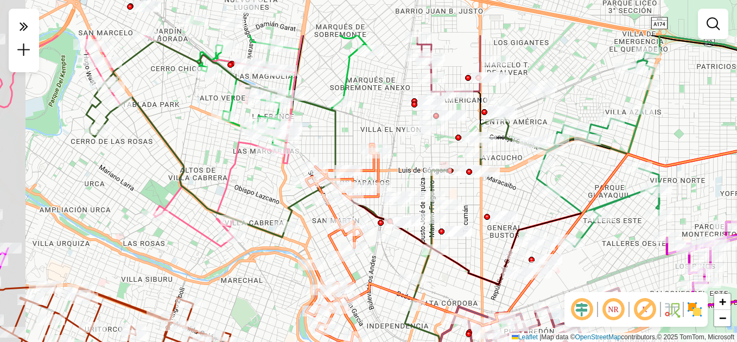
drag, startPoint x: 228, startPoint y: 196, endPoint x: 293, endPoint y: 257, distance: 88.7
click at [297, 272] on div "Janela de atendimento Grade de atendimento Capacidade Transportadoras Veículos …" at bounding box center [368, 171] width 737 height 342
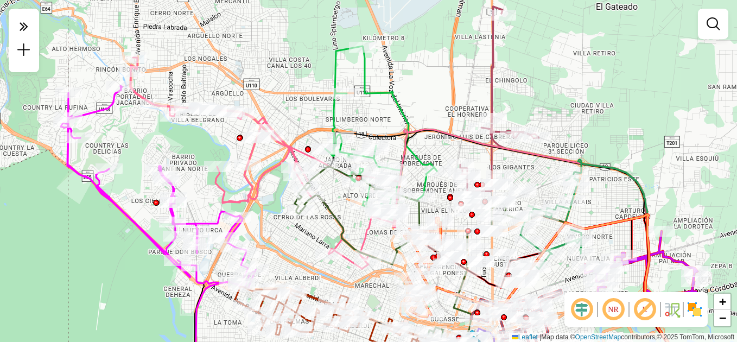
drag, startPoint x: 228, startPoint y: 163, endPoint x: 341, endPoint y: 198, distance: 118.6
click at [341, 200] on div "Janela de atendimento Grade de atendimento Capacidade Transportadoras Veículos …" at bounding box center [368, 171] width 737 height 342
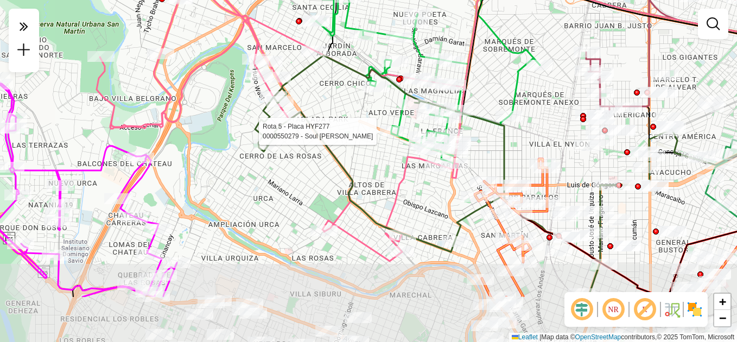
drag, startPoint x: 321, startPoint y: 228, endPoint x: 319, endPoint y: 142, distance: 86.3
click at [319, 144] on div "Rota 5 - Placa HYF277 0000550279 - Soul Aravena Lucas Patricio Janela de atendi…" at bounding box center [368, 171] width 737 height 342
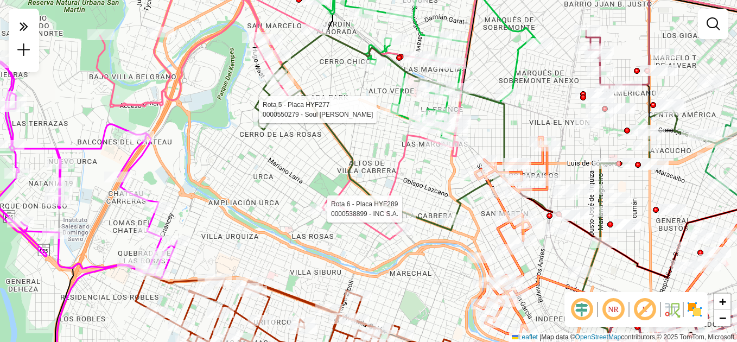
select select "**********"
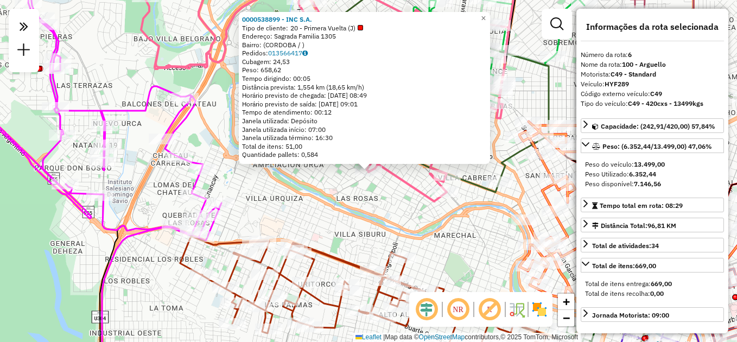
click at [388, 210] on div "0000538899 - INC S.A. Tipo de cliente: 20 - Primera Vuelta (J) Endereço: Sagrad…" at bounding box center [368, 171] width 737 height 342
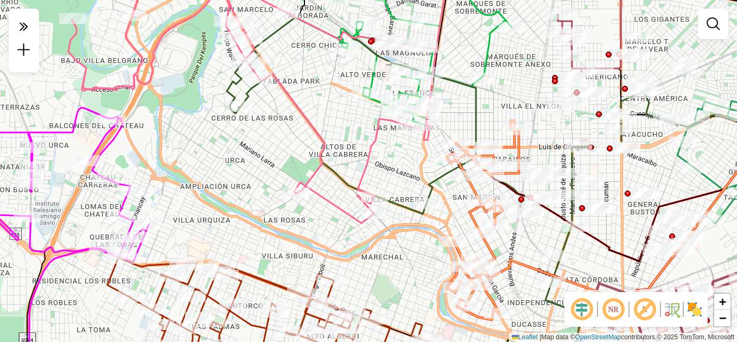
drag, startPoint x: 398, startPoint y: 189, endPoint x: 326, endPoint y: 211, distance: 75.9
click at [326, 211] on div "Janela de atendimento Grade de atendimento Capacidade Transportadoras Veículos …" at bounding box center [368, 171] width 737 height 342
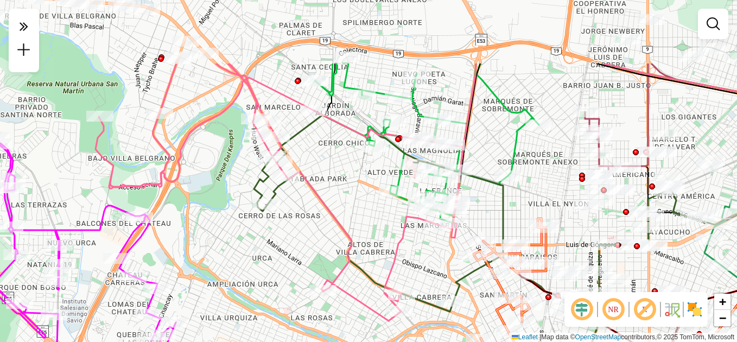
drag, startPoint x: 391, startPoint y: 152, endPoint x: 398, endPoint y: 241, distance: 88.7
click at [418, 251] on div "Janela de atendimento Grade de atendimento Capacidade Transportadoras Veículos …" at bounding box center [368, 171] width 737 height 342
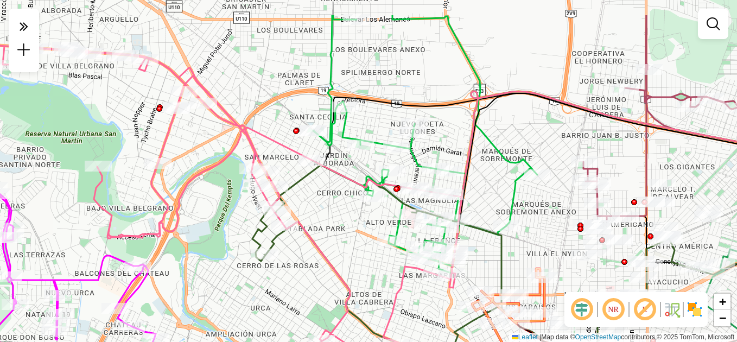
drag, startPoint x: 323, startPoint y: 244, endPoint x: 346, endPoint y: 324, distance: 83.5
click at [345, 325] on div "Janela de atendimento Grade de atendimento Capacidade Transportadoras Veículos …" at bounding box center [368, 171] width 737 height 342
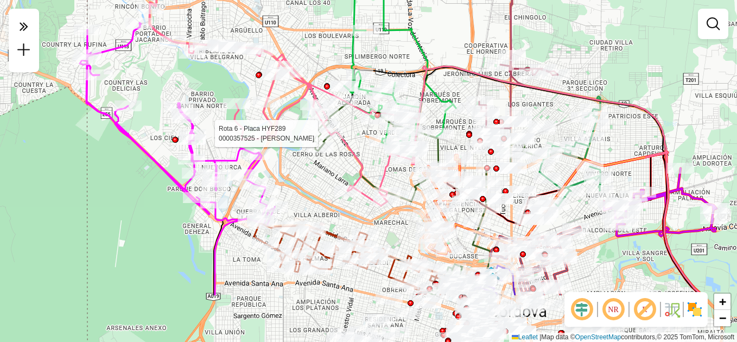
drag, startPoint x: 359, startPoint y: 239, endPoint x: 300, endPoint y: 155, distance: 102.7
click at [300, 155] on div "Rota 6 - Placa HYF289 0000357525 - VISCONTI LUCIANO Janela de atendimento Grade…" at bounding box center [368, 171] width 737 height 342
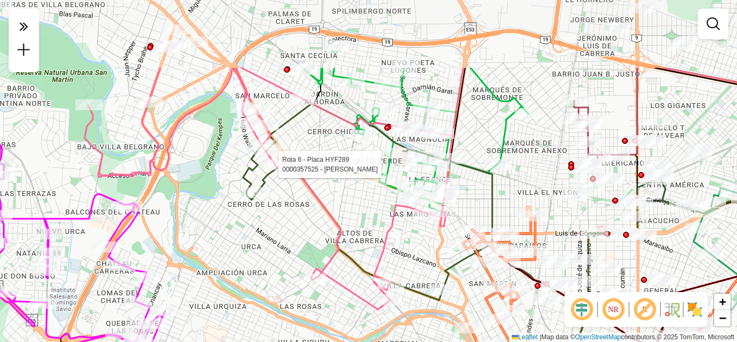
drag, startPoint x: 501, startPoint y: 137, endPoint x: 438, endPoint y: 239, distance: 120.2
click at [438, 239] on div "Rota 6 - Placa HYF289 0000357525 - VISCONTI LUCIANO Janela de atendimento Grade…" at bounding box center [368, 171] width 737 height 342
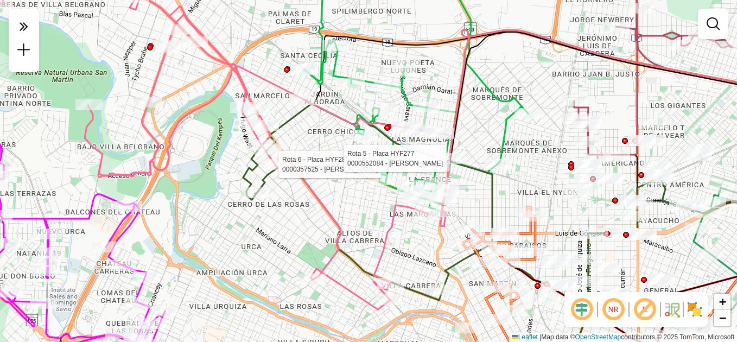
select select "**********"
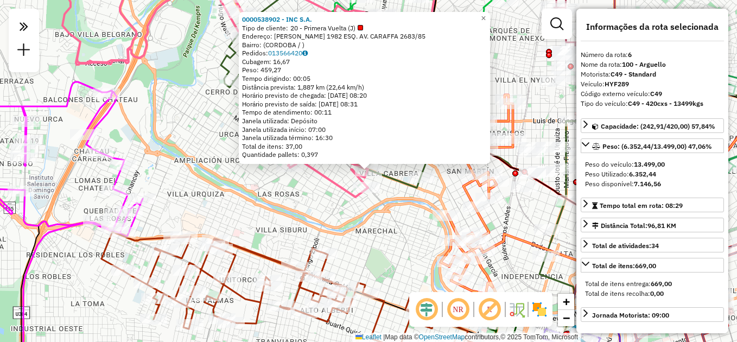
click at [319, 201] on div "0000538902 - INC S.A. Tipo de cliente: 20 - Primera Vuelta (J) Endereço: CLAUDI…" at bounding box center [368, 171] width 737 height 342
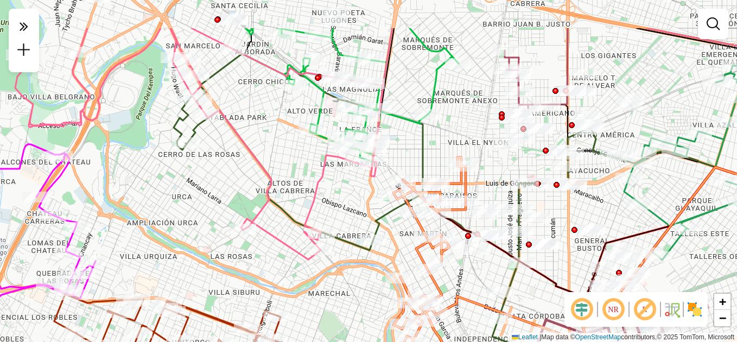
drag, startPoint x: 399, startPoint y: 144, endPoint x: 342, endPoint y: 231, distance: 104.0
click at [342, 231] on div "Janela de atendimento Grade de atendimento Capacidade Transportadoras Veículos …" at bounding box center [368, 171] width 737 height 342
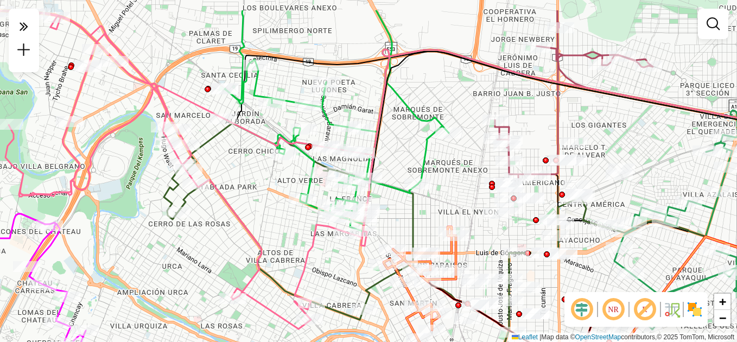
drag, startPoint x: 408, startPoint y: 166, endPoint x: 407, endPoint y: 210, distance: 44.5
click at [407, 210] on icon at bounding box center [369, 271] width 410 height 297
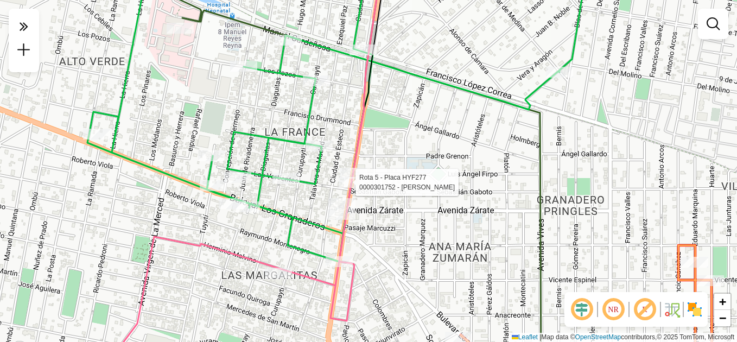
select select "**********"
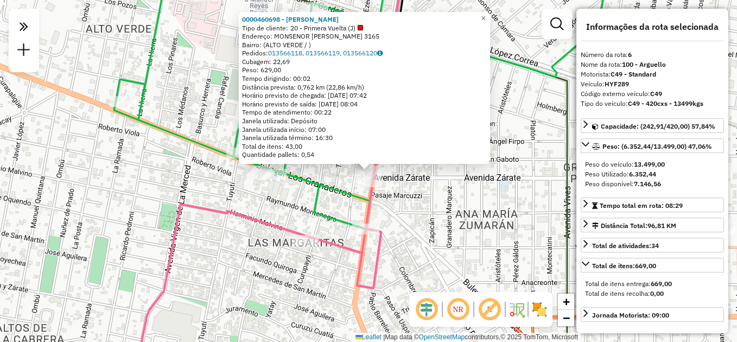
click at [396, 209] on div "0000460698 - Zheng Liqing Tipo de cliente: 20 - Primera Vuelta (J) Endereço: MO…" at bounding box center [368, 171] width 737 height 342
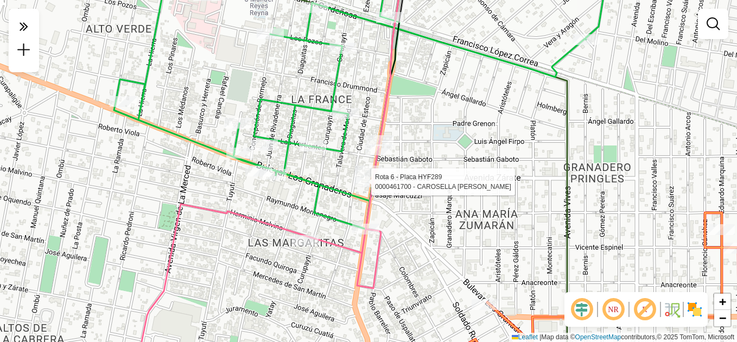
select select "**********"
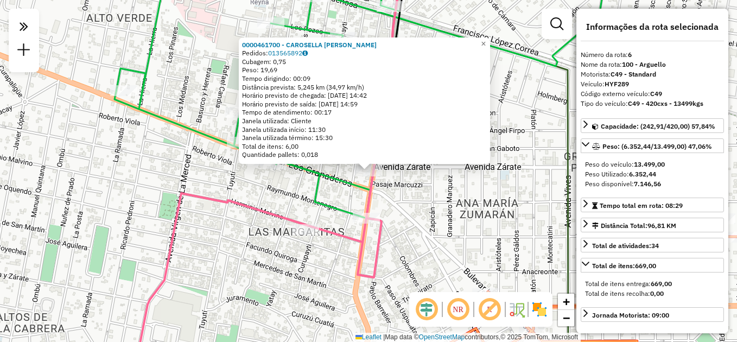
click at [403, 215] on div "0000461700 - CAROSELLA JUAN CARLOS Pedidos: 013565892 Cubagem: 0,75 Peso: 19,69…" at bounding box center [368, 171] width 737 height 342
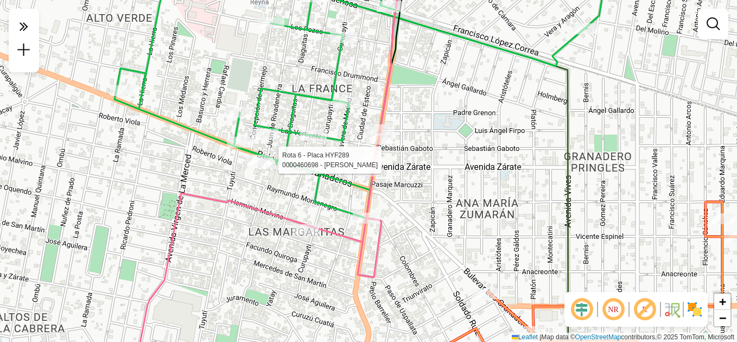
select select "**********"
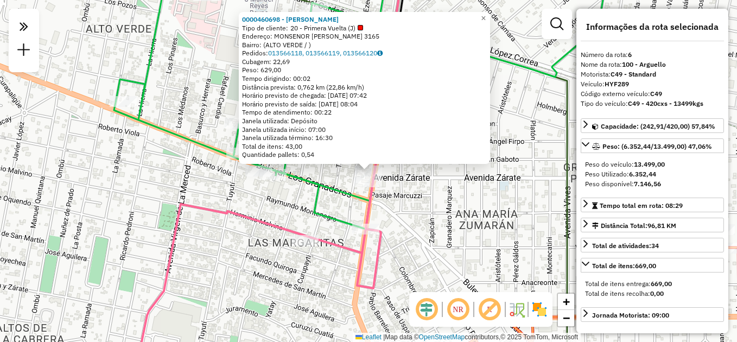
click at [334, 184] on icon at bounding box center [318, 83] width 170 height 235
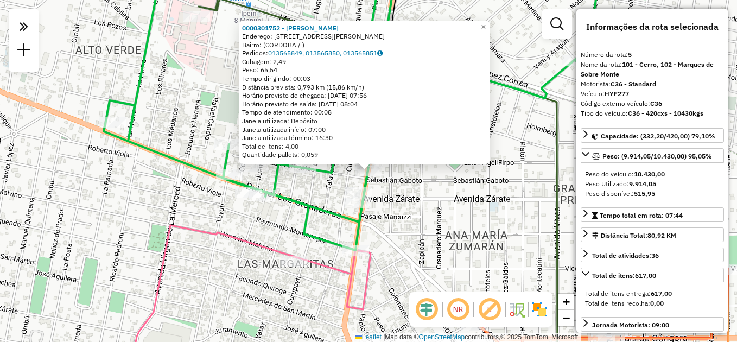
click at [450, 192] on div "0000301752 - Gelso Norberto Daniel Endereço: AVDA MONS PABLO CABRERA 3210 Bairr…" at bounding box center [368, 171] width 737 height 342
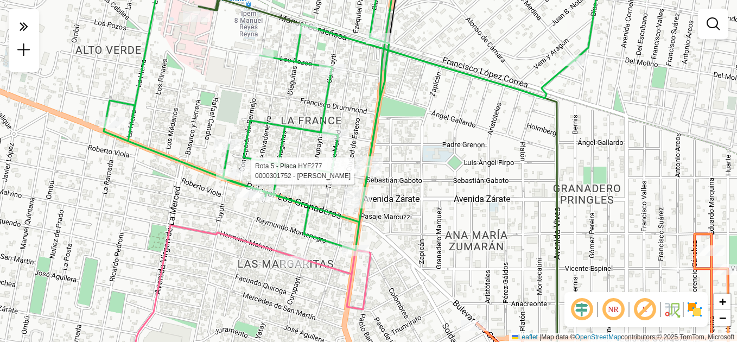
select select "**********"
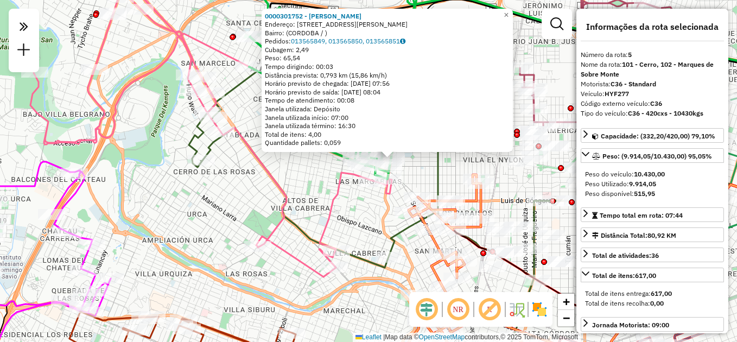
drag, startPoint x: 416, startPoint y: 194, endPoint x: 416, endPoint y: 177, distance: 16.3
click at [416, 177] on div "0000301752 - Gelso Norberto Daniel Endereço: AVDA MONS PABLO CABRERA 3210 Bairr…" at bounding box center [368, 171] width 737 height 342
click at [364, 213] on div "0000301752 - Gelso Norberto Daniel Endereço: AVDA MONS PABLO CABRERA 3210 Bairr…" at bounding box center [368, 171] width 737 height 342
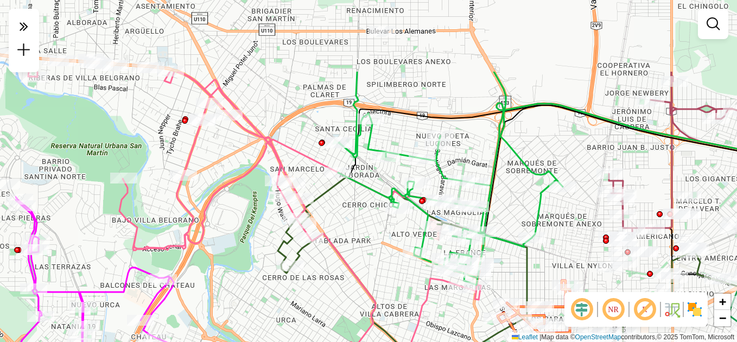
drag, startPoint x: 313, startPoint y: 186, endPoint x: 404, endPoint y: 288, distance: 136.5
click at [404, 289] on div "Janela de atendimento Grade de atendimento Capacidade Transportadoras Veículos …" at bounding box center [368, 171] width 737 height 342
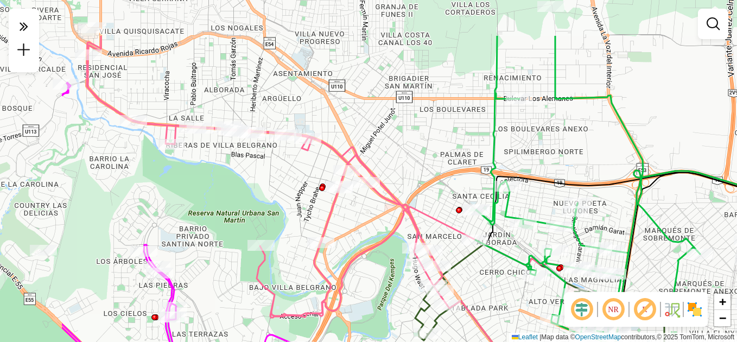
drag, startPoint x: 346, startPoint y: 228, endPoint x: 485, endPoint y: 299, distance: 155.8
click at [491, 306] on div "Janela de atendimento Grade de atendimento Capacidade Transportadoras Veículos …" at bounding box center [368, 171] width 737 height 342
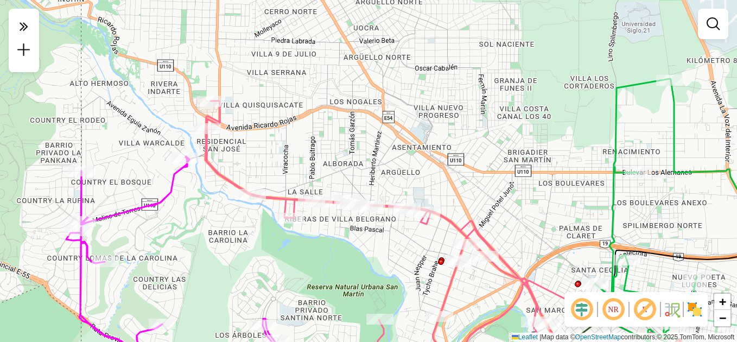
drag, startPoint x: 231, startPoint y: 173, endPoint x: 335, endPoint y: 226, distance: 116.2
click at [340, 236] on div "Janela de atendimento Grade de atendimento Capacidade Transportadoras Veículos …" at bounding box center [368, 171] width 737 height 342
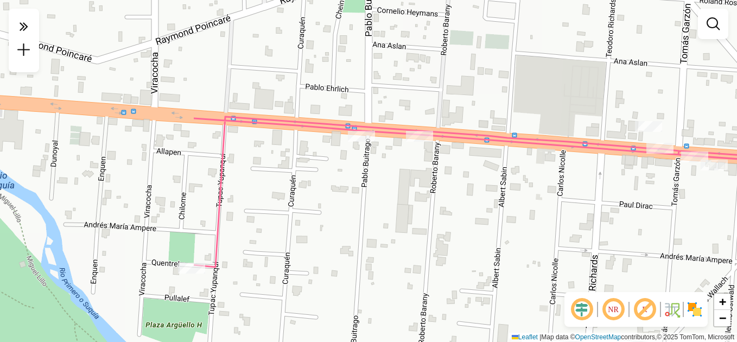
drag, startPoint x: 256, startPoint y: 175, endPoint x: 523, endPoint y: 216, distance: 270.6
click at [523, 216] on div "Janela de atendimento Grade de atendimento Capacidade Transportadoras Veículos …" at bounding box center [368, 171] width 737 height 342
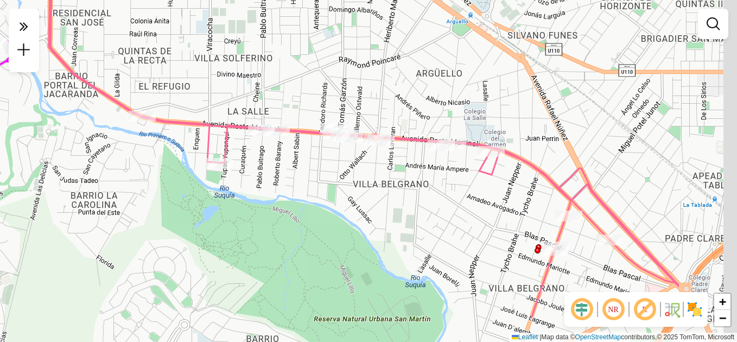
drag, startPoint x: 529, startPoint y: 237, endPoint x: 344, endPoint y: 143, distance: 206.8
click at [349, 148] on div "Janela de atendimento Grade de atendimento Capacidade Transportadoras Veículos …" at bounding box center [368, 171] width 737 height 342
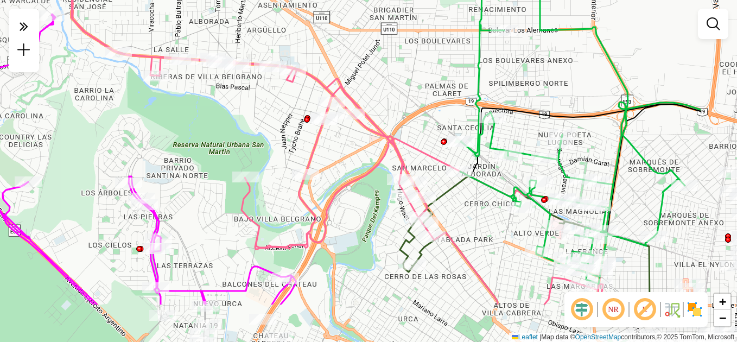
drag, startPoint x: 487, startPoint y: 229, endPoint x: 353, endPoint y: 136, distance: 162.6
click at [354, 137] on icon at bounding box center [341, 132] width 538 height 346
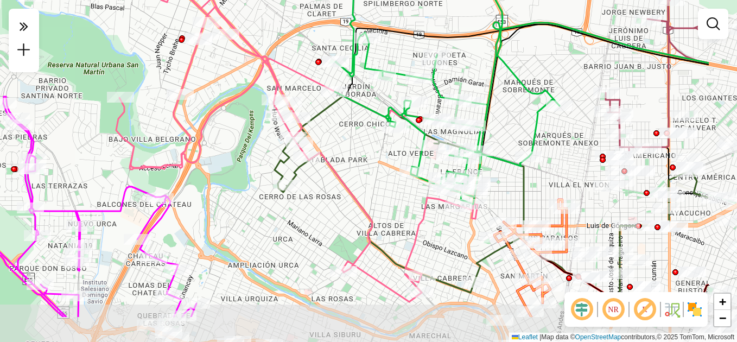
drag, startPoint x: 508, startPoint y: 221, endPoint x: 386, endPoint y: 158, distance: 138.1
click at [386, 158] on div "Janela de atendimento Grade de atendimento Capacidade Transportadoras Veículos …" at bounding box center [368, 171] width 737 height 342
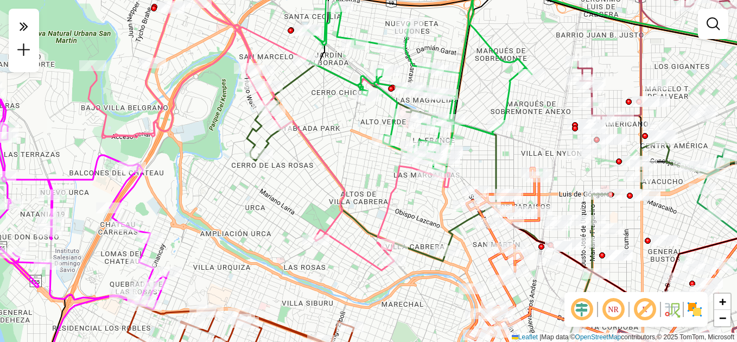
drag, startPoint x: 439, startPoint y: 246, endPoint x: 430, endPoint y: 207, distance: 40.6
click at [430, 207] on div "Janela de atendimento Grade de atendimento Capacidade Transportadoras Veículos …" at bounding box center [368, 171] width 737 height 342
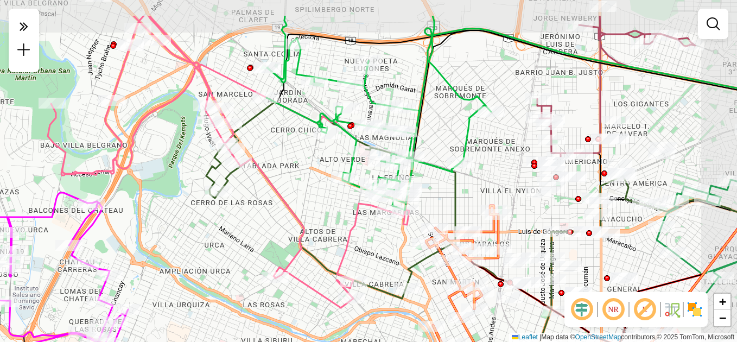
drag, startPoint x: 425, startPoint y: 192, endPoint x: 386, endPoint y: 241, distance: 63.4
click at [386, 241] on div "Janela de atendimento Grade de atendimento Capacidade Transportadoras Veículos …" at bounding box center [368, 171] width 737 height 342
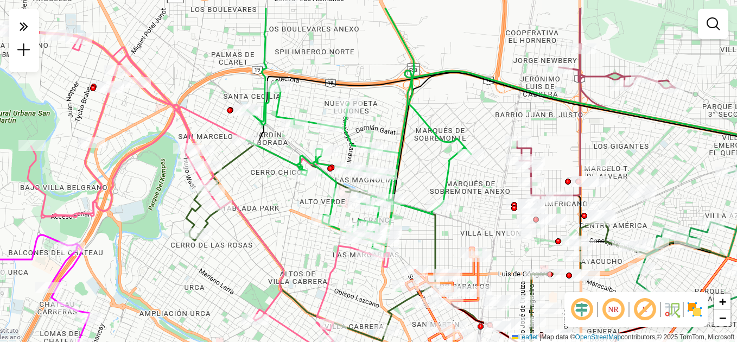
drag, startPoint x: 311, startPoint y: 192, endPoint x: 291, endPoint y: 234, distance: 46.8
click at [291, 234] on div "Janela de atendimento Grade de atendimento Capacidade Transportadoras Veículos …" at bounding box center [368, 171] width 737 height 342
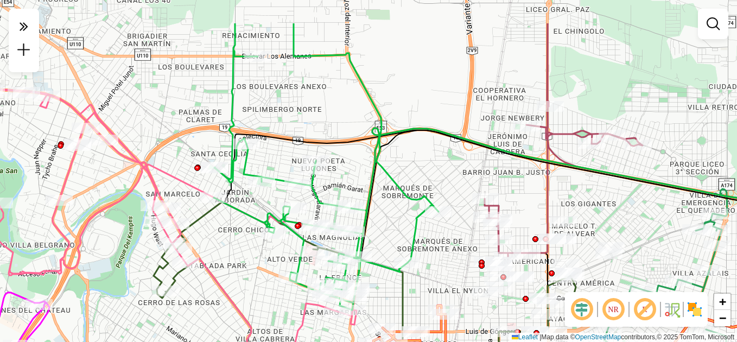
drag, startPoint x: 431, startPoint y: 171, endPoint x: 398, endPoint y: 227, distance: 64.8
click at [400, 227] on div "Janela de atendimento Grade de atendimento Capacidade Transportadoras Veículos …" at bounding box center [368, 171] width 737 height 342
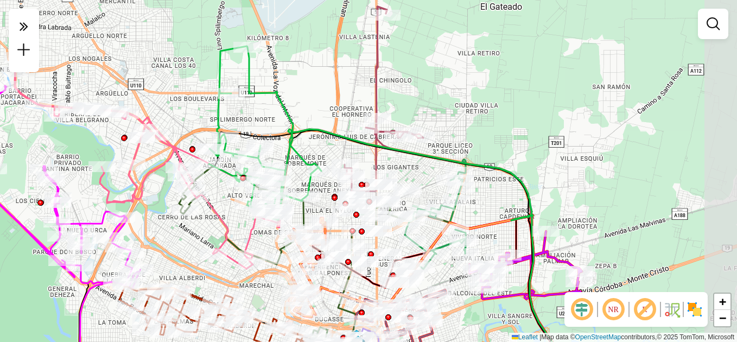
drag, startPoint x: 380, startPoint y: 94, endPoint x: 300, endPoint y: 100, distance: 80.5
click at [300, 100] on div "Janela de atendimento Grade de atendimento Capacidade Transportadoras Veículos …" at bounding box center [368, 171] width 737 height 342
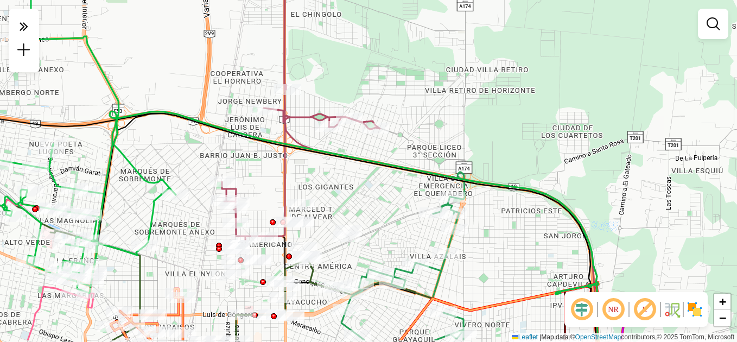
drag, startPoint x: 359, startPoint y: 213, endPoint x: 371, endPoint y: 180, distance: 35.4
click at [371, 180] on div "Janela de atendimento Grade de atendimento Capacidade Transportadoras Veículos …" at bounding box center [368, 171] width 737 height 342
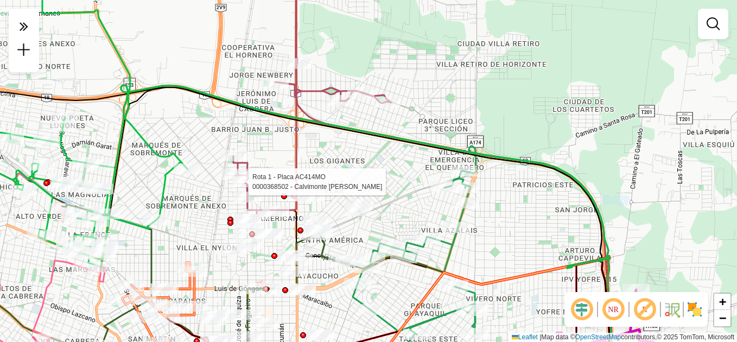
select select "**********"
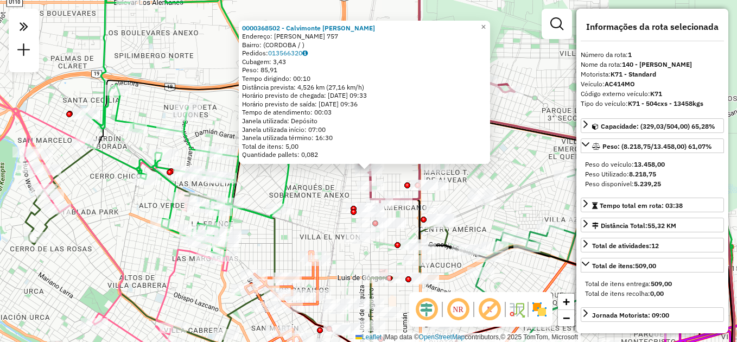
click at [490, 162] on div "0000368502 - Calvimonte Esther Demetria Endereço: JOSE JENIG 757 Bairro: (CORDO…" at bounding box center [364, 93] width 251 height 144
click at [520, 166] on div "0000368502 - Calvimonte Esther Demetria Endereço: JOSE JENIG 757 Bairro: (CORDO…" at bounding box center [368, 171] width 737 height 342
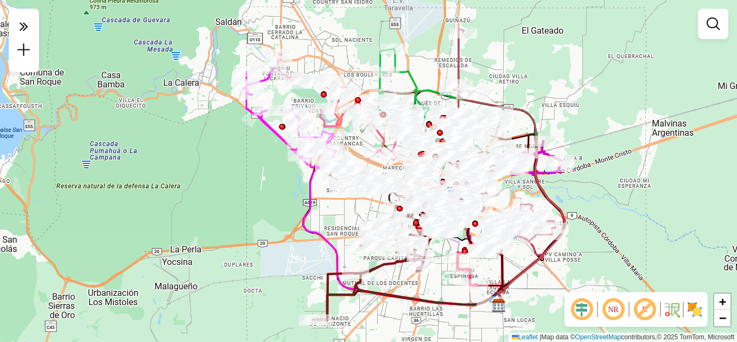
drag, startPoint x: 565, startPoint y: 83, endPoint x: 485, endPoint y: 72, distance: 80.6
click at [491, 73] on div "Janela de atendimento Grade de atendimento Capacidade Transportadoras Veículos …" at bounding box center [368, 171] width 737 height 342
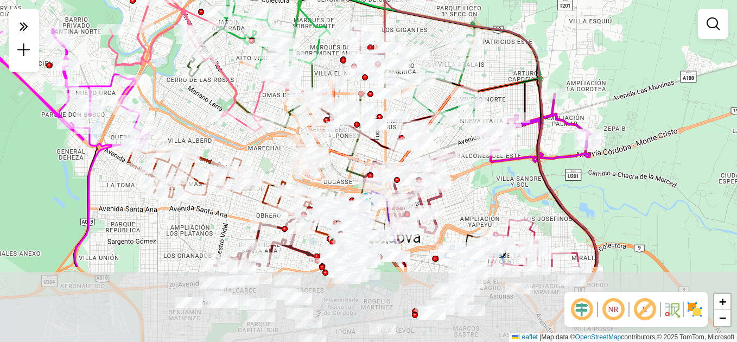
drag, startPoint x: 518, startPoint y: 126, endPoint x: 515, endPoint y: 15, distance: 110.7
click at [515, 15] on div "Janela de atendimento Grade de atendimento Capacidade Transportadoras Veículos …" at bounding box center [368, 171] width 737 height 342
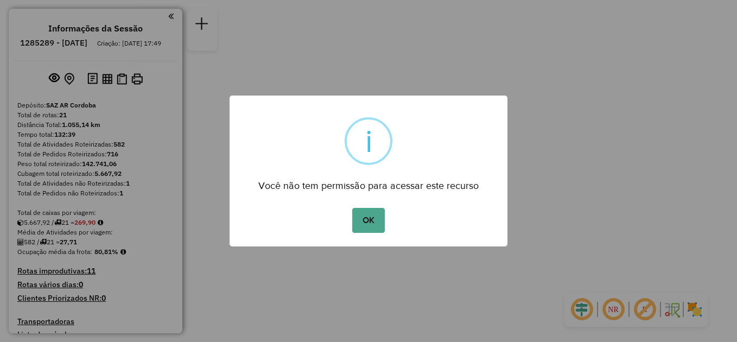
drag, startPoint x: 371, startPoint y: 221, endPoint x: 379, endPoint y: 201, distance: 21.9
click at [372, 220] on button "OK" at bounding box center [368, 220] width 32 height 25
click at [370, 221] on button "OK" at bounding box center [368, 220] width 32 height 25
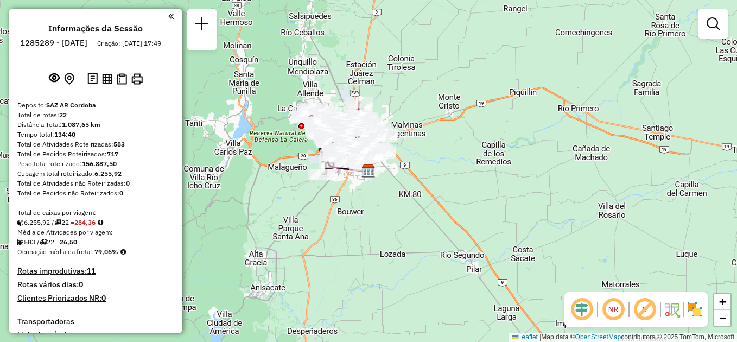
click at [170, 12] on em at bounding box center [170, 16] width 5 height 10
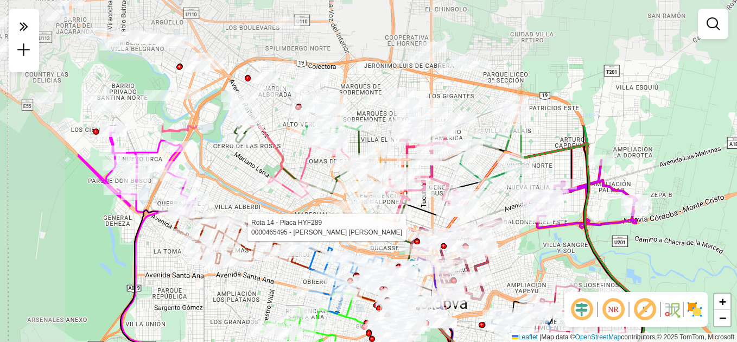
drag, startPoint x: 245, startPoint y: 90, endPoint x: 389, endPoint y: 234, distance: 203.4
click at [389, 233] on div at bounding box center [397, 227] width 27 height 11
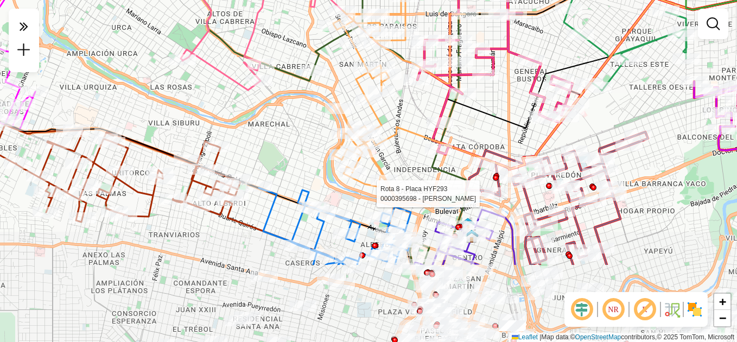
drag, startPoint x: 328, startPoint y: 252, endPoint x: 292, endPoint y: 99, distance: 157.0
click at [292, 99] on div "Rota 8 - Placa HYF293 0000395698 - Custo [PERSON_NAME] de atendimento Grade de …" at bounding box center [368, 171] width 737 height 342
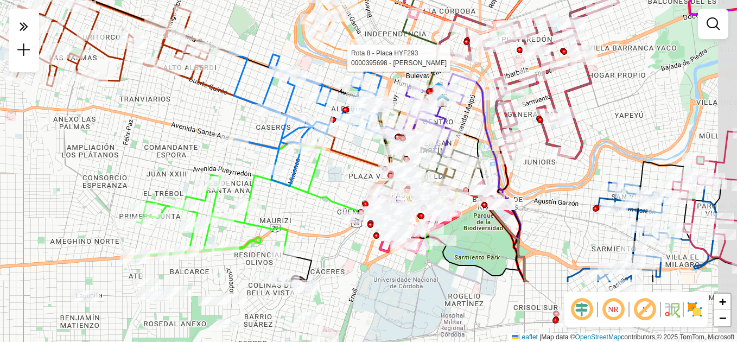
drag, startPoint x: 328, startPoint y: 250, endPoint x: 306, endPoint y: 156, distance: 95.9
click at [306, 156] on icon at bounding box center [306, 119] width 152 height 134
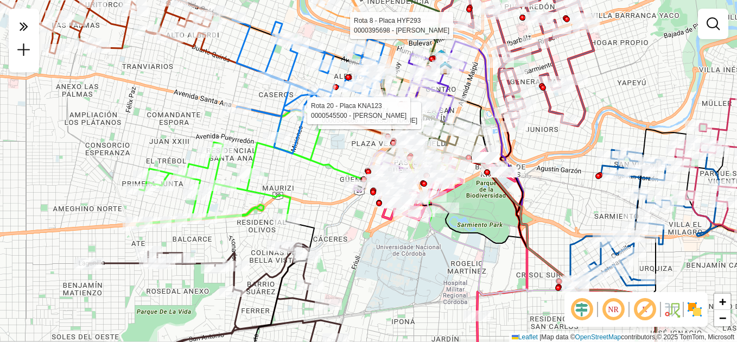
drag, startPoint x: 320, startPoint y: 206, endPoint x: 332, endPoint y: 146, distance: 60.9
click at [332, 146] on div "Rota 8 - Placa HYF293 0000395698 - Custo [PERSON_NAME] 9 - Placa PPV474 0000534…" at bounding box center [368, 171] width 737 height 342
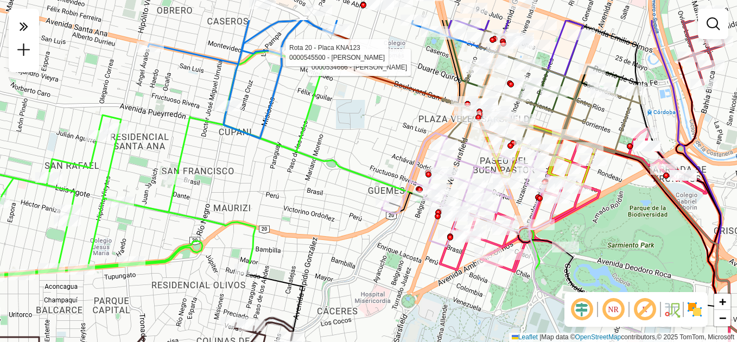
drag, startPoint x: 333, startPoint y: 113, endPoint x: 319, endPoint y: 174, distance: 62.4
click at [319, 174] on div "Rota 8 - Placa HYF293 0000395698 - Custo [PERSON_NAME] 9 - Placa PPV474 0000534…" at bounding box center [368, 171] width 737 height 342
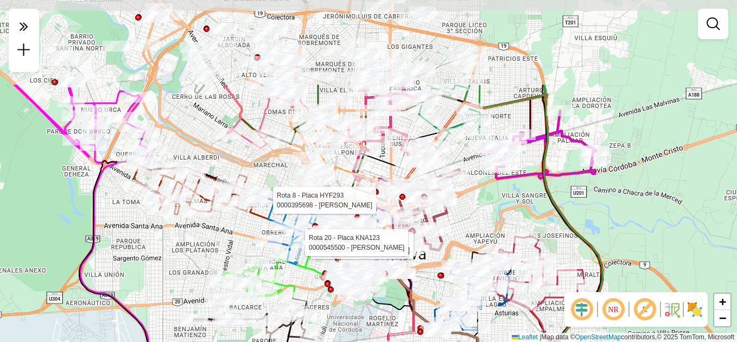
drag, startPoint x: 446, startPoint y: 120, endPoint x: 448, endPoint y: 239, distance: 118.9
click at [448, 239] on div "Rota 8 - Placa HYF293 0000395698 - Custo [PERSON_NAME] 9 - Placa PPV474 0000534…" at bounding box center [368, 171] width 737 height 342
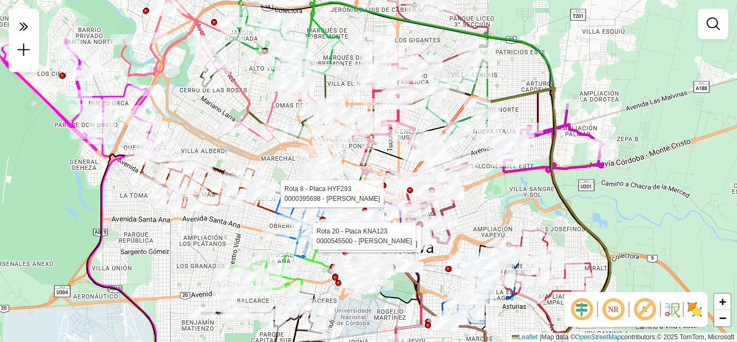
drag, startPoint x: 182, startPoint y: 111, endPoint x: 187, endPoint y: 92, distance: 19.8
click at [187, 92] on div "Rota 8 - Placa HYF293 0000395698 - Custo [PERSON_NAME] 9 - Placa PPV474 0000534…" at bounding box center [368, 171] width 737 height 342
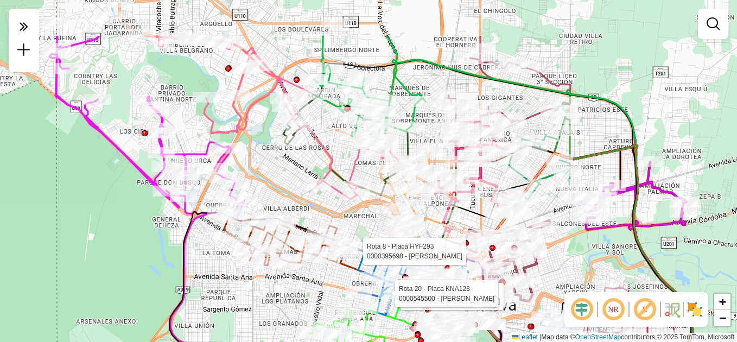
drag, startPoint x: 203, startPoint y: 246, endPoint x: 271, endPoint y: 285, distance: 78.7
click at [276, 304] on div "Rota 8 - Placa HYF293 0000395698 - Custo [PERSON_NAME] 9 - Placa PPV474 0000534…" at bounding box center [368, 171] width 737 height 342
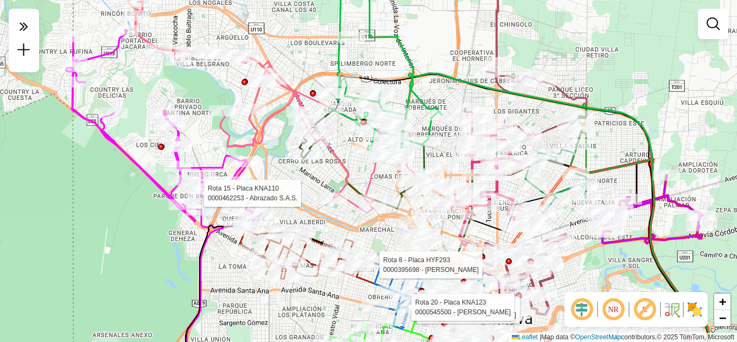
select select "**********"
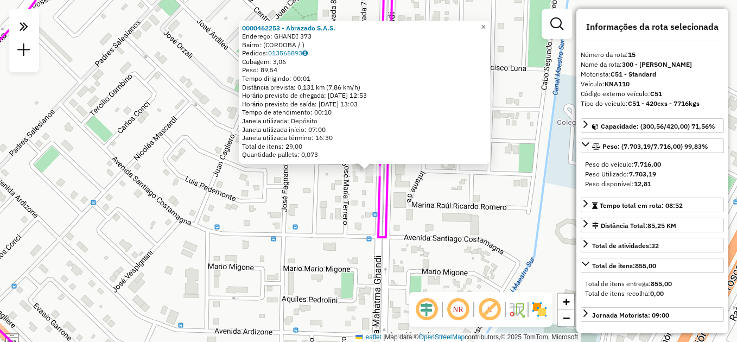
click at [283, 214] on div "0000462253 - Abrazado S.A.S. Endereço: GHANDI 373 Bairro: ([GEOGRAPHIC_DATA] / …" at bounding box center [368, 171] width 737 height 342
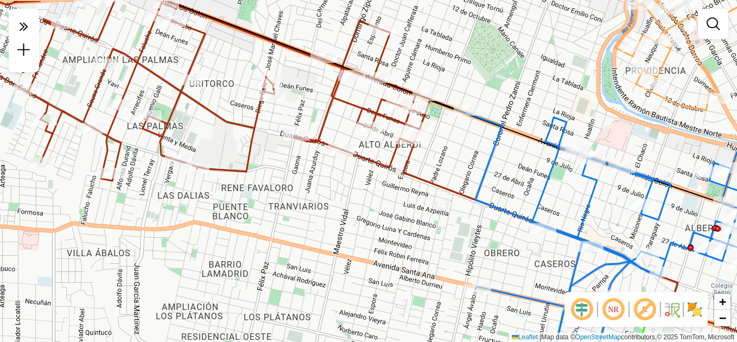
drag, startPoint x: 406, startPoint y: 165, endPoint x: 324, endPoint y: 240, distance: 111.0
click at [327, 245] on div "Rota 15 - Placa KNA110 0000364310 - [PERSON_NAME] 15 - Placa KNA110 0000468103 …" at bounding box center [368, 171] width 737 height 342
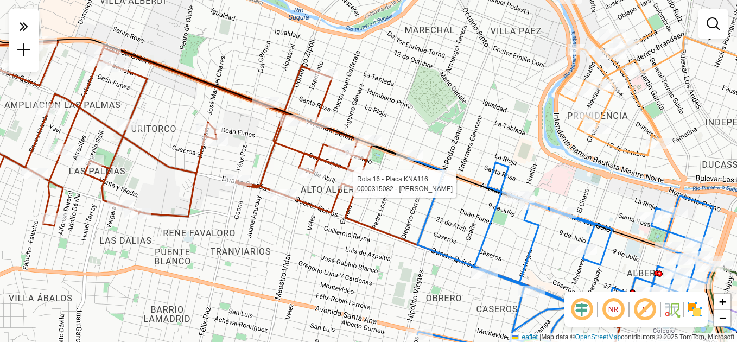
select select "**********"
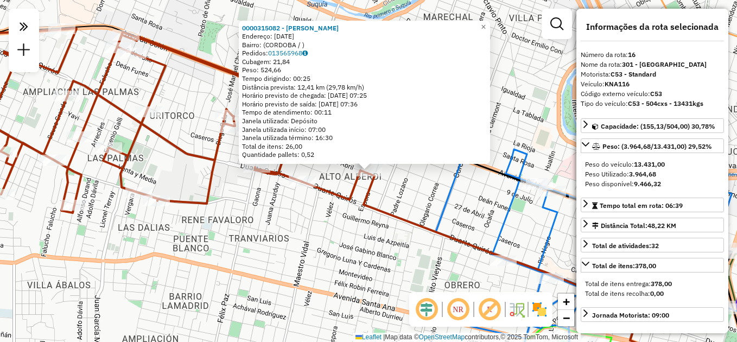
click at [313, 266] on div "0000315082 - [PERSON_NAME]: [DATE] Bairro: ([GEOGRAPHIC_DATA] / ) Pedidos: 0135…" at bounding box center [368, 171] width 737 height 342
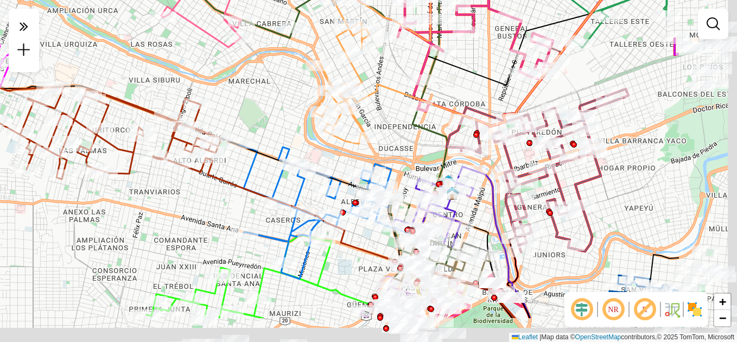
drag, startPoint x: 333, startPoint y: 281, endPoint x: 201, endPoint y: 222, distance: 144.1
click at [201, 222] on div "Janela de atendimento Grade de atendimento Capacidade Transportadoras Veículos …" at bounding box center [368, 171] width 737 height 342
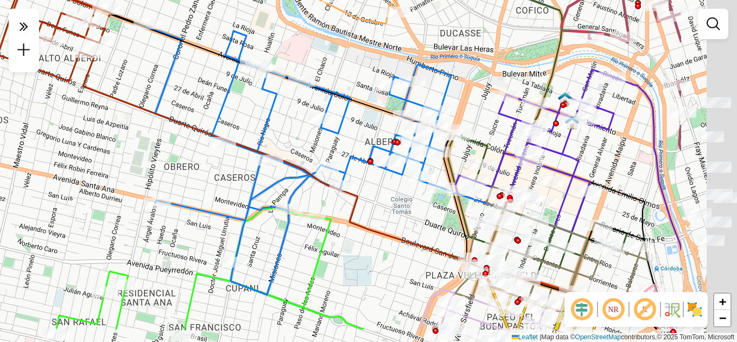
drag, startPoint x: 270, startPoint y: 202, endPoint x: 100, endPoint y: 138, distance: 181.2
click at [100, 138] on div "Janela de atendimento Grade de atendimento Capacidade Transportadoras Veículos …" at bounding box center [368, 171] width 737 height 342
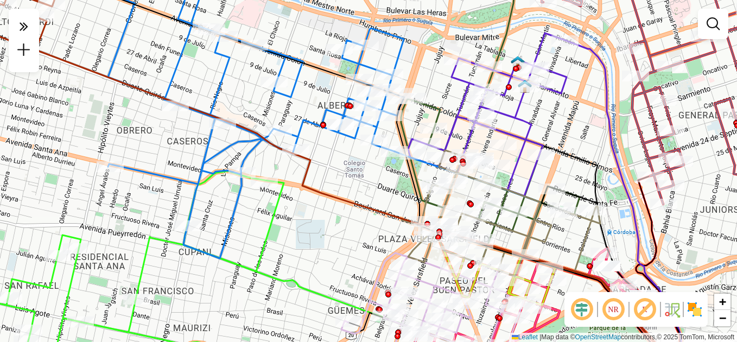
drag, startPoint x: 324, startPoint y: 192, endPoint x: 316, endPoint y: 174, distance: 20.0
click at [316, 174] on div "Janela de atendimento Grade de atendimento Capacidade Transportadoras Veículos …" at bounding box center [368, 171] width 737 height 342
select select "**********"
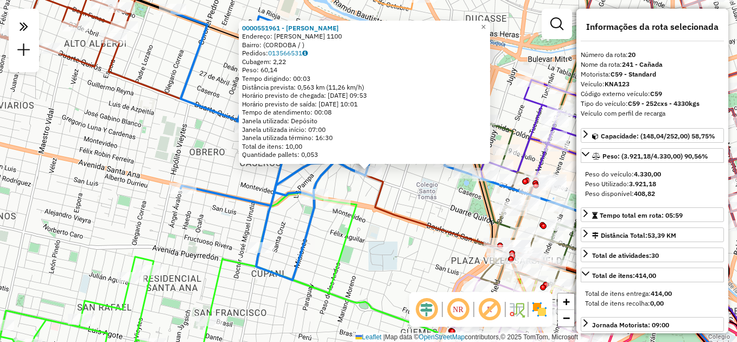
click at [385, 219] on div "0000551961 - Quispe [PERSON_NAME]: [PERSON_NAME] 1100 Bairro: ([GEOGRAPHIC_DATA…" at bounding box center [368, 171] width 737 height 342
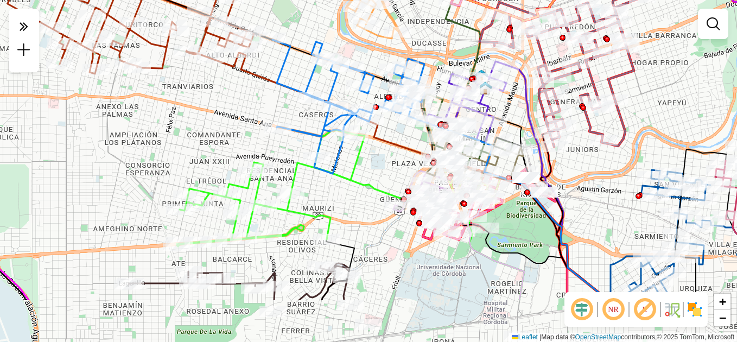
drag, startPoint x: 397, startPoint y: 257, endPoint x: 392, endPoint y: 181, distance: 76.2
click at [392, 181] on div "Janela de atendimento Grade de atendimento Capacidade Transportadoras Veículos …" at bounding box center [368, 171] width 737 height 342
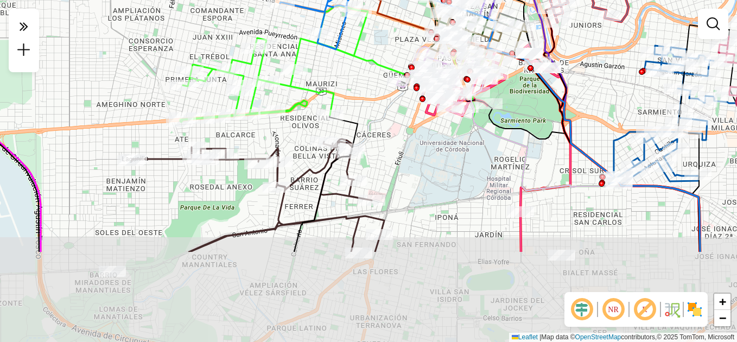
drag, startPoint x: 351, startPoint y: 244, endPoint x: 354, endPoint y: 119, distance: 124.3
click at [354, 119] on icon at bounding box center [325, 183] width 63 height 137
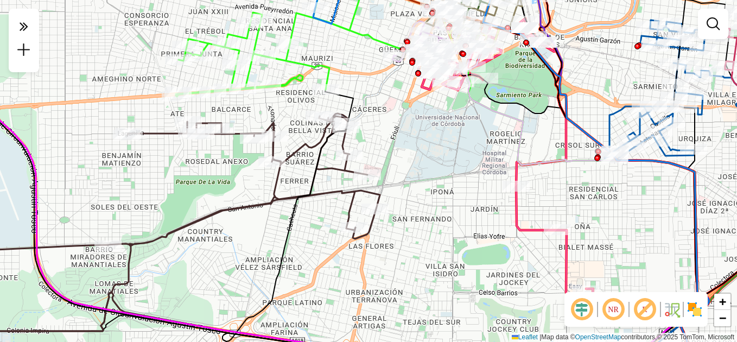
drag, startPoint x: 303, startPoint y: 235, endPoint x: 315, endPoint y: 119, distance: 116.2
click at [313, 121] on icon at bounding box center [461, 220] width 479 height 261
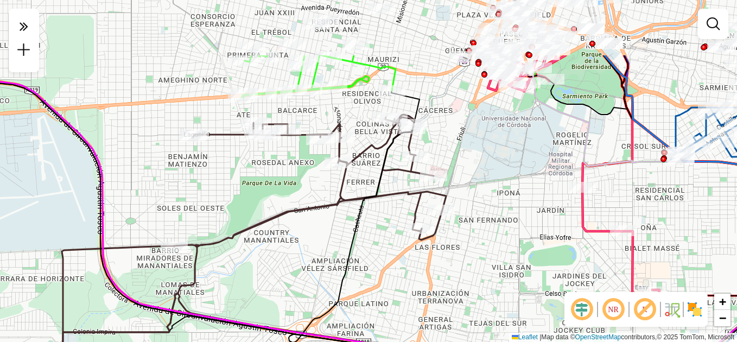
drag, startPoint x: 295, startPoint y: 142, endPoint x: 342, endPoint y: 236, distance: 105.1
click at [342, 236] on div "Janela de atendimento Grade de atendimento Capacidade Transportadoras Veículos …" at bounding box center [368, 171] width 737 height 342
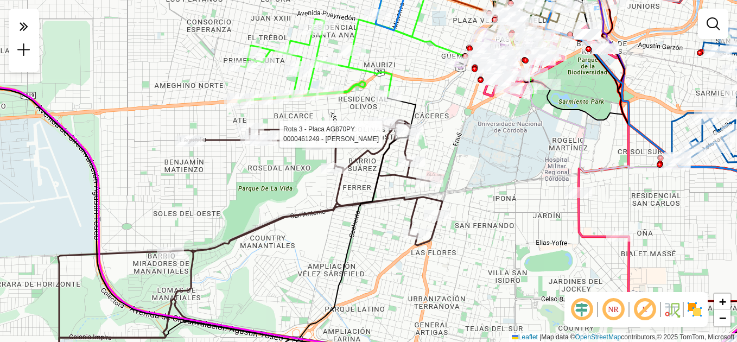
select select "**********"
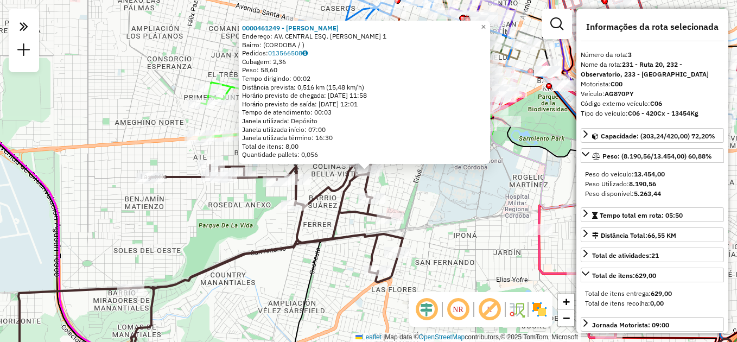
click at [442, 195] on div "0000461249 - Escudero Julieta Del Valle Endereço: AV. CENTRAL ESQ. ELPIDIO GONZ…" at bounding box center [368, 171] width 737 height 342
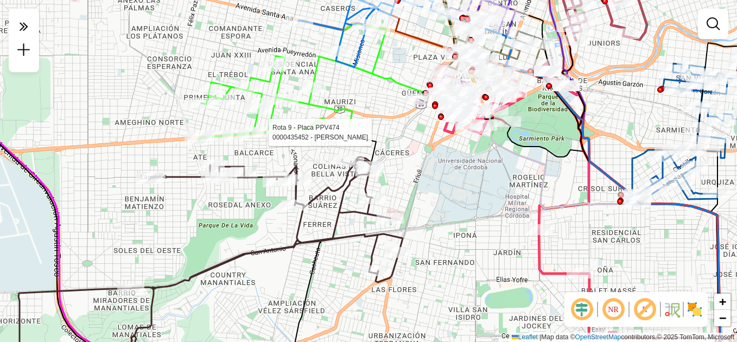
select select "**********"
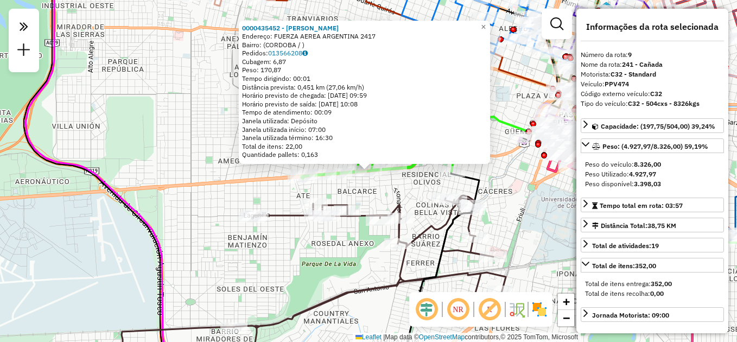
click at [512, 203] on div "0000435452 - Diaz Leonardo Ismael Endereço: FUERZA AEREA ARGENTINA 2417 Bairro:…" at bounding box center [368, 171] width 737 height 342
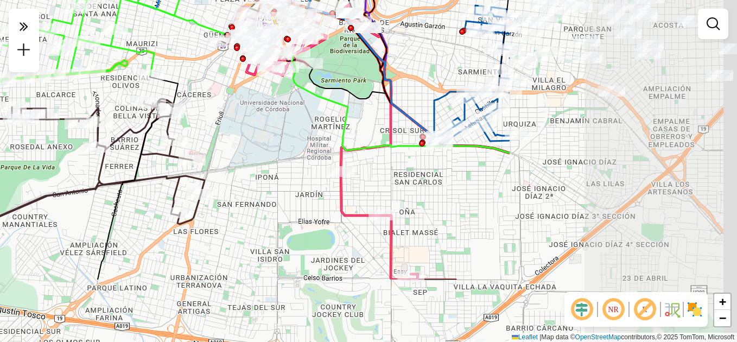
drag, startPoint x: 520, startPoint y: 203, endPoint x: 206, endPoint y: 98, distance: 331.4
click at [206, 98] on div "Janela de atendimento Grade de atendimento Capacidade Transportadoras Veículos …" at bounding box center [368, 171] width 737 height 342
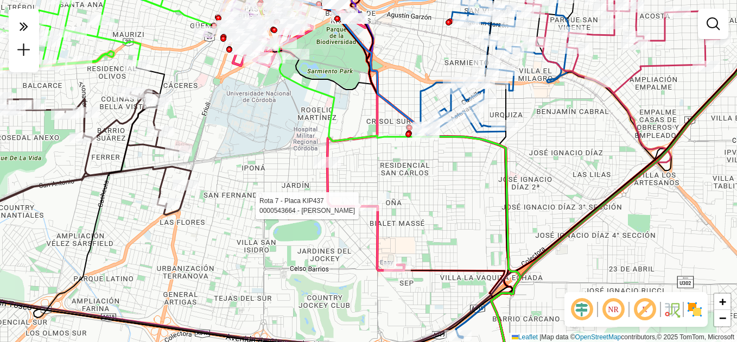
select select "**********"
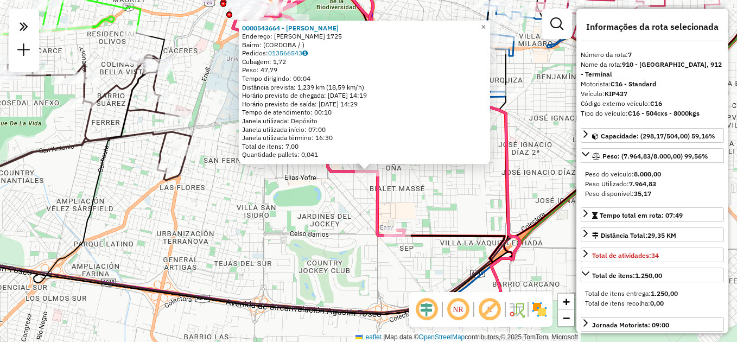
click at [417, 209] on div "0000543664 - Jular Pablo Santiago Endereço: TOMAS LAWSON 1725 Bairro: (CORDOBA …" at bounding box center [368, 171] width 737 height 342
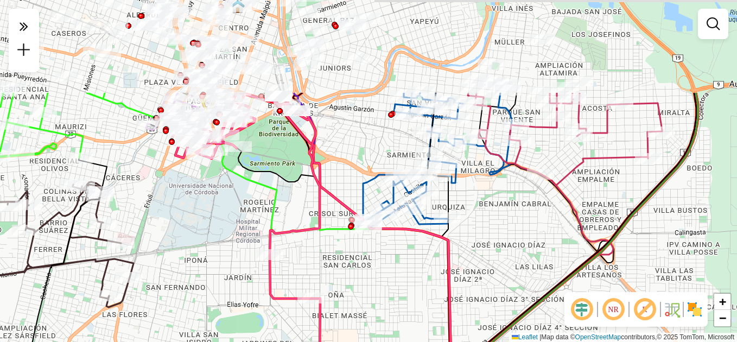
drag, startPoint x: 446, startPoint y: 148, endPoint x: 370, endPoint y: 271, distance: 144.7
click at [377, 274] on div "Janela de atendimento Grade de atendimento Capacidade Transportadoras Veículos …" at bounding box center [368, 171] width 737 height 342
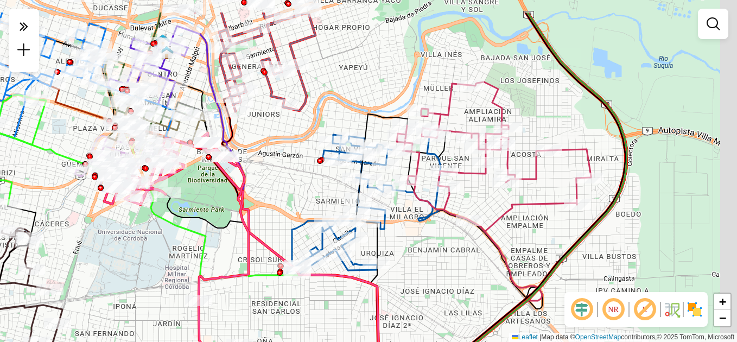
drag, startPoint x: 496, startPoint y: 212, endPoint x: 437, endPoint y: 258, distance: 74.6
click at [437, 258] on div "Janela de atendimento Grade de atendimento Capacidade Transportadoras Veículos …" at bounding box center [368, 171] width 737 height 342
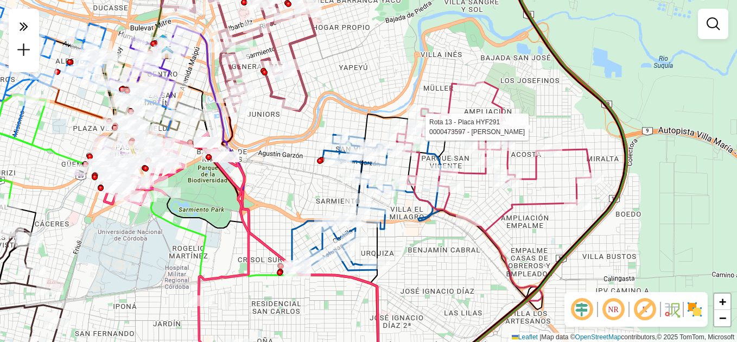
select select "**********"
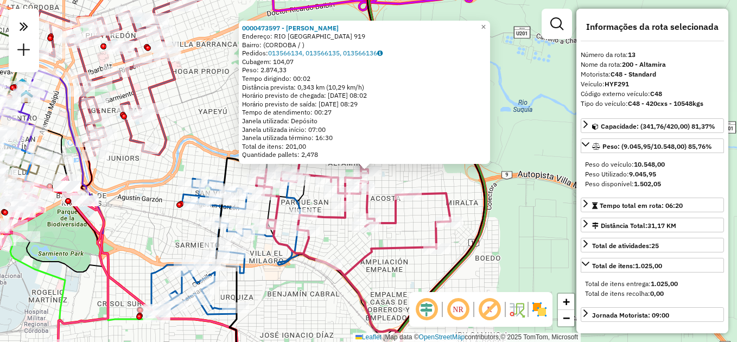
drag, startPoint x: 275, startPoint y: 267, endPoint x: 253, endPoint y: 233, distance: 40.3
click at [273, 262] on icon at bounding box center [224, 274] width 154 height 203
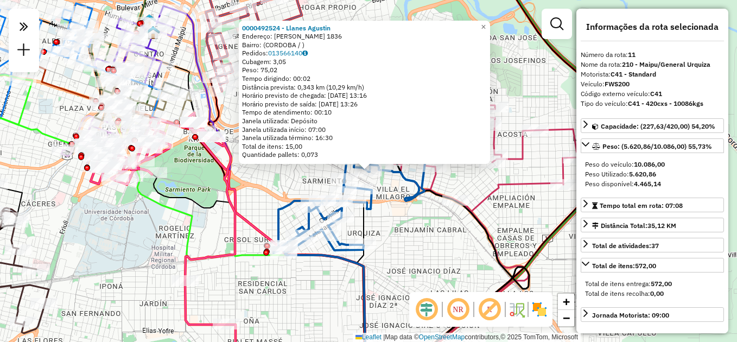
click at [384, 253] on div "0000492524 - Llanes Agustin Endereço: TRISTAN NARVAJA 1836 Bairro: (CORDOBA / )…" at bounding box center [368, 171] width 737 height 342
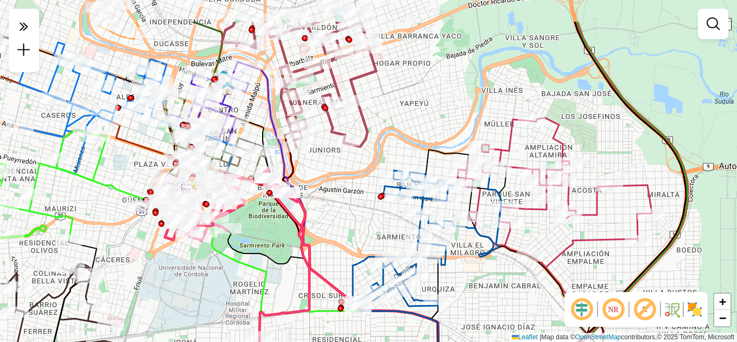
drag, startPoint x: 268, startPoint y: 159, endPoint x: 421, endPoint y: 251, distance: 177.9
click at [420, 251] on div "Janela de atendimento Grade de atendimento Capacidade Transportadoras Veículos …" at bounding box center [368, 171] width 737 height 342
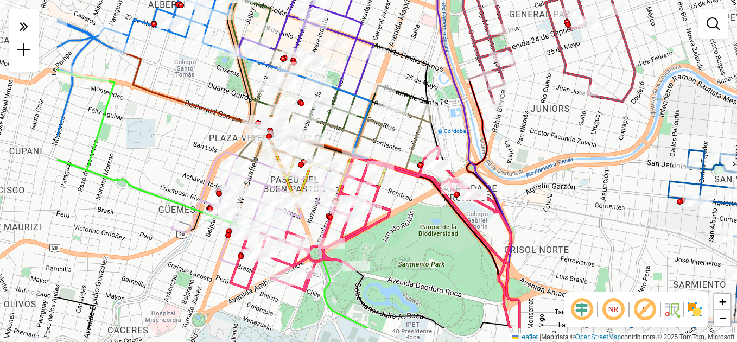
drag, startPoint x: 263, startPoint y: 272, endPoint x: 372, endPoint y: 223, distance: 119.2
click at [372, 223] on icon at bounding box center [371, 237] width 280 height 181
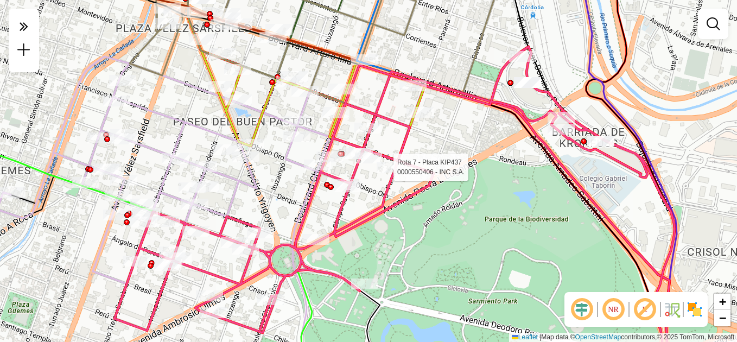
drag, startPoint x: 371, startPoint y: 211, endPoint x: 403, endPoint y: 183, distance: 41.6
click at [403, 183] on div "Rota 7 - Placa KIP437 0000550406 - INC S.A. Janela de atendimento Grade de aten…" at bounding box center [368, 171] width 737 height 342
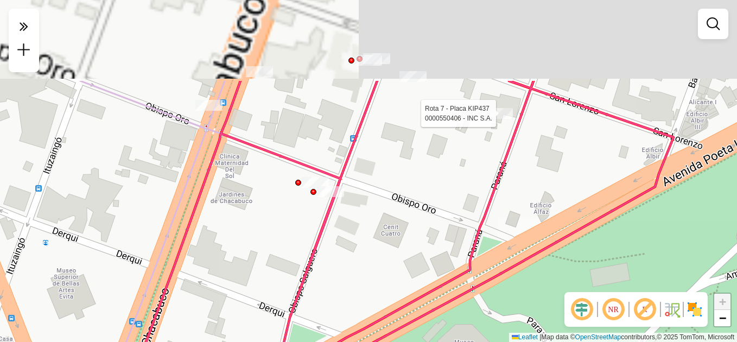
drag, startPoint x: 337, startPoint y: 175, endPoint x: 380, endPoint y: 254, distance: 90.1
click at [391, 286] on div "Rota 7 - Placa KIP437 0000550406 - INC S.A. Janela de atendimento Grade de aten…" at bounding box center [368, 171] width 737 height 342
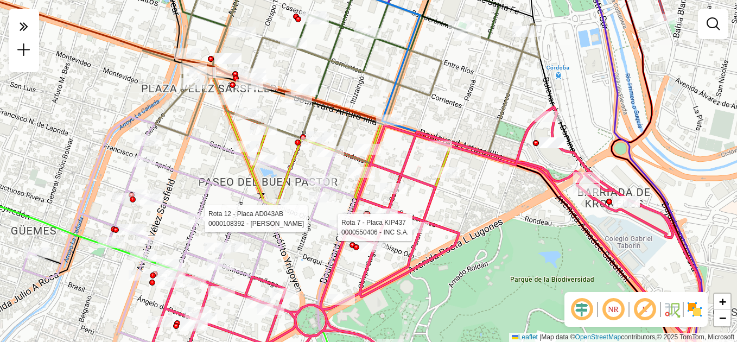
select select "**********"
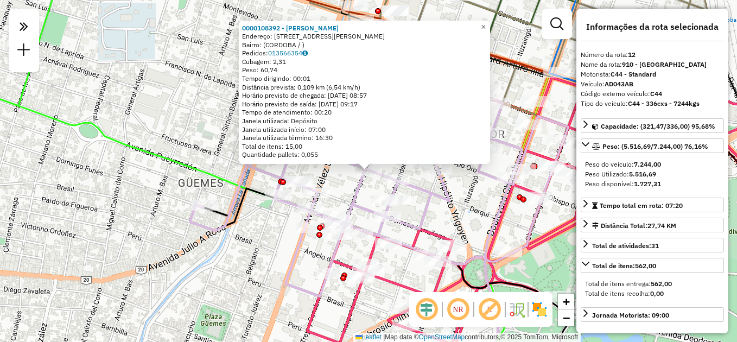
click at [250, 252] on div "0000108392 - Ballari German Daniel Endereço: DR TRISTAN ACHAVAL RODRIGUEZ 70 Ba…" at bounding box center [368, 171] width 737 height 342
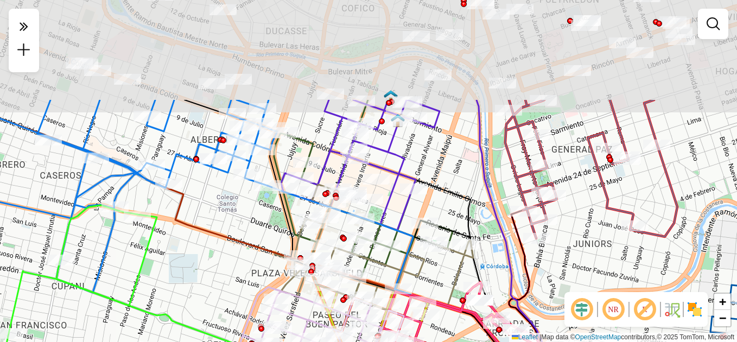
drag, startPoint x: 465, startPoint y: 146, endPoint x: 423, endPoint y: 282, distance: 142.1
click at [428, 287] on div "Janela de atendimento Grade de atendimento Capacidade Transportadoras Veículos …" at bounding box center [368, 171] width 737 height 342
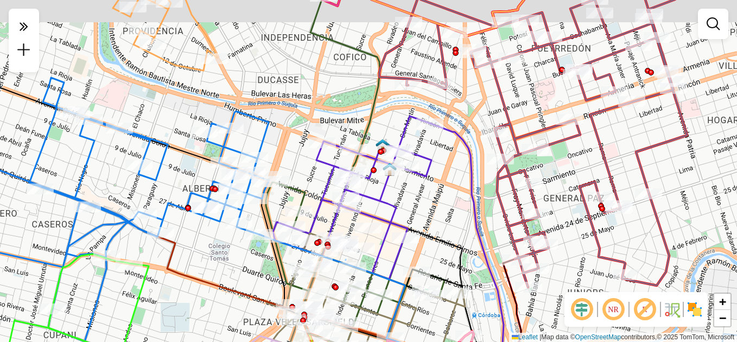
drag, startPoint x: 425, startPoint y: 172, endPoint x: 426, endPoint y: 209, distance: 36.9
click at [426, 209] on div "Janela de atendimento Grade de atendimento Capacidade Transportadoras Veículos …" at bounding box center [368, 171] width 737 height 342
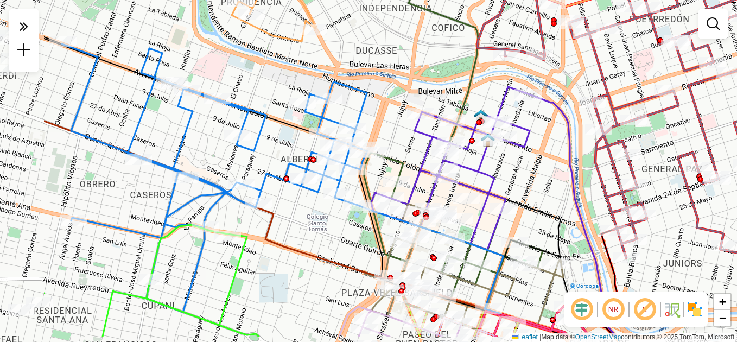
drag, startPoint x: 300, startPoint y: 188, endPoint x: 418, endPoint y: 148, distance: 124.2
click at [418, 148] on div "Janela de atendimento Grade de atendimento Capacidade Transportadoras Veículos …" at bounding box center [368, 171] width 737 height 342
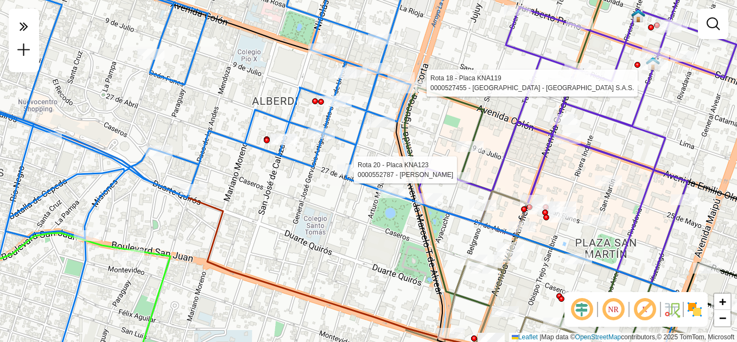
select select "**********"
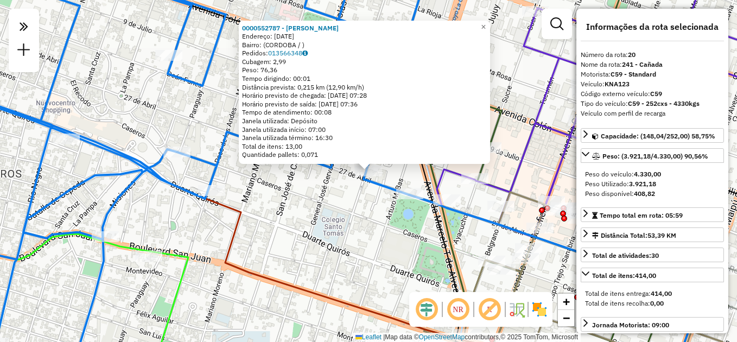
click at [351, 245] on div "0000552787 - Figueroa Mariel Anahi Endereço: 27 DE ABRIL 694 Bairro: (CORDOBA /…" at bounding box center [368, 171] width 737 height 342
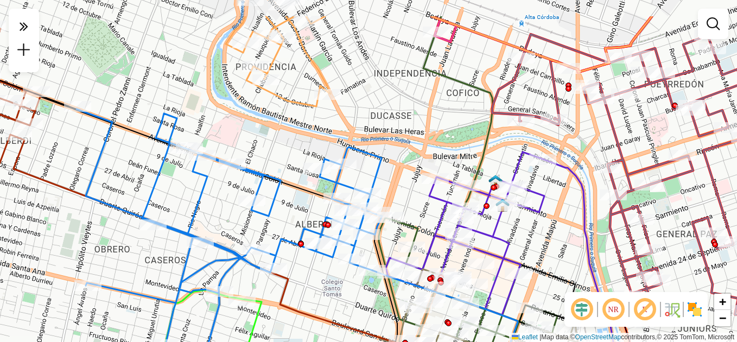
drag, startPoint x: 424, startPoint y: 147, endPoint x: 348, endPoint y: 298, distance: 169.4
click at [348, 298] on div "Janela de atendimento Grade de atendimento Capacidade Transportadoras Veículos …" at bounding box center [368, 171] width 737 height 342
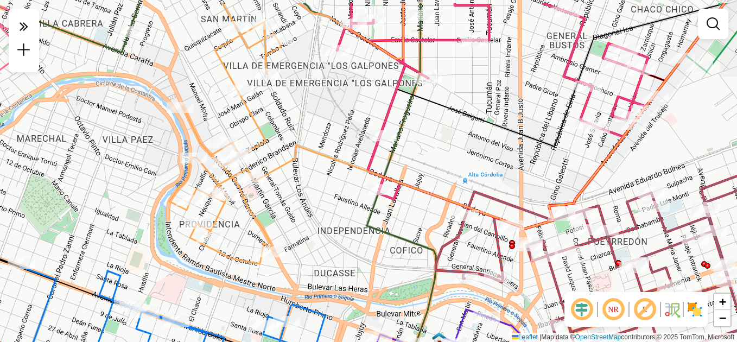
drag, startPoint x: 330, startPoint y: 202, endPoint x: 319, endPoint y: 291, distance: 90.3
click at [319, 291] on div "Janela de atendimento Grade de atendimento Capacidade Transportadoras Veículos …" at bounding box center [368, 171] width 737 height 342
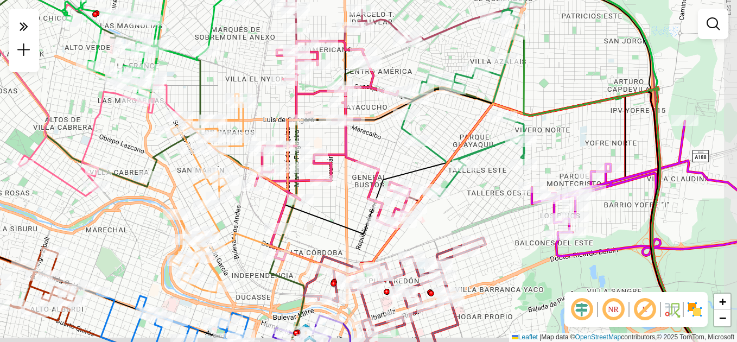
drag, startPoint x: 383, startPoint y: 230, endPoint x: 319, endPoint y: 205, distance: 68.4
click at [319, 205] on icon at bounding box center [494, 226] width 436 height 271
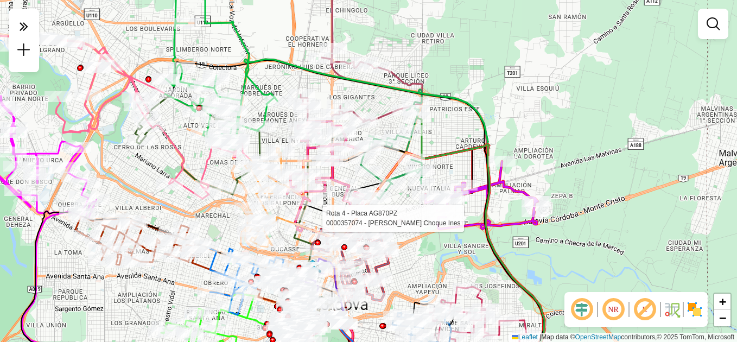
select select "**********"
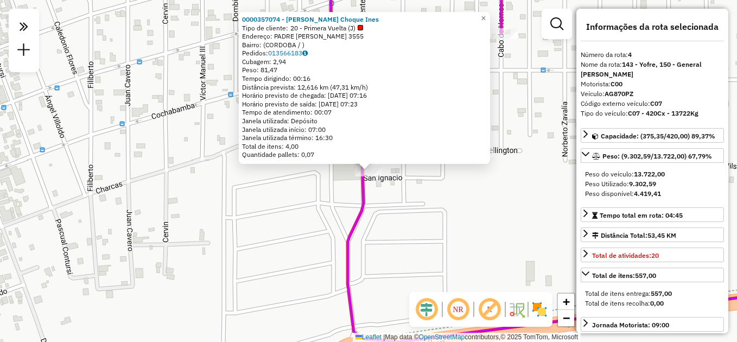
click at [298, 212] on div "0000357074 - Martinez Choque Ines Tipo de cliente: 20 - Primera Vuelta (J) Ende…" at bounding box center [368, 171] width 737 height 342
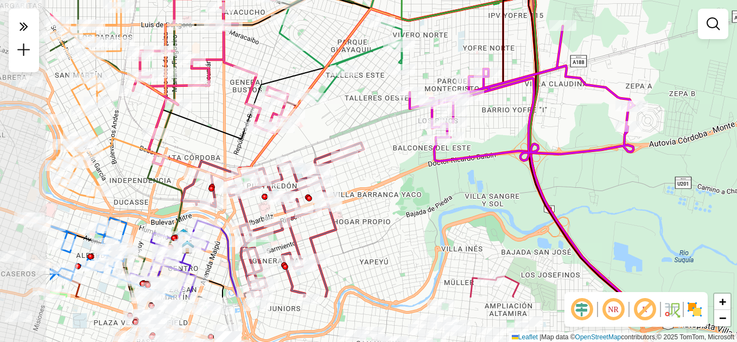
drag, startPoint x: 265, startPoint y: 232, endPoint x: 403, endPoint y: 139, distance: 165.9
click at [398, 144] on div "Janela de atendimento Grade de atendimento Capacidade Transportadoras Veículos …" at bounding box center [368, 171] width 737 height 342
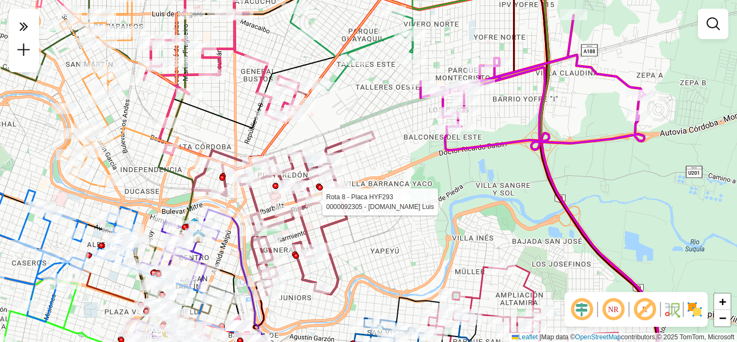
select select "**********"
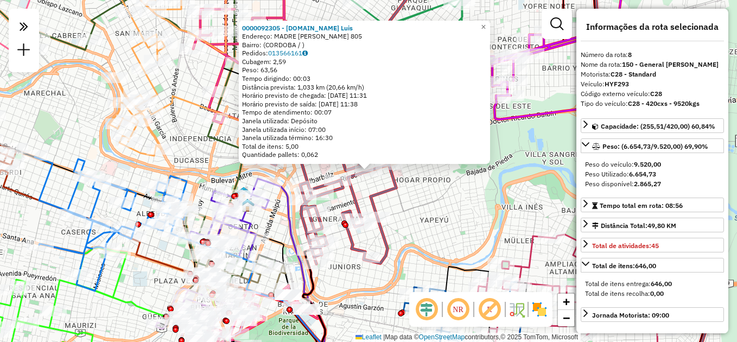
click at [376, 236] on div "0000092305 - Zalazar.Walter Luis Endereço: MADRE ANA MARIA JANER 805 Bairro: (C…" at bounding box center [368, 171] width 737 height 342
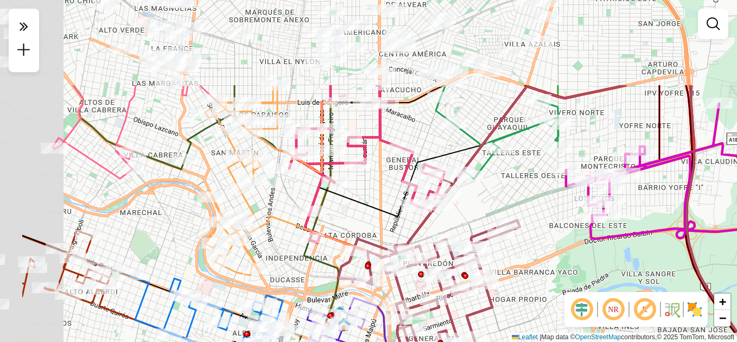
drag, startPoint x: 365, startPoint y: 188, endPoint x: 462, endPoint y: 316, distance: 160.0
click at [462, 316] on div "Janela de atendimento Grade de atendimento Capacidade Transportadoras Veículos …" at bounding box center [368, 171] width 737 height 342
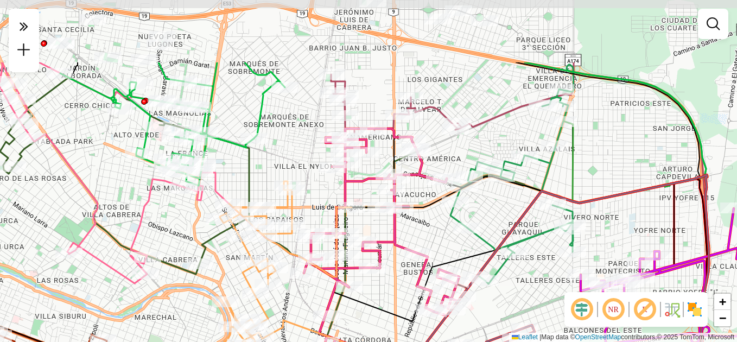
drag, startPoint x: 364, startPoint y: 186, endPoint x: 377, endPoint y: 283, distance: 97.5
click at [377, 283] on div "Janela de atendimento Grade de atendimento Capacidade Transportadoras Veículos …" at bounding box center [368, 171] width 737 height 342
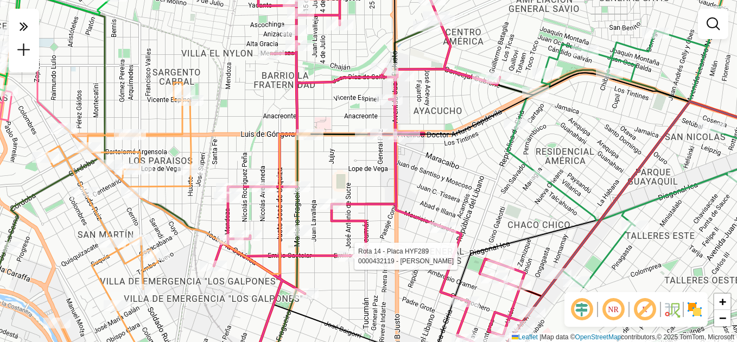
select select "**********"
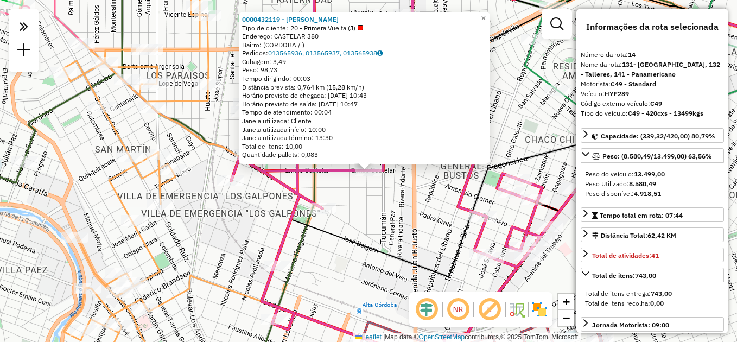
click at [346, 283] on div "0000432119 - Lin Guangbo Tipo de cliente: 20 - Primera Vuelta (J) Endereço: CAS…" at bounding box center [368, 171] width 737 height 342
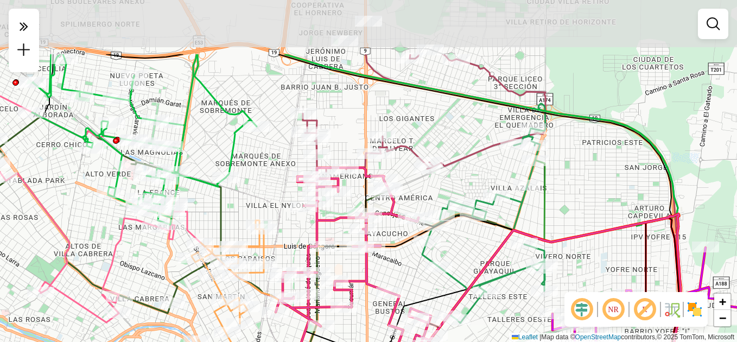
drag, startPoint x: 364, startPoint y: 239, endPoint x: 359, endPoint y: 322, distance: 83.1
click at [359, 322] on div "Janela de atendimento Grade de atendimento Capacidade Transportadoras Veículos …" at bounding box center [368, 171] width 737 height 342
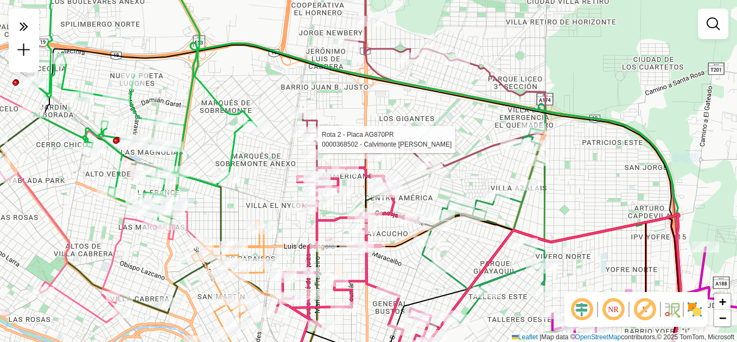
select select "**********"
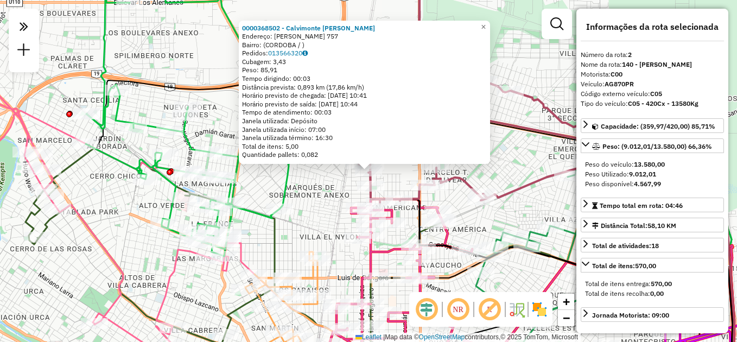
click at [314, 226] on div "0000368502 - Calvimonte Esther Demetria Endereço: JOSE JENIG 757 Bairro: (CORDO…" at bounding box center [368, 171] width 737 height 342
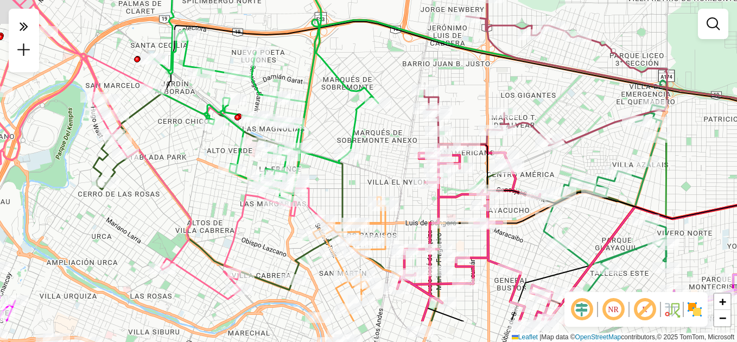
drag, startPoint x: 495, startPoint y: 167, endPoint x: 612, endPoint y: 179, distance: 116.7
click at [612, 179] on div "Janela de atendimento Grade de atendimento Capacidade Transportadoras Veículos …" at bounding box center [368, 171] width 737 height 342
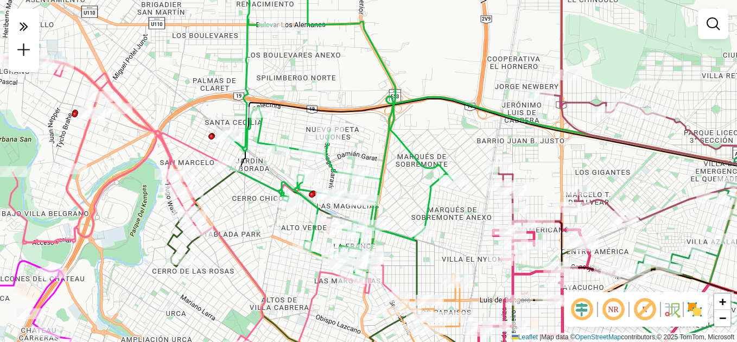
drag, startPoint x: 447, startPoint y: 113, endPoint x: 473, endPoint y: 117, distance: 26.4
click at [473, 117] on div "Janela de atendimento Grade de atendimento Capacidade Transportadoras Veículos …" at bounding box center [368, 171] width 737 height 342
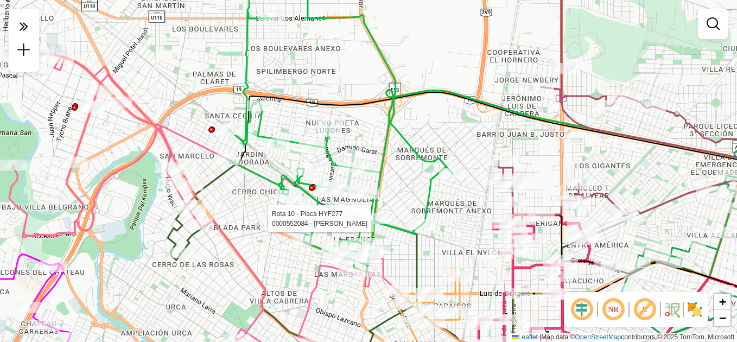
select select "**********"
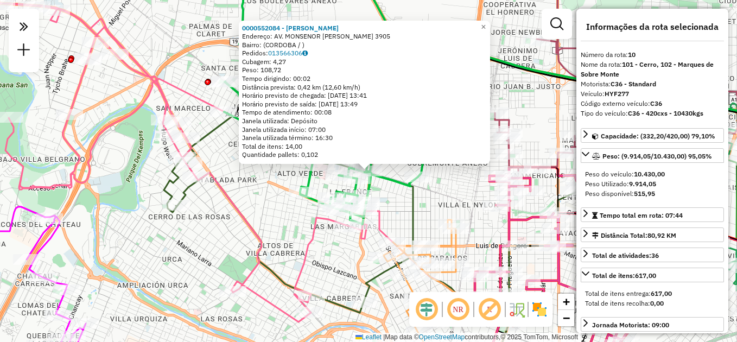
drag, startPoint x: 430, startPoint y: 295, endPoint x: 398, endPoint y: 132, distance: 165.9
click at [398, 132] on hb-router-mapa "**********" at bounding box center [368, 171] width 737 height 342
click at [334, 264] on div "0000552084 - Sosa Ariel Alberto Endereço: AV. MONSENOR PABLO CABRERA 3905 Bairr…" at bounding box center [368, 171] width 737 height 342
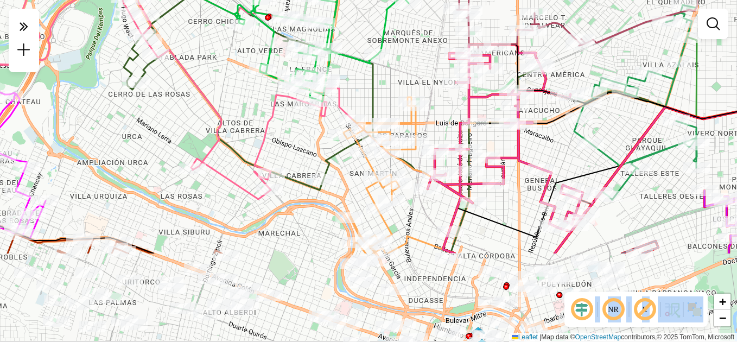
drag, startPoint x: 347, startPoint y: 271, endPoint x: 271, endPoint y: 74, distance: 210.9
click at [271, 74] on div "Janela de atendimento Grade de atendimento Capacidade Transportadoras Veículos …" at bounding box center [368, 171] width 737 height 342
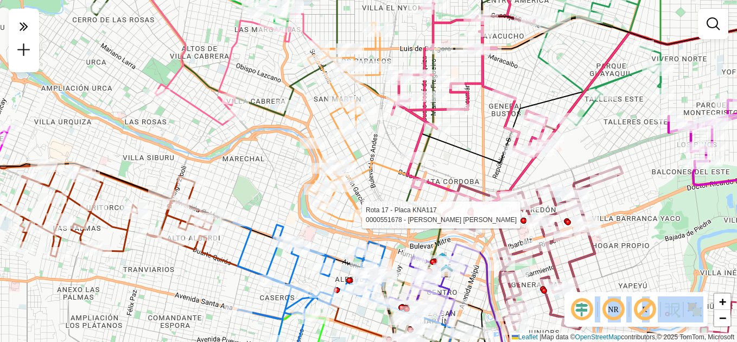
select select "**********"
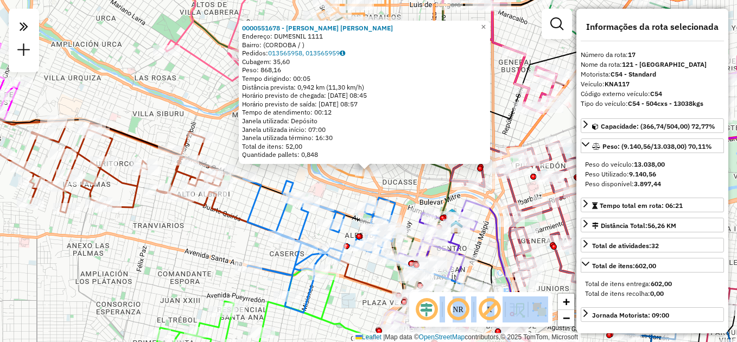
click at [220, 230] on div "0000551678 - Malvas Ortiz Yessi Rossana Endereço: DUMESNIL 1111 Bairro: (CORDOB…" at bounding box center [368, 171] width 737 height 342
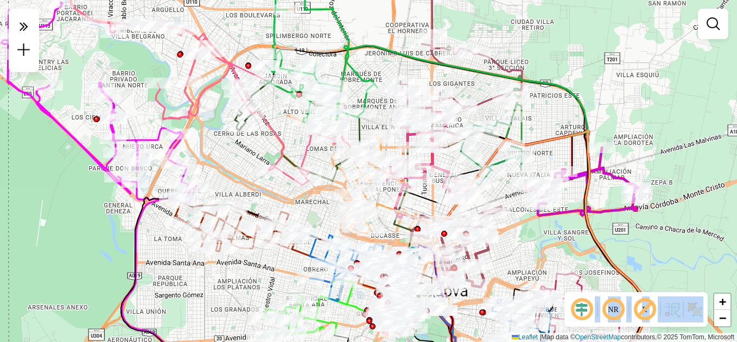
drag, startPoint x: 176, startPoint y: 245, endPoint x: 236, endPoint y: 272, distance: 66.1
click at [236, 272] on div "Janela de atendimento Grade de atendimento Capacidade Transportadoras Veículos …" at bounding box center [368, 171] width 737 height 342
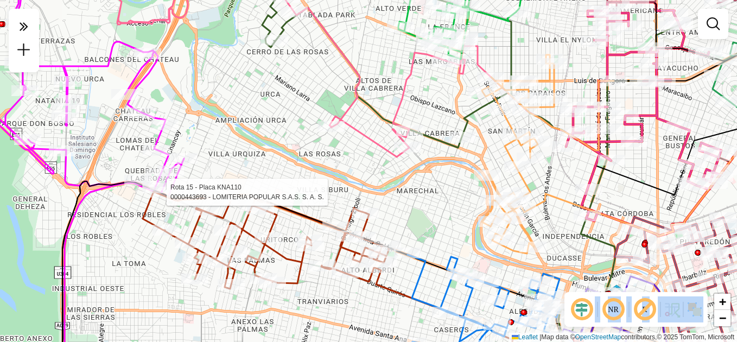
select select "**********"
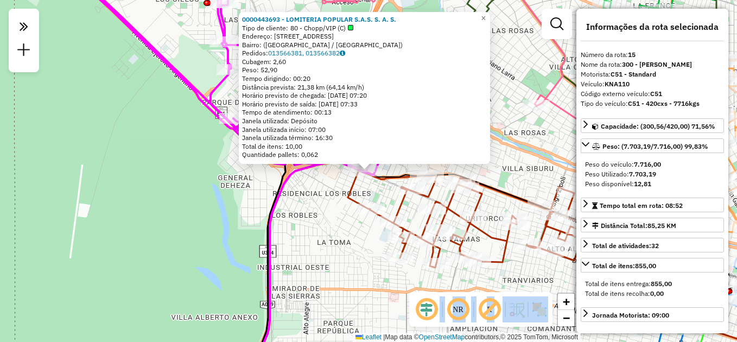
click at [319, 268] on div "0000443693 - LOMITERIA POPULAR S.A.S. S. A. S. Tipo de cliente: 80 - Chopp/VIP …" at bounding box center [368, 171] width 737 height 342
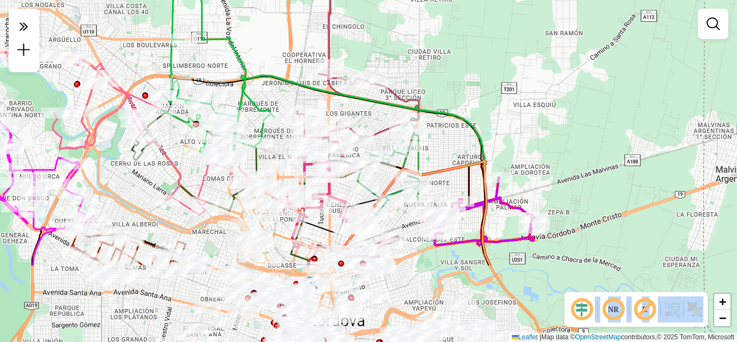
drag, startPoint x: 410, startPoint y: 164, endPoint x: 355, endPoint y: 51, distance: 125.2
click at [360, 55] on div "Janela de atendimento Grade de atendimento Capacidade Transportadoras Veículos …" at bounding box center [368, 171] width 737 height 342
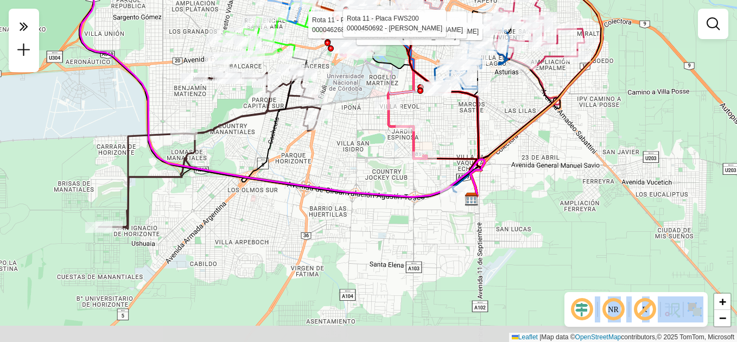
drag, startPoint x: 360, startPoint y: 314, endPoint x: 385, endPoint y: 226, distance: 90.9
click at [385, 226] on div "Rota 11 - Placa FWS200 0000550684 - Chen Kexin Rota 11 - Placa FWS200 000045174…" at bounding box center [368, 171] width 737 height 342
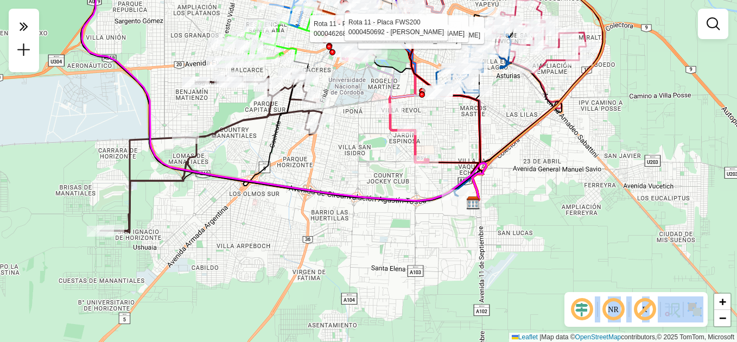
drag, startPoint x: 360, startPoint y: 241, endPoint x: 362, endPoint y: 316, distance: 74.4
click at [362, 316] on div "Rota 11 - Placa FWS200 0000550684 - Chen Kexin Rota 11 - Placa FWS200 000045174…" at bounding box center [368, 171] width 737 height 342
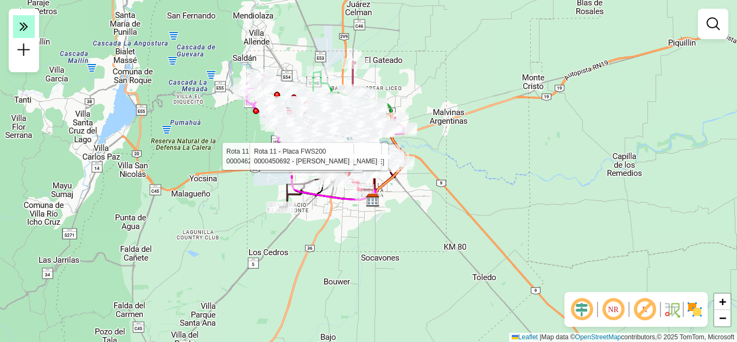
click at [22, 22] on icon at bounding box center [24, 25] width 9 height 15
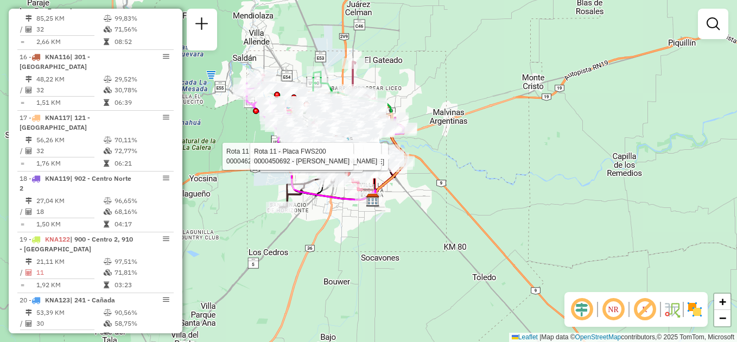
scroll to position [1378, 0]
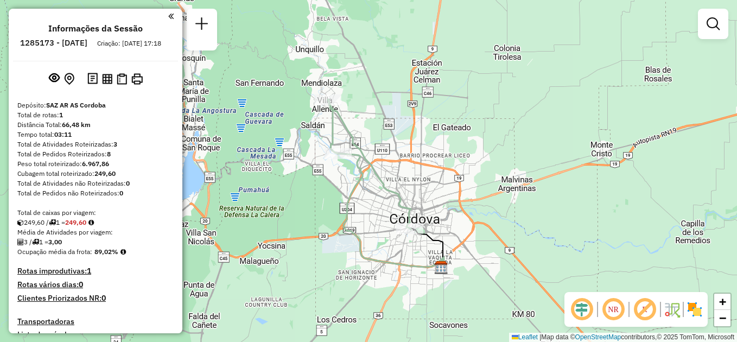
scroll to position [131, 0]
